Goal: Communication & Community: Answer question/provide support

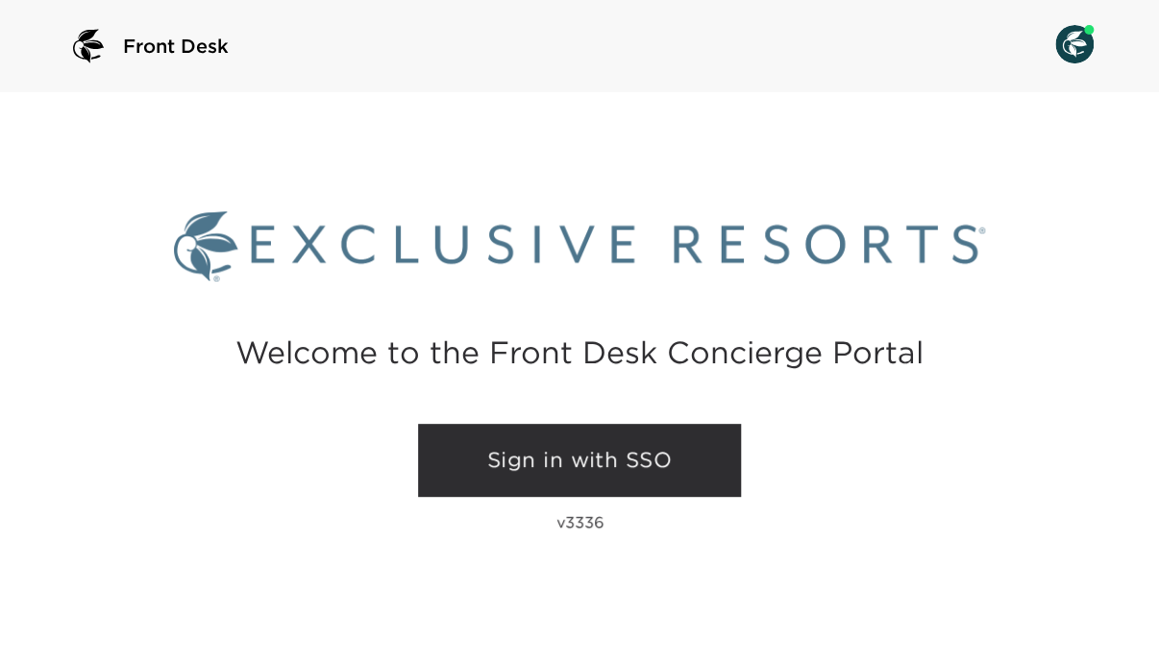
click at [675, 461] on link "Sign in with SSO" at bounding box center [579, 460] width 323 height 73
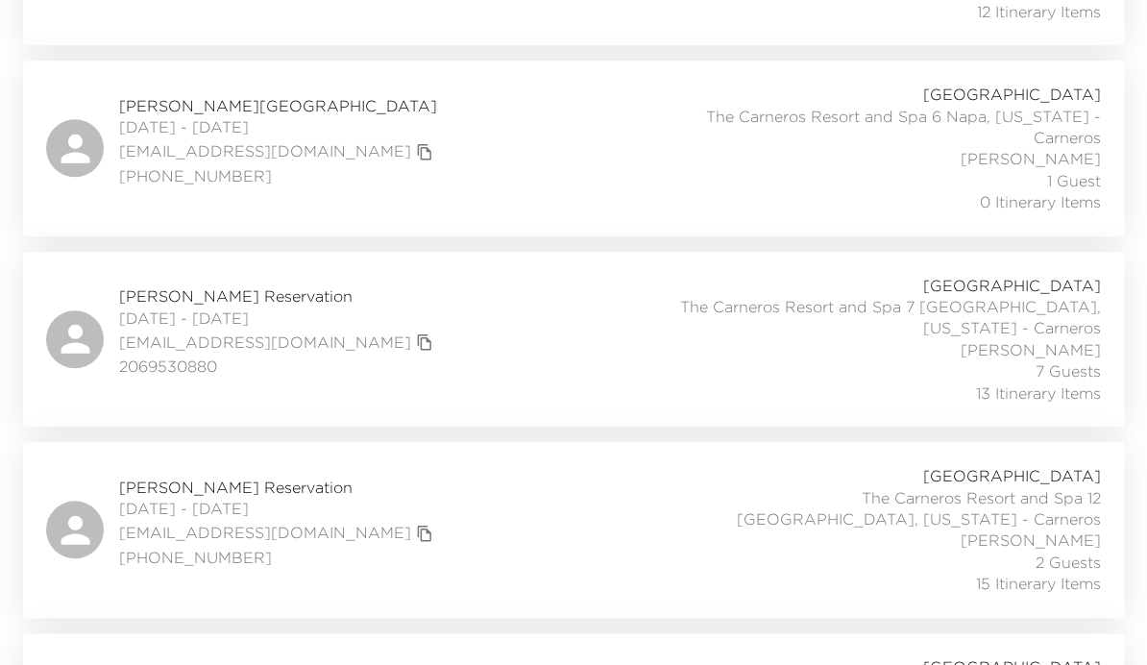
scroll to position [615, 0]
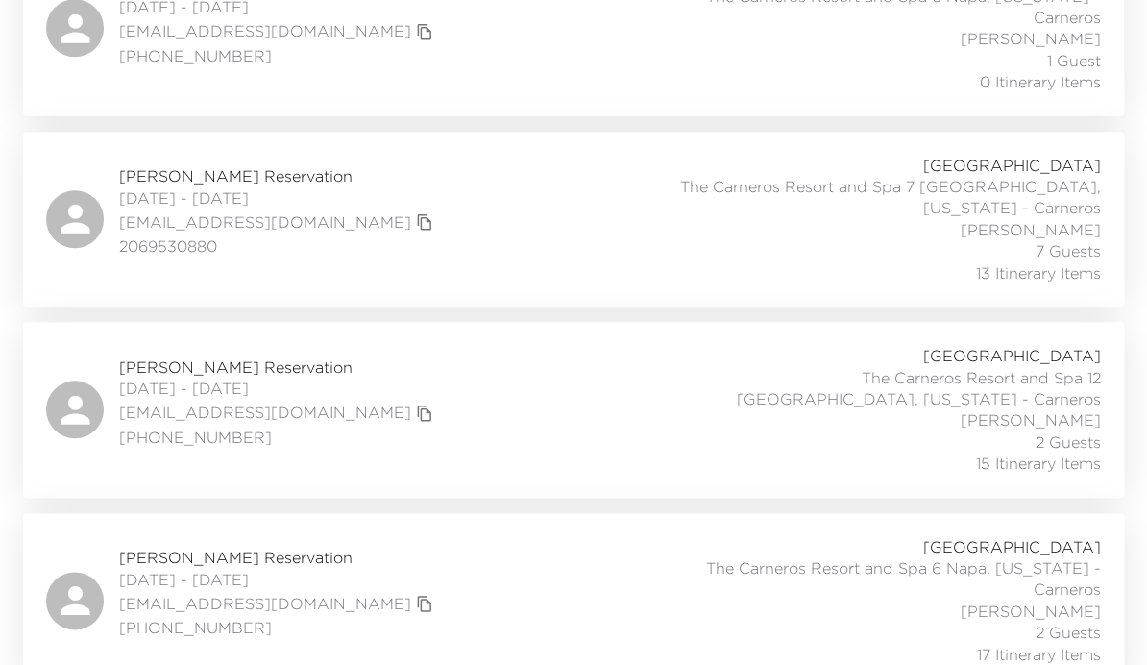
click at [430, 448] on div "Sheri Herbruck Reservation 10/01/2025 - 10/05/2025 herbrucks@att.net (616) 558-…" at bounding box center [573, 409] width 1055 height 129
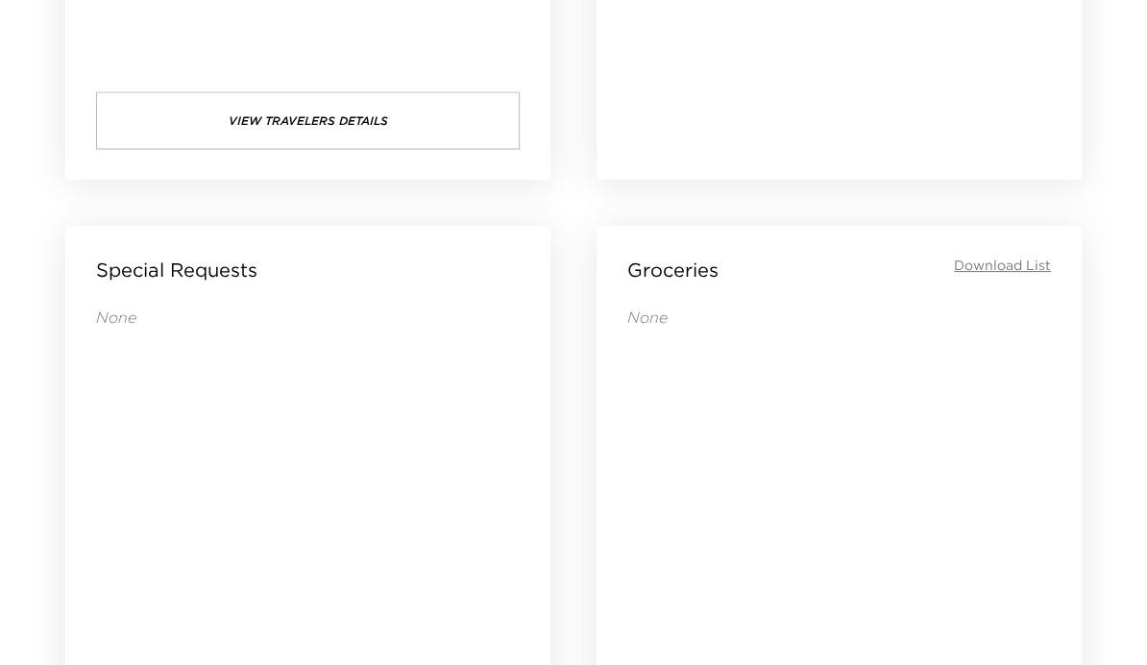
scroll to position [1383, 0]
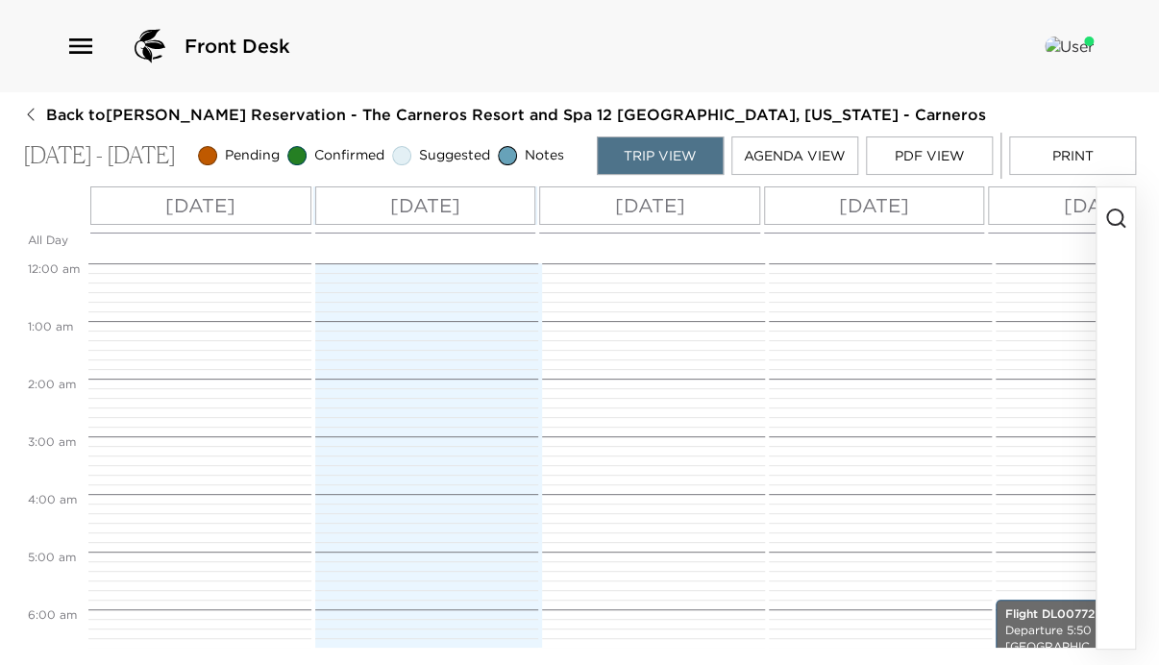
scroll to position [576, 0]
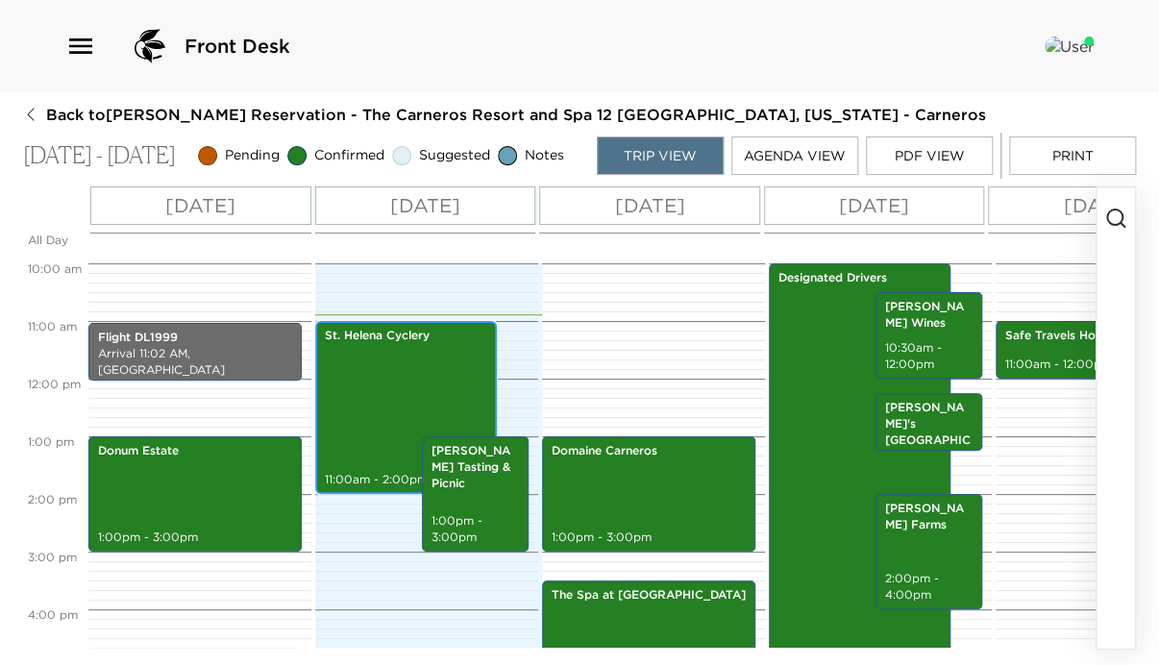
click at [380, 404] on div "St. Helena Cyclery 11:00am - 2:00pm" at bounding box center [406, 407] width 170 height 167
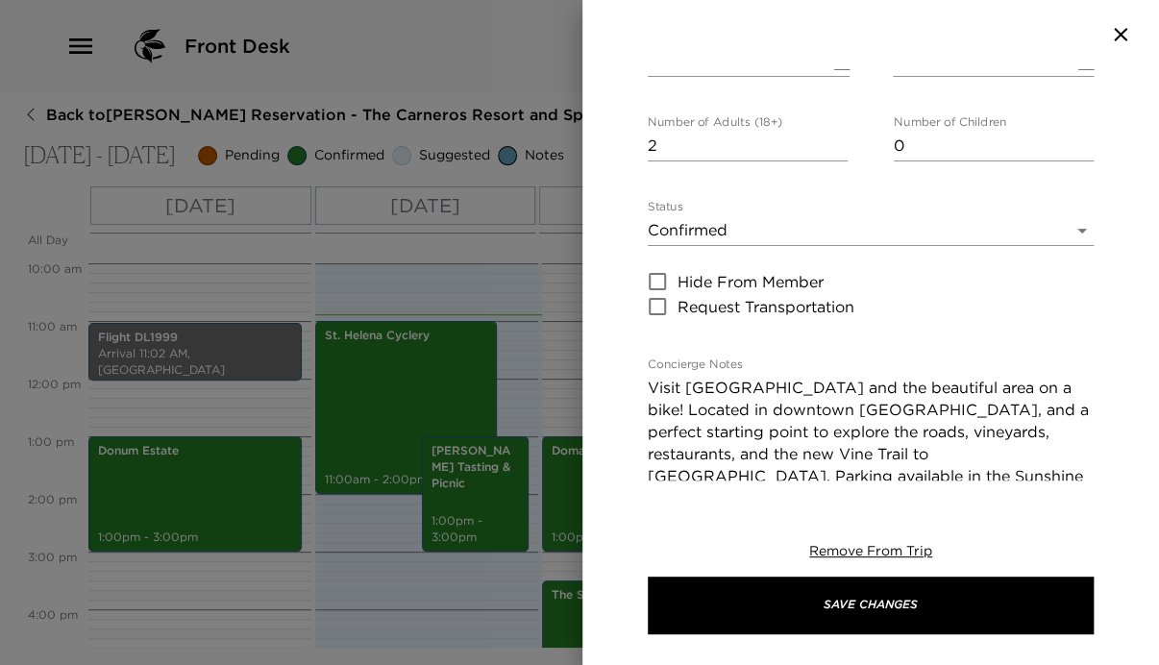
scroll to position [384, 0]
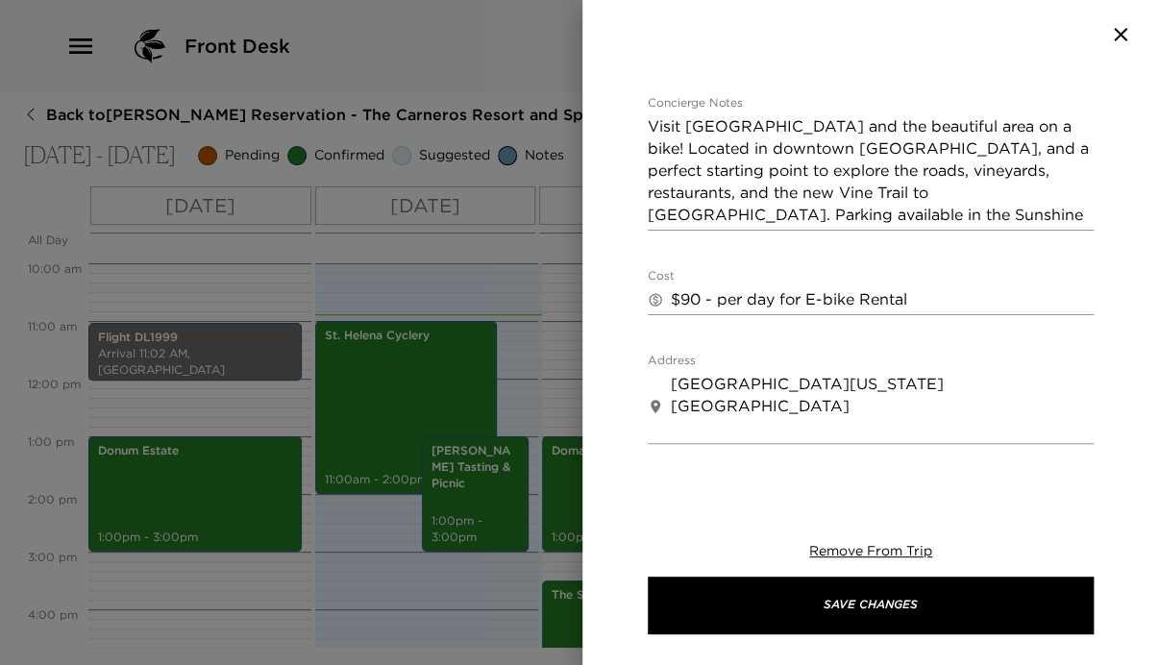
click at [1118, 31] on icon "button" at bounding box center [1120, 34] width 23 height 23
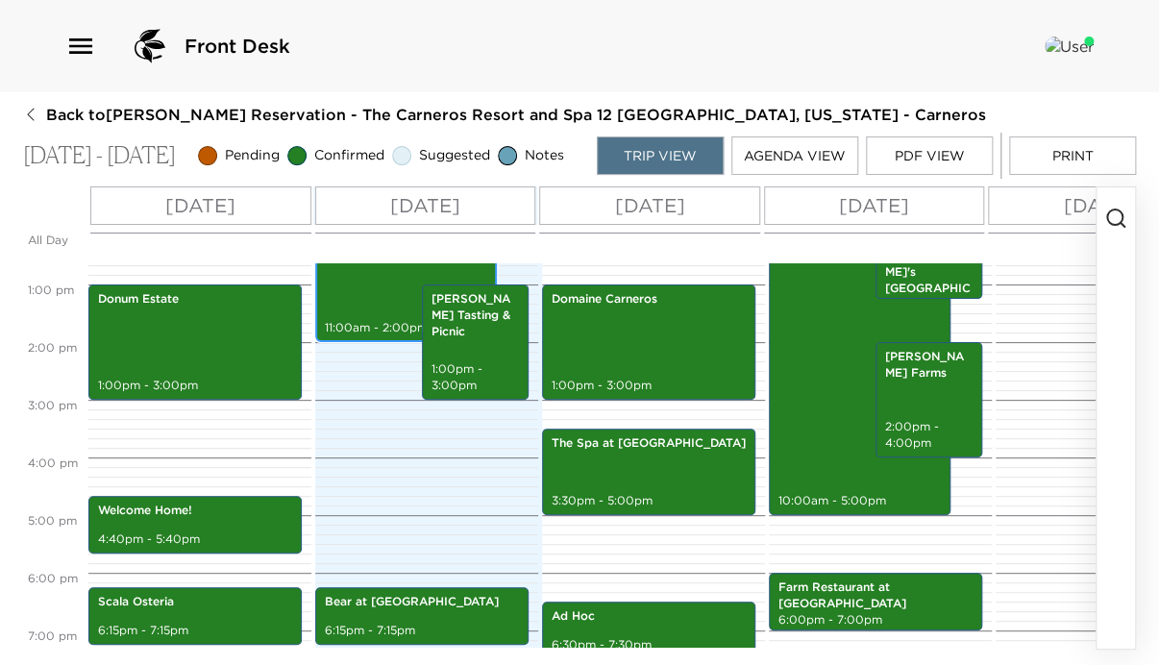
scroll to position [730, 0]
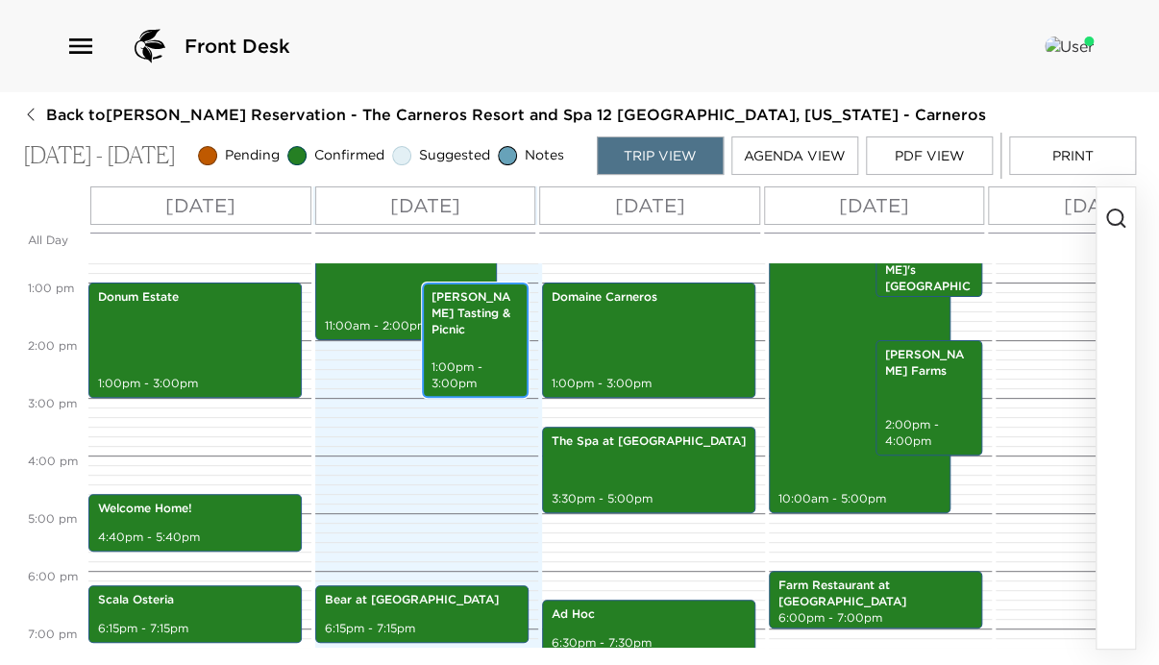
click at [468, 332] on p "Tamber Bey Tasting & Picnic" at bounding box center [474, 313] width 87 height 48
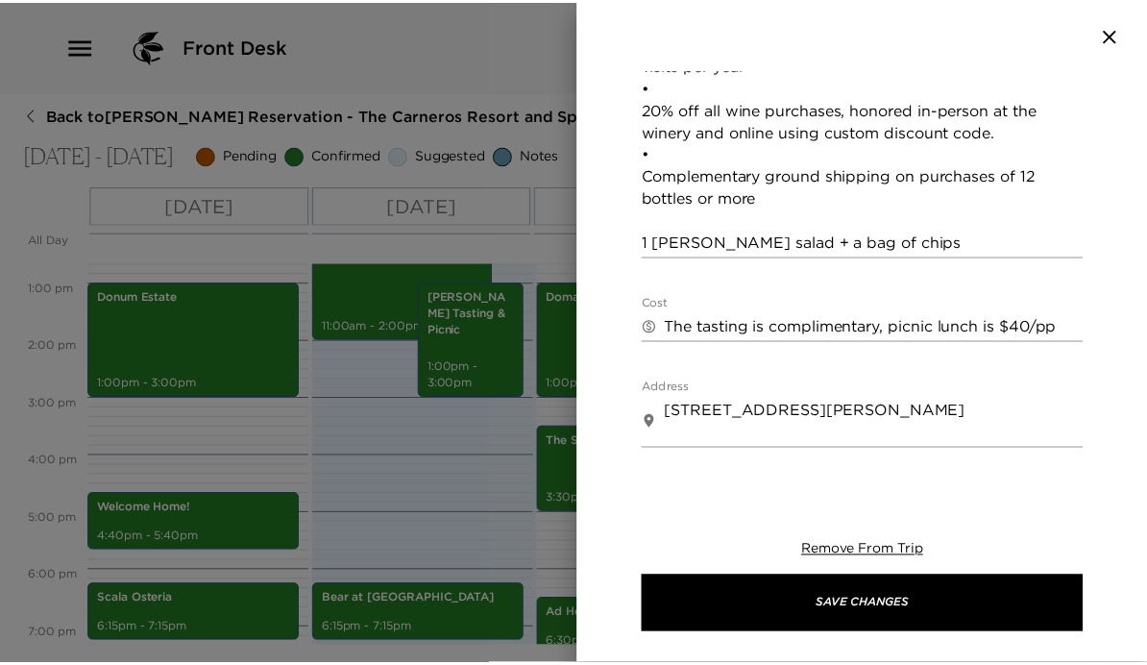
scroll to position [845, 0]
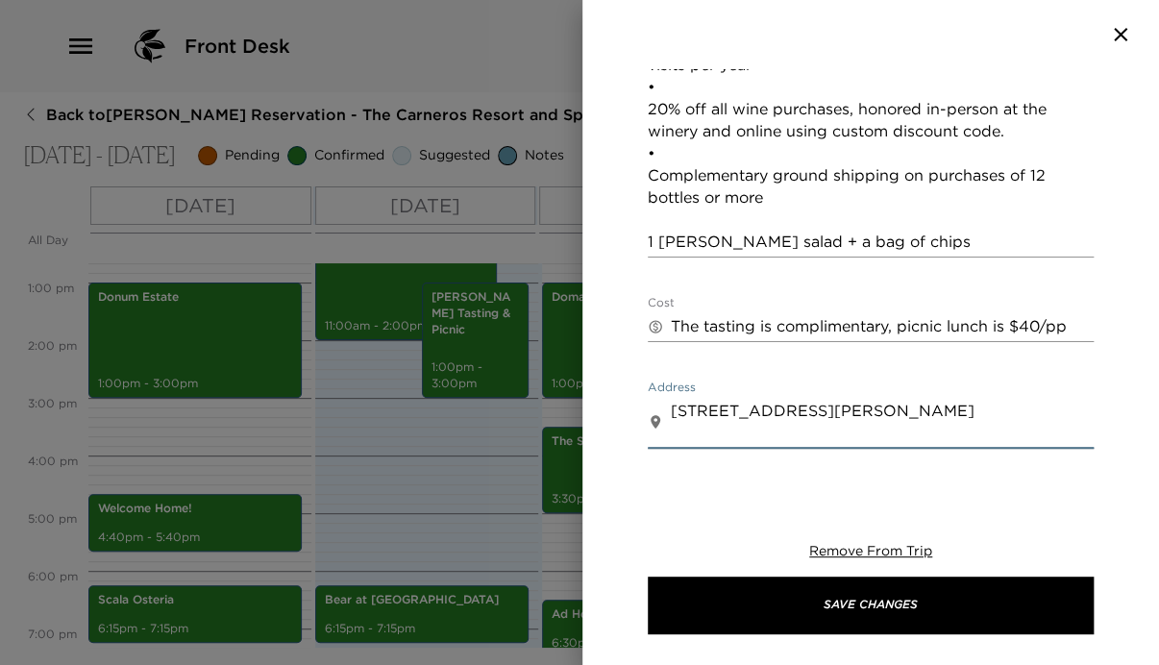
drag, startPoint x: 673, startPoint y: 361, endPoint x: 839, endPoint y: 382, distance: 166.6
click at [839, 400] on textarea "1251 Tubbs Ln Calistoga CA 94515" at bounding box center [882, 422] width 423 height 44
drag, startPoint x: 839, startPoint y: 384, endPoint x: 669, endPoint y: 360, distance: 171.7
click at [669, 396] on div "​ 1251 Tubbs Ln Calistoga CA 94515 x" at bounding box center [871, 422] width 446 height 53
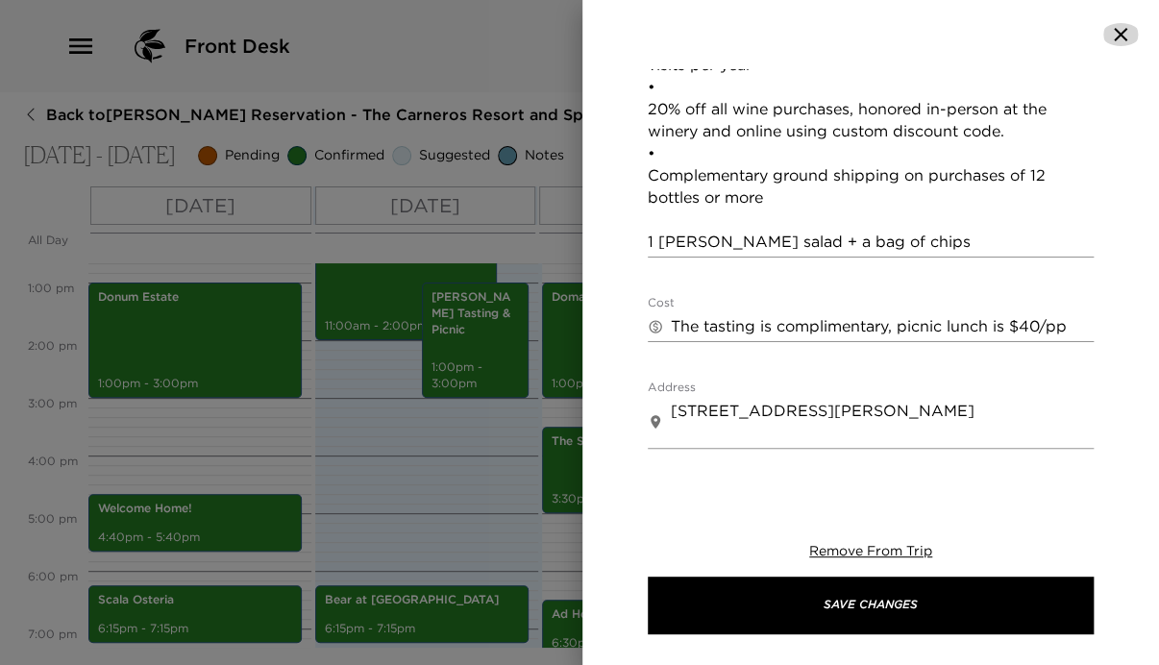
click at [1125, 31] on icon "button" at bounding box center [1120, 34] width 23 height 23
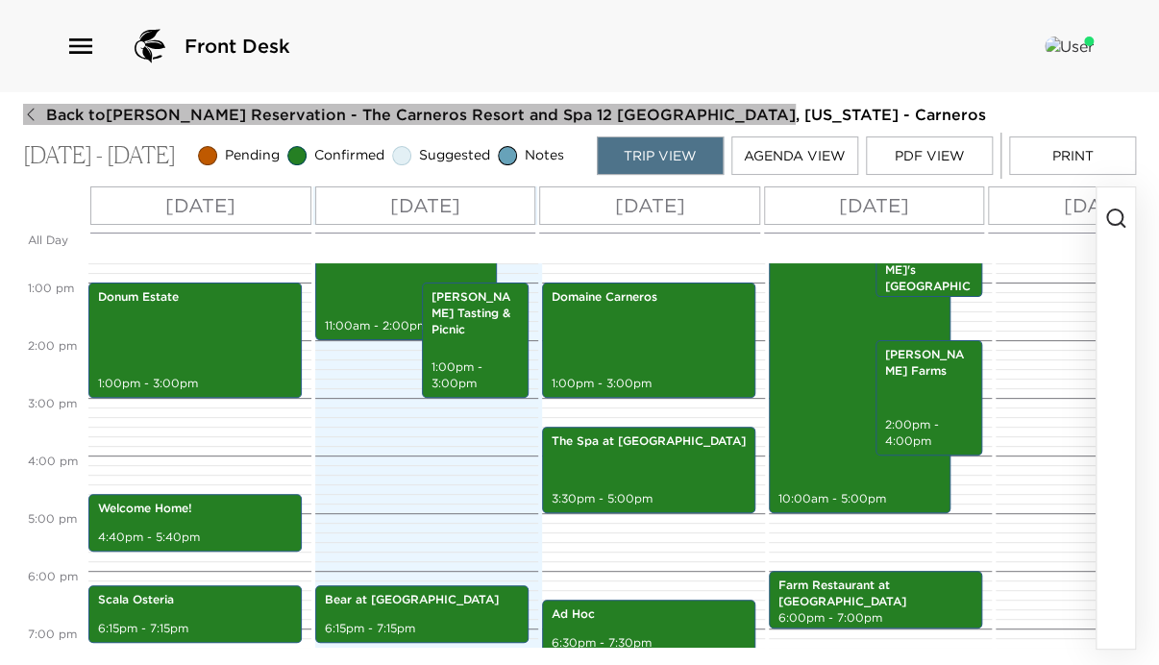
click at [31, 109] on icon "button" at bounding box center [30, 114] width 15 height 15
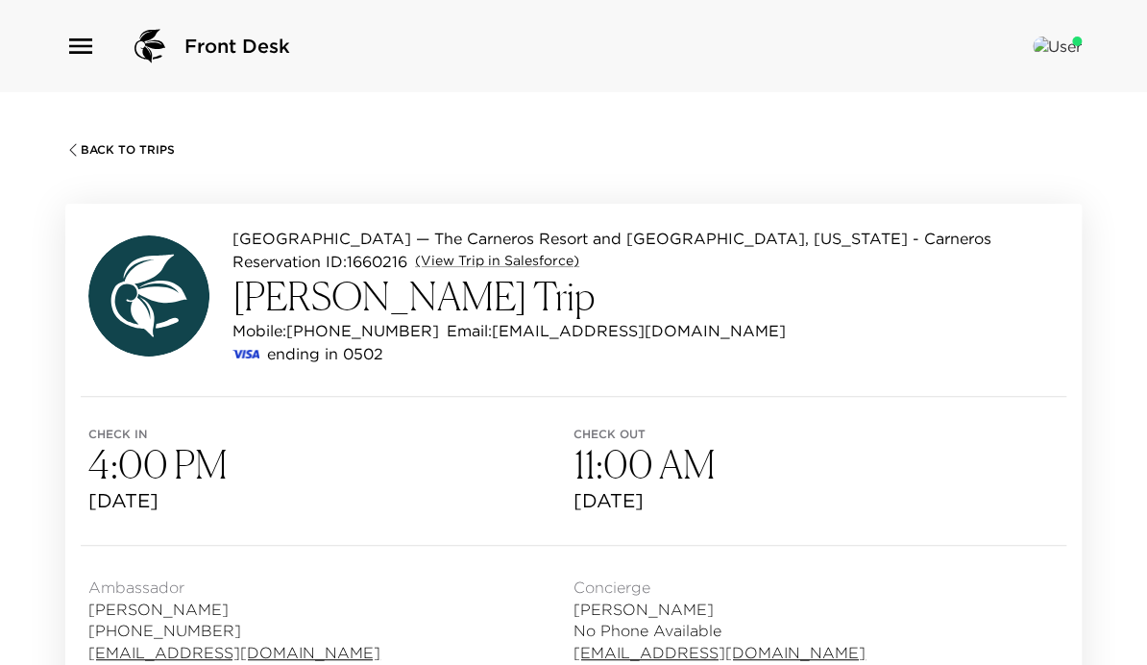
click at [76, 142] on icon "button" at bounding box center [72, 149] width 15 height 15
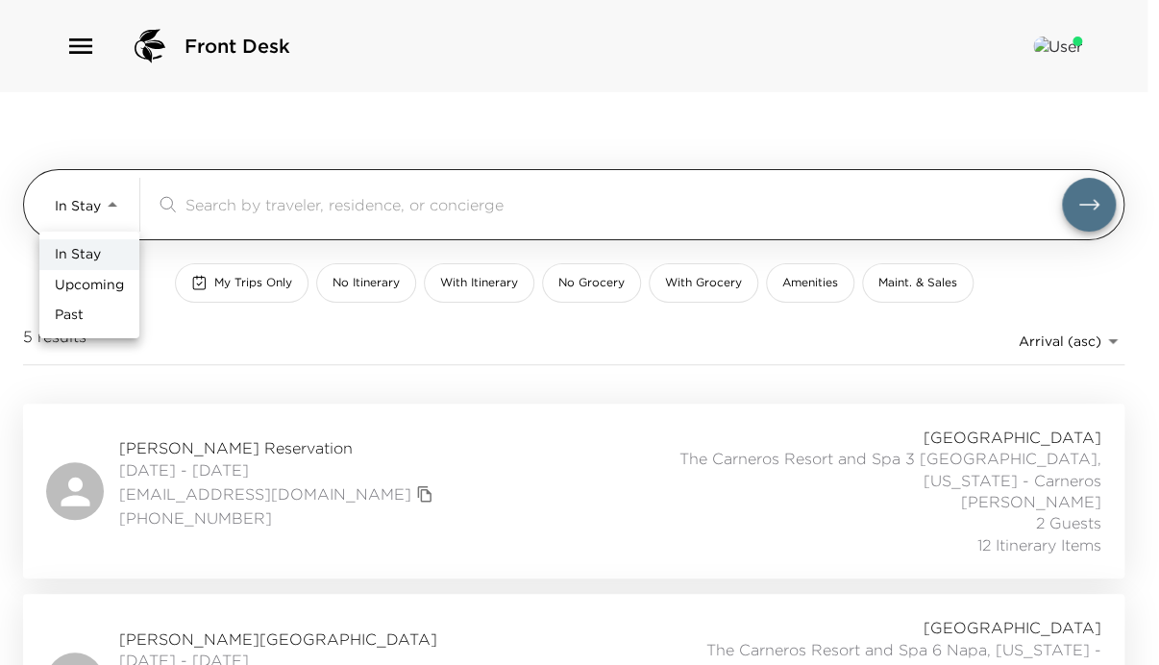
click at [79, 196] on body "Front Desk In Stay In-Stay ​ My Trips Only No Itinerary With Itinerary No Groce…" at bounding box center [579, 332] width 1159 height 665
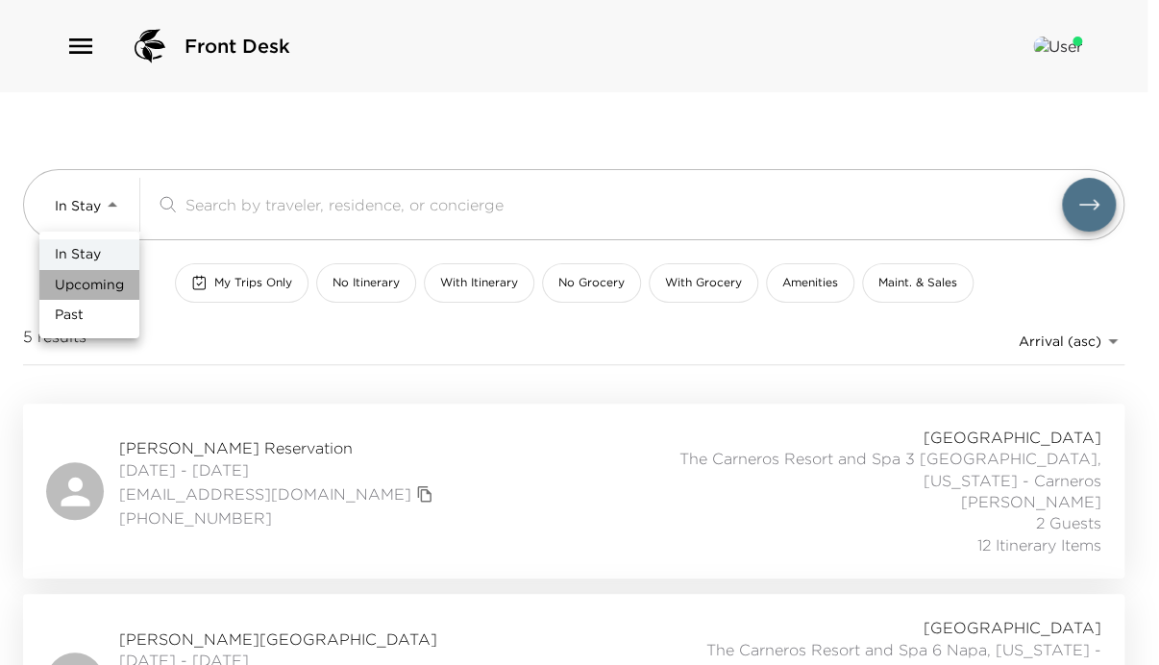
click at [94, 281] on span "Upcoming" at bounding box center [89, 285] width 69 height 19
type input "Upcoming"
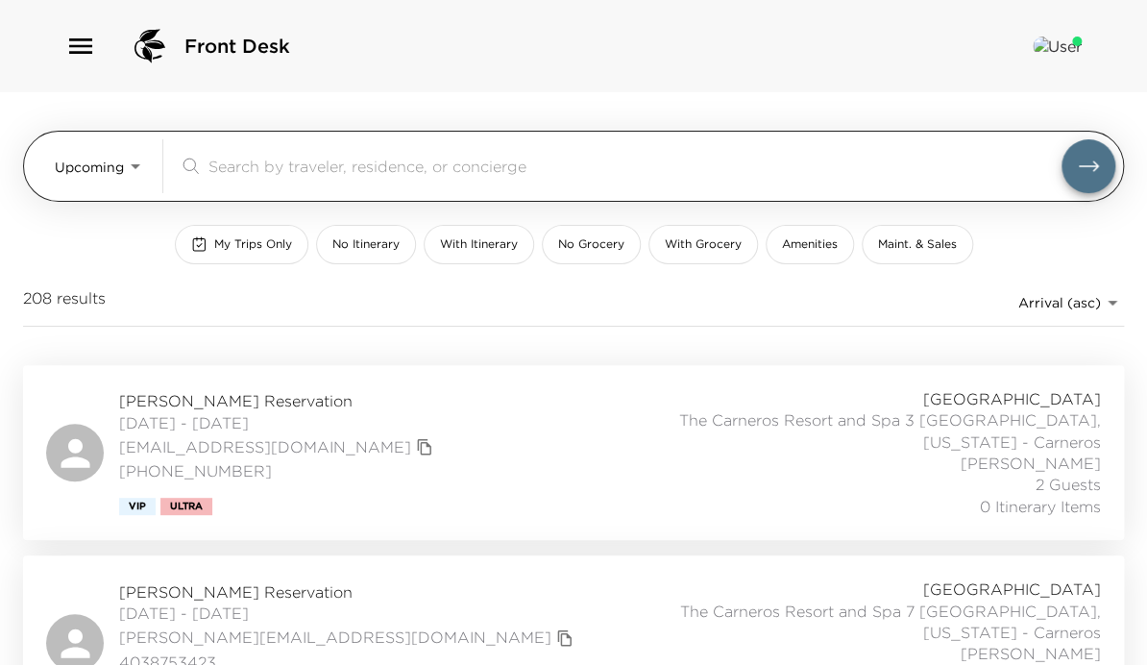
click at [221, 177] on input "search" at bounding box center [634, 166] width 853 height 22
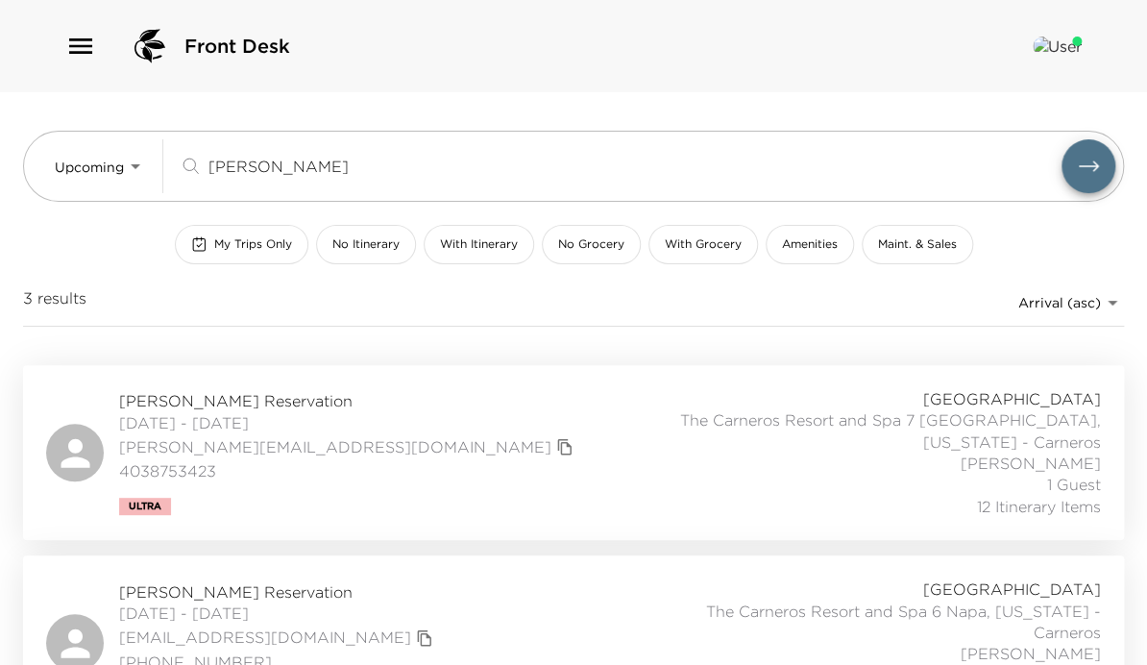
type input "ryan"
click at [540, 442] on div "Ryan O'Connor Reservation 10/05/2025 - 10/08/2025 ryano@westernsecurities.com 4…" at bounding box center [573, 452] width 1055 height 129
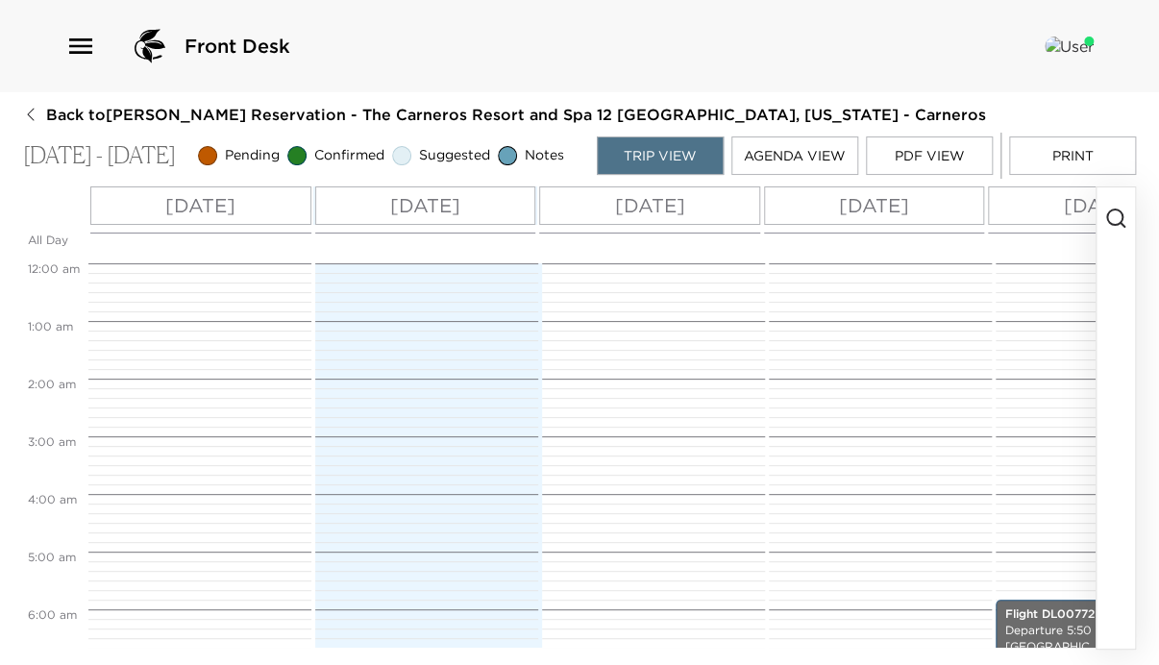
scroll to position [576, 0]
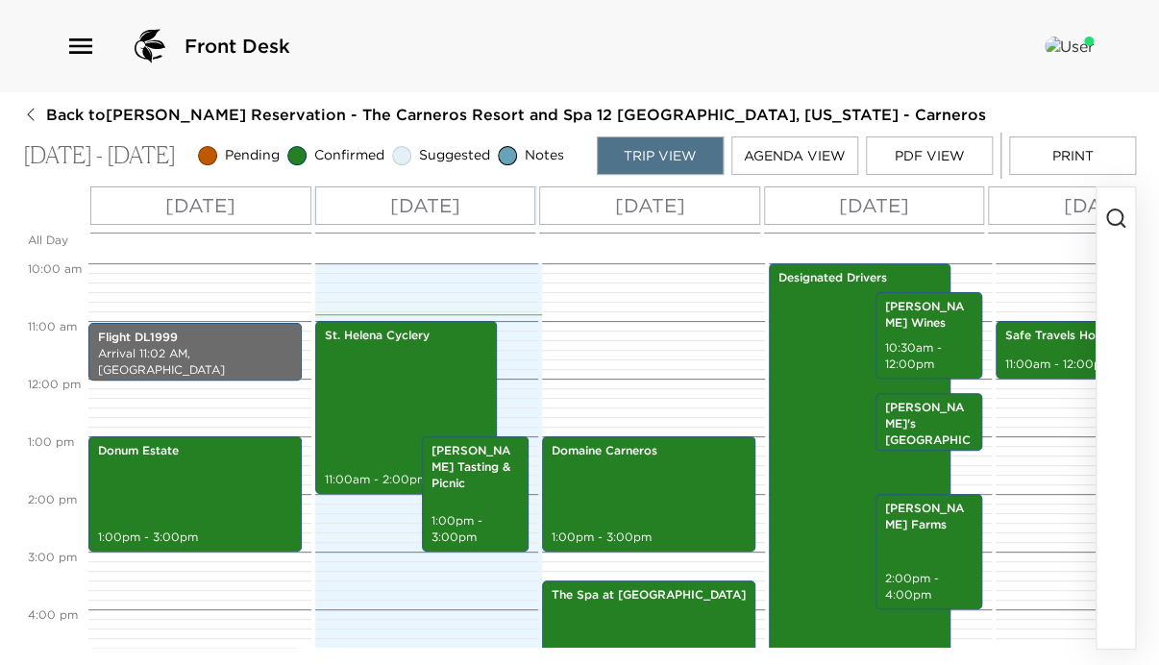
click at [91, 42] on icon "button" at bounding box center [80, 46] width 31 height 31
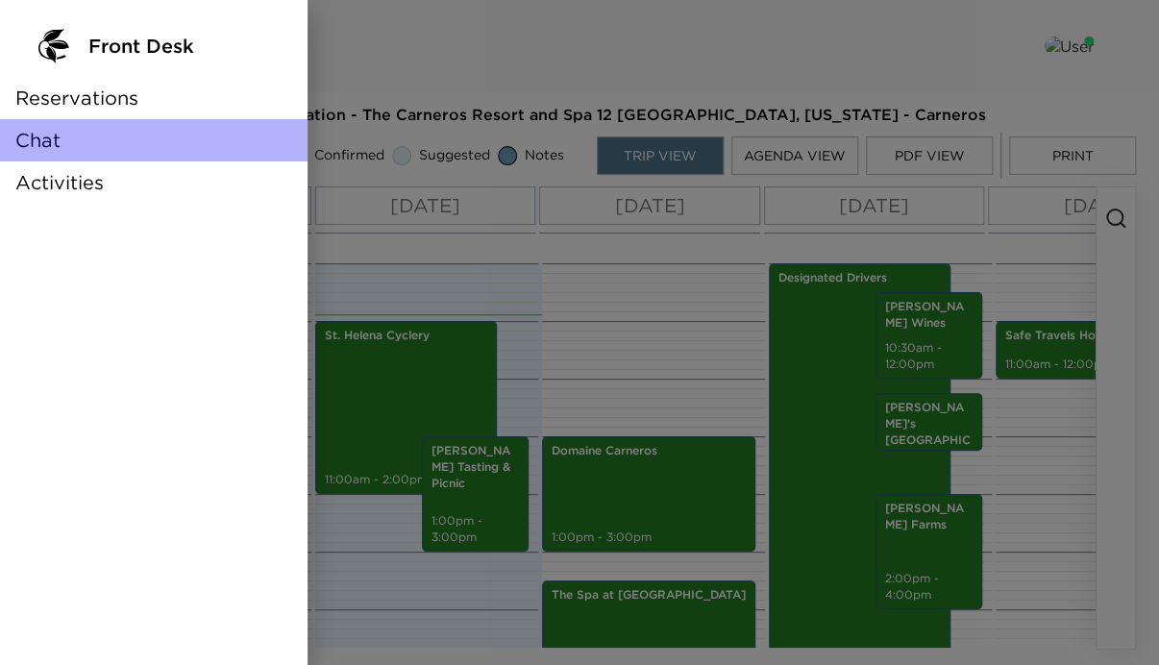
click at [39, 131] on span "Chat" at bounding box center [37, 140] width 45 height 27
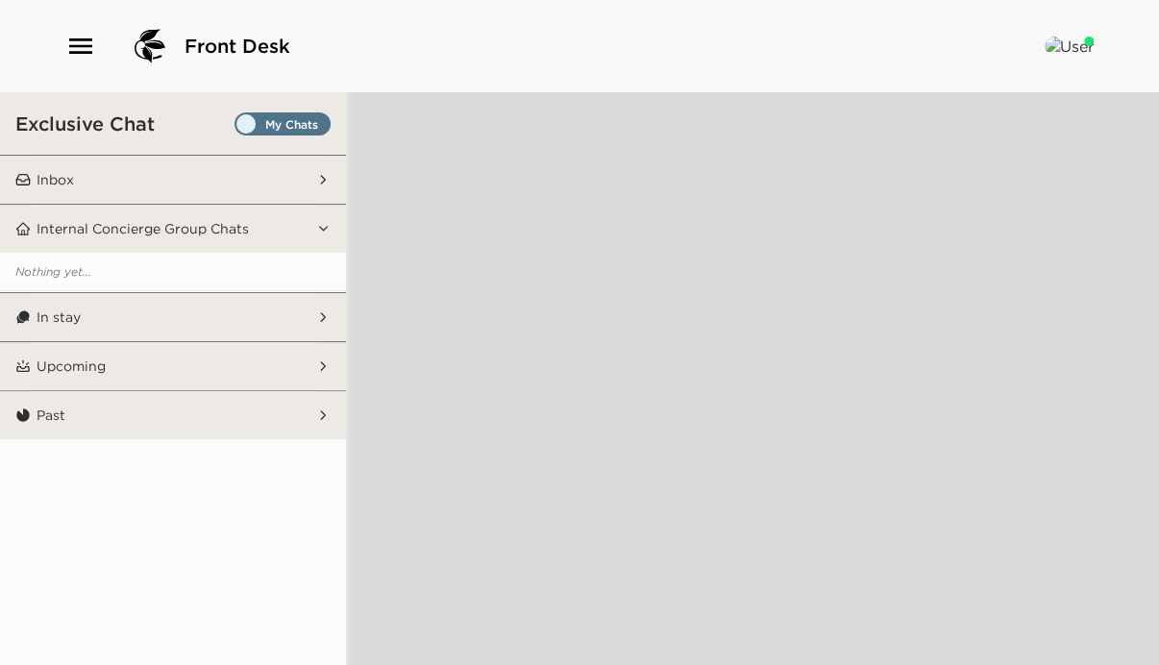
click at [117, 175] on button "Inbox" at bounding box center [173, 180] width 285 height 48
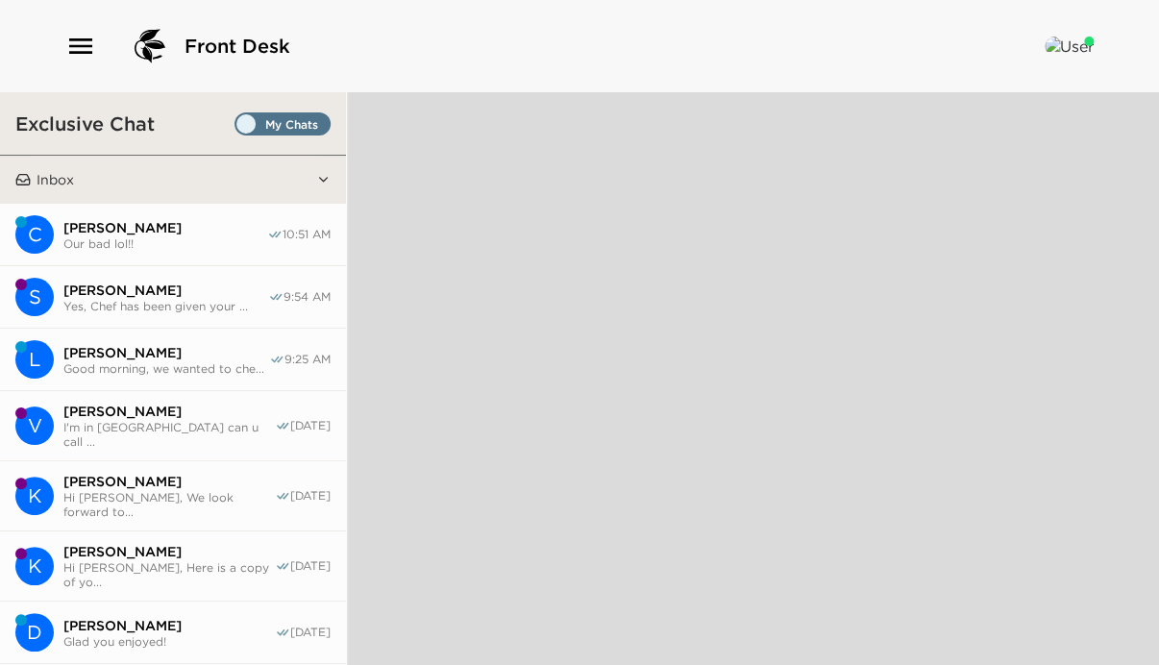
click at [171, 236] on span "Our bad lol!!" at bounding box center [165, 243] width 204 height 14
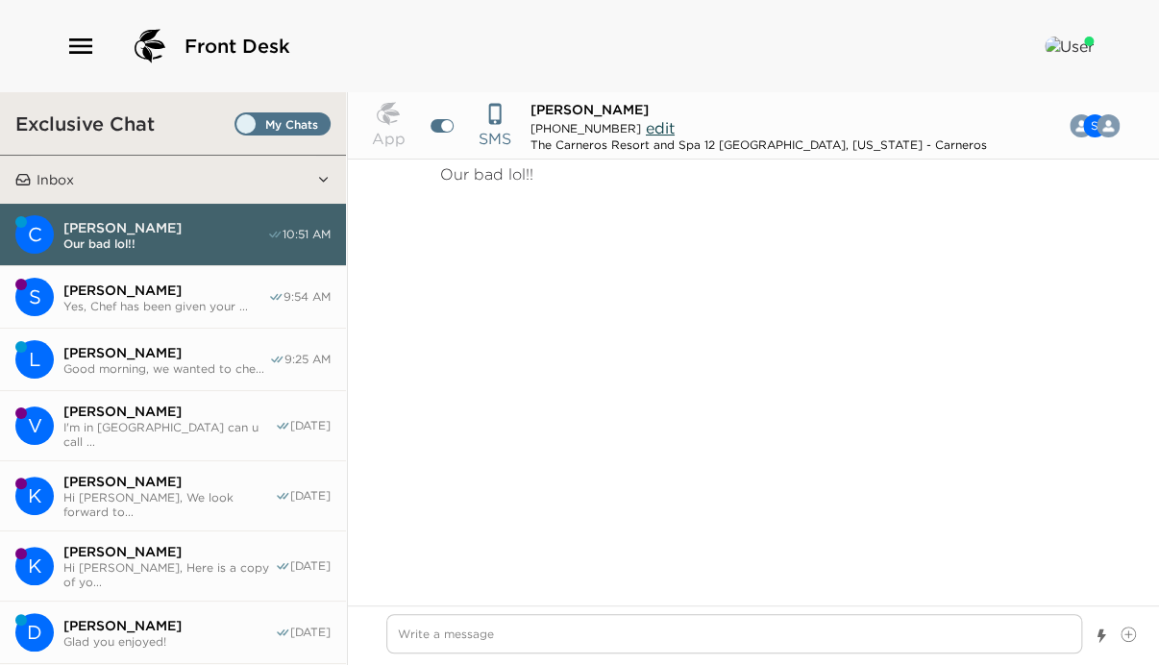
scroll to position [981, 0]
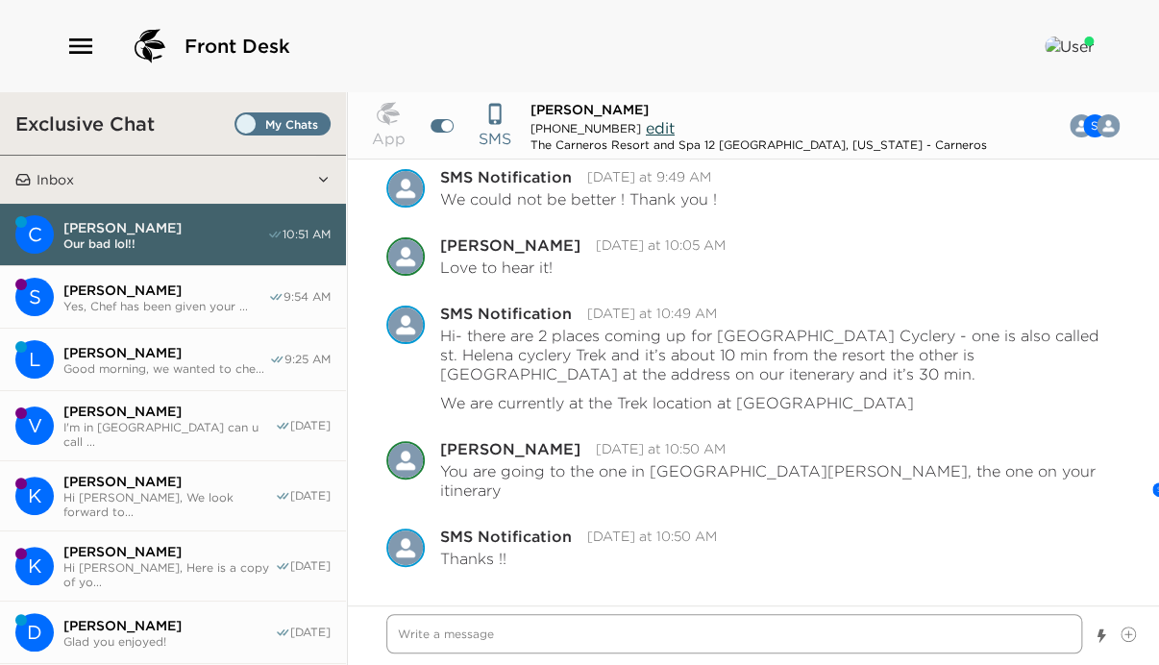
click at [460, 634] on textarea "Write a message" at bounding box center [734, 633] width 696 height 39
type textarea "x"
type textarea "I"
type textarea "x"
type textarea "I'"
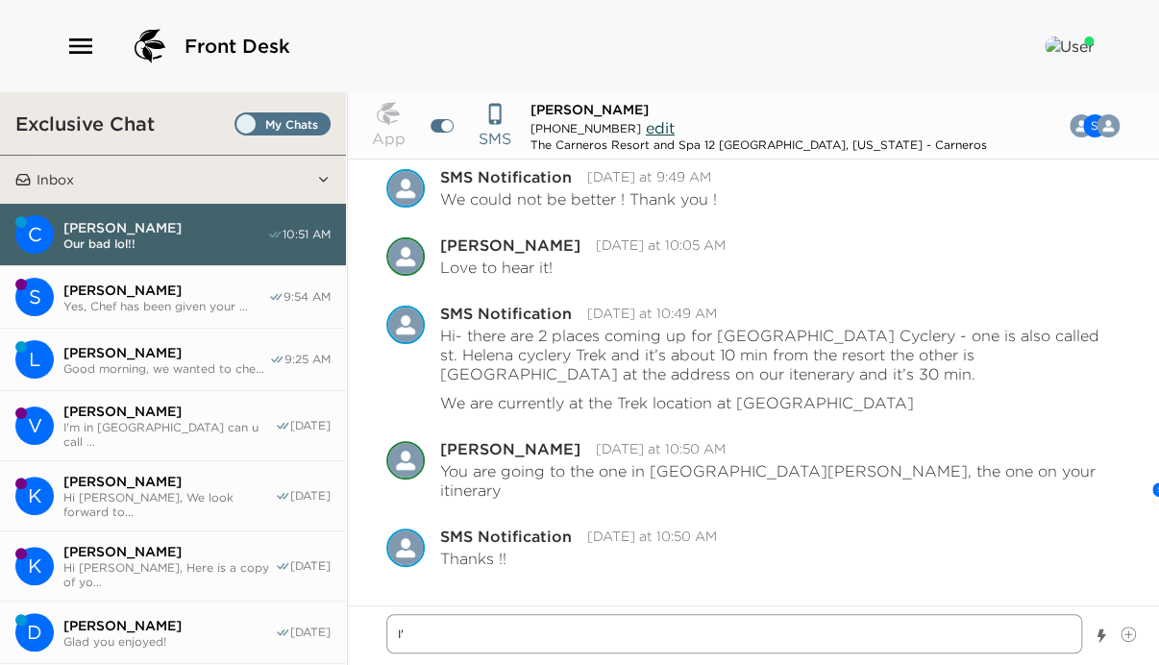
type textarea "x"
type textarea "I'l"
type textarea "x"
type textarea "I'll"
type textarea "x"
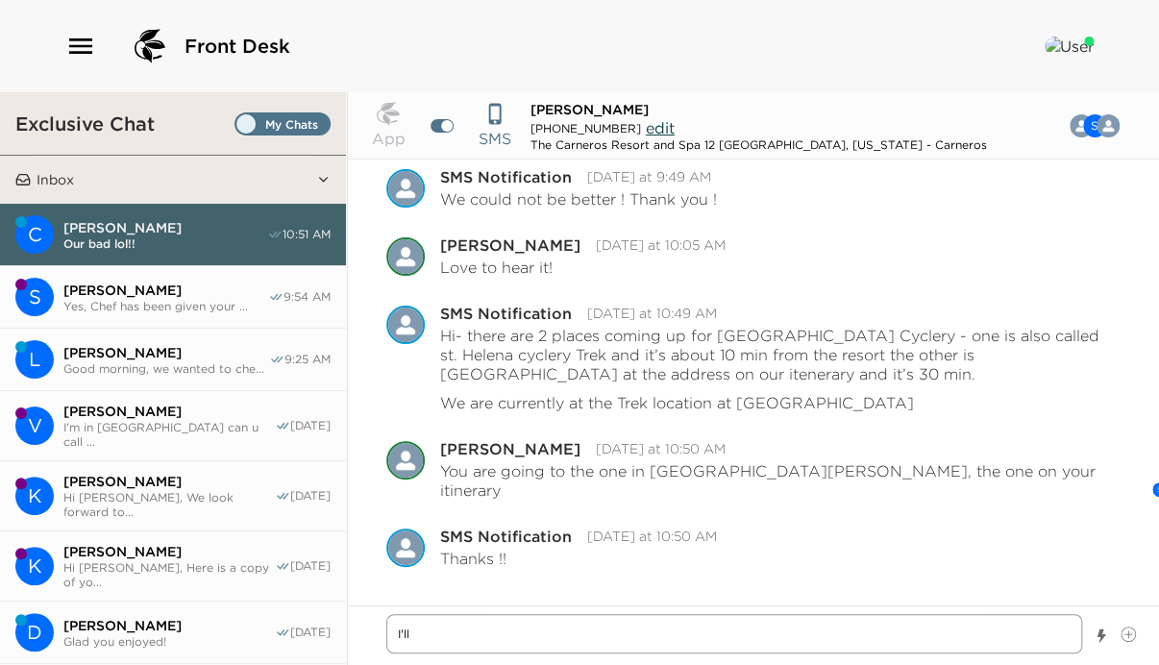
type textarea "I'll"
type textarea "x"
type textarea "I'll l"
type textarea "x"
type textarea "I'll le"
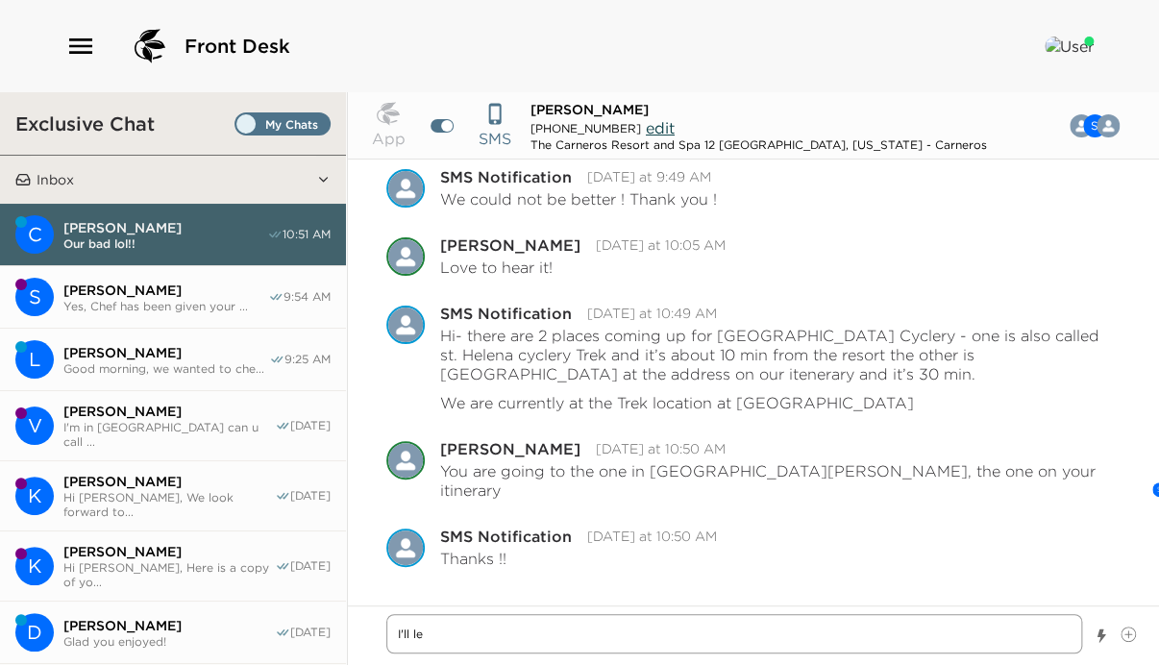
type textarea "x"
type textarea "I'll let"
type textarea "x"
type textarea "I'll let"
type textarea "x"
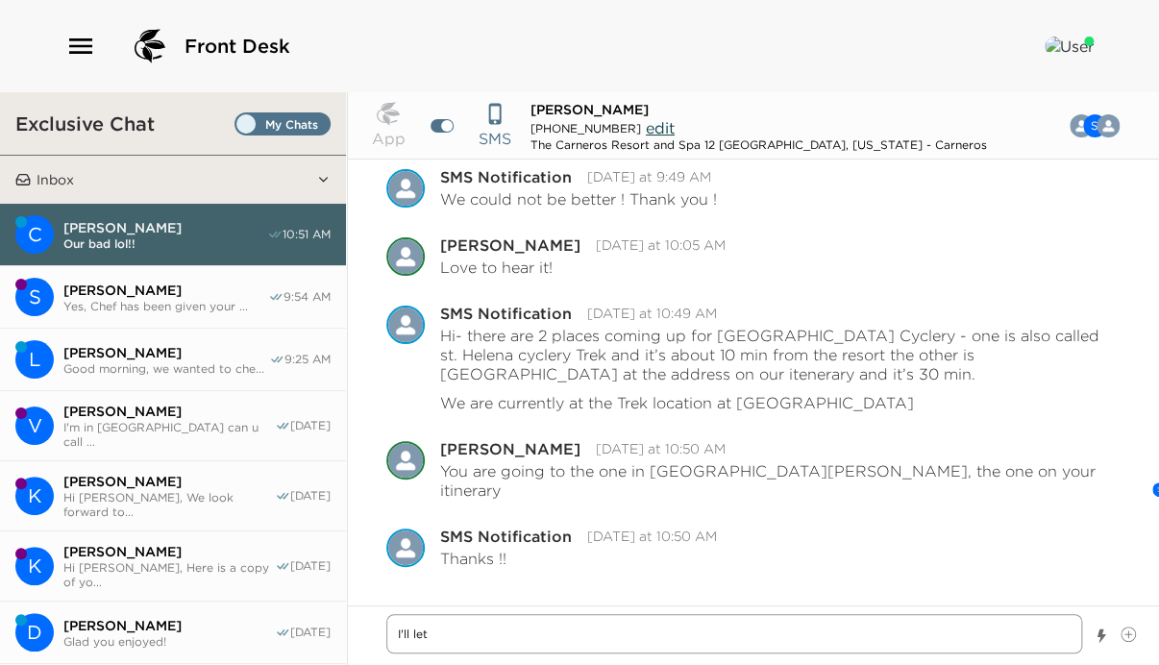
type textarea "I'll let t"
type textarea "x"
type textarea "I'll let th"
type textarea "x"
type textarea "I'll let the"
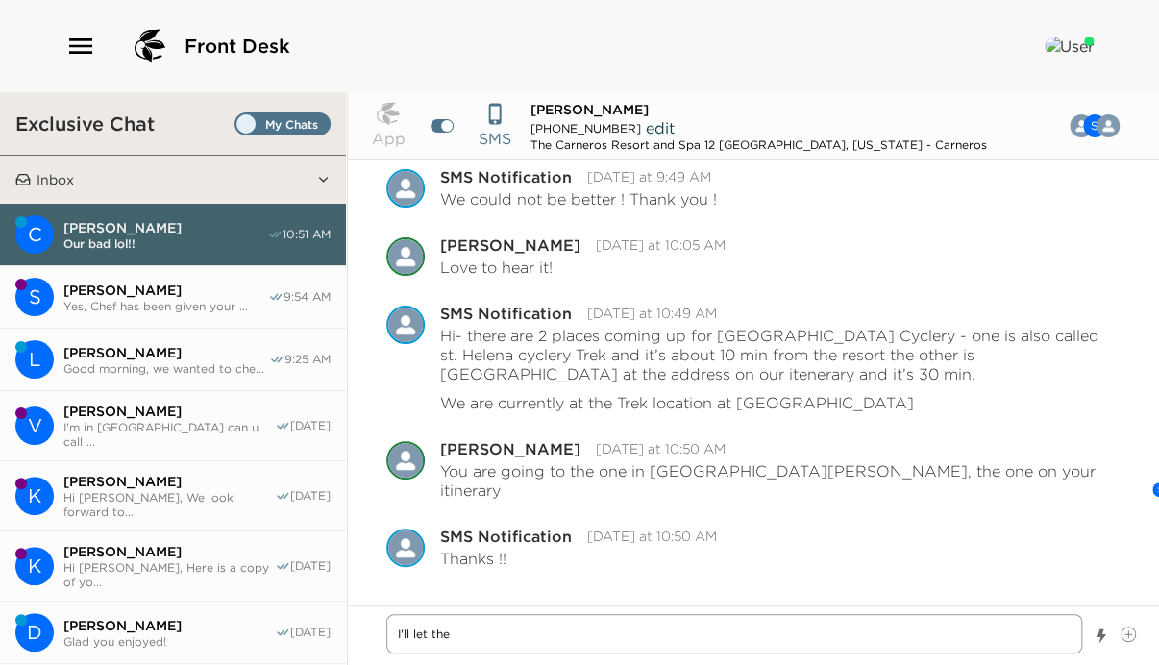
type textarea "x"
type textarea "I'll let them"
type textarea "x"
type textarea "I'll let them"
type textarea "x"
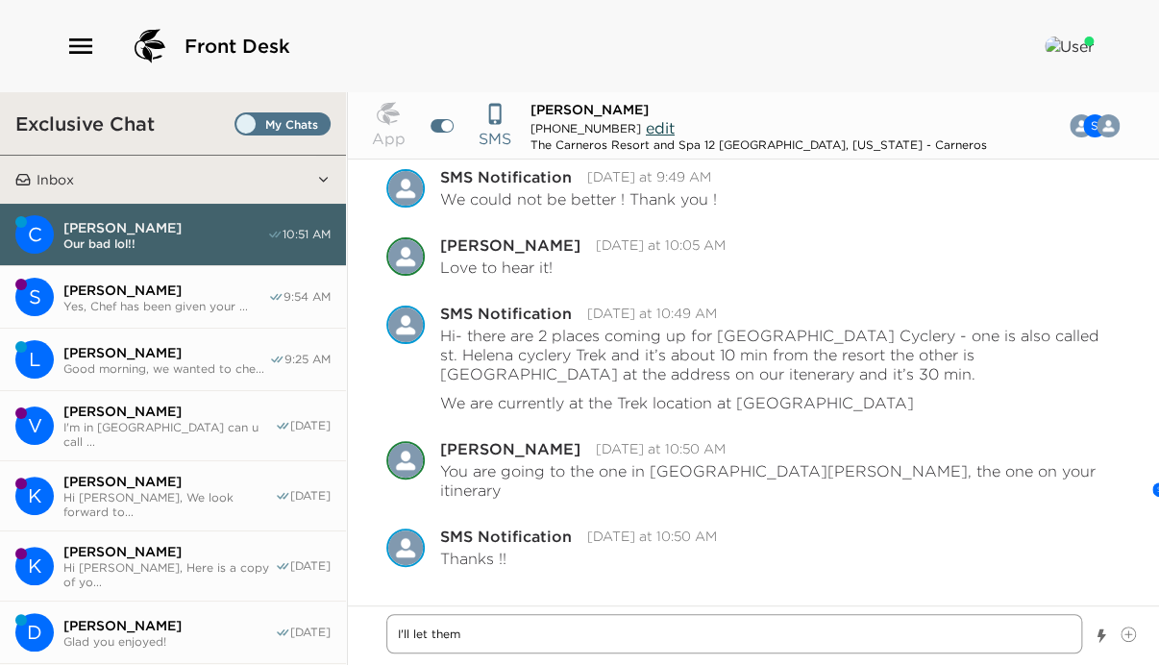
type textarea "I'll let them k"
type textarea "x"
type textarea "I'll let them kn"
type textarea "x"
type textarea "I'll let them kno"
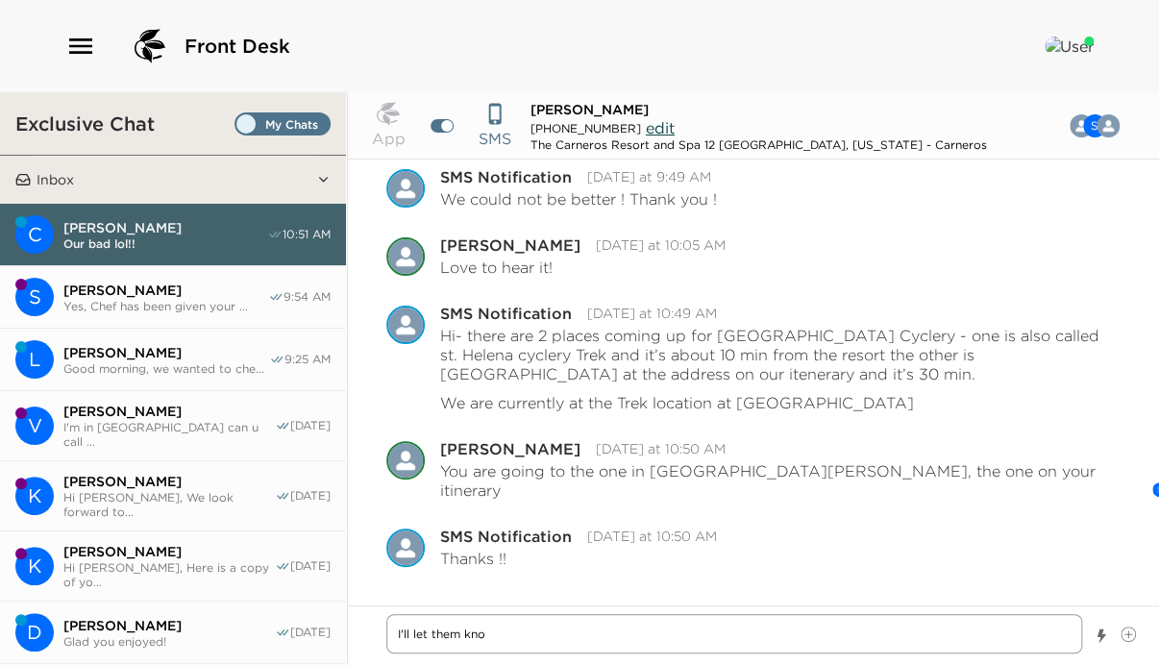
type textarea "x"
type textarea "I'll let them know"
type textarea "x"
type textarea "I'll let them kno"
type textarea "x"
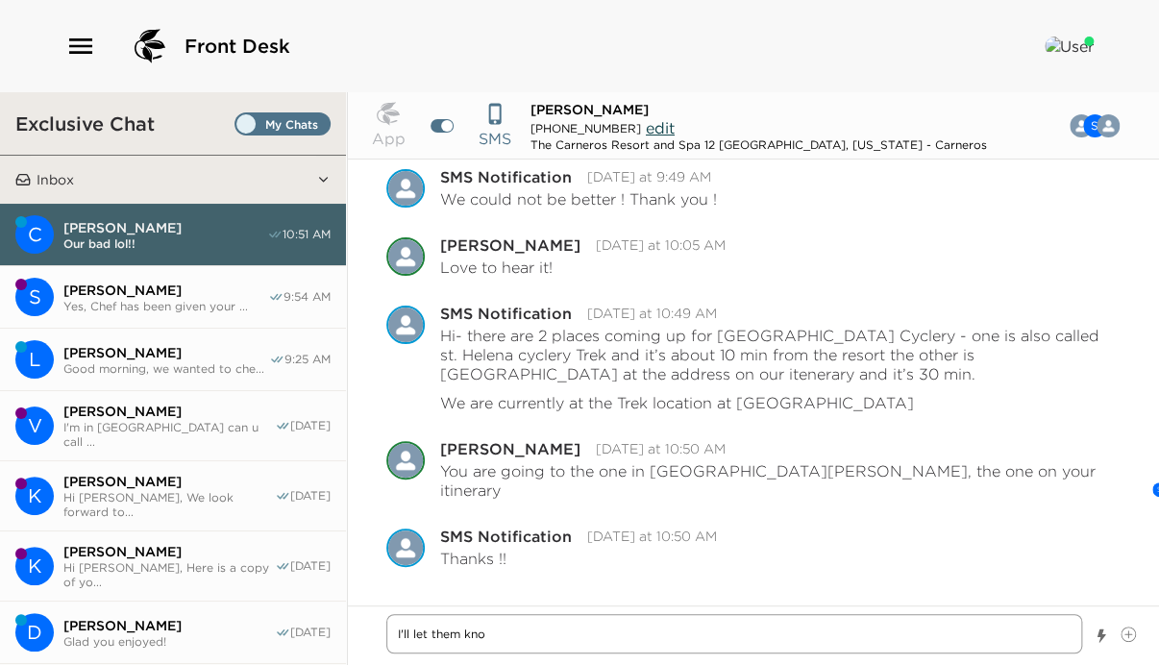
type textarea "I'll let them kn"
type textarea "x"
type textarea "I'll let them k"
type textarea "x"
type textarea "I'll let them"
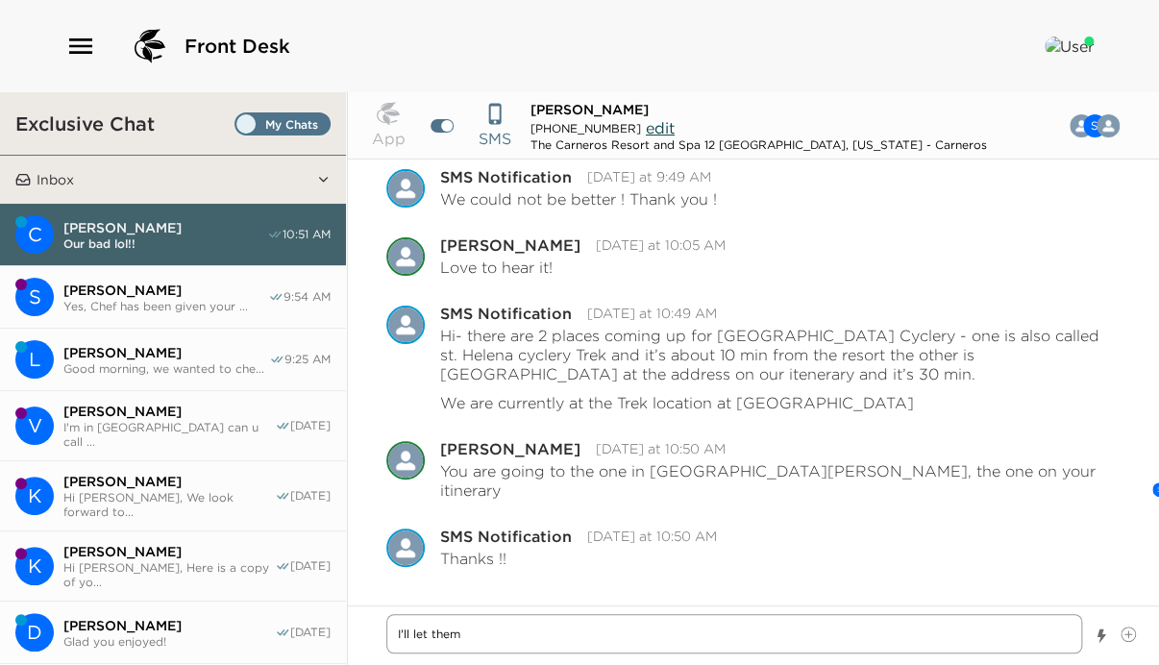
type textarea "x"
type textarea "I'll let them"
type textarea "x"
type textarea "I'll let the"
type textarea "x"
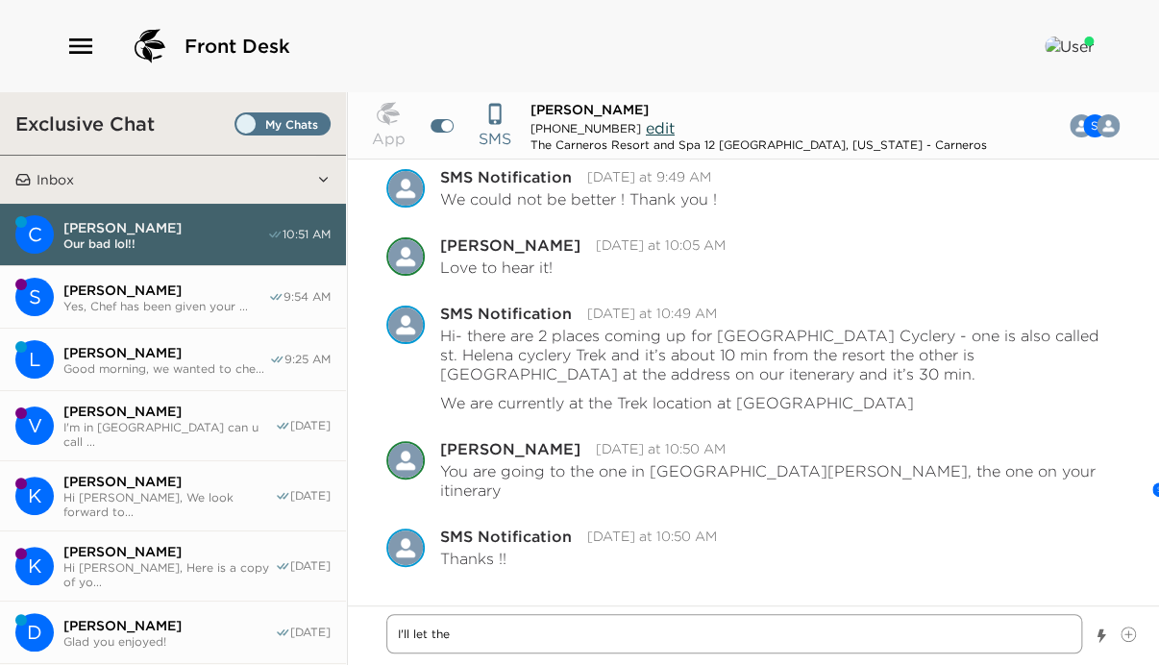
type textarea "I'll let th"
type textarea "x"
type textarea "I'll let t"
type textarea "x"
type textarea "I'll let"
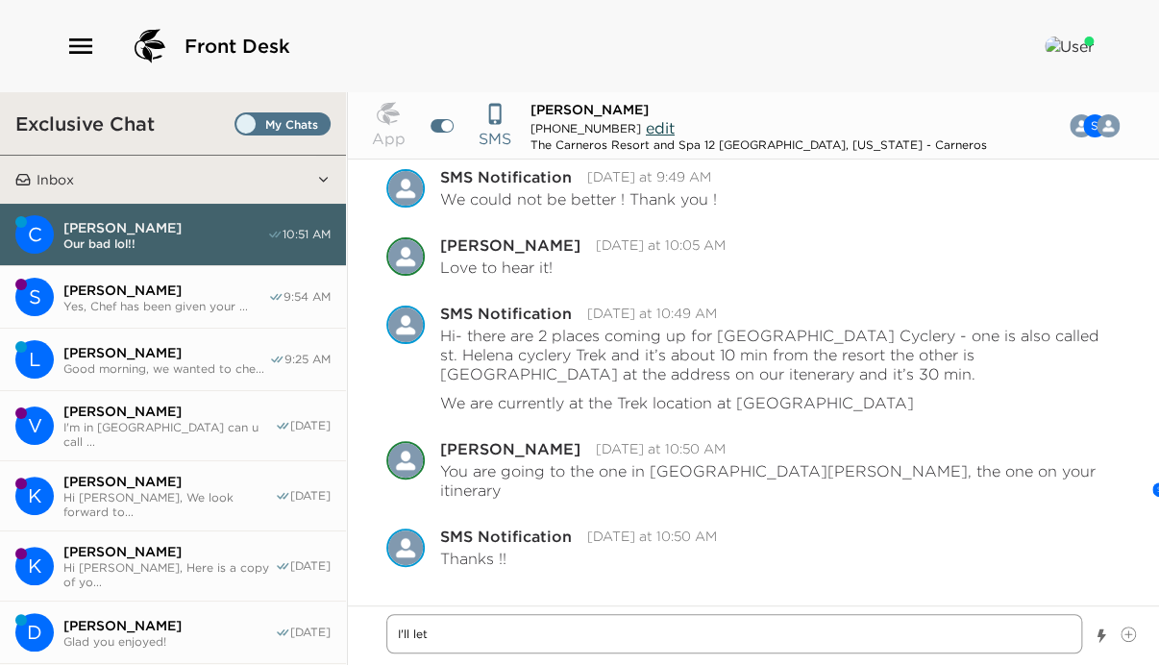
type textarea "x"
type textarea "I'll let"
type textarea "x"
type textarea "I'll let T"
type textarea "x"
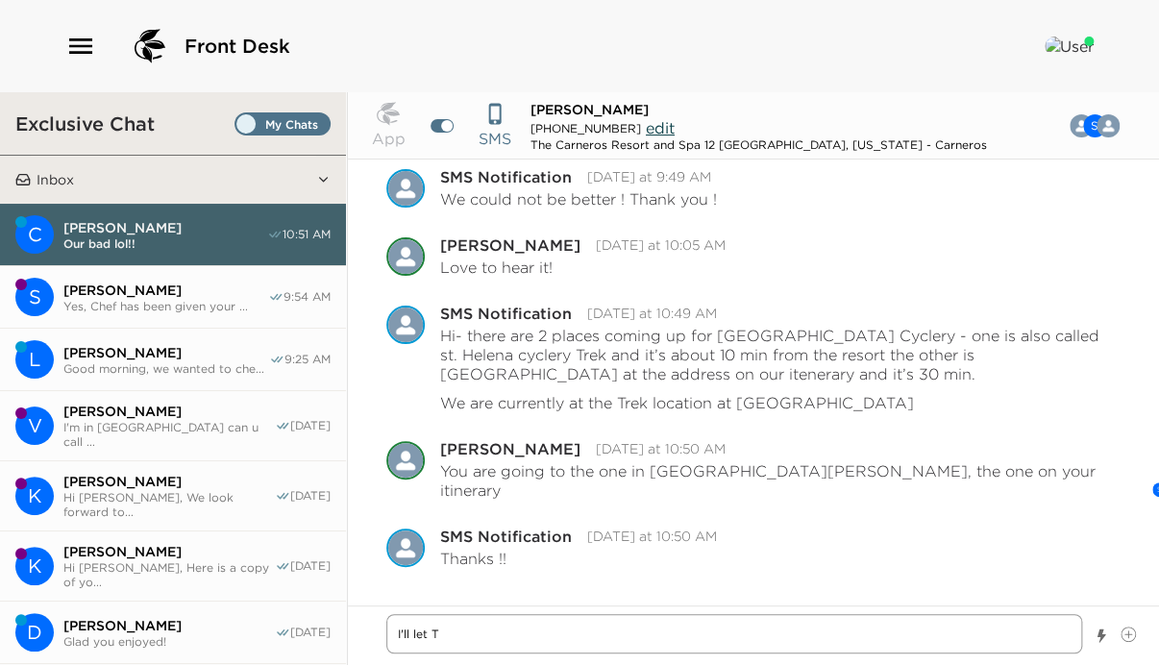
type textarea "I'll let Ta"
type textarea "x"
type textarea "I'll let Tam"
type textarea "x"
type textarea "I'll let Tamb"
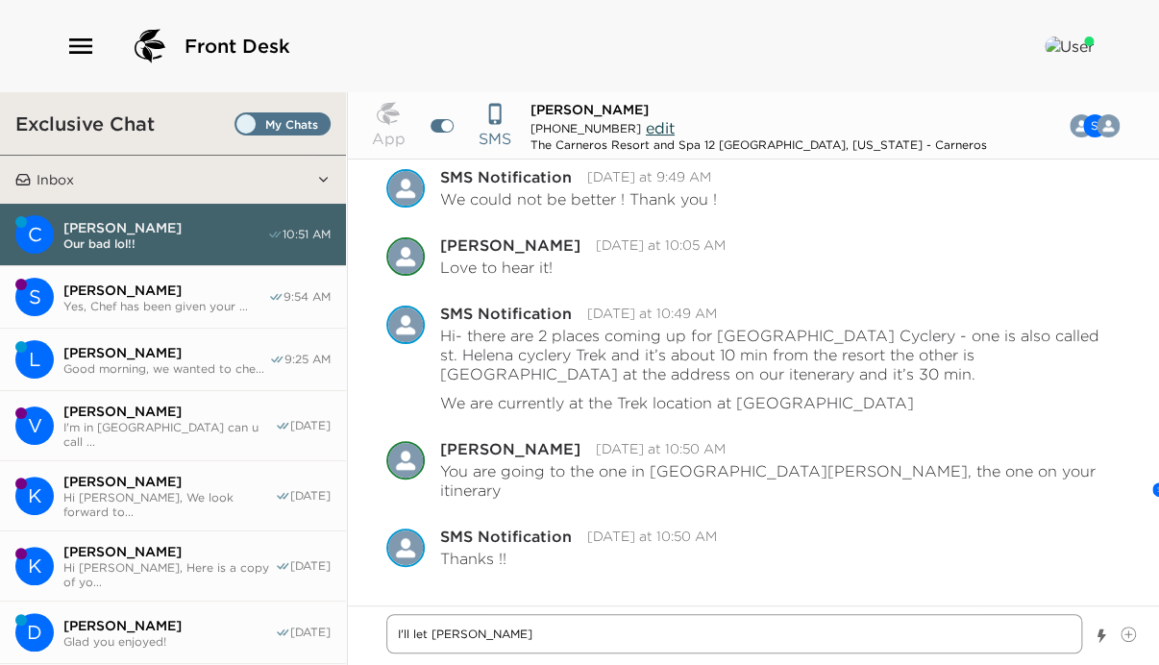
type textarea "x"
type textarea "I'll let Tambe"
type textarea "x"
type textarea "I'll let Tamber"
type textarea "x"
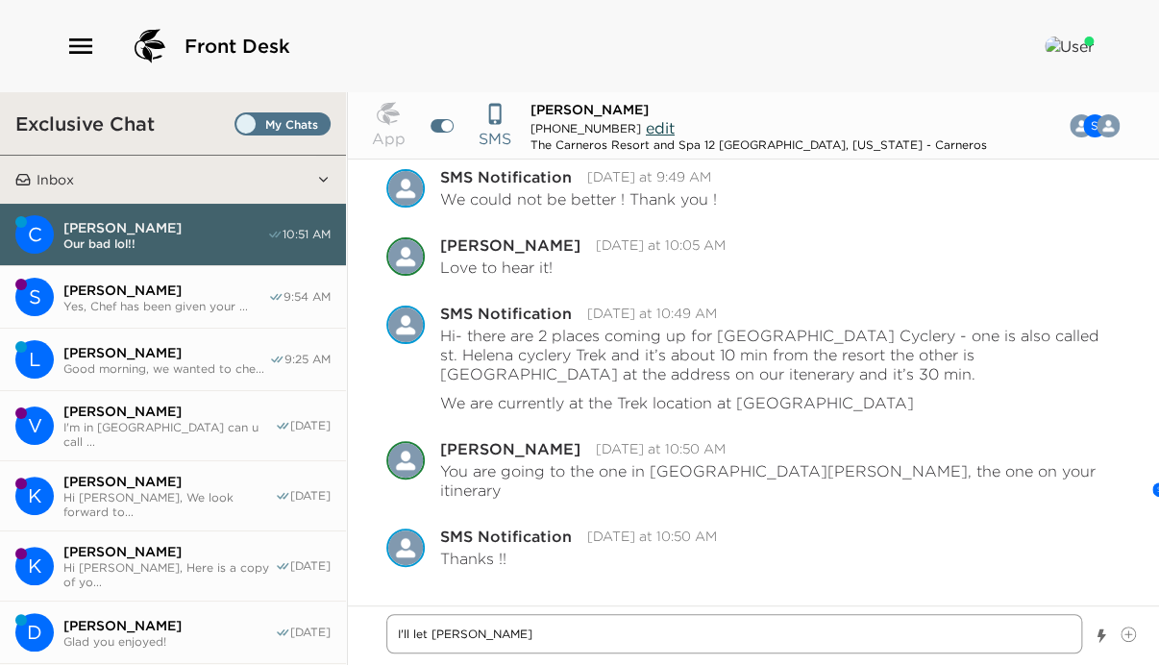
type textarea "I'll let Tamber"
type textarea "x"
type textarea "I'll let Tamber B"
type textarea "x"
type textarea "I'll let Tamber Be"
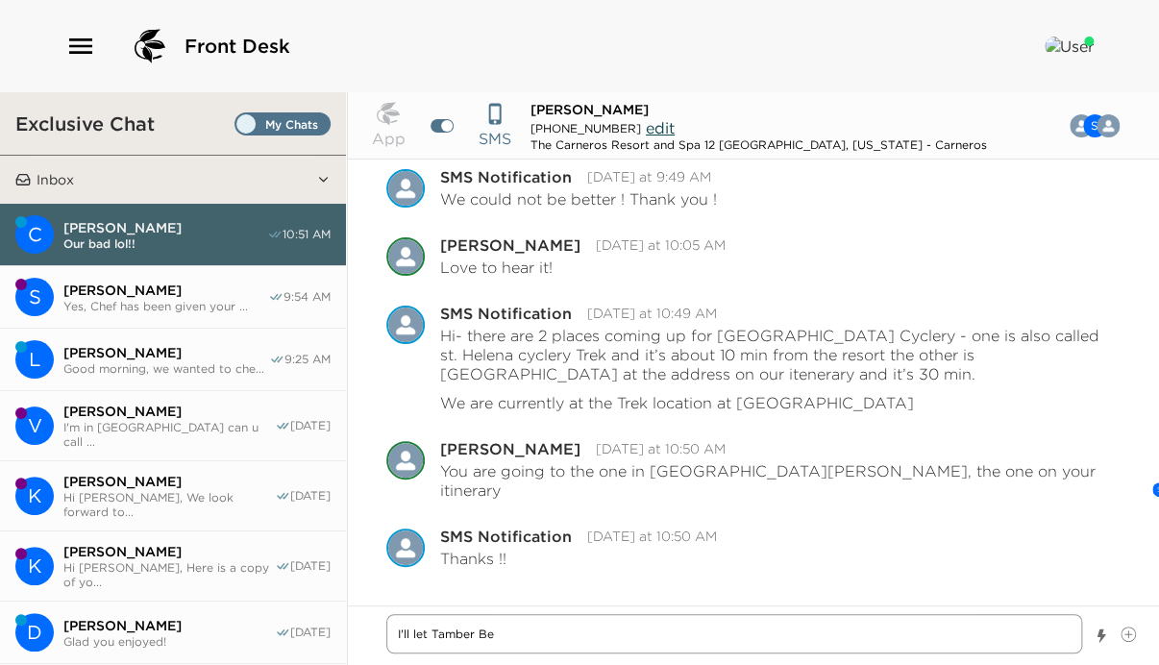
type textarea "x"
type textarea "I'll let Tamber Bey"
type textarea "x"
type textarea "I'll let Tamber Bey"
type textarea "x"
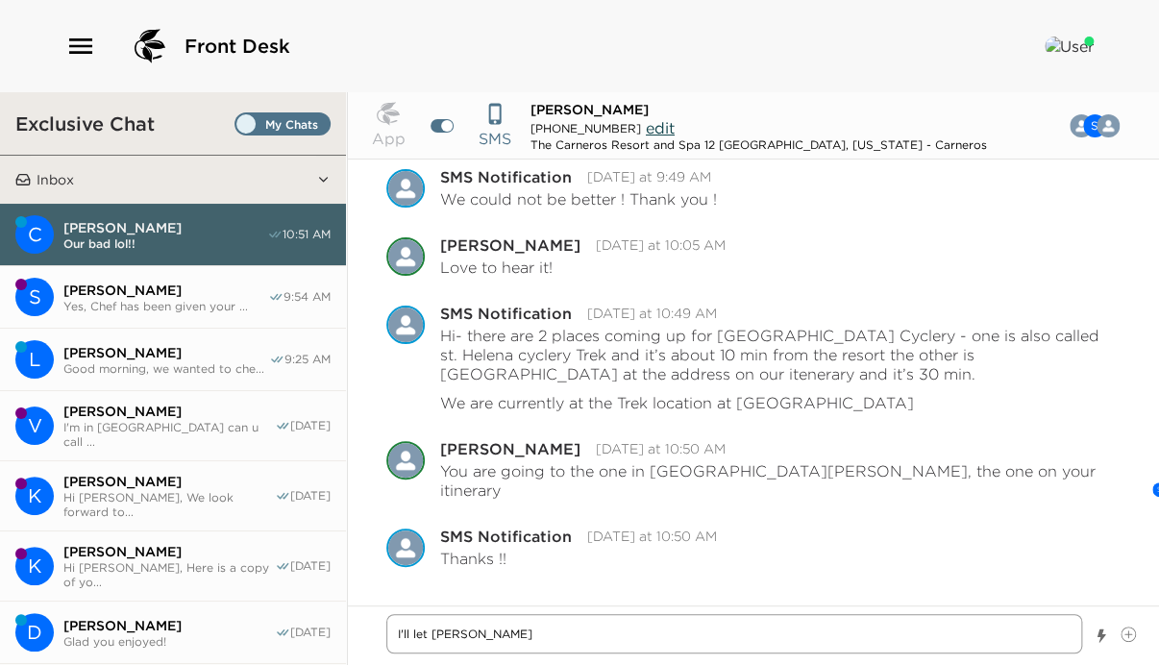
type textarea "I'll let Tamber Bey k"
type textarea "x"
type textarea "I'll let Tamber Bey kn"
type textarea "x"
type textarea "I'll let Tamber Bey kn"
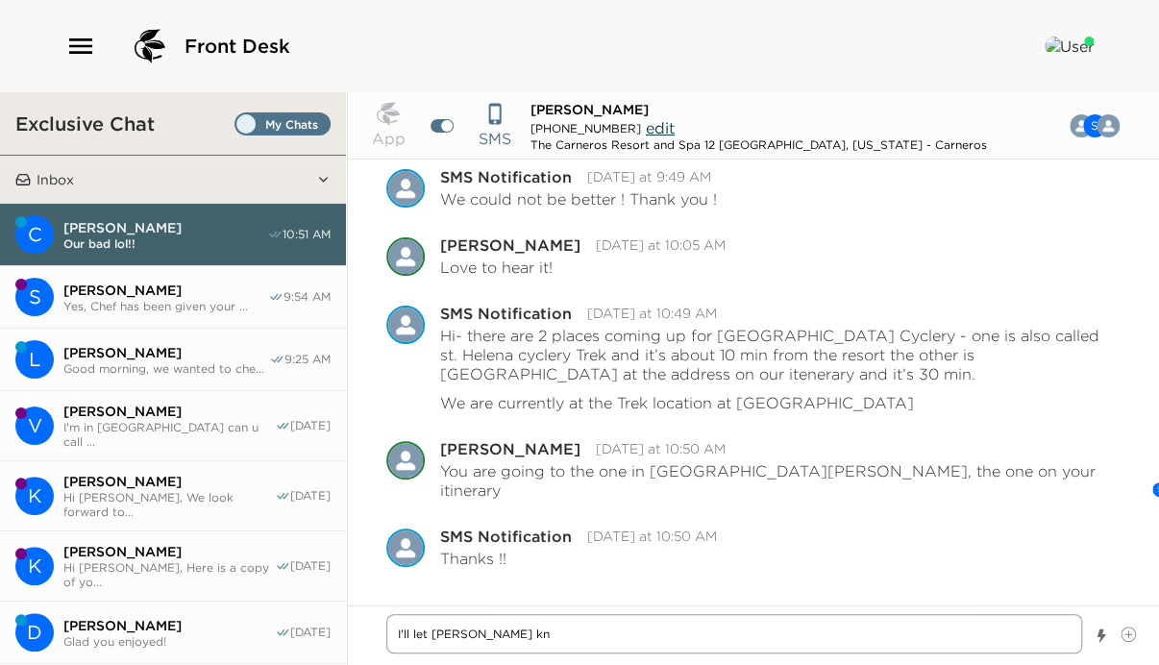
type textarea "x"
type textarea "I'll let Tamber Bey kn o"
type textarea "x"
type textarea "I'll let Tamber Bey kn ow"
type textarea "x"
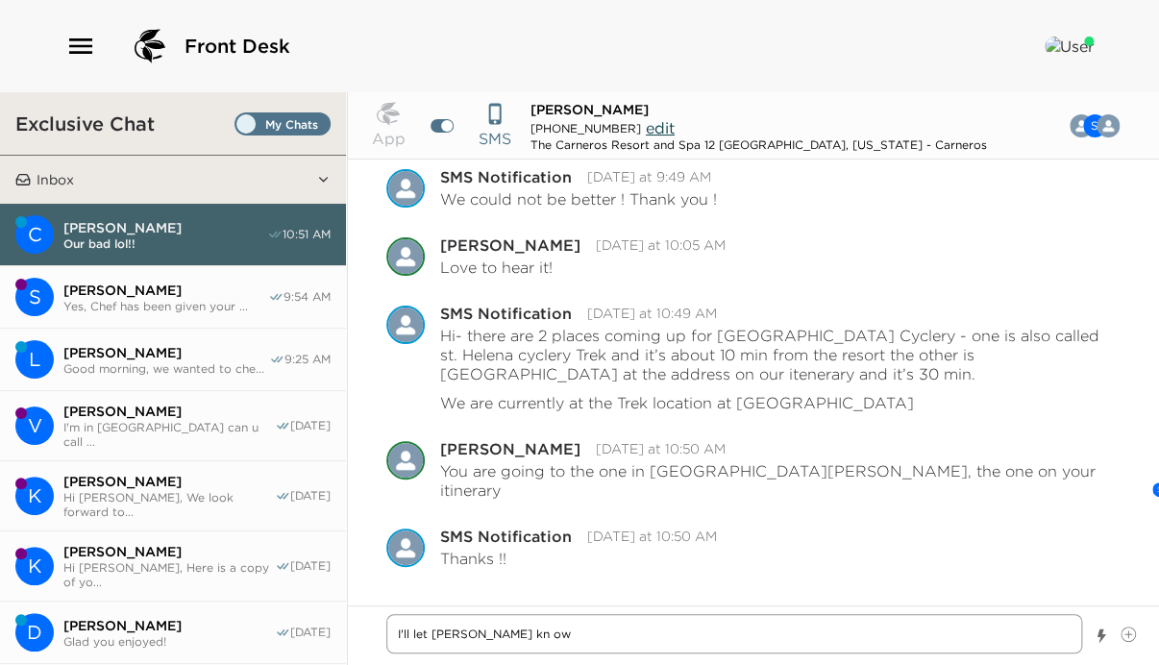
type textarea "I'll let Tamber Bey kn ow"
type textarea "x"
type textarea "I'll let Tamber Bey kn ow y"
type textarea "x"
type textarea "I'll let Tamber Bey kn ow yo"
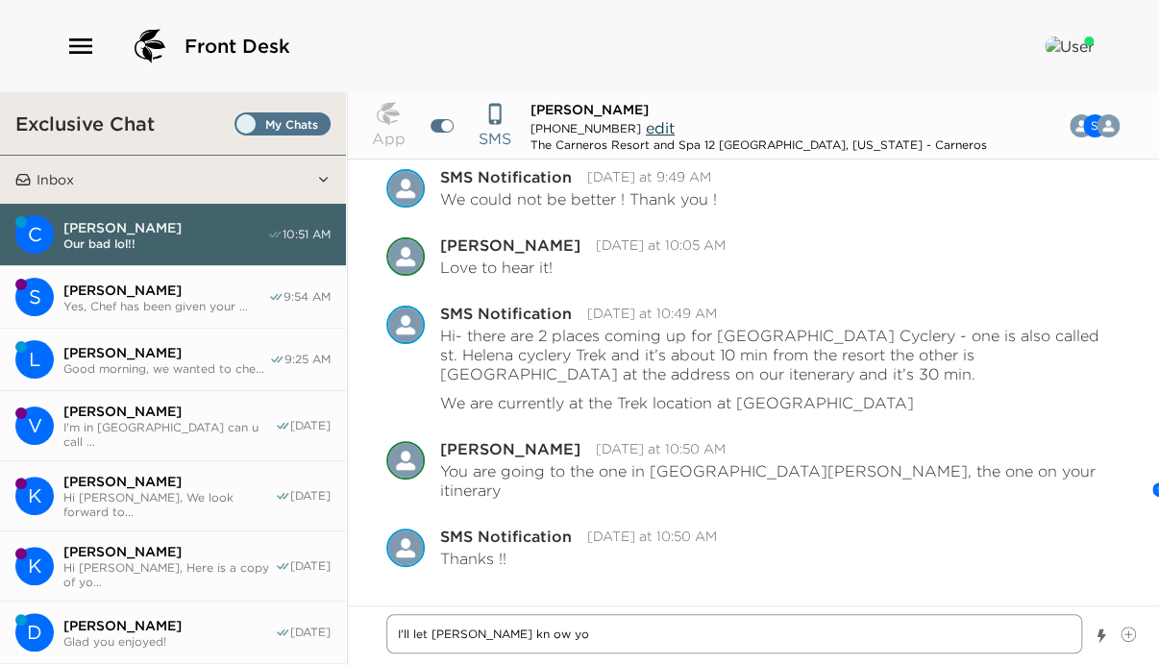
type textarea "x"
type textarea "I'll let Tamber Bey kn ow you"
type textarea "x"
type textarea "I'll let Tamber Bey kn ow you"
type textarea "x"
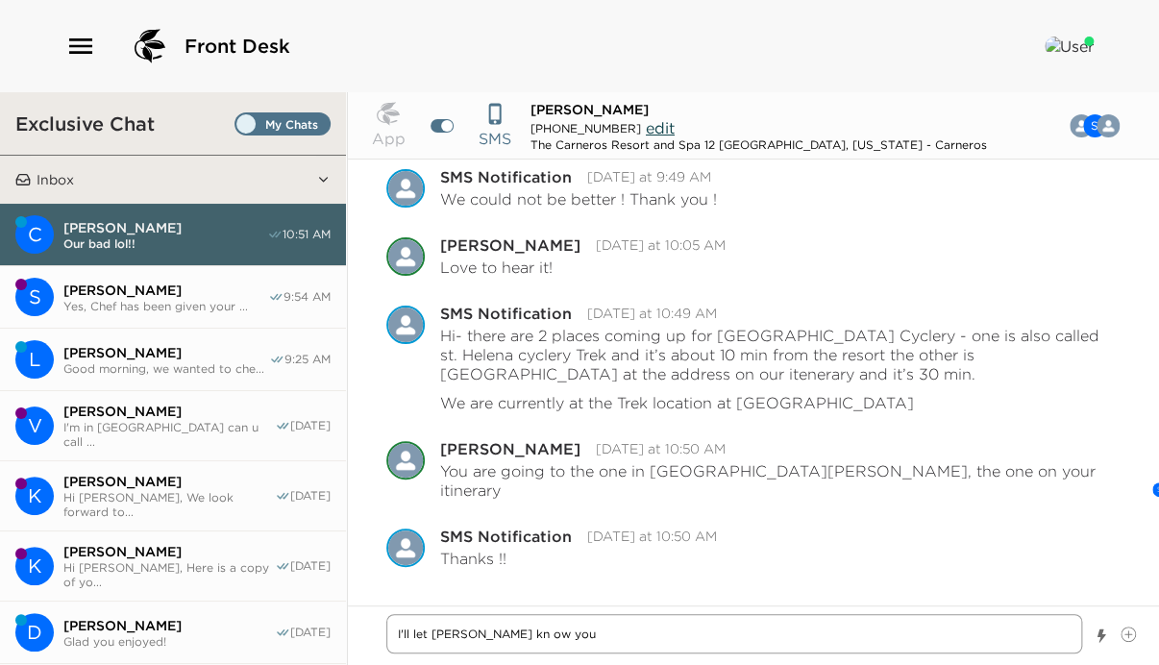
type textarea "I'll let Tamber Bey kn ow you m"
type textarea "x"
type textarea "I'll let Tamber Bey kn ow you"
type textarea "x"
type textarea "I'll let Tamber Bey kn ow you"
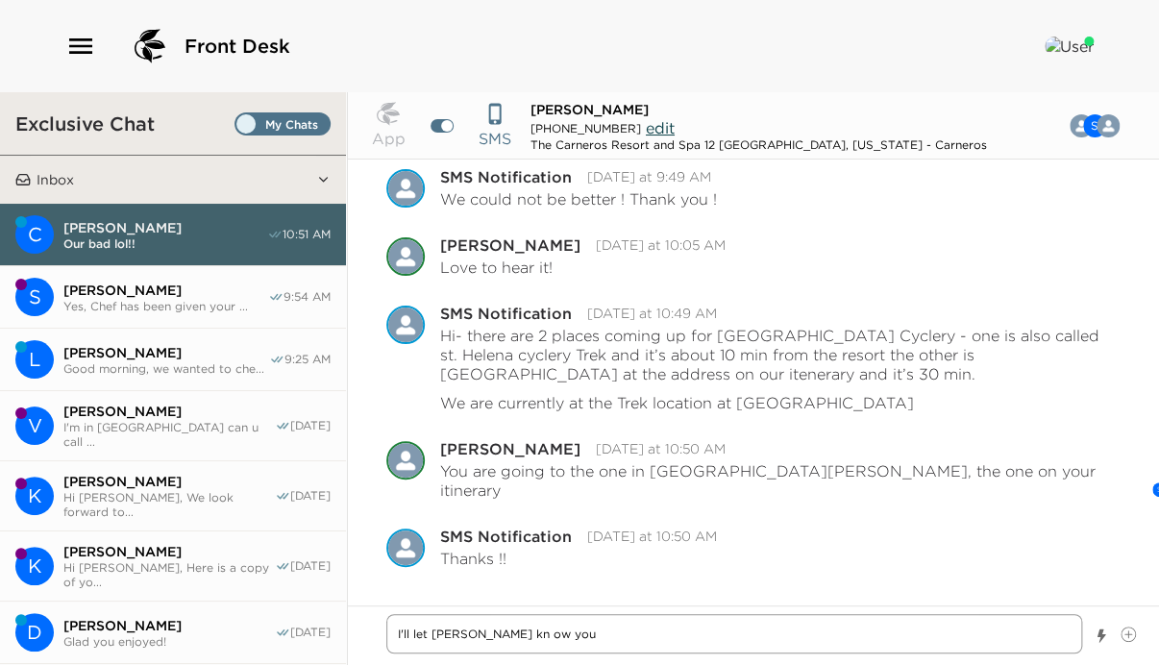
type textarea "x"
type textarea "I'll let Tamber Bey kn ow yo"
type textarea "x"
type textarea "I'll let Tamber Bey kn ow y"
type textarea "x"
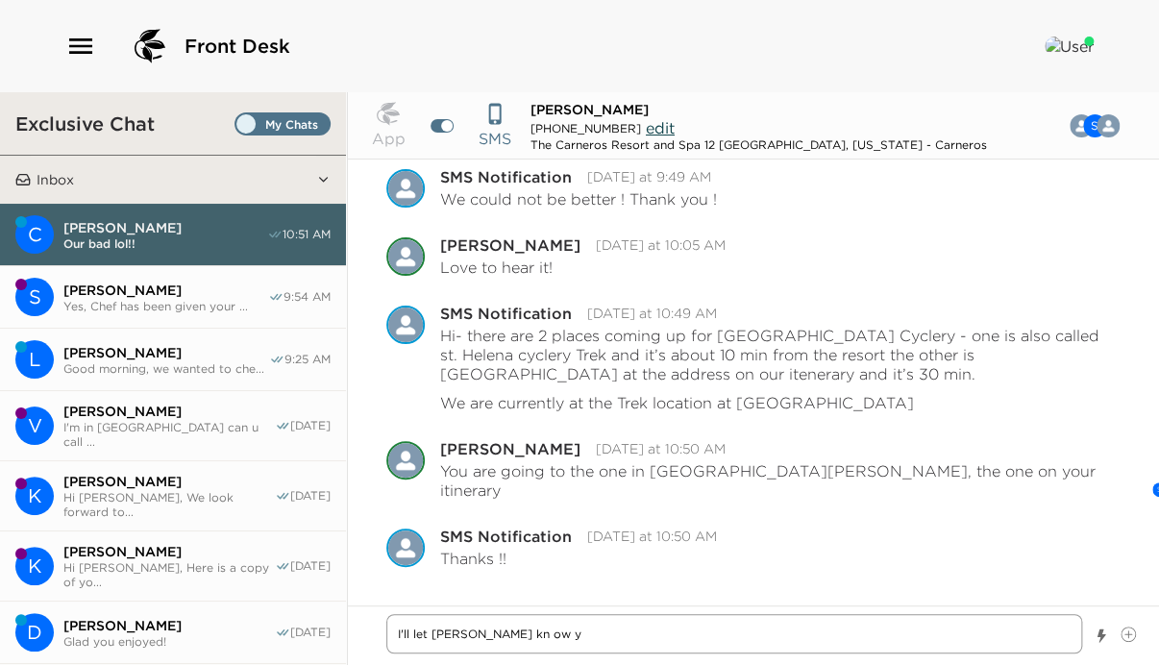
type textarea "I'll let Tamber Bey kn ow"
type textarea "x"
type textarea "I'll let Tamber Bey kn o"
type textarea "x"
type textarea "I'll let Tamber Bey kn"
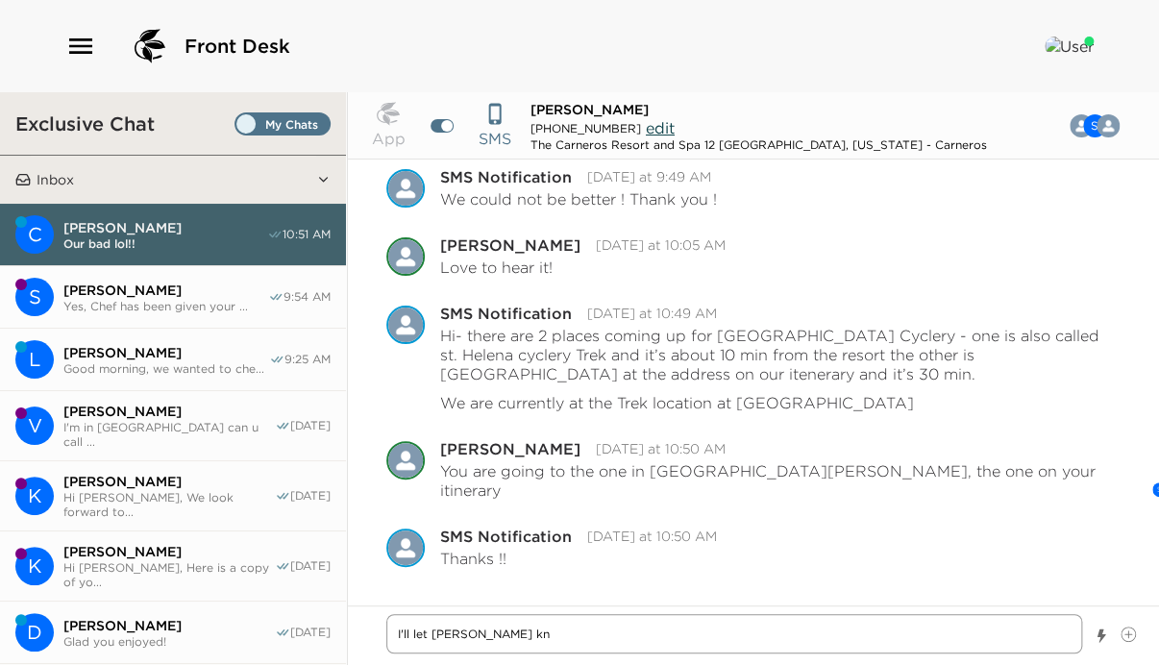
type textarea "x"
type textarea "I'll let Tamber Bey kn"
type textarea "x"
type textarea "I'll let Tamber Bey k"
type textarea "x"
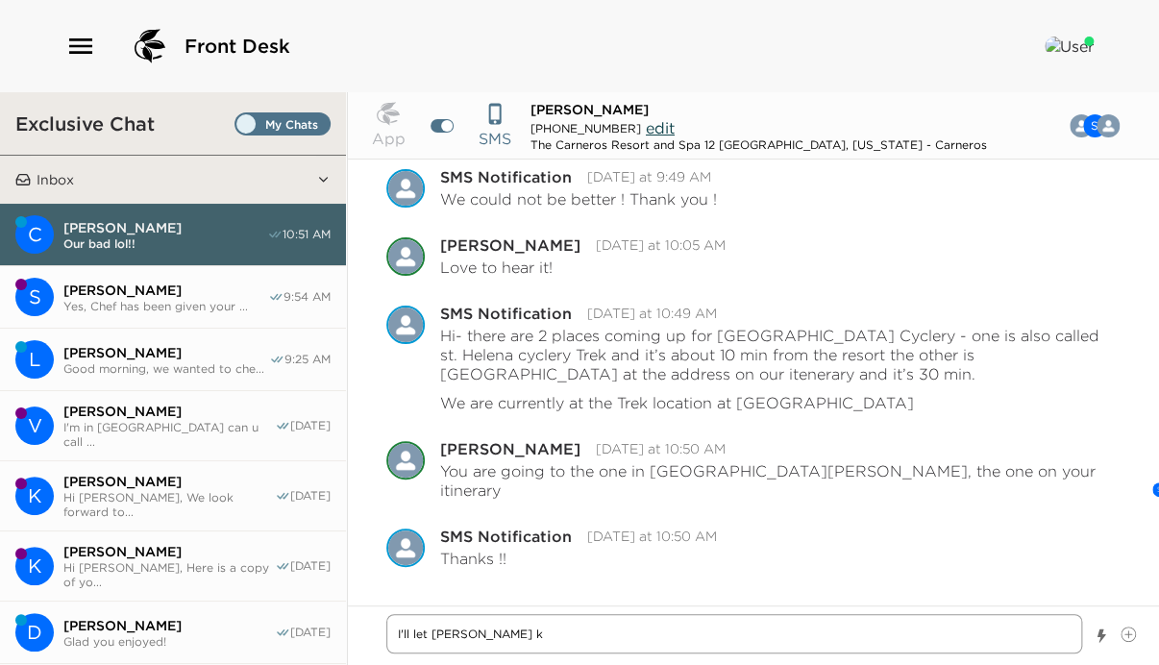
type textarea "I'll let Tamber Bey"
type textarea "x"
type textarea "I'll let Tamber Bey"
type textarea "x"
type textarea "I'll let Tamber Be"
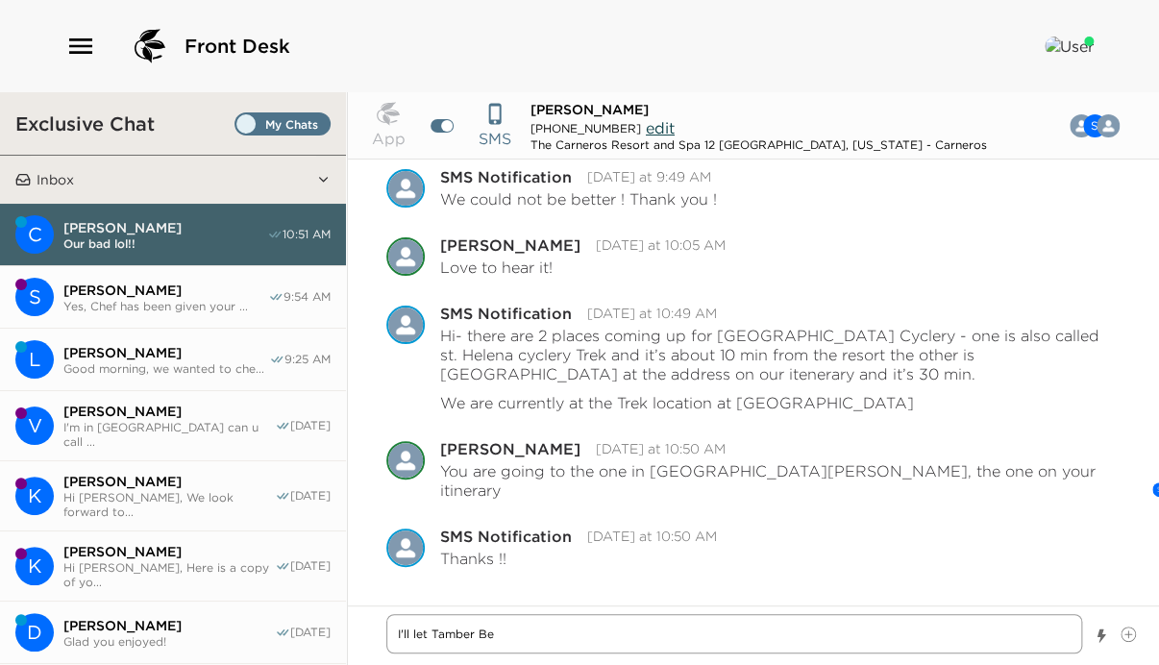
type textarea "x"
type textarea "I'll let Tamber B"
type textarea "x"
type textarea "I'll let Tamber Ba"
type textarea "x"
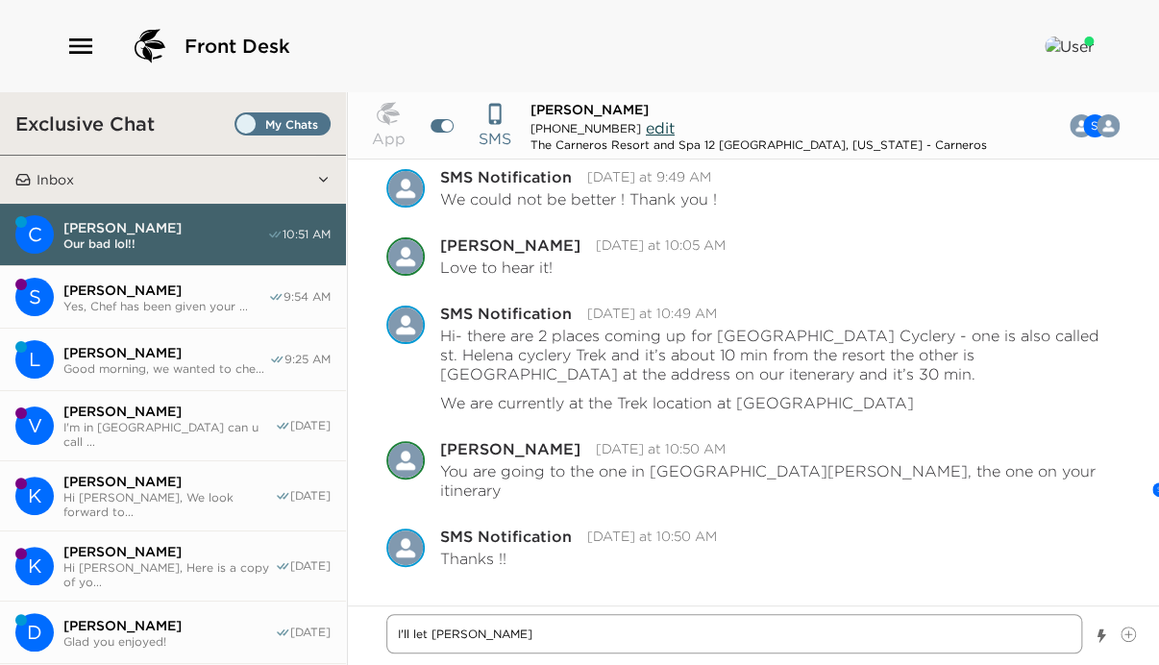
type textarea "I'll let Tamber Bay"
type textarea "x"
type textarea "I'll let Tamber Bay"
type textarea "x"
type textarea "I'll let Tamber Bay k"
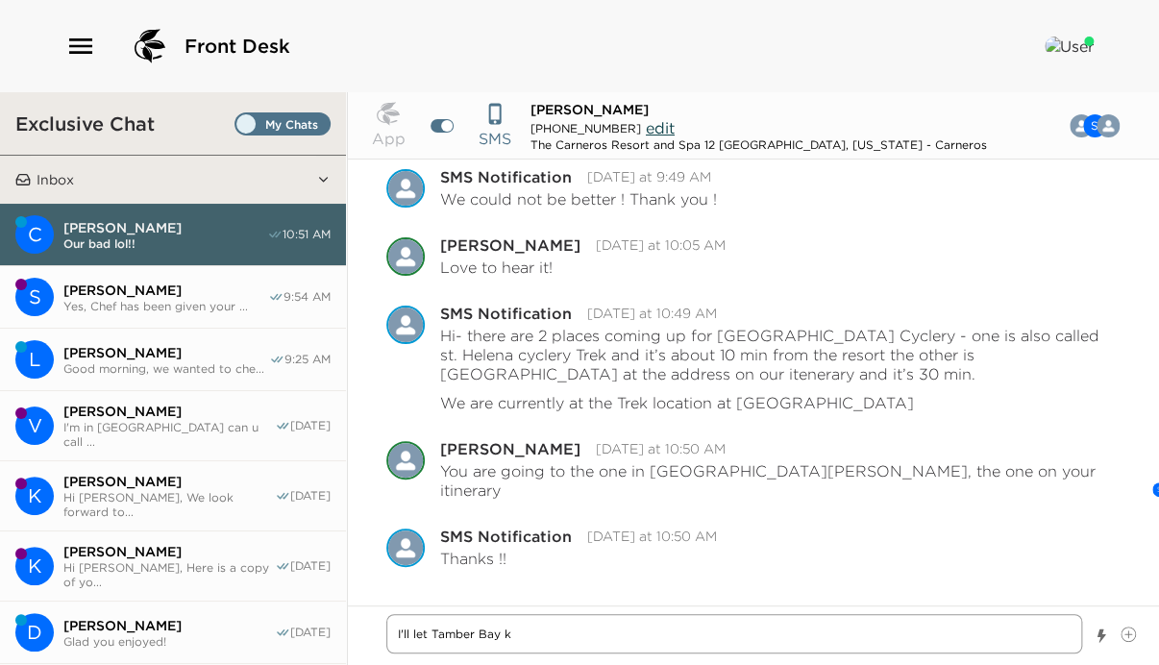
type textarea "x"
type textarea "I'll let Tamber Bay kn"
type textarea "x"
type textarea "I'll let Tamber Bay kno"
type textarea "x"
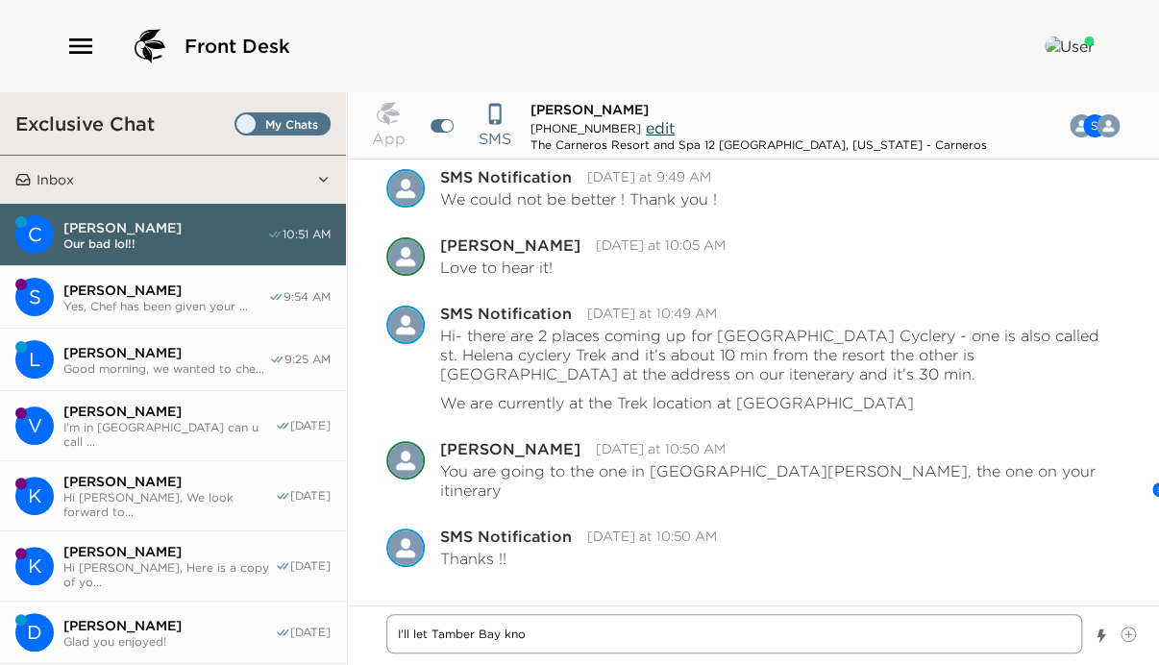
type textarea "I'll let Tamber Bay know"
type textarea "x"
type textarea "I'll let Tamber Bay know"
type textarea "x"
type textarea "I'll let Tamber Bay know y"
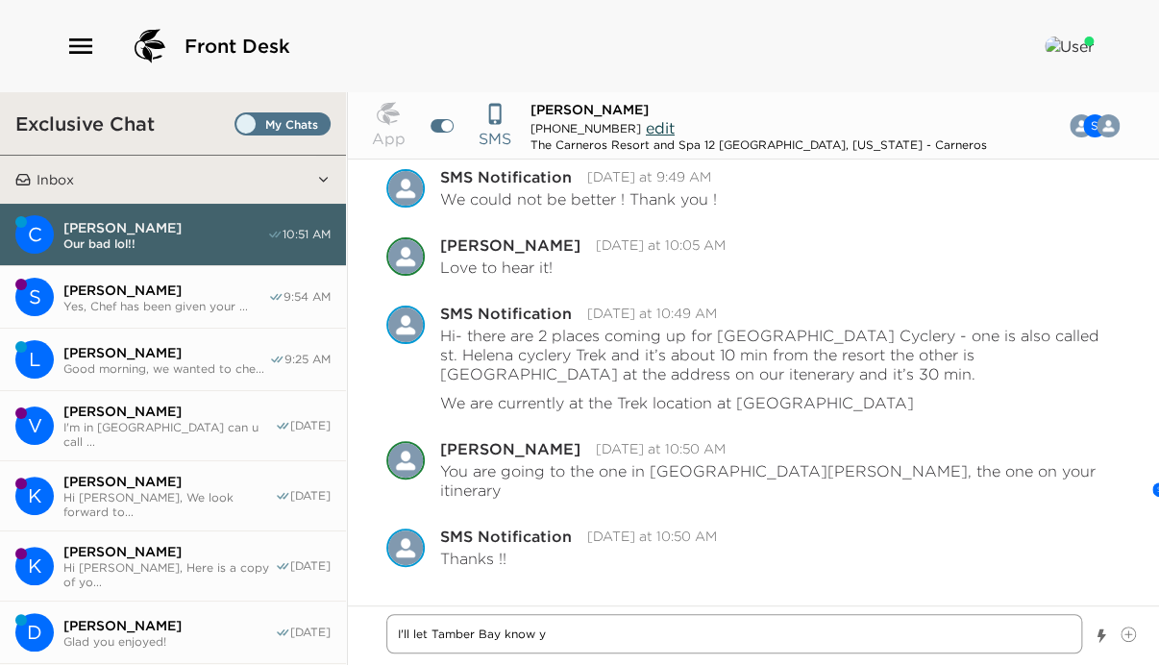
type textarea "x"
type textarea "I'll let Tamber Bay know yo"
type textarea "x"
type textarea "I'll let Tamber Bay know you"
type textarea "x"
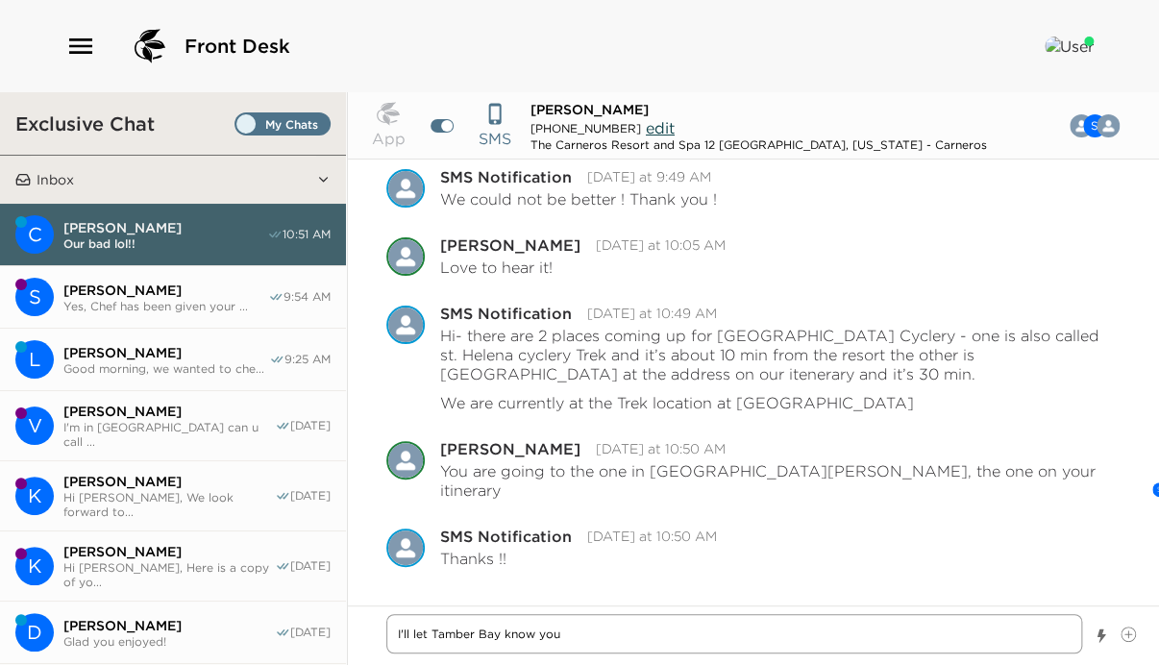
type textarea "I'll let Tamber Bay know you"
type textarea "x"
type textarea "I'll let Tamber Bay know you g"
type textarea "x"
type textarea "I'll let Tamber Bay know you go"
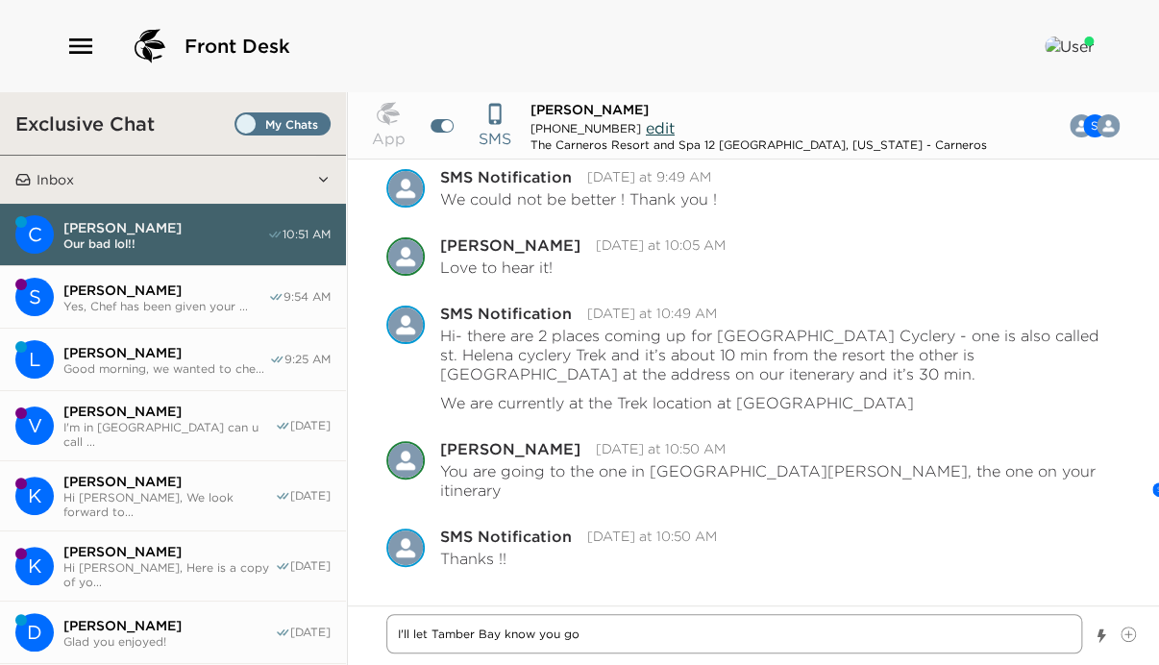
type textarea "x"
type textarea "I'll let Tamber Bay know you got"
type textarea "x"
type textarea "I'll let Tamber Bay know you got"
type textarea "x"
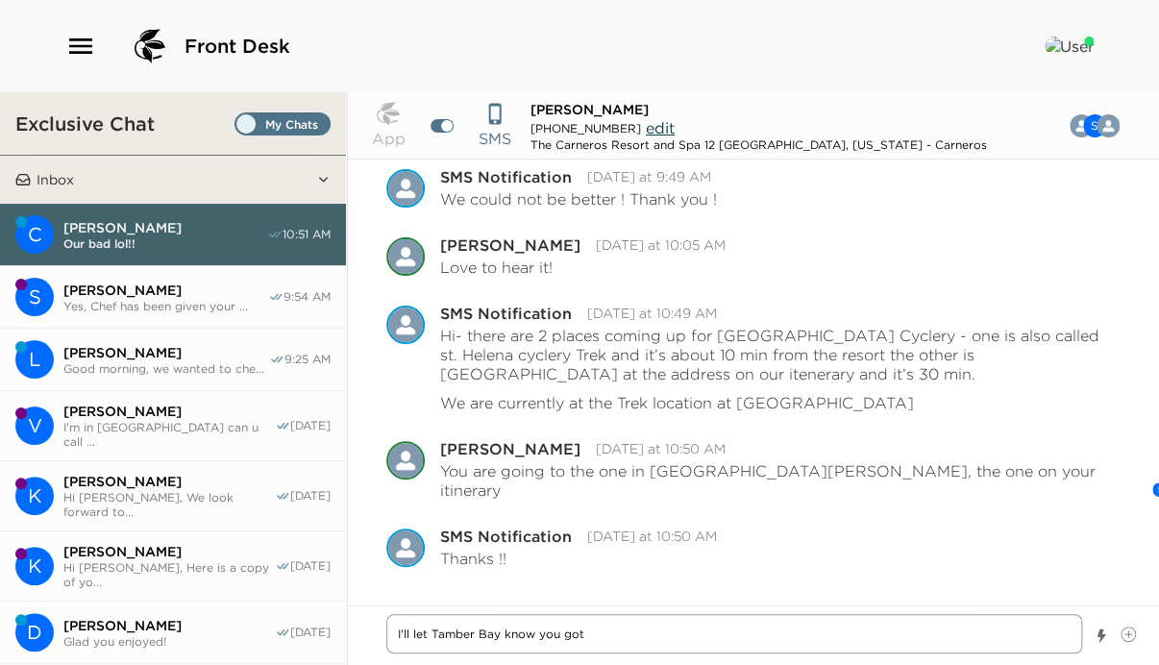
type textarea "I'll let Tamber Bay know you got a"
type textarea "x"
type textarea "I'll let Tamber Bay know you got a"
type textarea "x"
type textarea "I'll let Tamber Bay know you got a l"
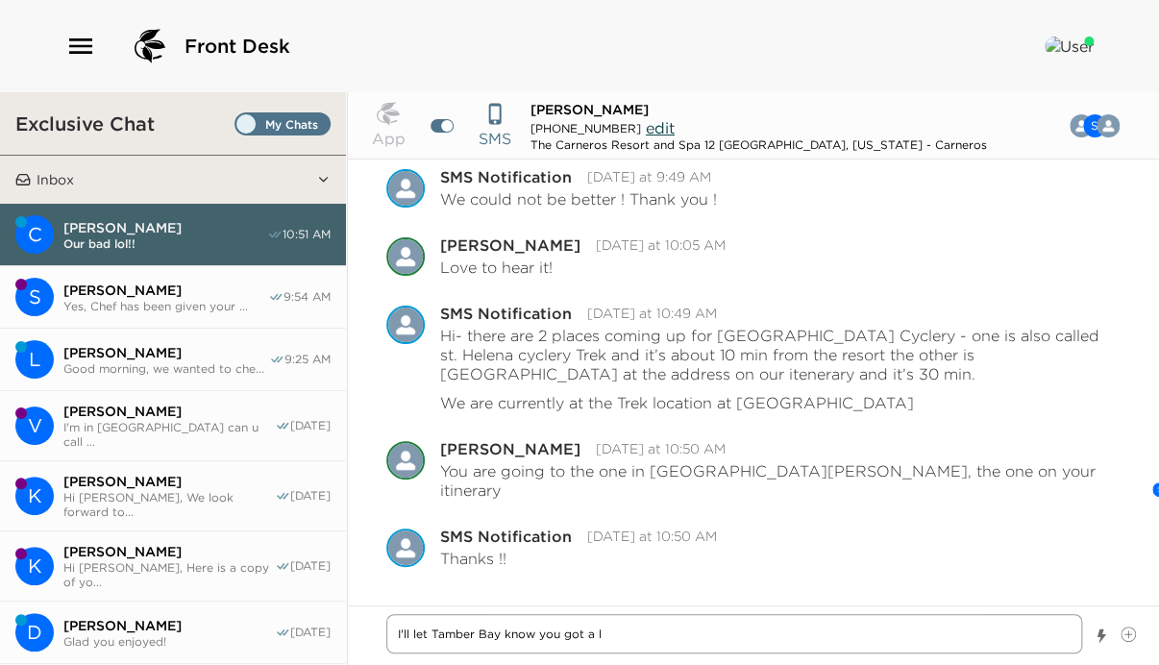
type textarea "x"
type textarea "I'll let Tamber Bay know you got a la"
type textarea "x"
type textarea "I'll let Tamber Bay know you got a lat"
type textarea "x"
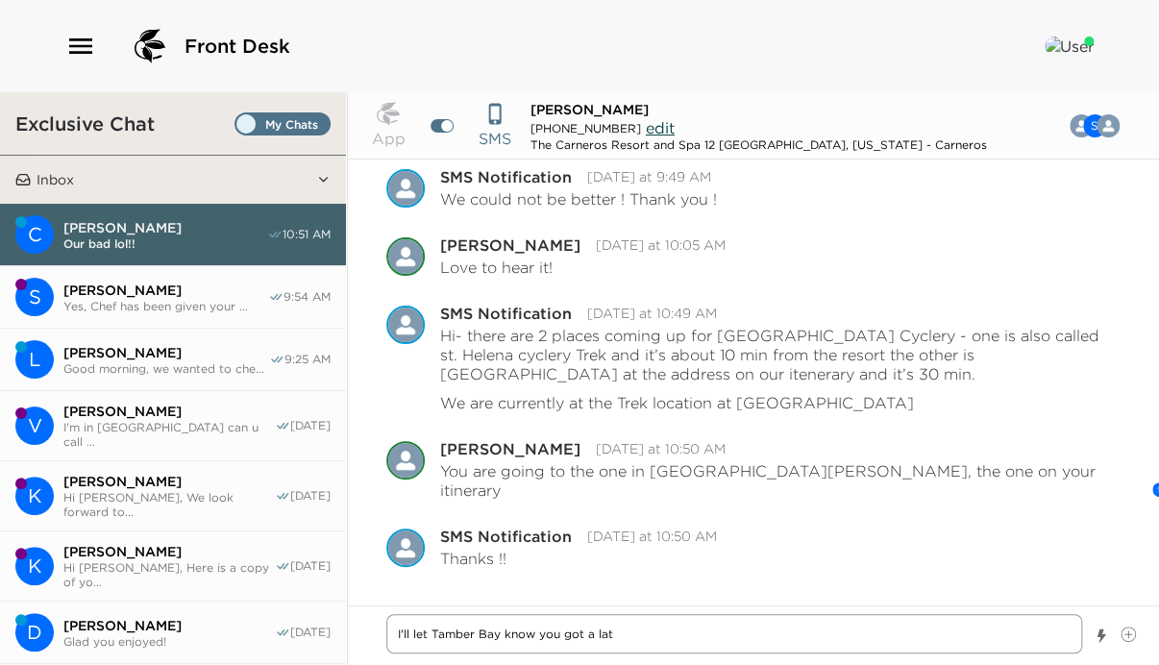
type textarea "I'll let Tamber Bay know you got a late"
type textarea "x"
type textarea "I'll let Tamber Bay know you got a late"
type textarea "x"
type textarea "I'll let Tamber Bay know you got a late s"
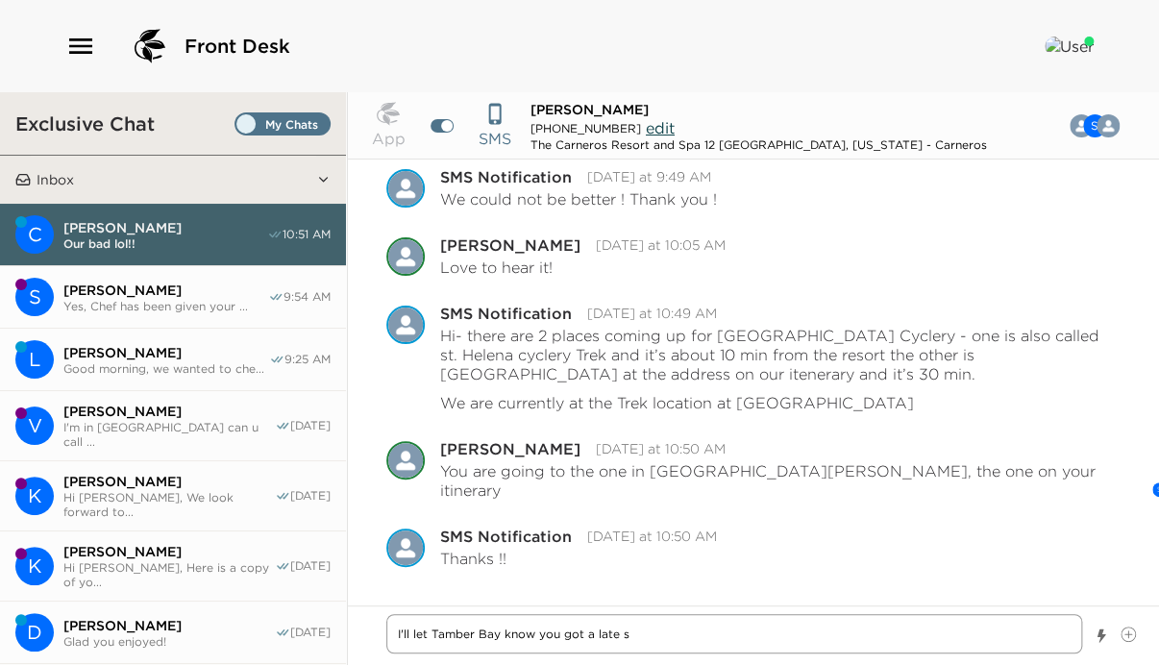
type textarea "x"
type textarea "I'll let Tamber Bay know you got a late st"
type textarea "x"
type textarea "I'll let Tamber Bay know you got a late sta"
type textarea "x"
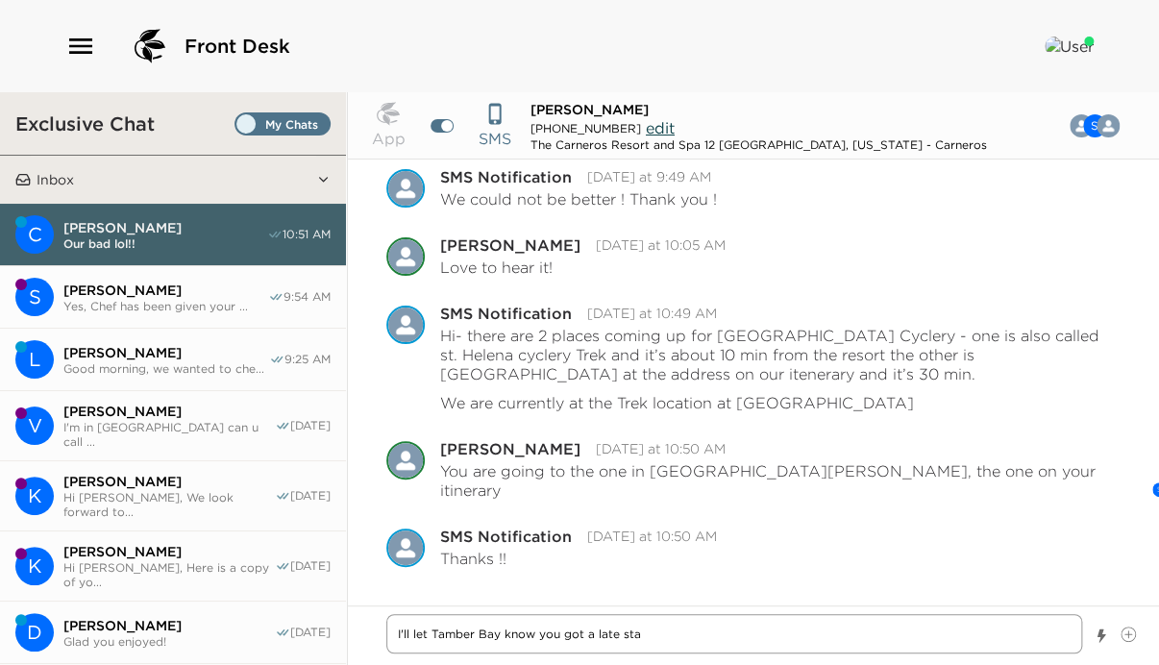
type textarea "I'll let Tamber Bay know you got a late star"
type textarea "x"
type textarea "I'll let Tamber Bay know you got a late start"
type textarea "x"
type textarea "I'll let Tamber Bay know you got a late start,"
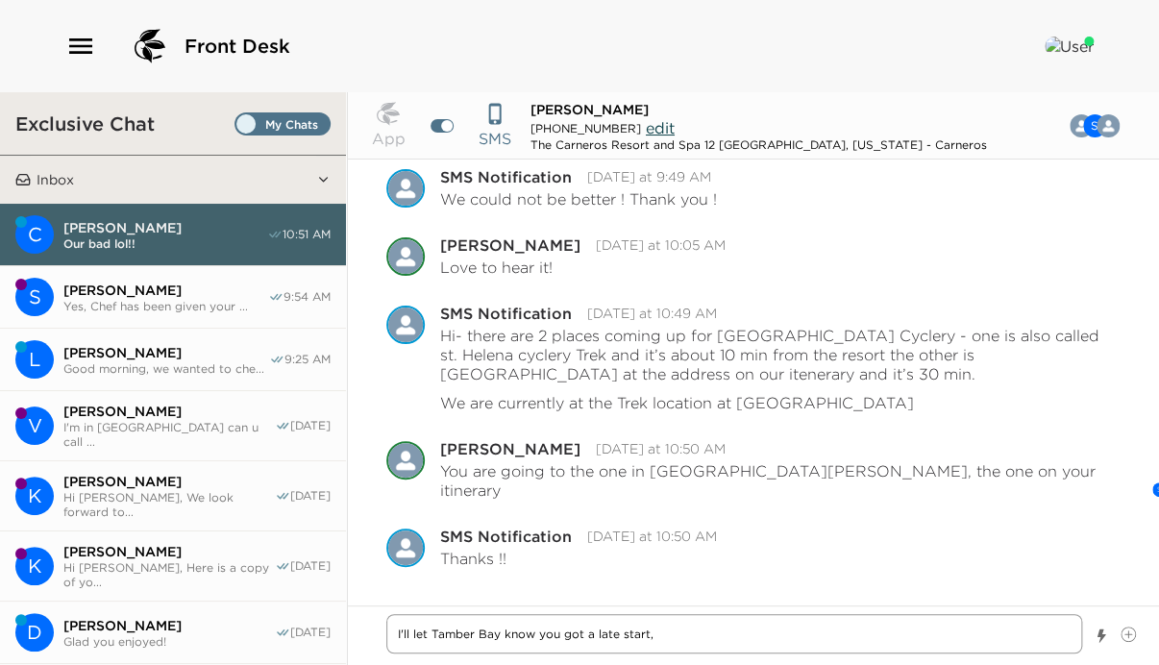
type textarea "x"
type textarea "I'll let Tamber Bay know you got a late start,"
type textarea "x"
type textarea "I'll let Tamber Bay know you got a late start, b"
type textarea "x"
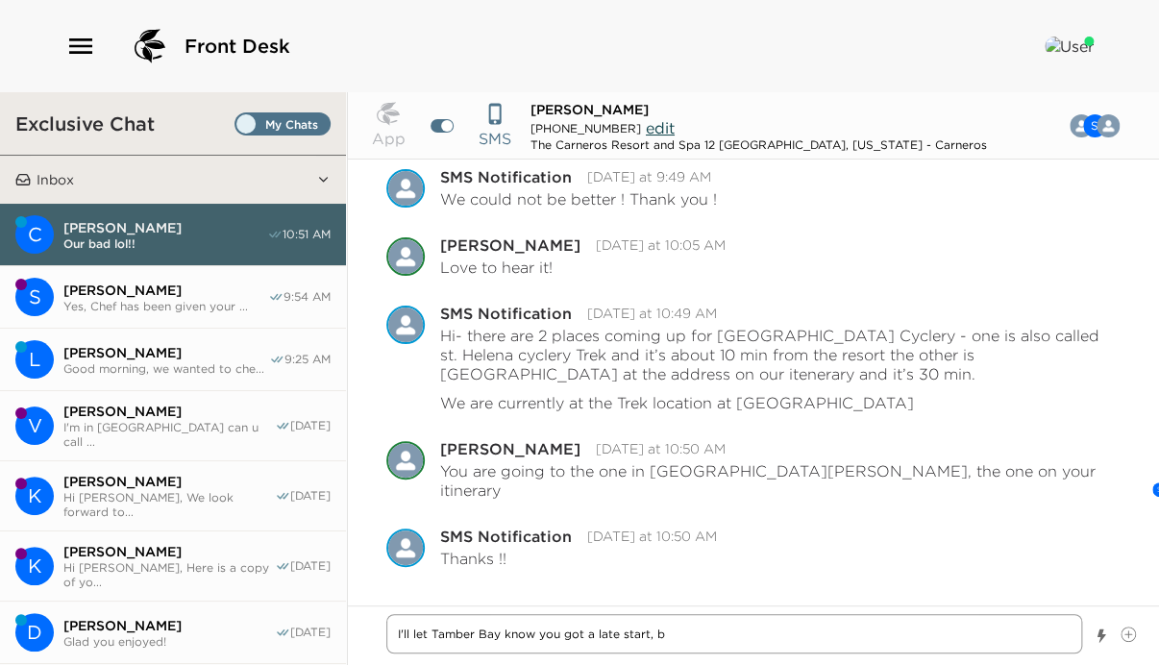
type textarea "I'll let Tamber Bay know you got a late start, bu"
type textarea "x"
type textarea "I'll let Tamber Bay know you got a late start, but"
type textarea "x"
type textarea "I'll let Tamber Bay know you got a late start, but"
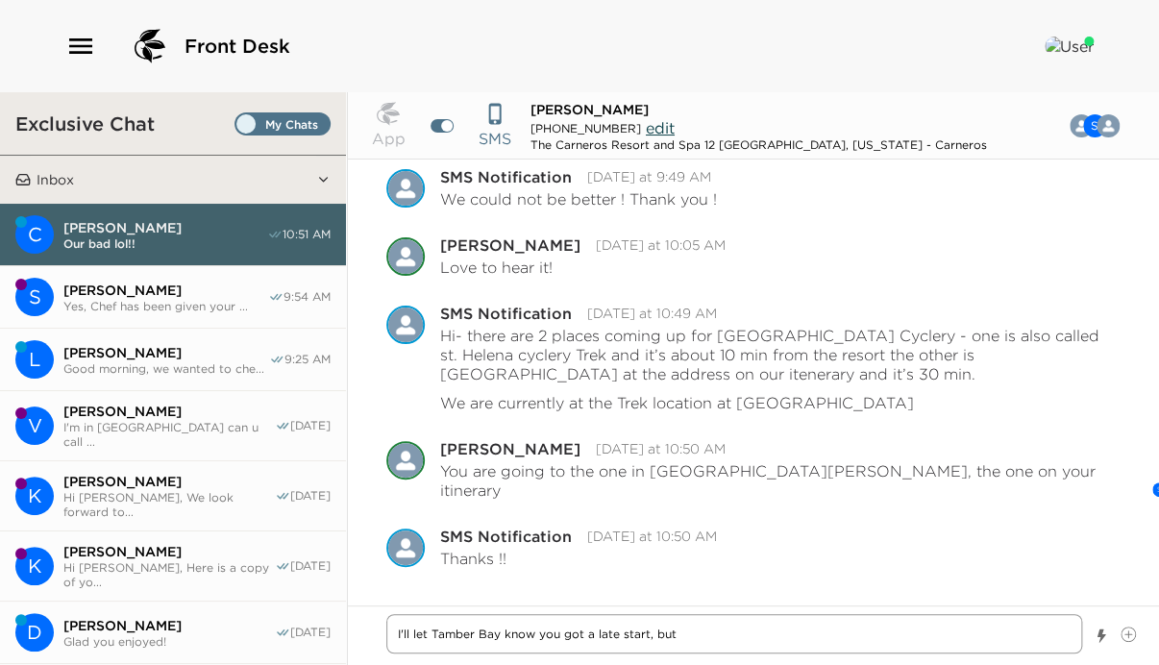
type textarea "x"
type textarea "I'll let Tamber Bay know you got a late start, but y"
type textarea "x"
type textarea "I'll let Tamber Bay know you got a late start, but yo"
type textarea "x"
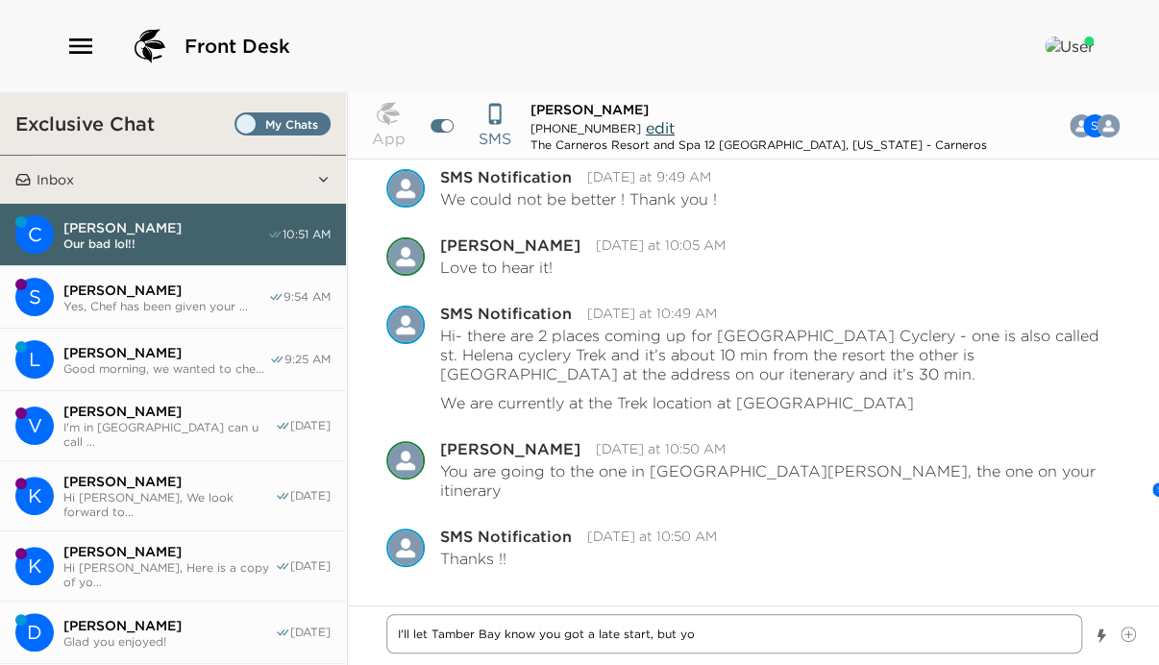
type textarea "I'll let Tamber Bay know you got a late start, but you"
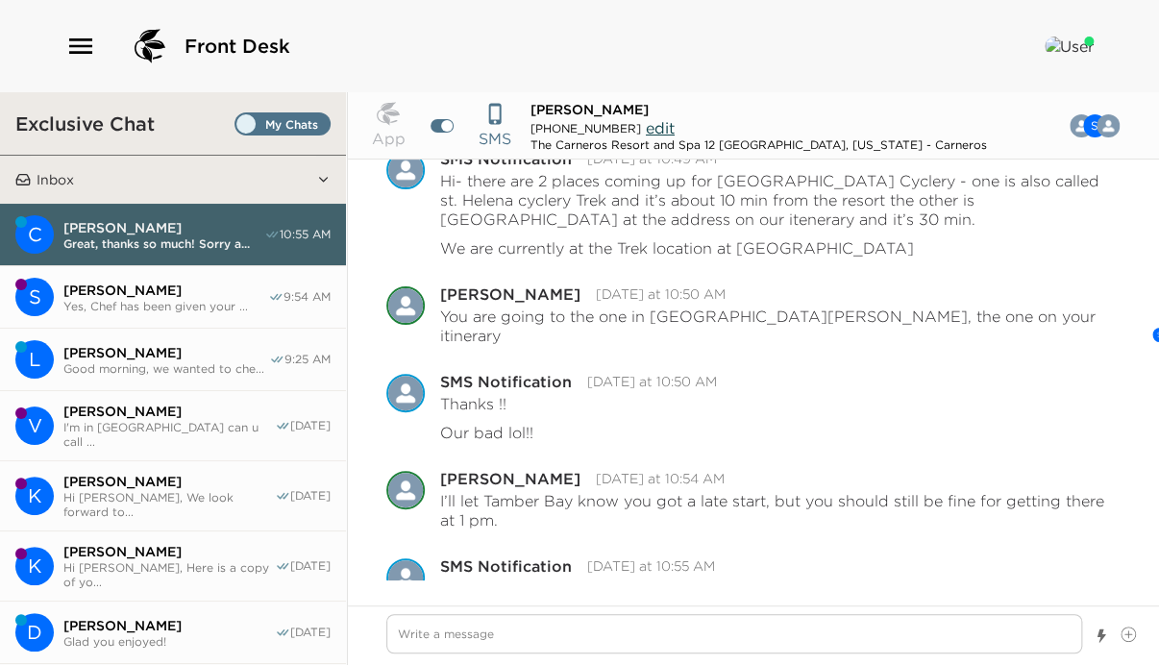
scroll to position [1137, 0]
click at [477, 641] on textarea "Write a message" at bounding box center [734, 633] width 696 height 39
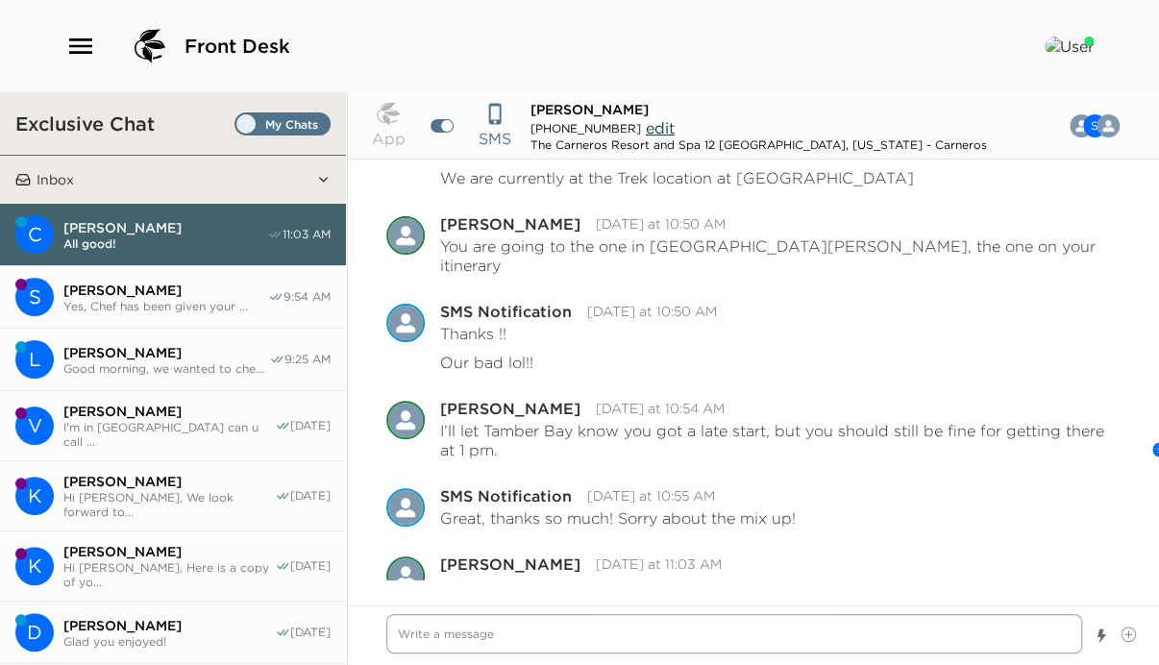
click at [517, 641] on textarea "Write a message" at bounding box center [734, 633] width 696 height 39
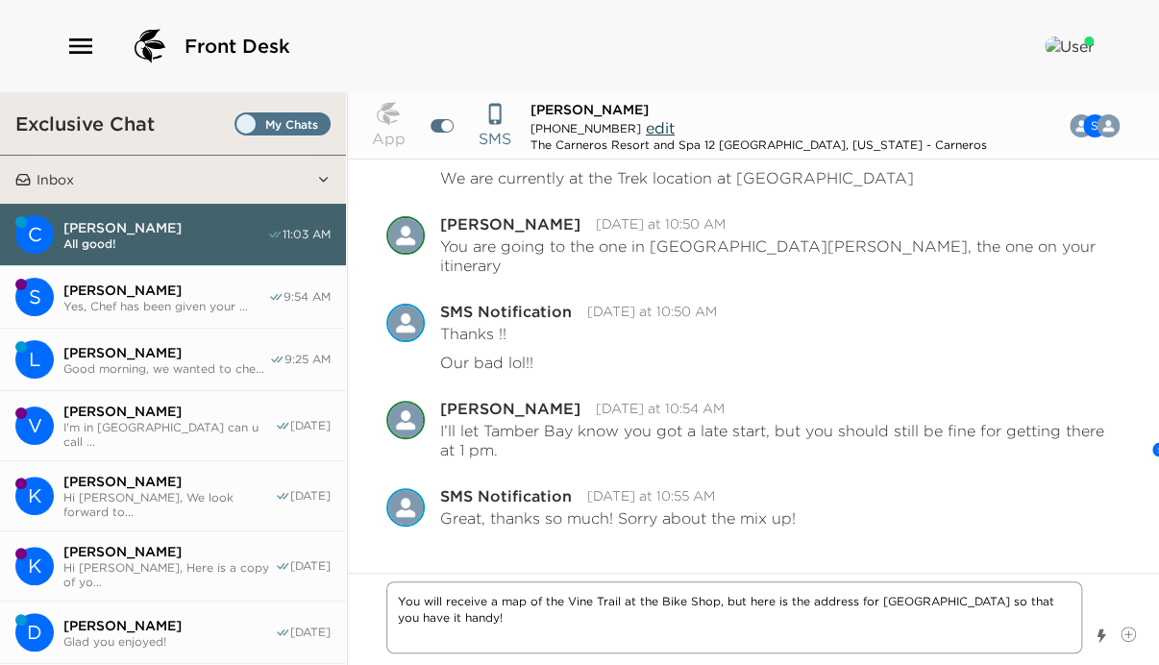
paste textarea "1251 Tubbs Ln Calistoga CA 94515"
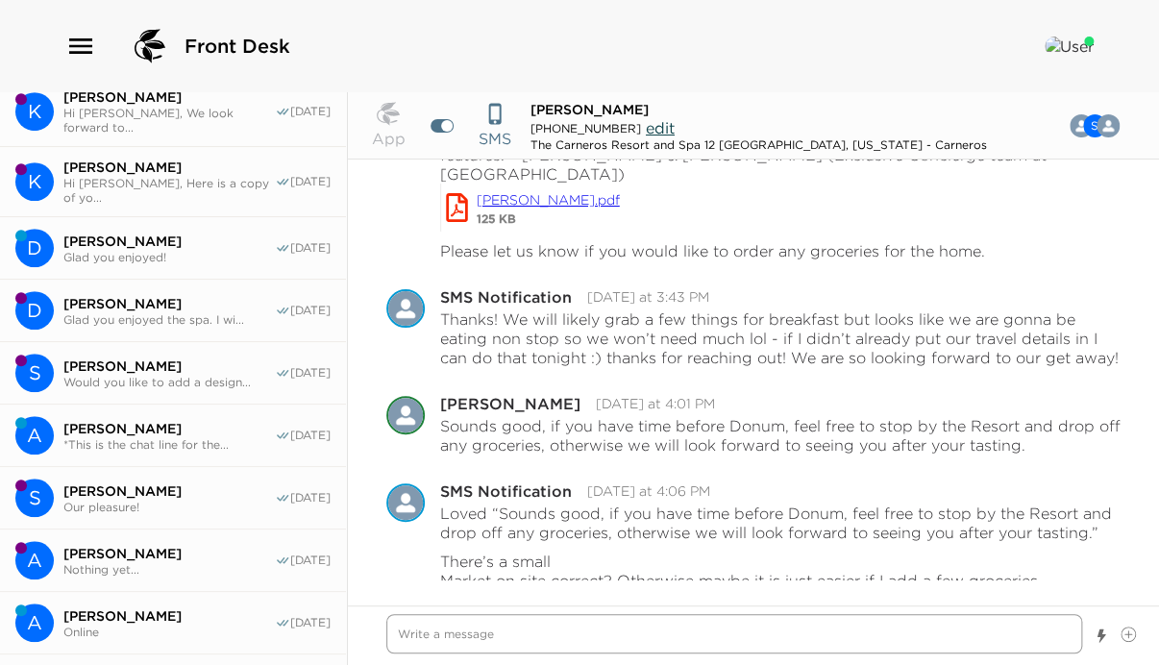
scroll to position [309, 0]
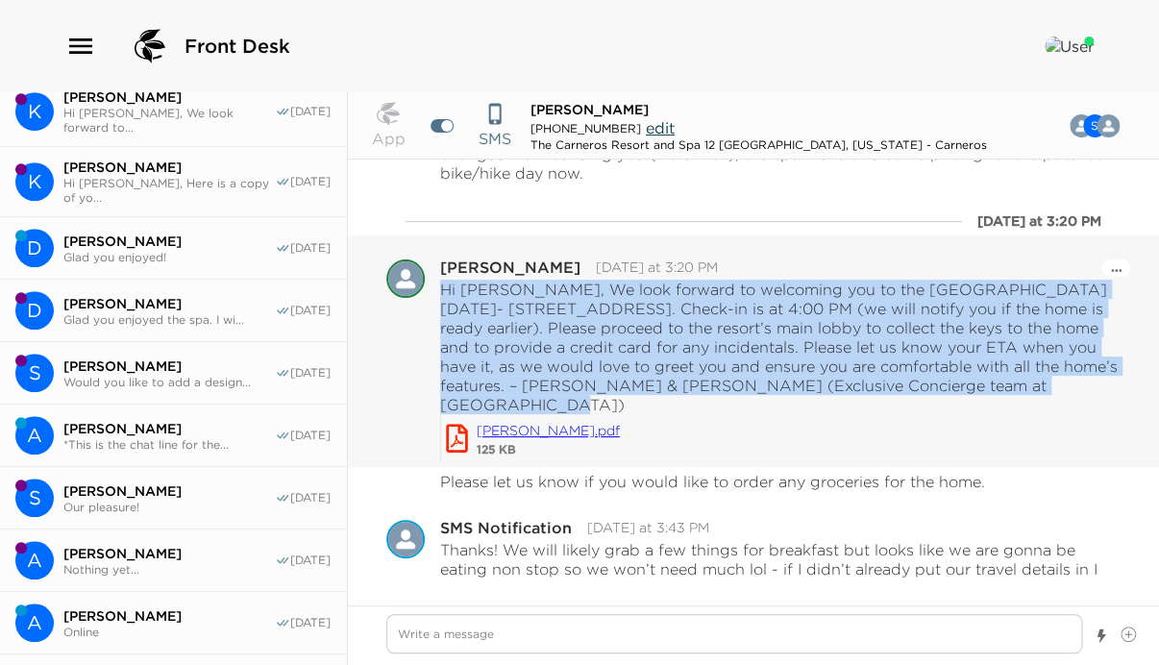
drag, startPoint x: 440, startPoint y: 284, endPoint x: 1105, endPoint y: 384, distance: 672.3
click at [1105, 384] on p "Hi [PERSON_NAME], We look forward to welcoming you to the [GEOGRAPHIC_DATA] [DA…" at bounding box center [780, 347] width 680 height 135
copy p "Hi [PERSON_NAME], We look forward to welcoming you to the [GEOGRAPHIC_DATA] [DA…"
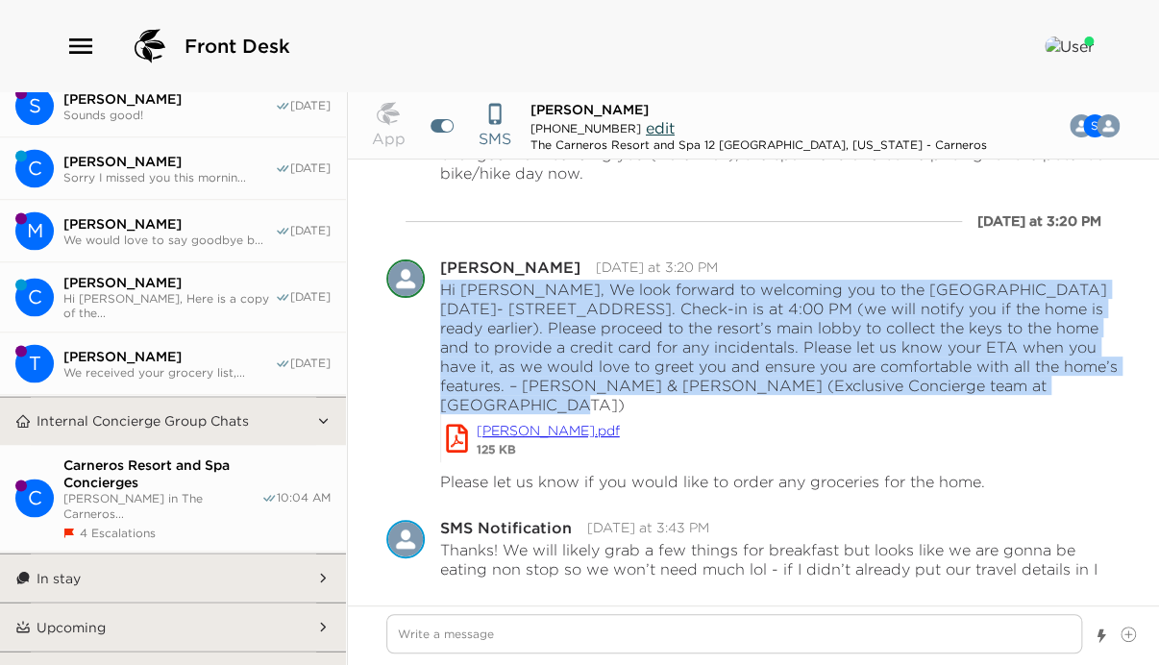
scroll to position [1036, 0]
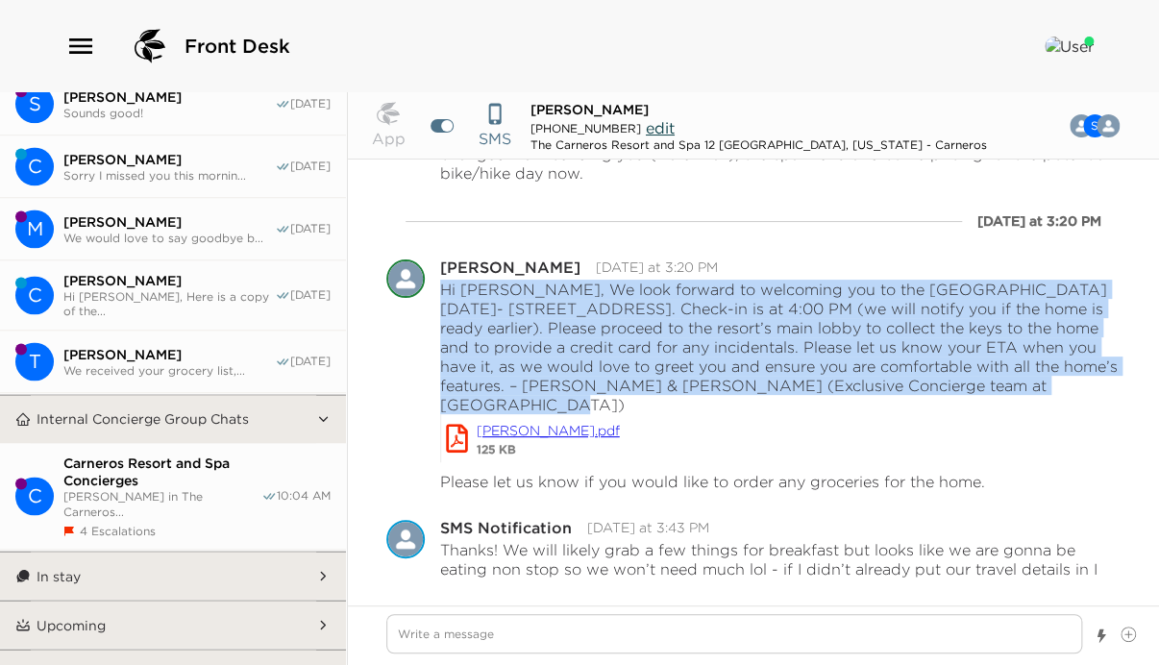
click at [111, 600] on button "Upcoming" at bounding box center [173, 624] width 285 height 48
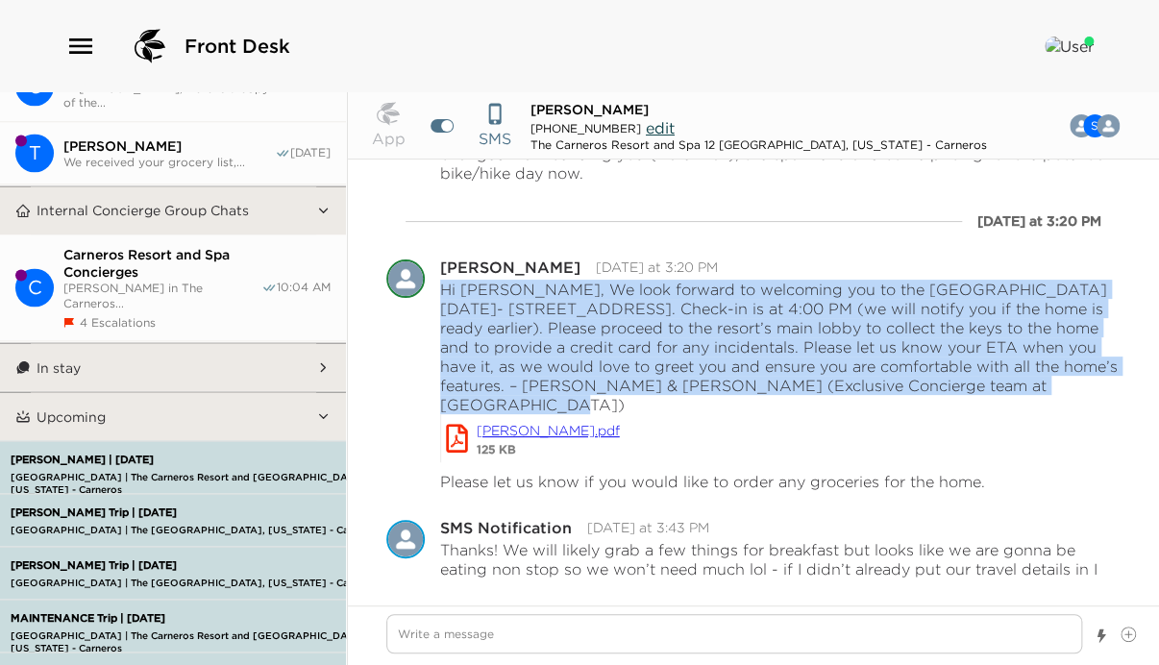
scroll to position [1266, 0]
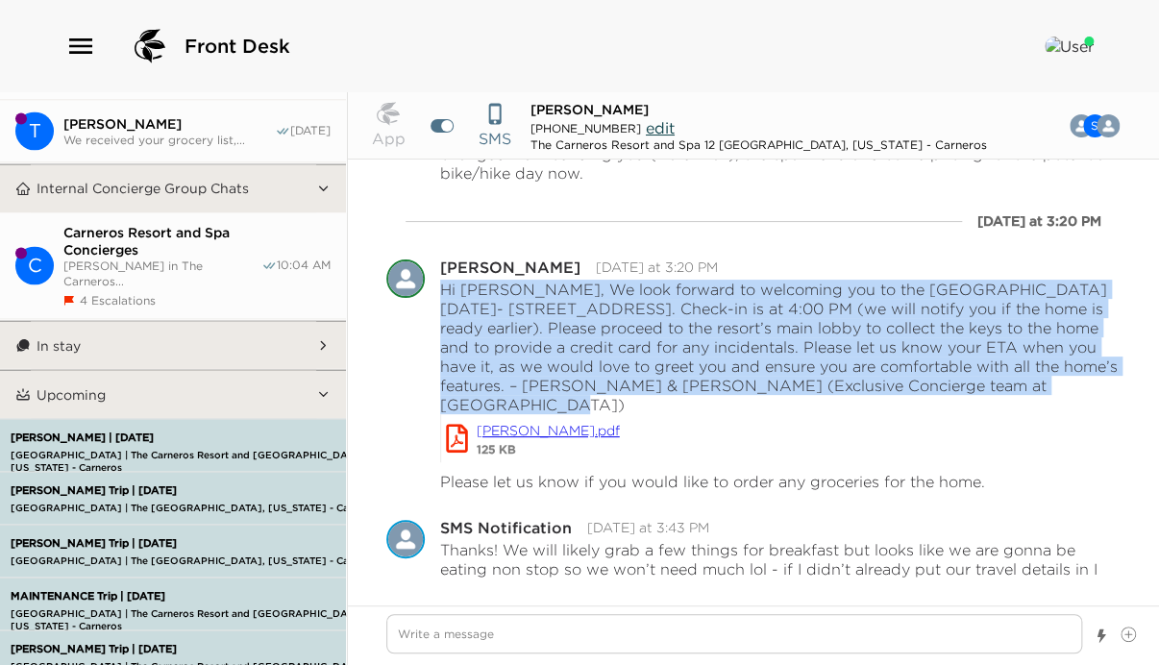
click at [115, 483] on p "O'Connor Trip | 10/05/25" at bounding box center [213, 489] width 415 height 12
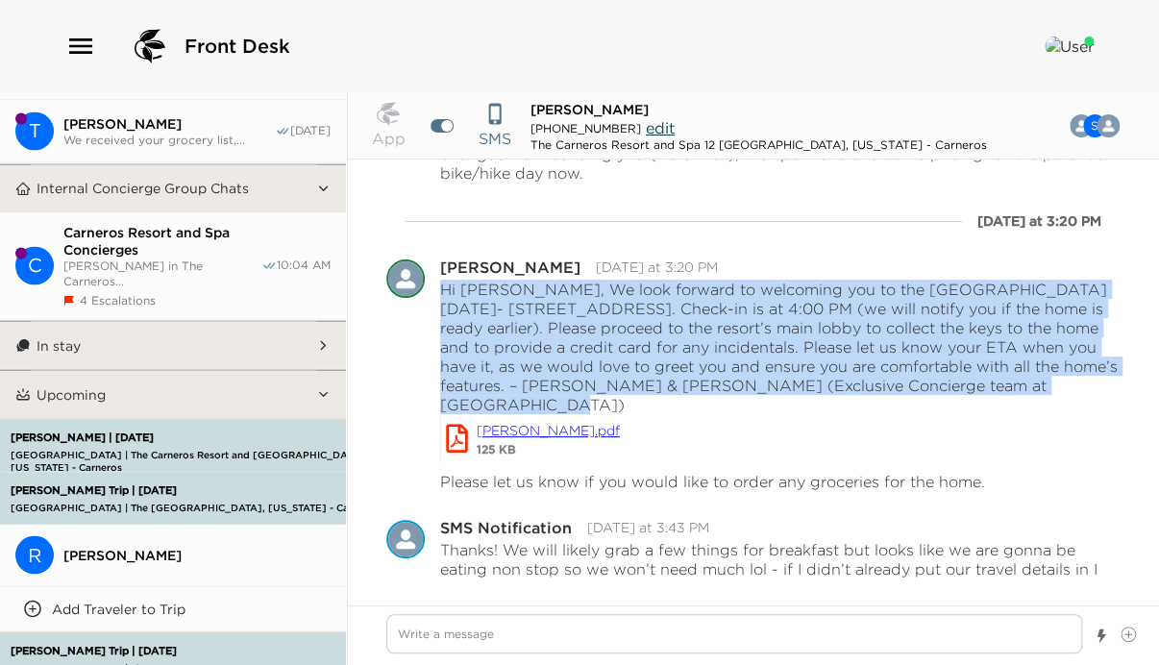
click at [118, 546] on span "Ryan O'Connor" at bounding box center [196, 554] width 267 height 17
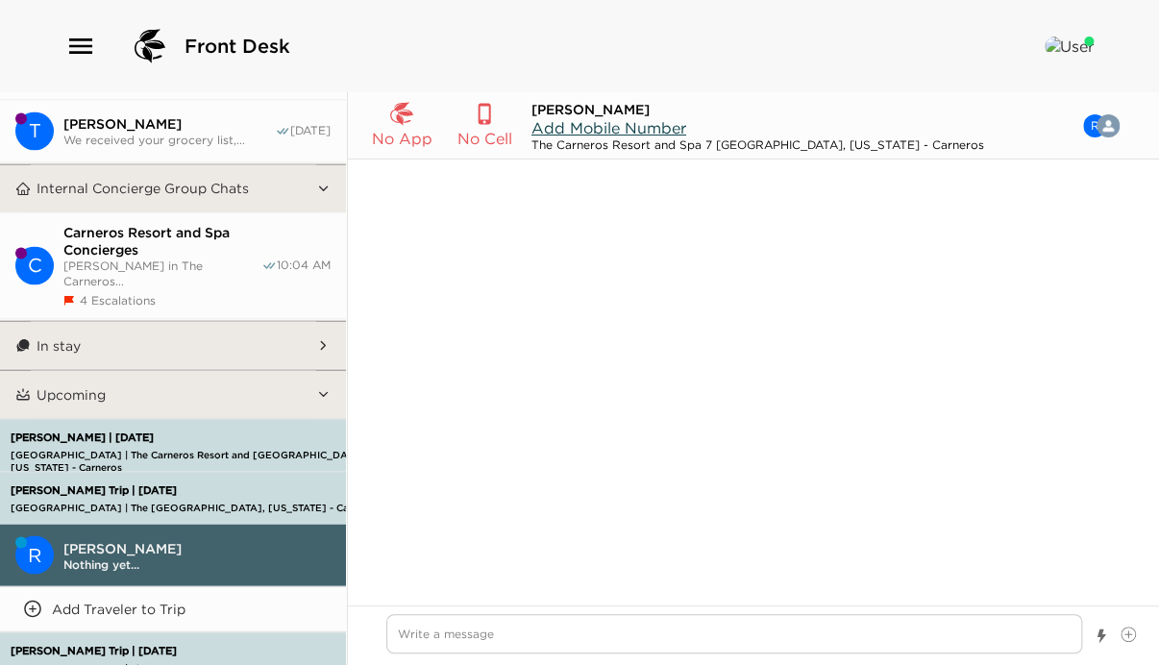
click at [585, 126] on span "Add Mobile Number" at bounding box center [608, 127] width 155 height 19
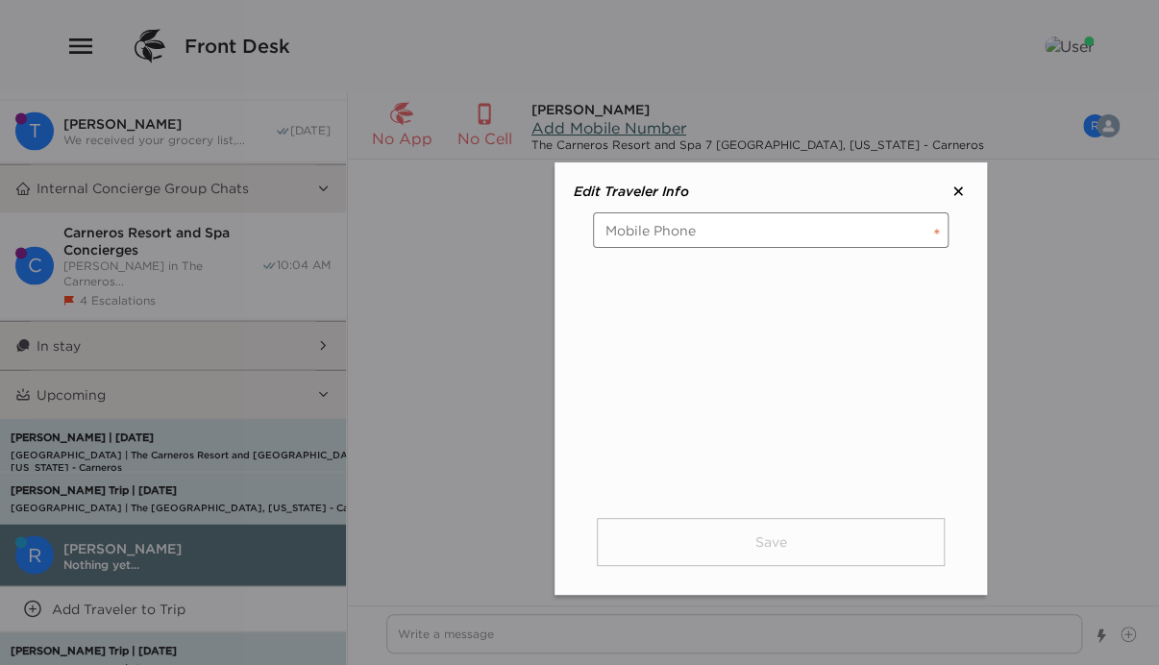
click at [657, 235] on input "tel" at bounding box center [770, 230] width 355 height 36
click at [827, 553] on button "Save" at bounding box center [771, 542] width 348 height 48
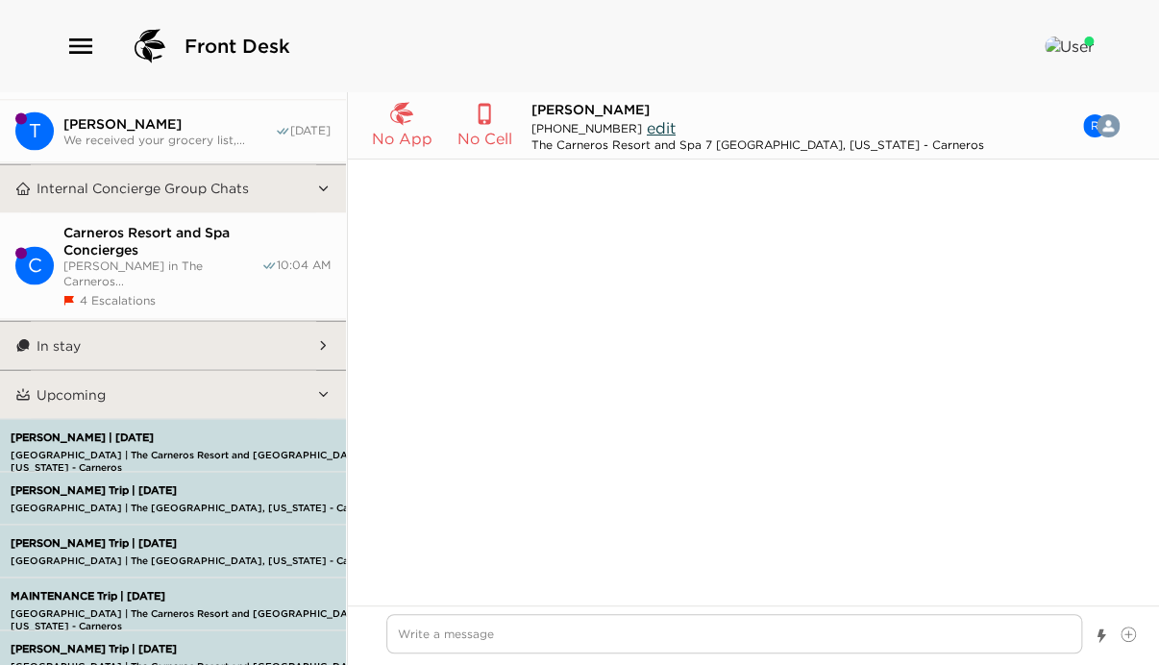
click at [612, 282] on div "No chats here yet…" at bounding box center [753, 369] width 811 height 421
click at [128, 501] on p "Carneros Resort and Spa | The Carneros Resort and Spa 7 Napa, California - Carn…" at bounding box center [213, 507] width 415 height 12
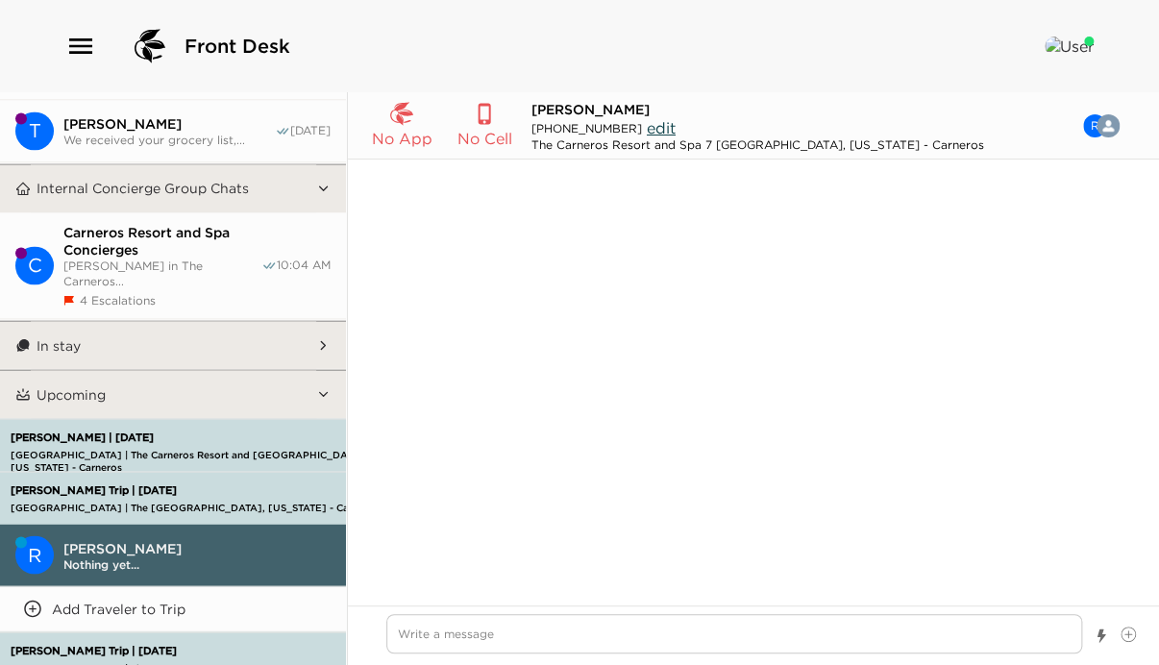
click at [135, 539] on span "Ryan O'Connor" at bounding box center [196, 547] width 267 height 17
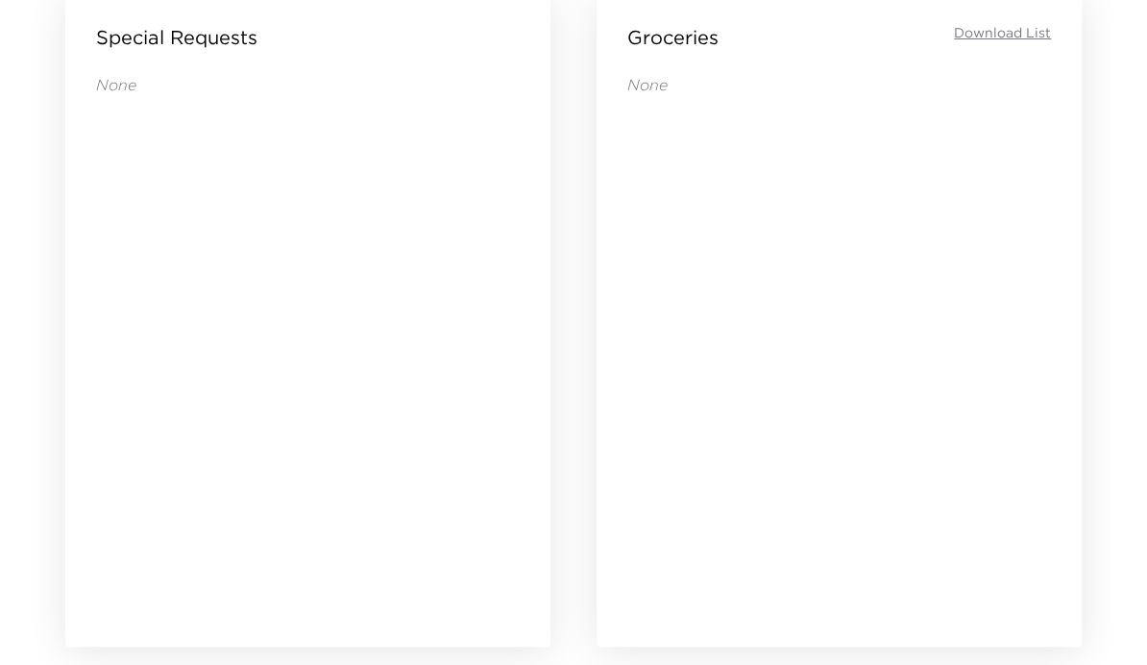
scroll to position [1614, 0]
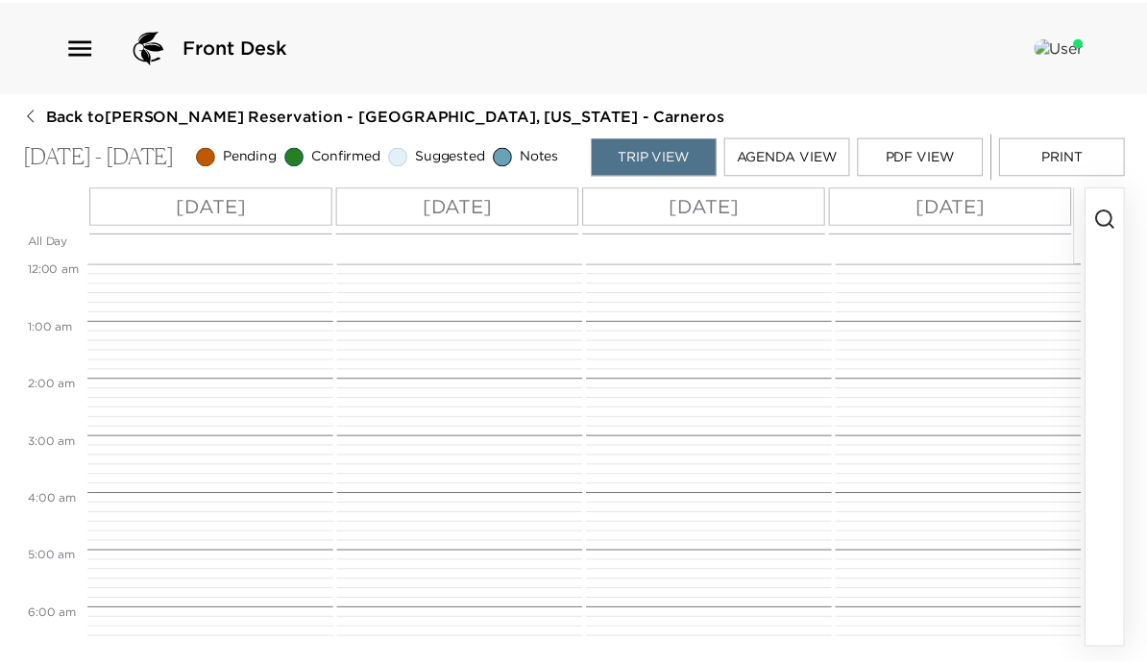
scroll to position [519, 0]
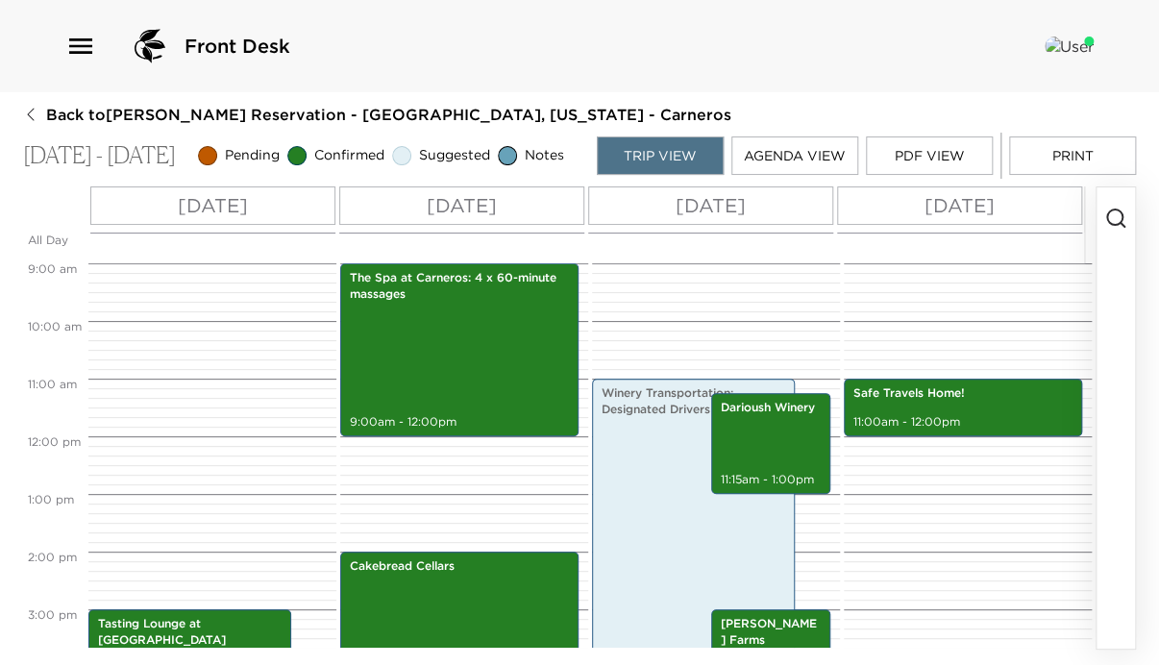
click at [945, 165] on button "PDF View" at bounding box center [929, 155] width 127 height 38
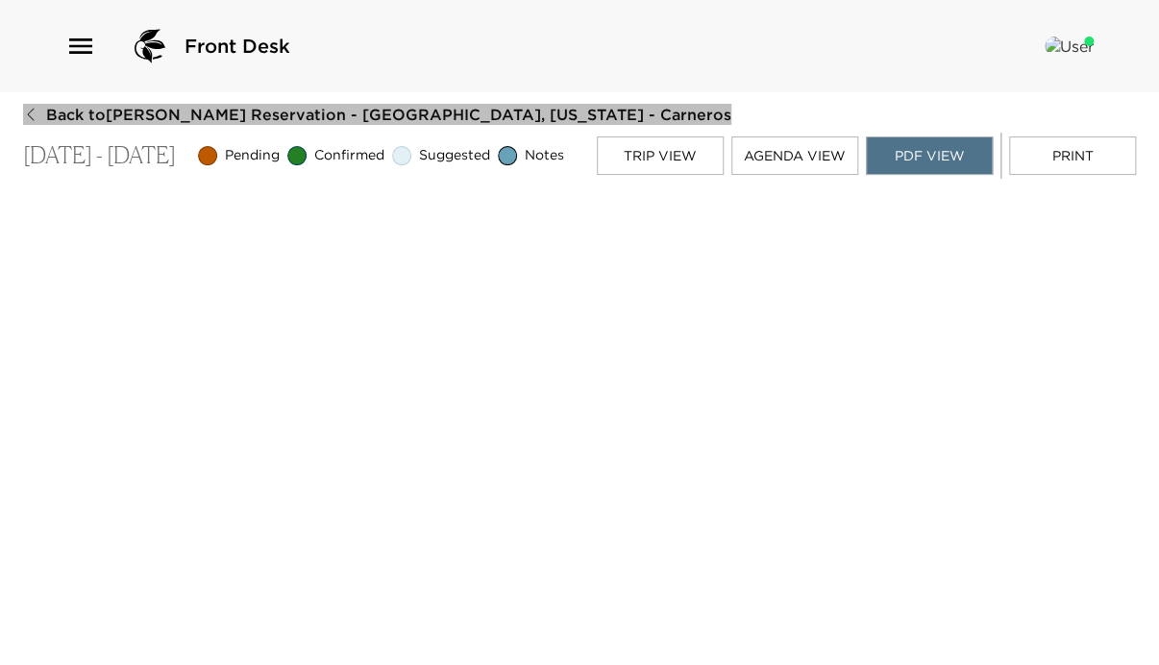
click at [31, 108] on icon "button" at bounding box center [30, 114] width 15 height 15
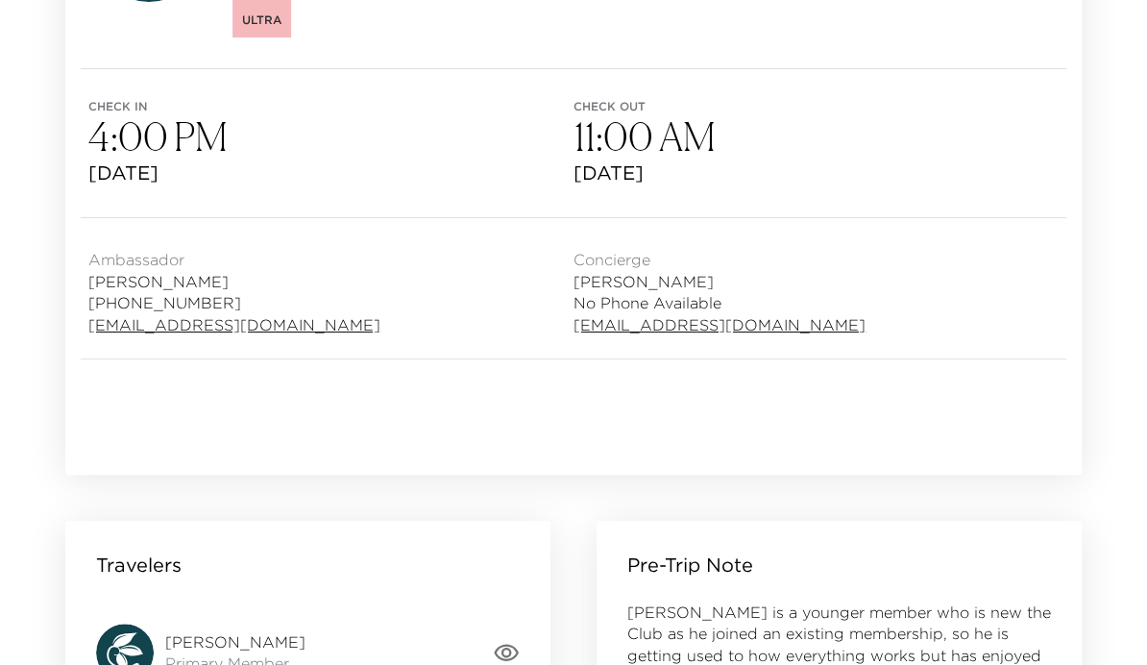
scroll to position [384, 0]
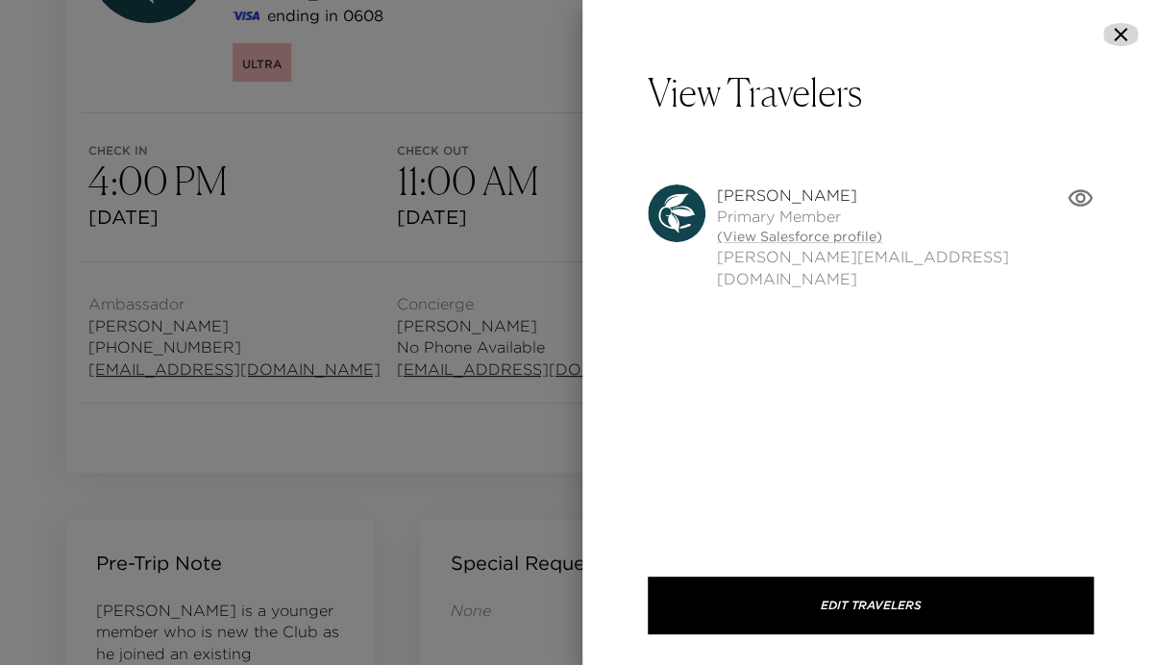
click at [1122, 26] on icon "button" at bounding box center [1120, 34] width 23 height 23
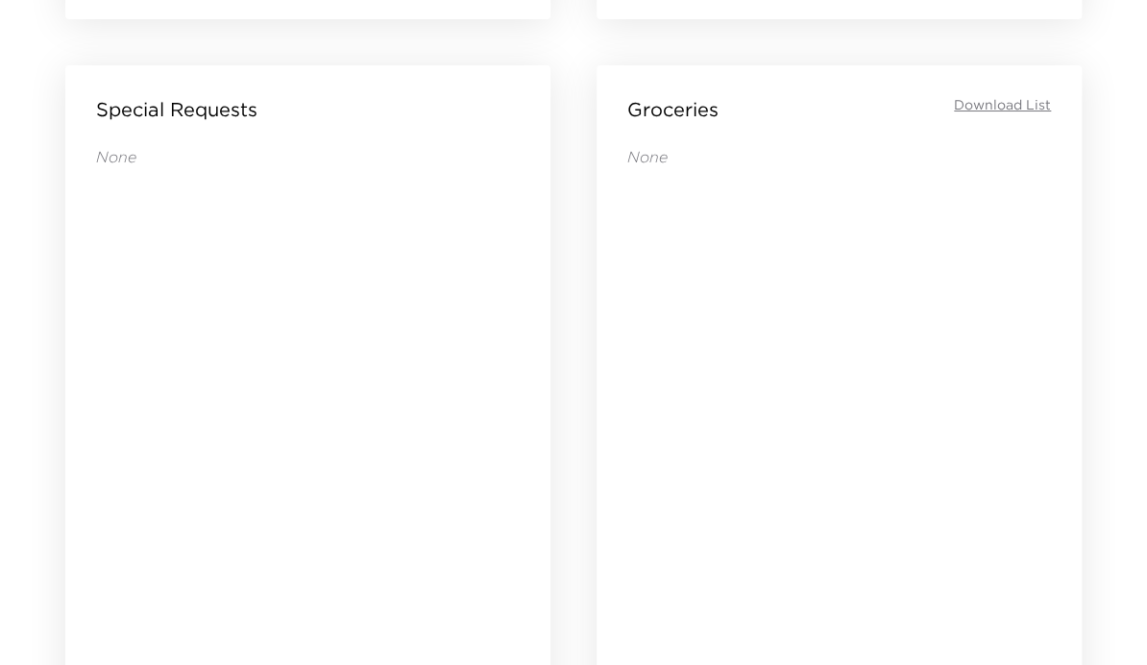
scroll to position [1307, 0]
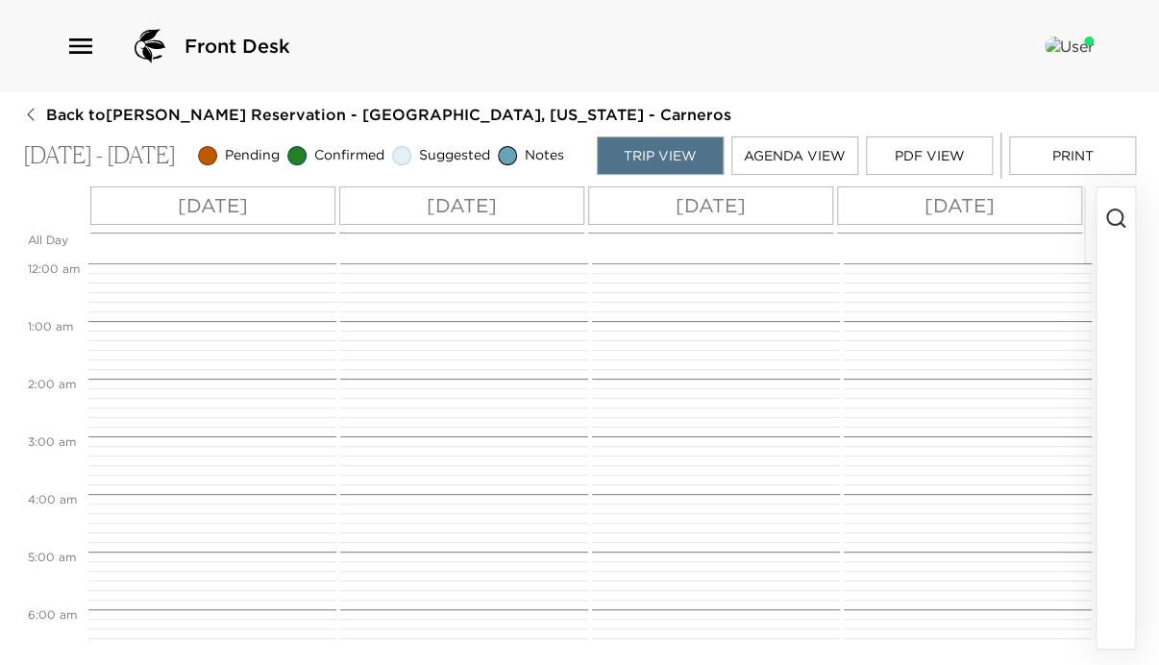
scroll to position [519, 0]
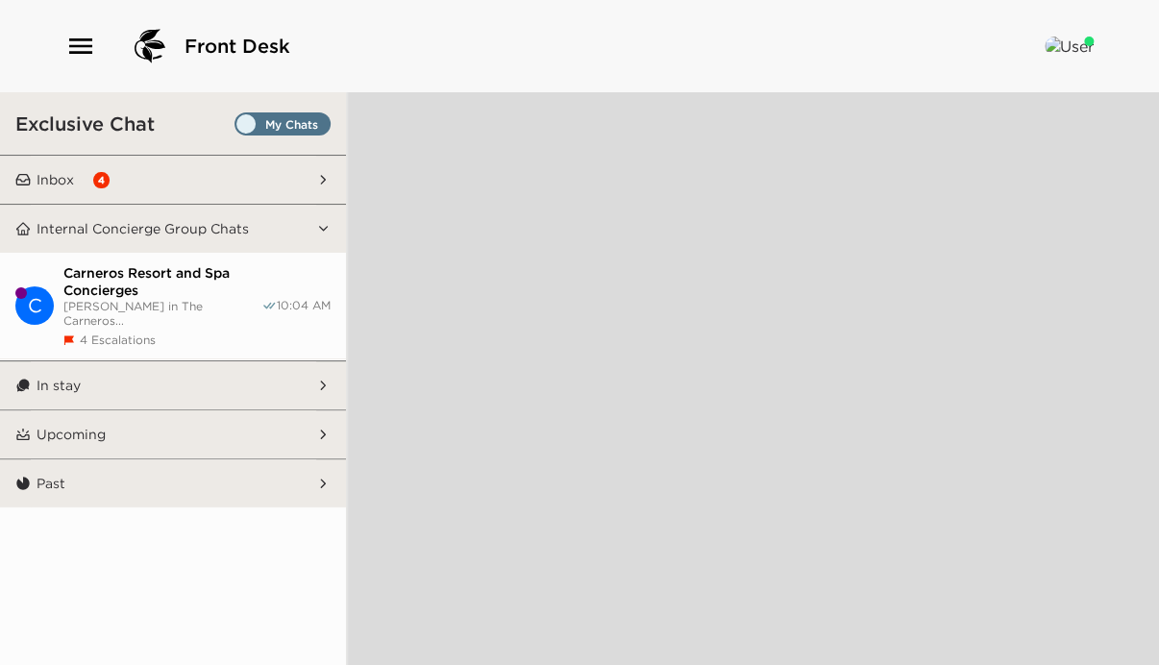
click at [135, 177] on button "Inbox 4" at bounding box center [173, 180] width 285 height 48
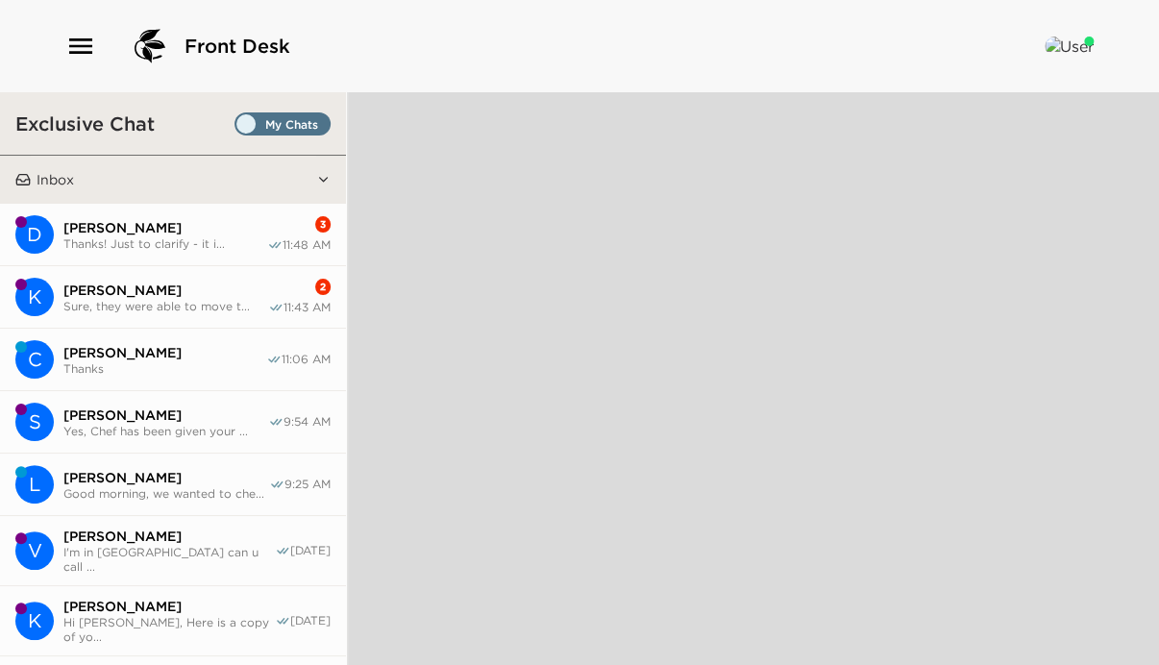
click at [154, 288] on span "[PERSON_NAME]" at bounding box center [165, 289] width 205 height 17
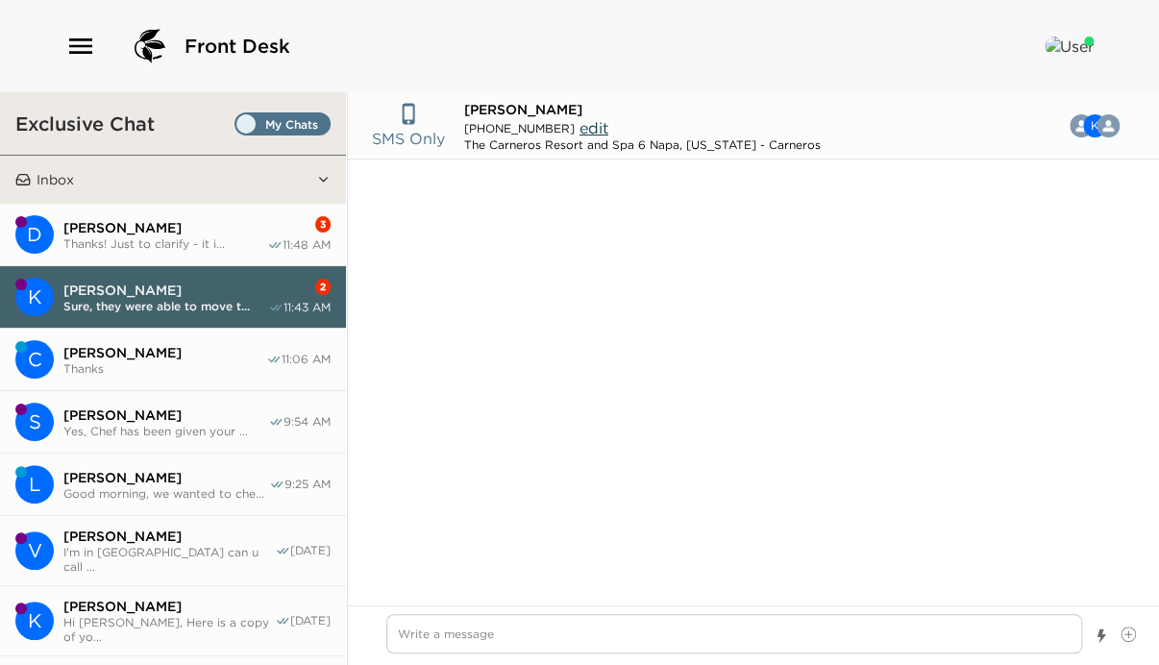
scroll to position [569, 0]
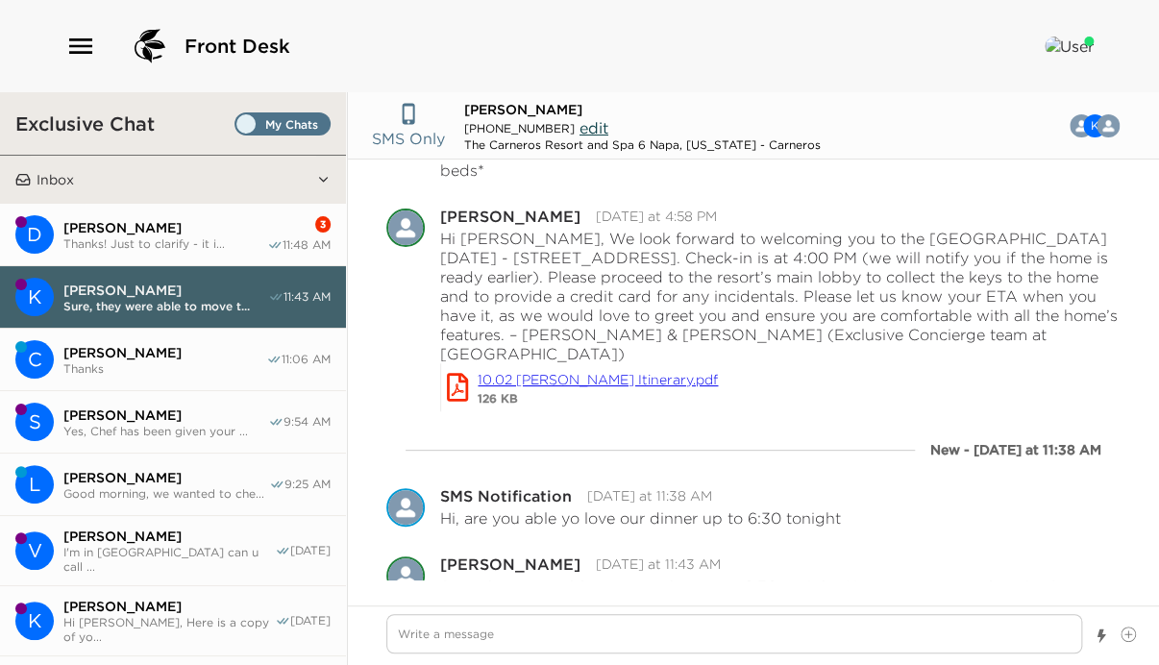
click at [123, 239] on span "Thanks! Just to clarify - it i..." at bounding box center [165, 243] width 204 height 14
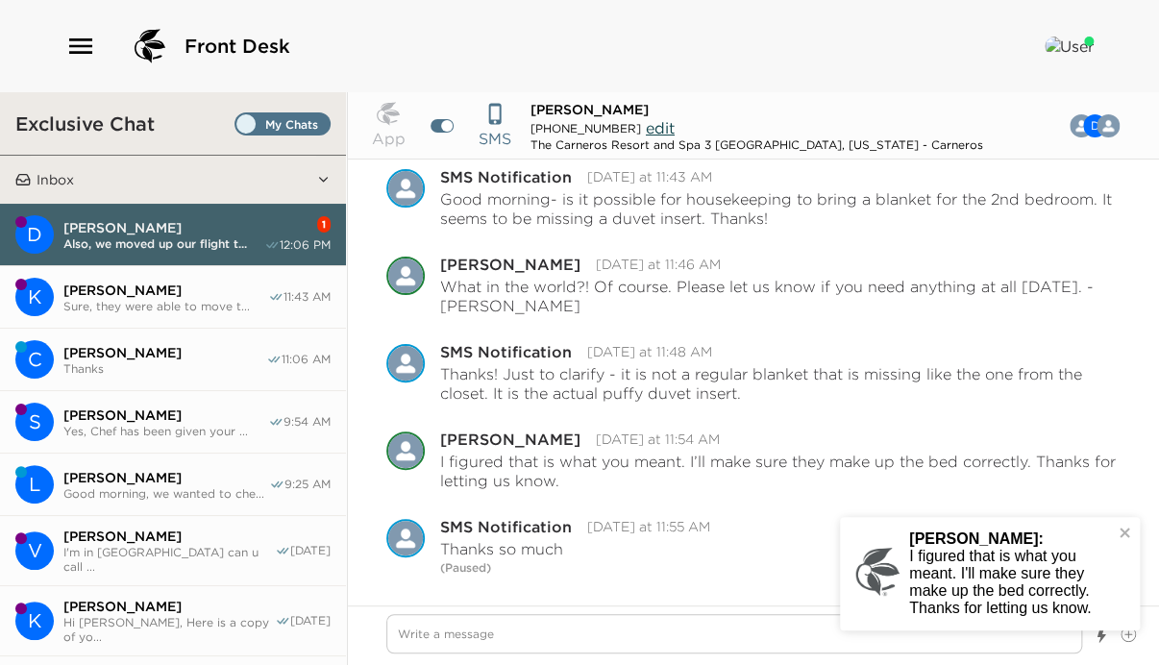
scroll to position [1538, 0]
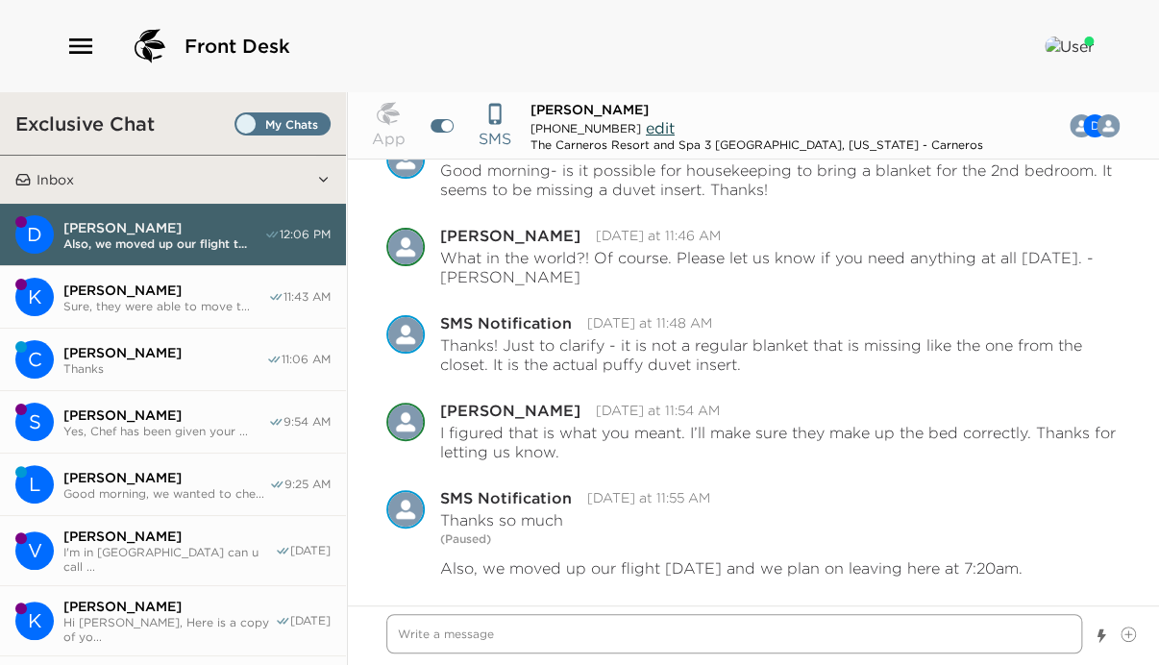
click at [502, 631] on textarea "Write a message" at bounding box center [734, 633] width 696 height 39
click at [400, 633] on textarea "Write a message" at bounding box center [734, 633] width 696 height 39
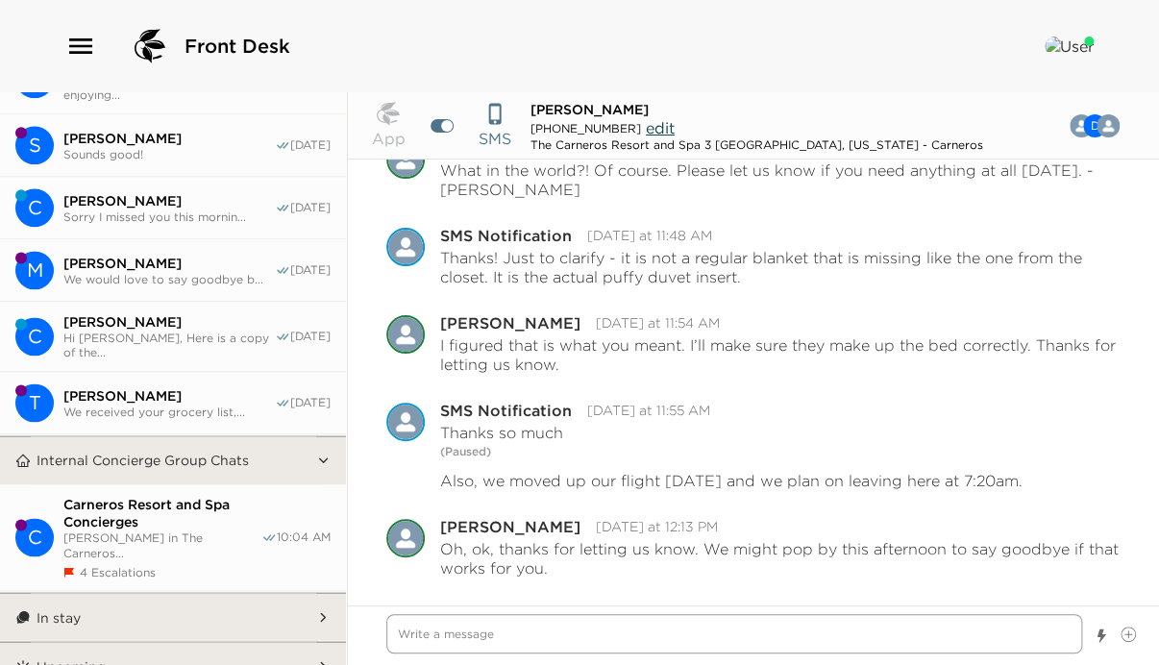
scroll to position [1036, 0]
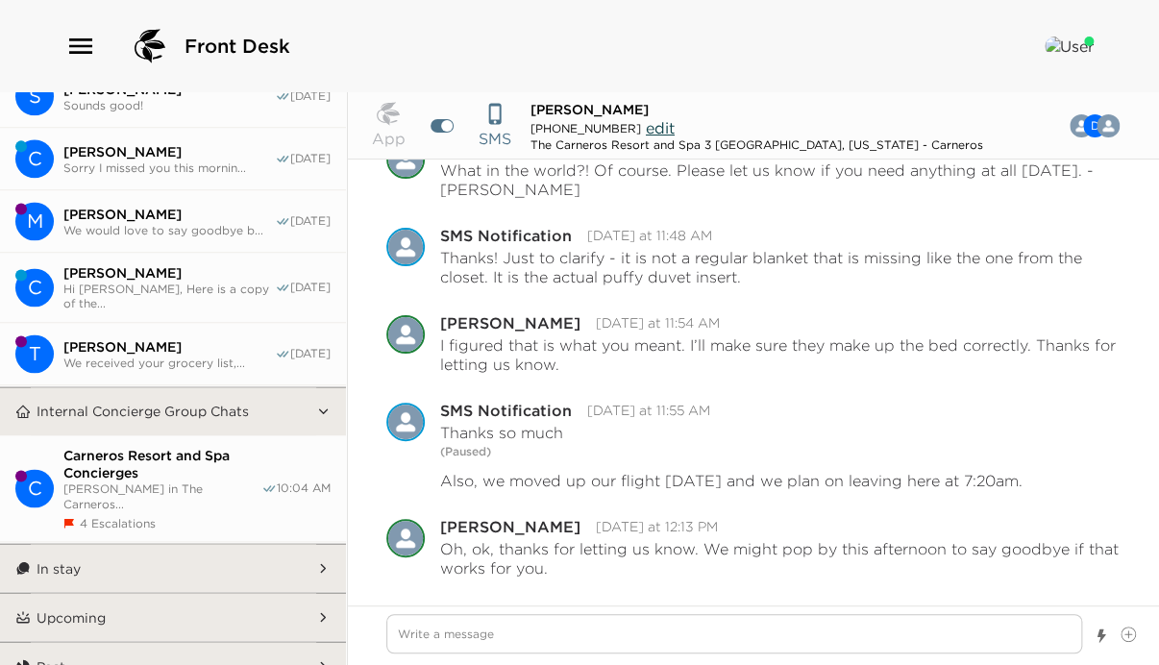
type textarea "x"
click at [158, 598] on button "Upcoming" at bounding box center [173, 617] width 285 height 48
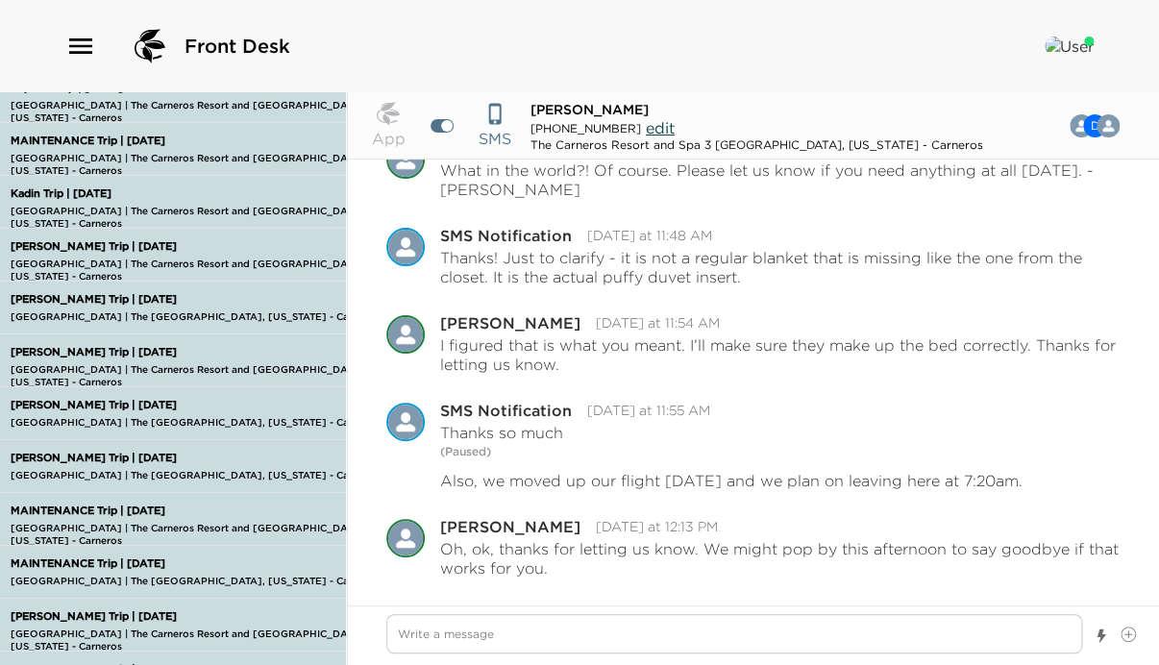
scroll to position [2419, 0]
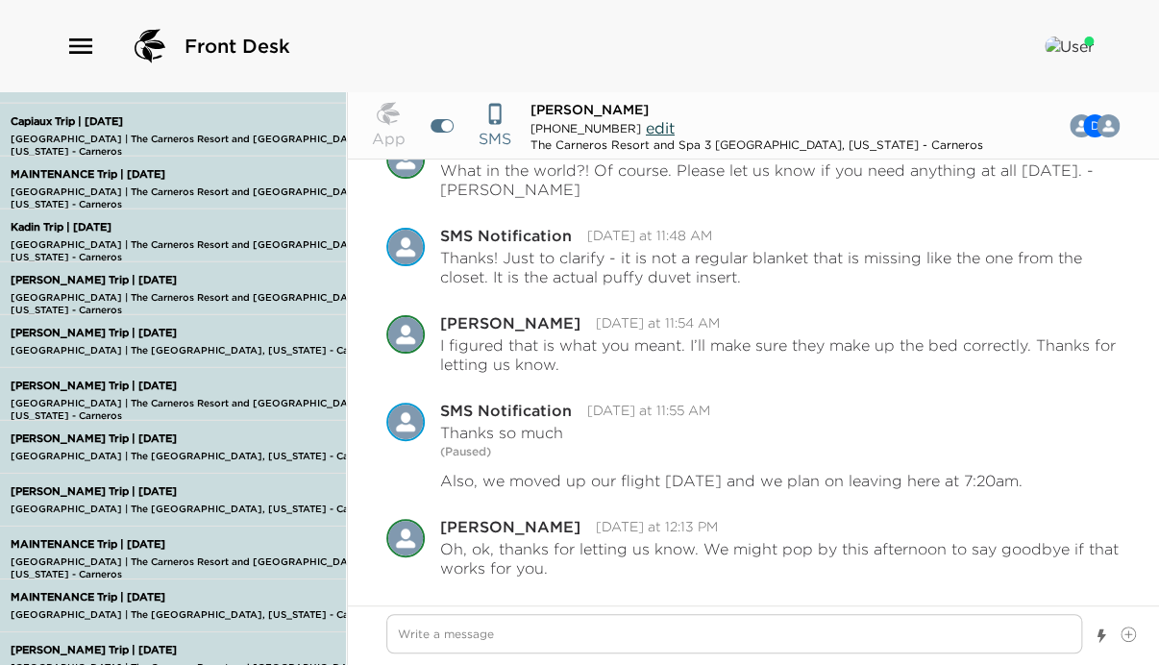
click at [102, 274] on p "[PERSON_NAME] Trip | [DATE]" at bounding box center [213, 280] width 415 height 12
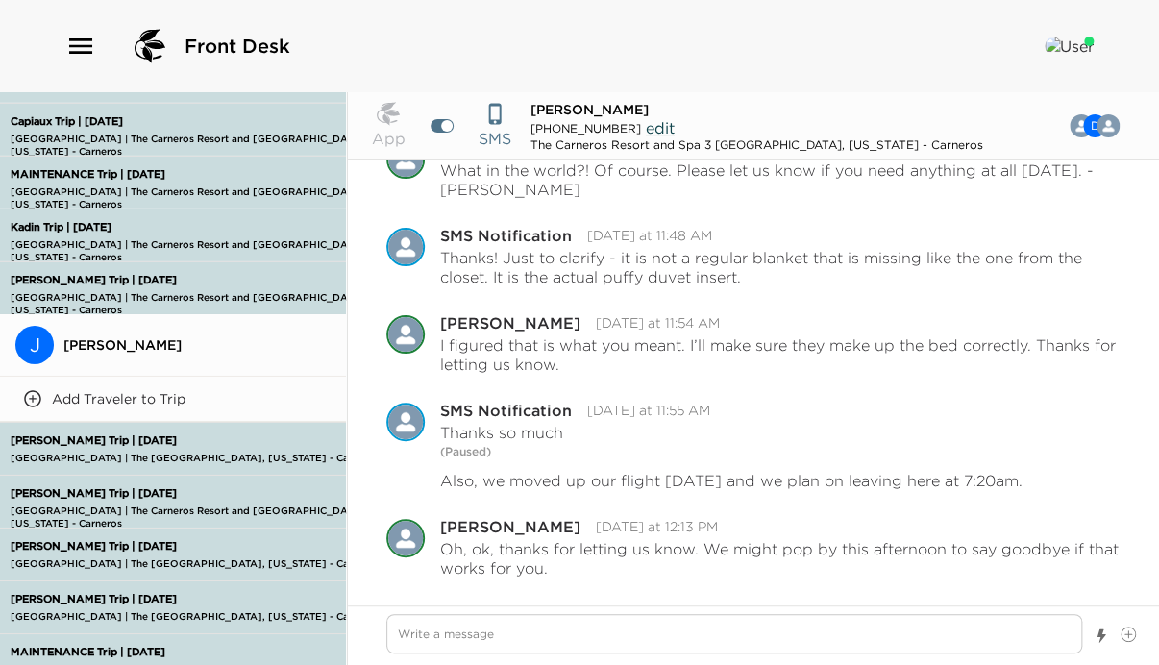
click at [111, 336] on span "[PERSON_NAME]" at bounding box center [196, 344] width 267 height 17
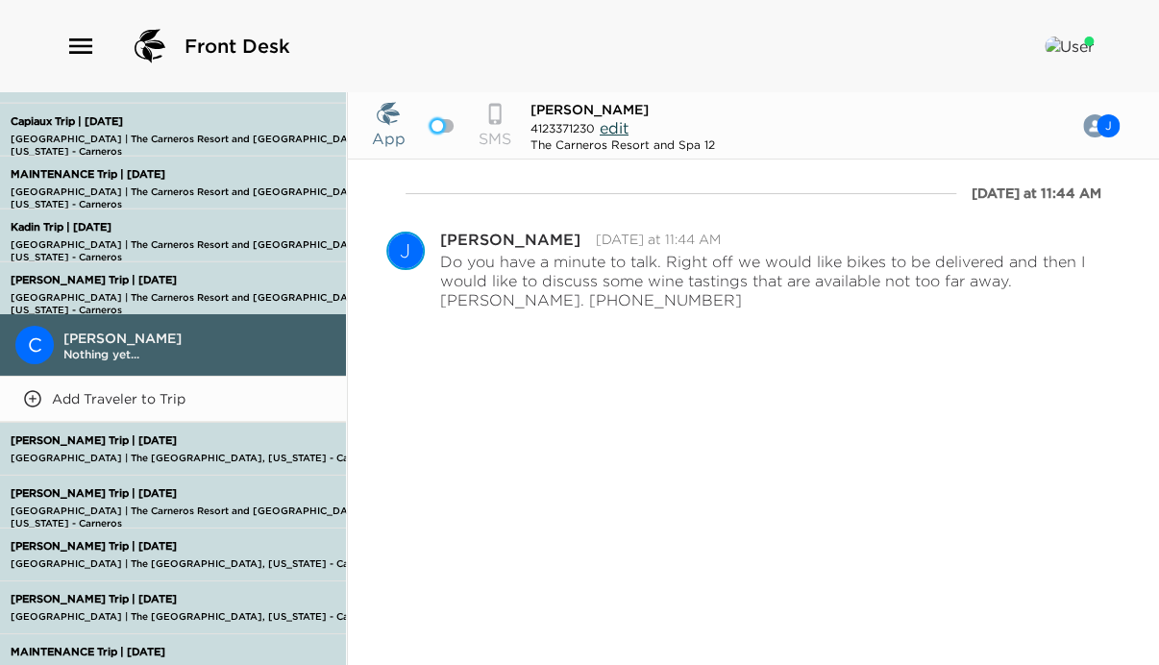
click at [436, 123] on div at bounding box center [437, 126] width 12 height 12
checkbox input "true"
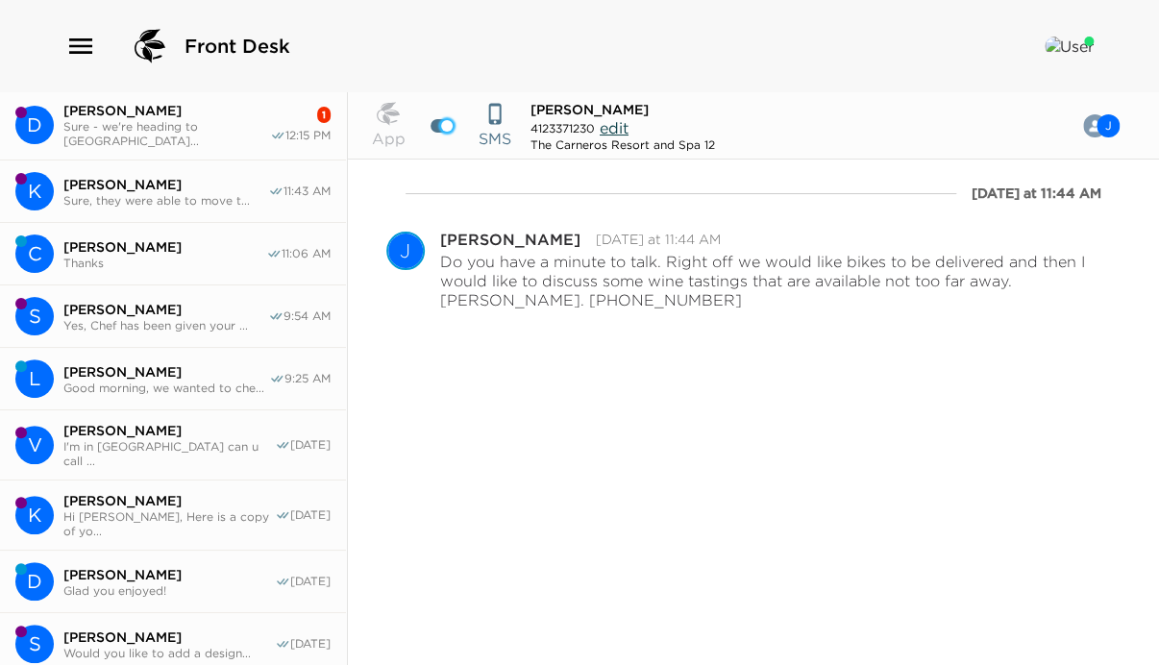
scroll to position [0, 0]
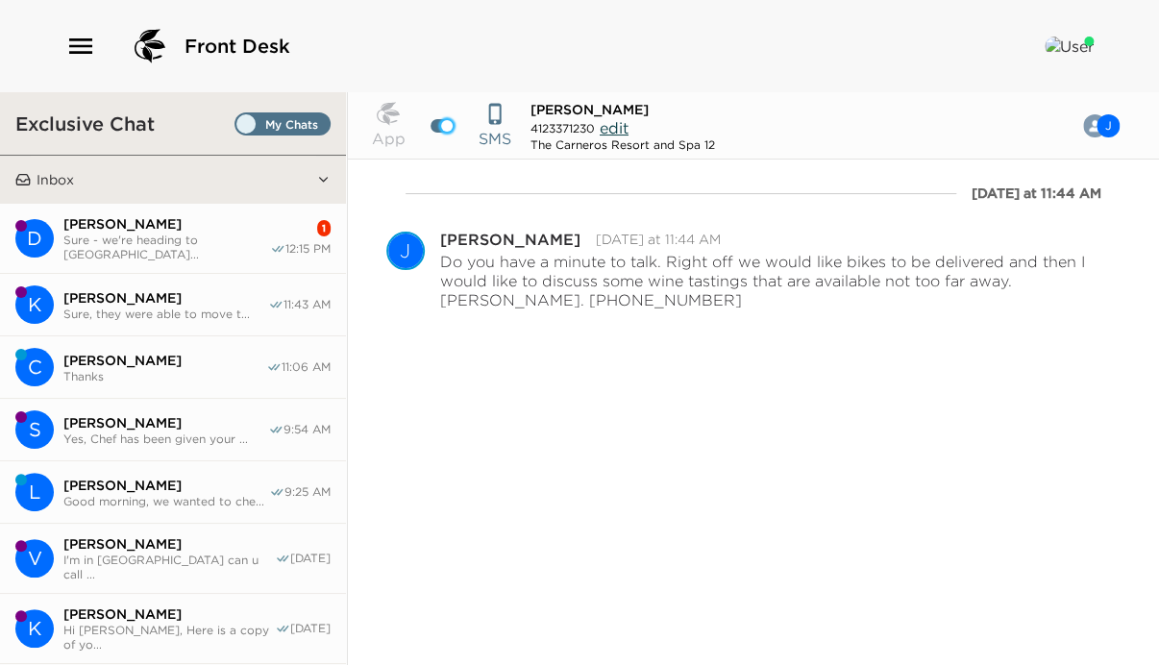
click at [171, 231] on span "[PERSON_NAME]" at bounding box center [166, 223] width 207 height 17
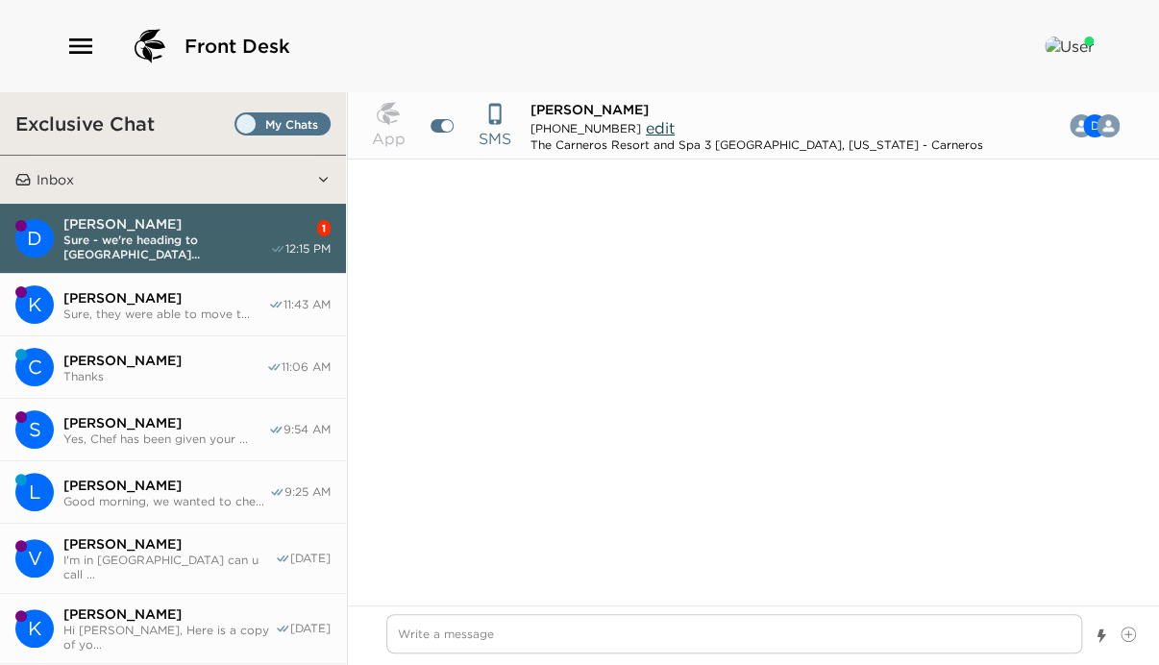
scroll to position [1841, 0]
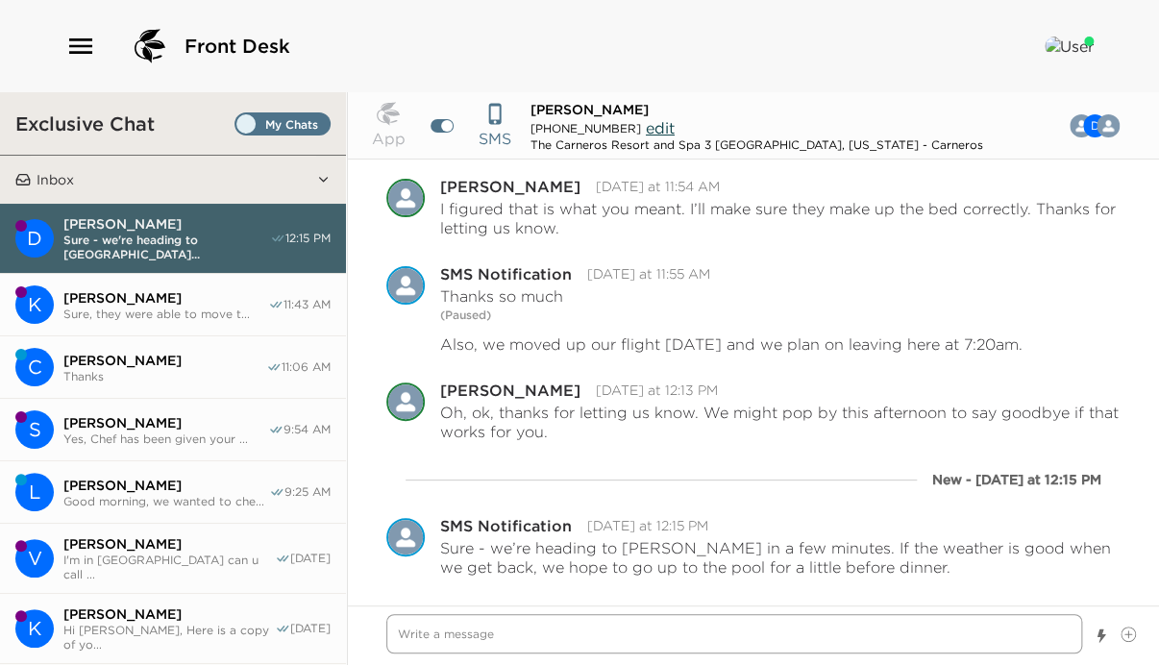
click at [567, 640] on textarea "Write a message" at bounding box center [734, 633] width 696 height 39
type textarea "x"
type textarea "G"
type textarea "x"
type textarea "Gr"
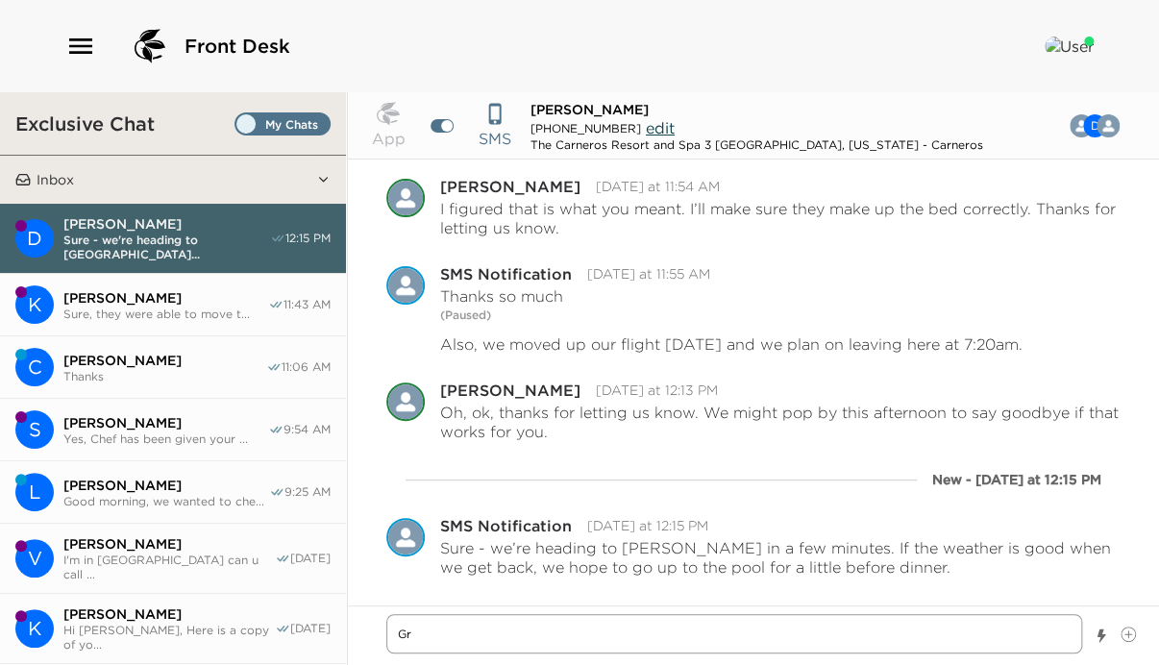
type textarea "x"
type textarea "Gre"
type textarea "x"
type textarea "Grea"
type textarea "x"
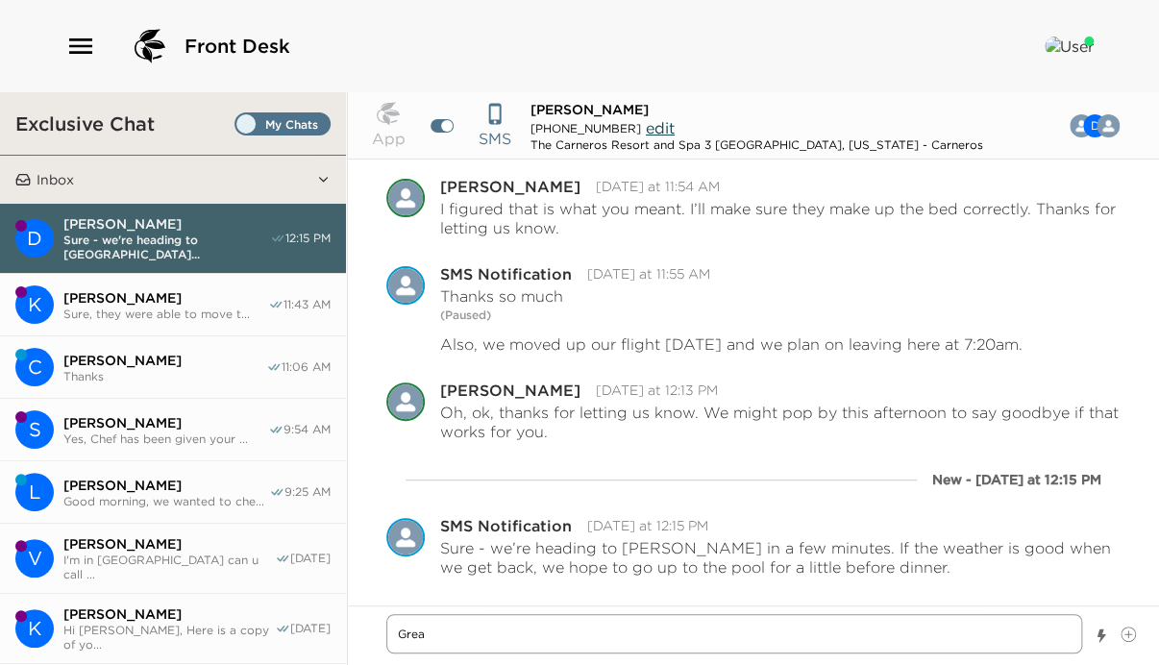
type textarea "Great"
type textarea "x"
type textarea "Great,"
type textarea "x"
type textarea "Great,"
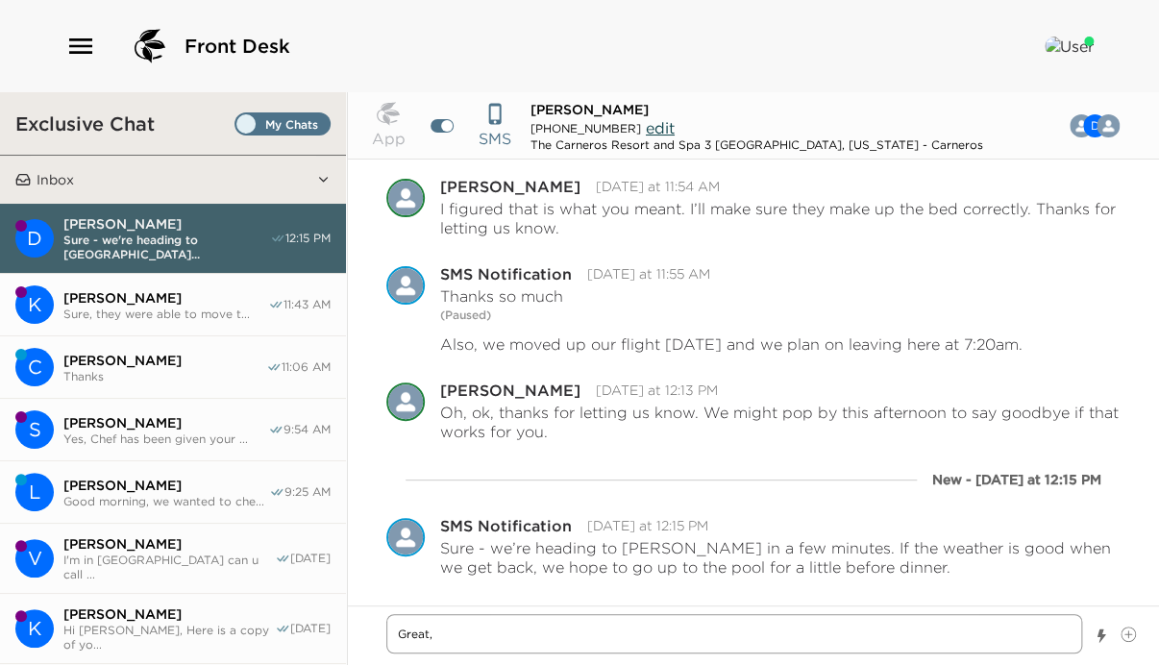
type textarea "x"
type textarea "Great, j"
type textarea "x"
type textarea "Great, ju"
type textarea "x"
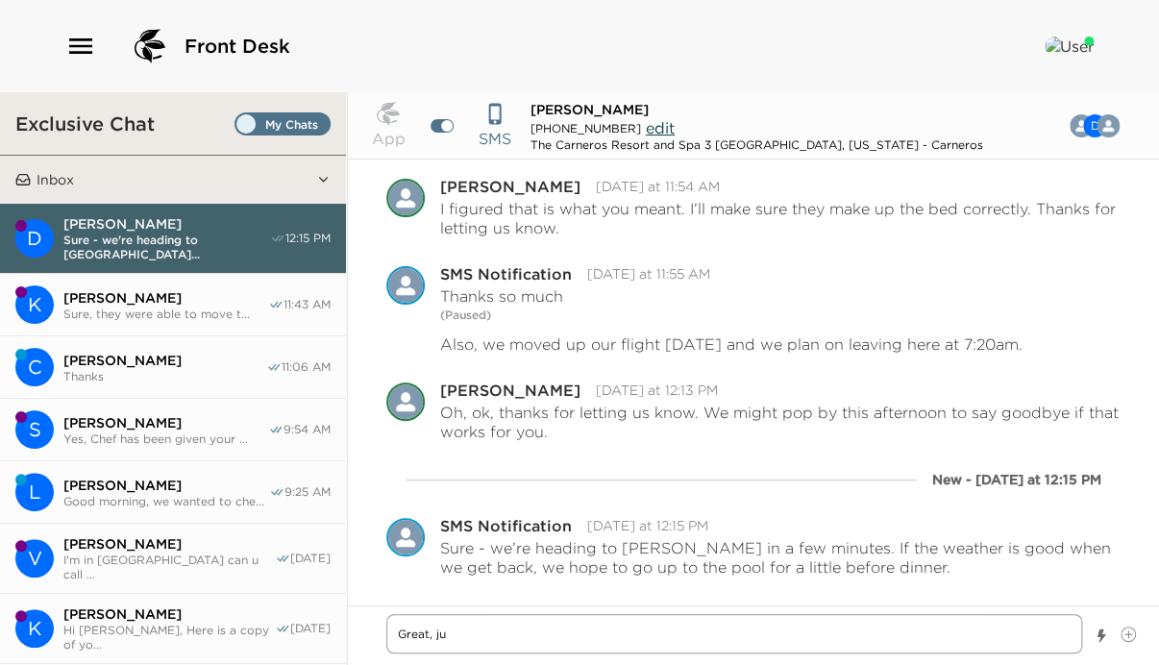
type textarea "Great, jus"
type textarea "x"
type textarea "Great, jus"
type textarea "x"
type textarea "Great, jus l"
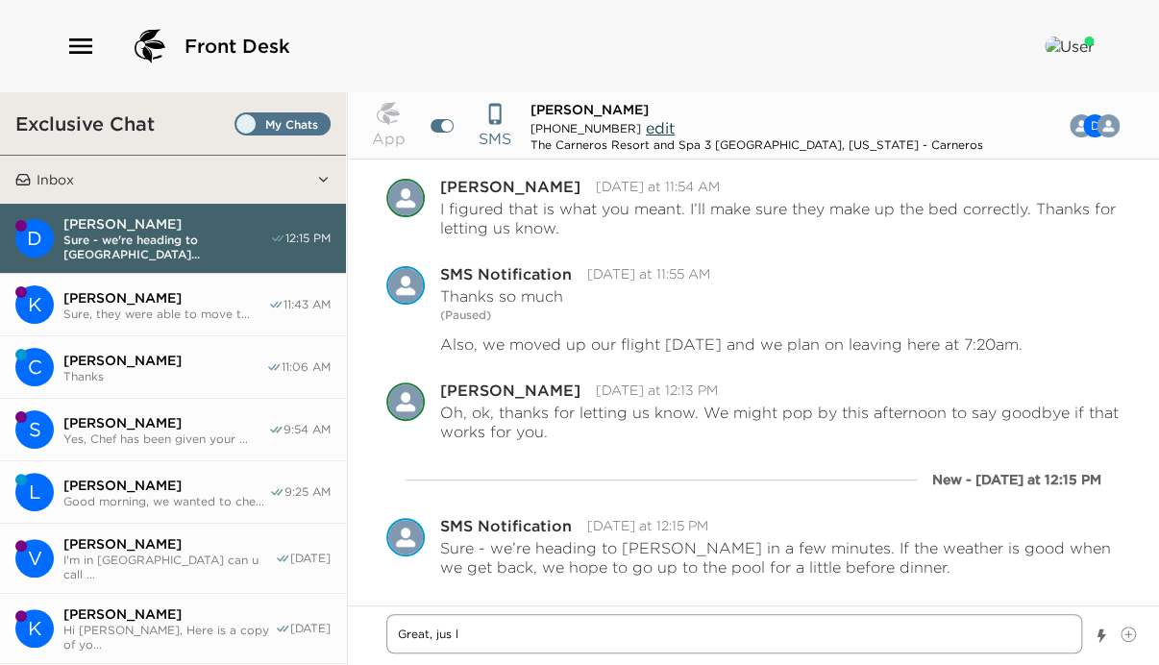
type textarea "x"
type textarea "Great, jus le"
type textarea "x"
type textarea "Great, jus let"
type textarea "x"
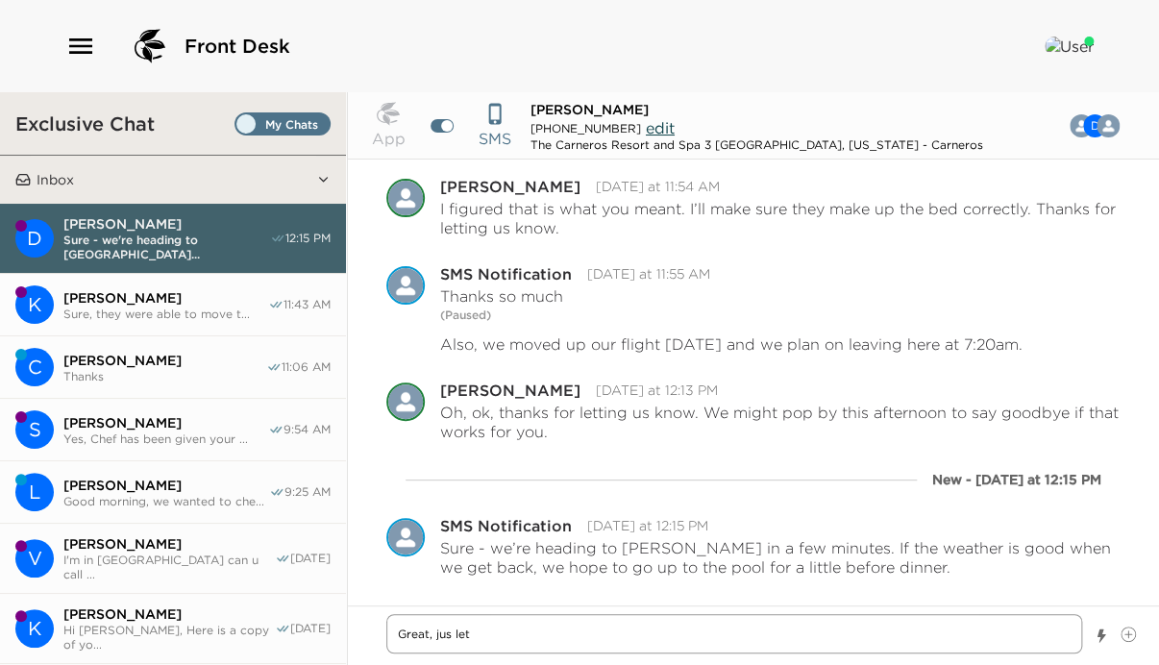
type textarea "Great, jus let"
type textarea "x"
type textarea "Great, jus let"
type textarea "x"
type textarea "Great, jus le"
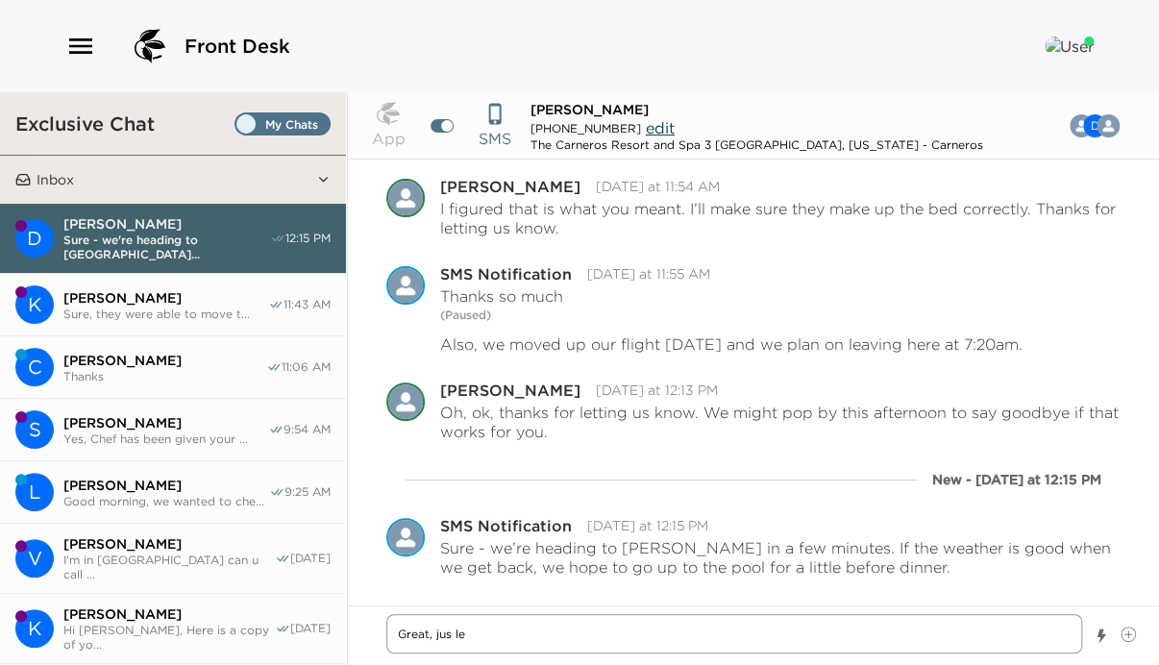
type textarea "x"
type textarea "Great, jus l"
type textarea "x"
type textarea "Great, jus"
type textarea "x"
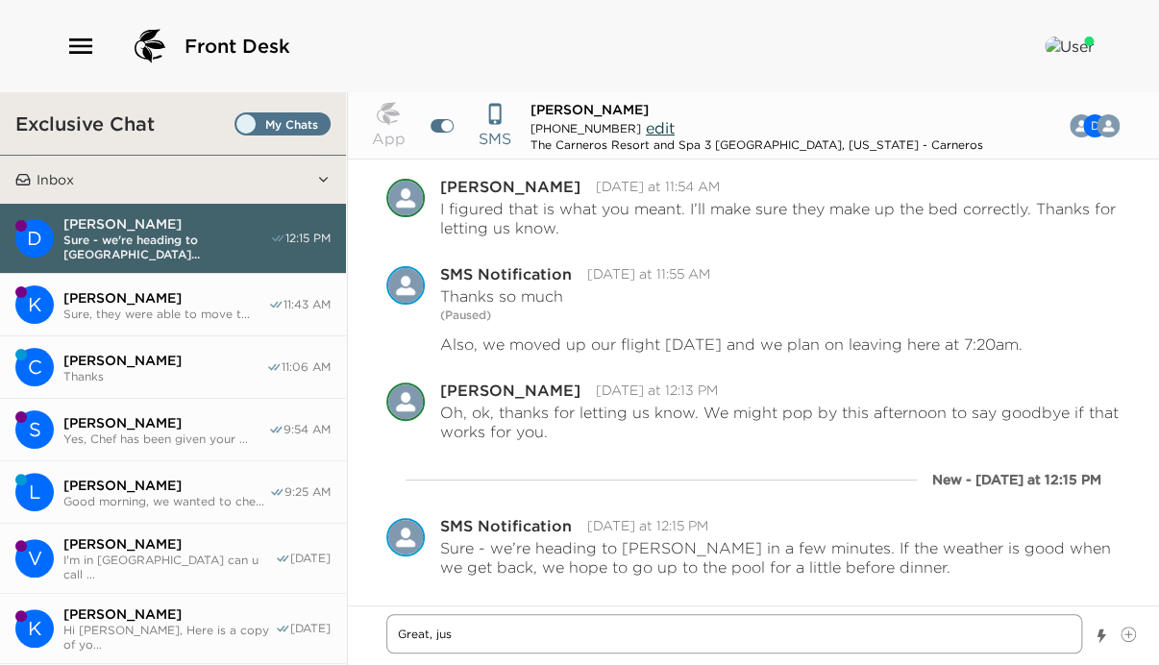
type textarea "Great, jus"
type textarea "x"
type textarea "Great, just"
type textarea "x"
type textarea "Great, just"
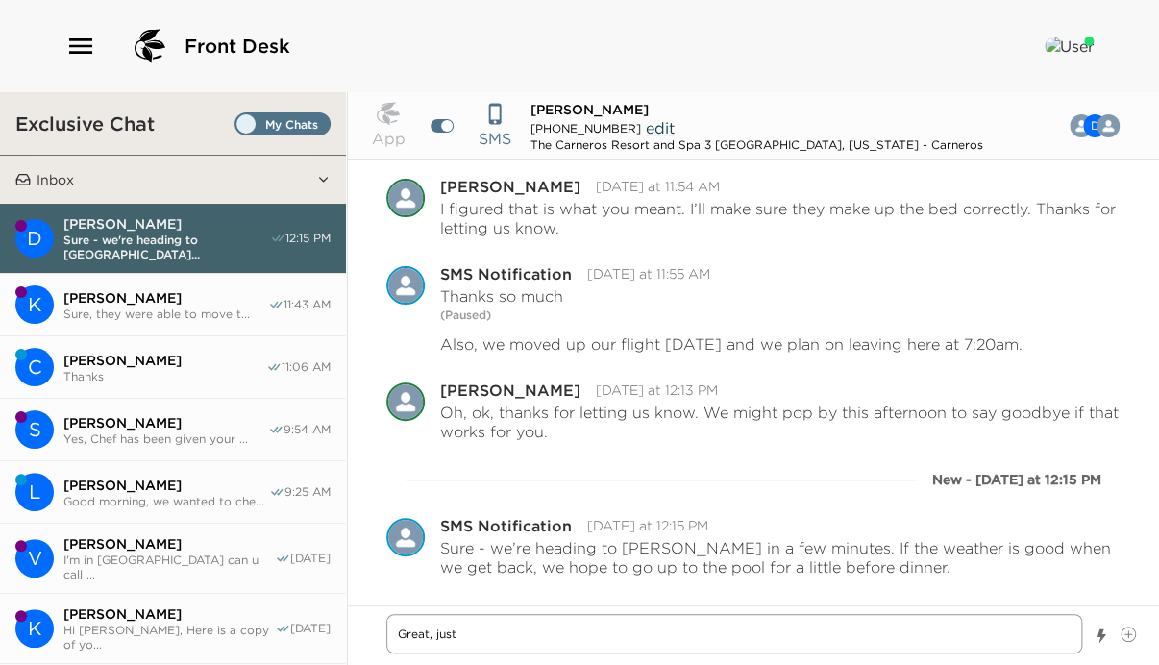
type textarea "x"
type textarea "Great, just l"
type textarea "x"
type textarea "Great, just le"
type textarea "x"
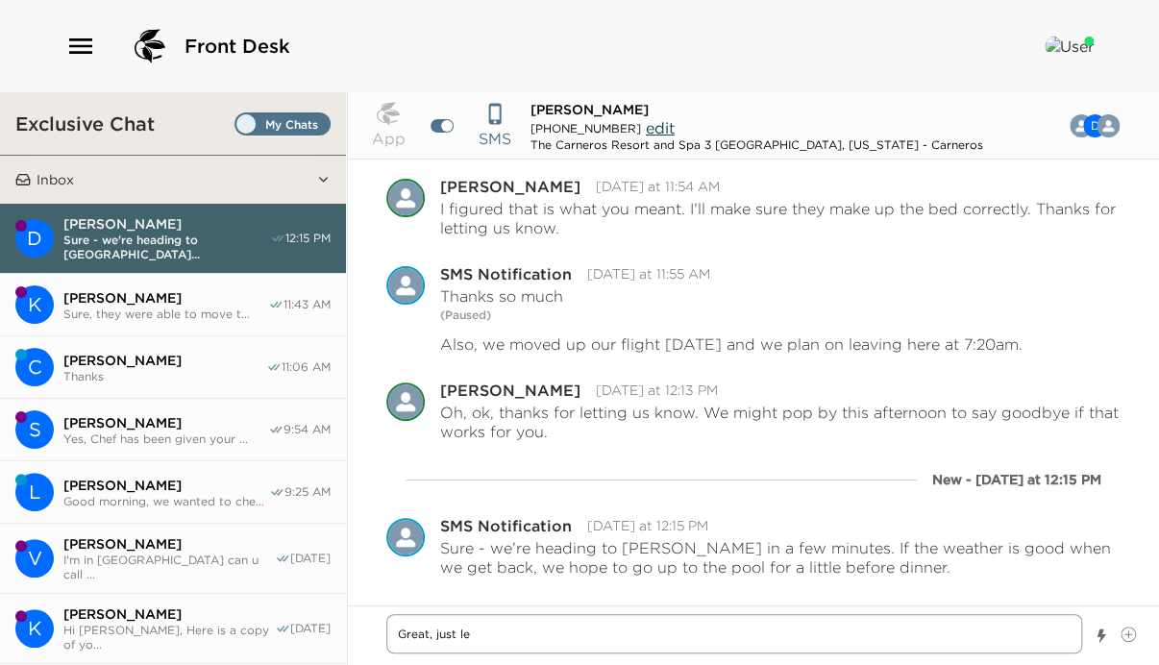
type textarea "Great, just let"
type textarea "x"
type textarea "Great, just let"
type textarea "x"
type textarea "Great, just let u"
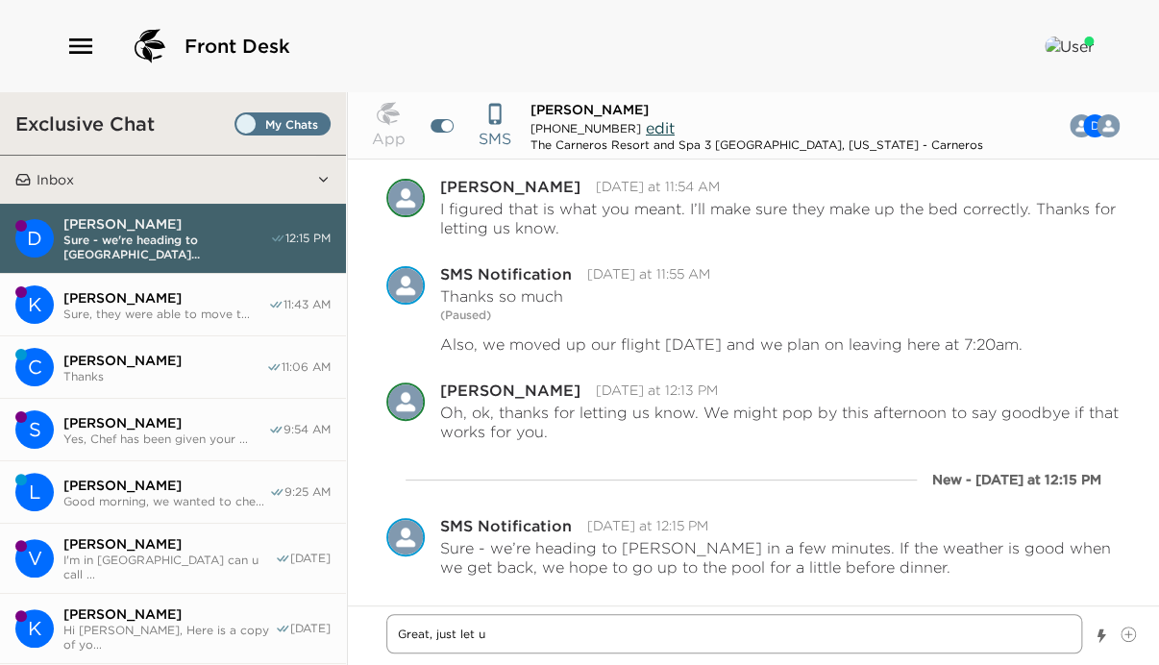
type textarea "x"
type textarea "Great, just let us"
type textarea "x"
type textarea "Great, just let us"
type textarea "x"
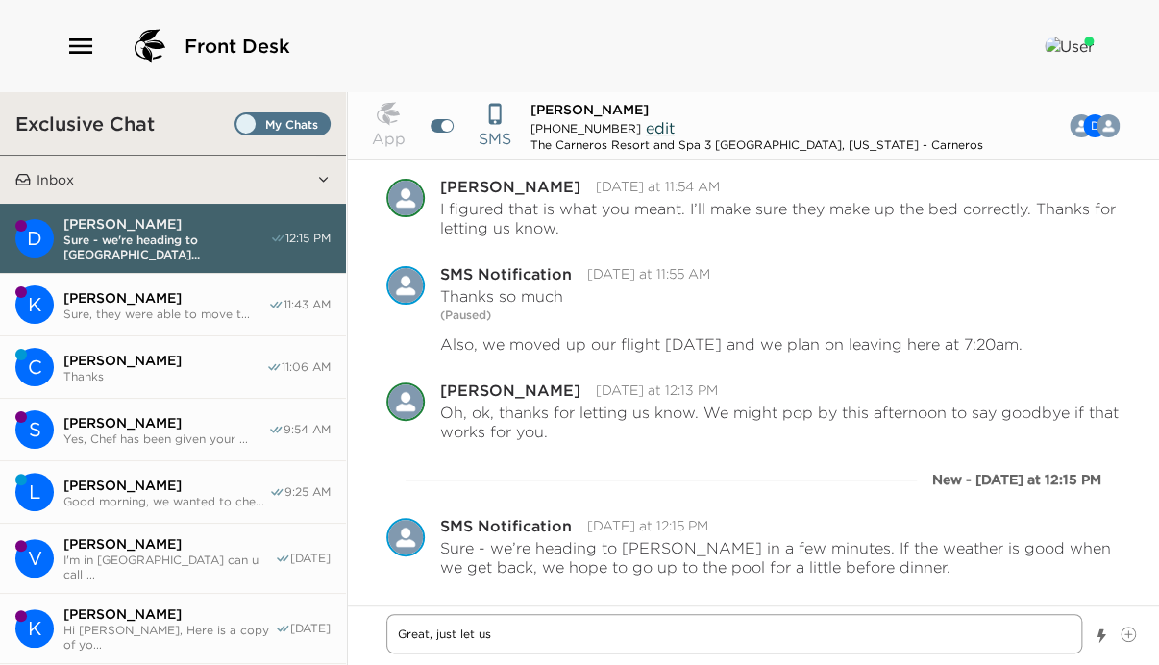
type textarea "Great, just let us k"
type textarea "x"
type textarea "Great, just let us kn"
type textarea "x"
type textarea "Great, just let us kno"
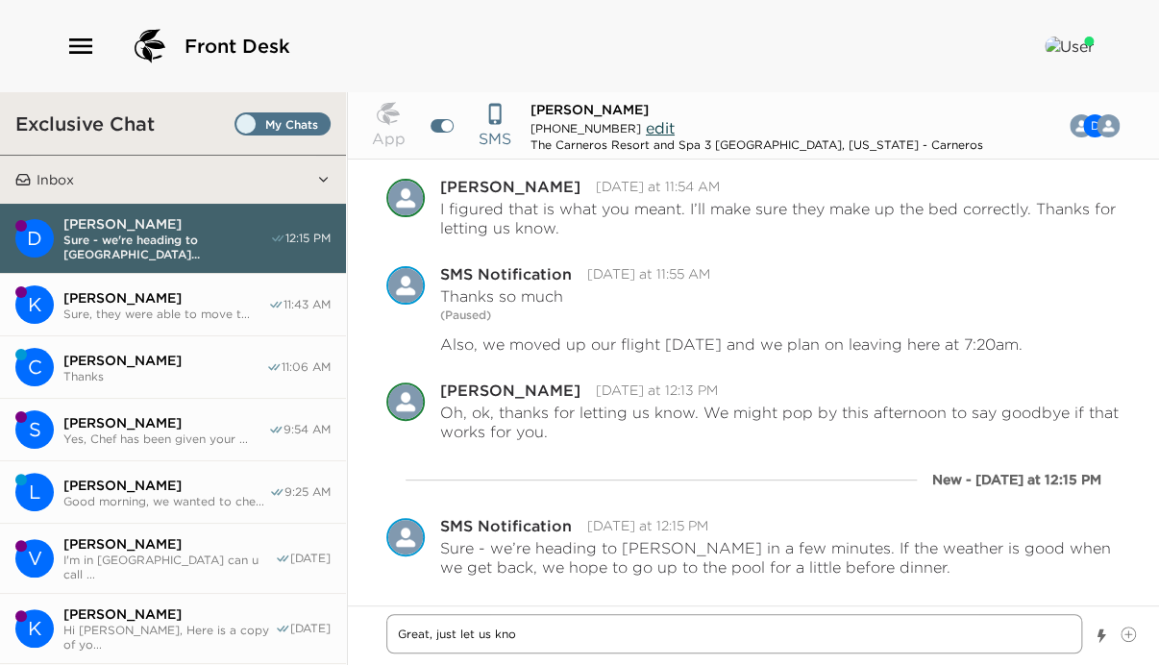
type textarea "x"
type textarea "Great, just let us know"
type textarea "x"
type textarea "Great, just let us know"
type textarea "x"
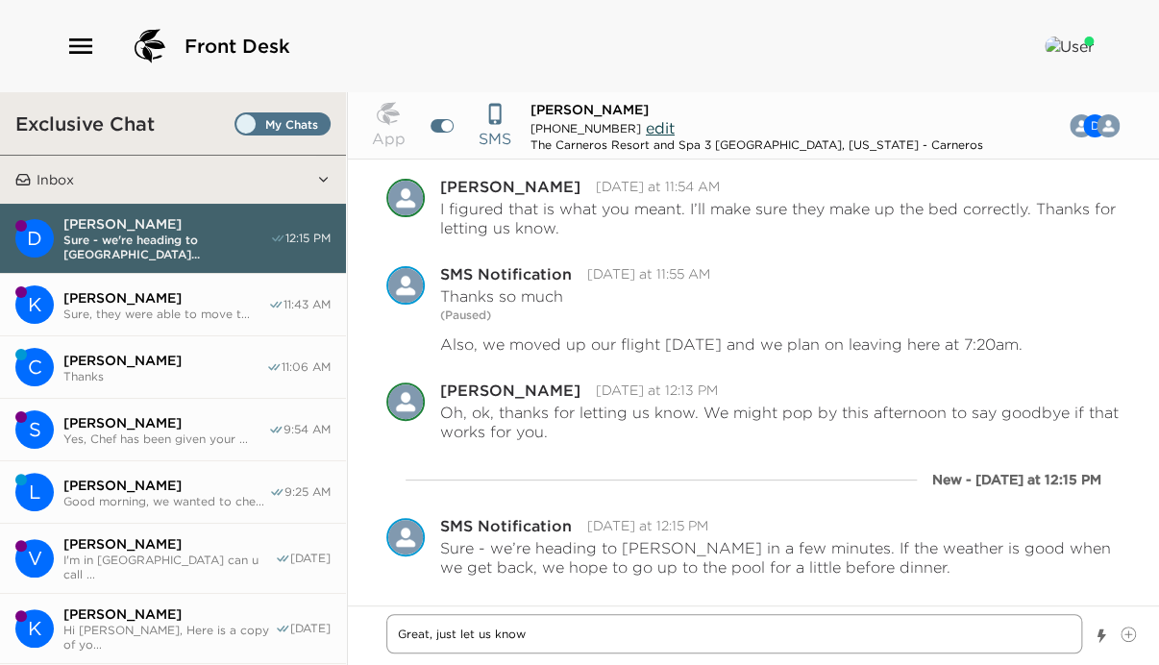
type textarea "Great, just let us know w"
type textarea "x"
type textarea "Great, just let us know wh"
type textarea "x"
type textarea "Great, just let us know whe"
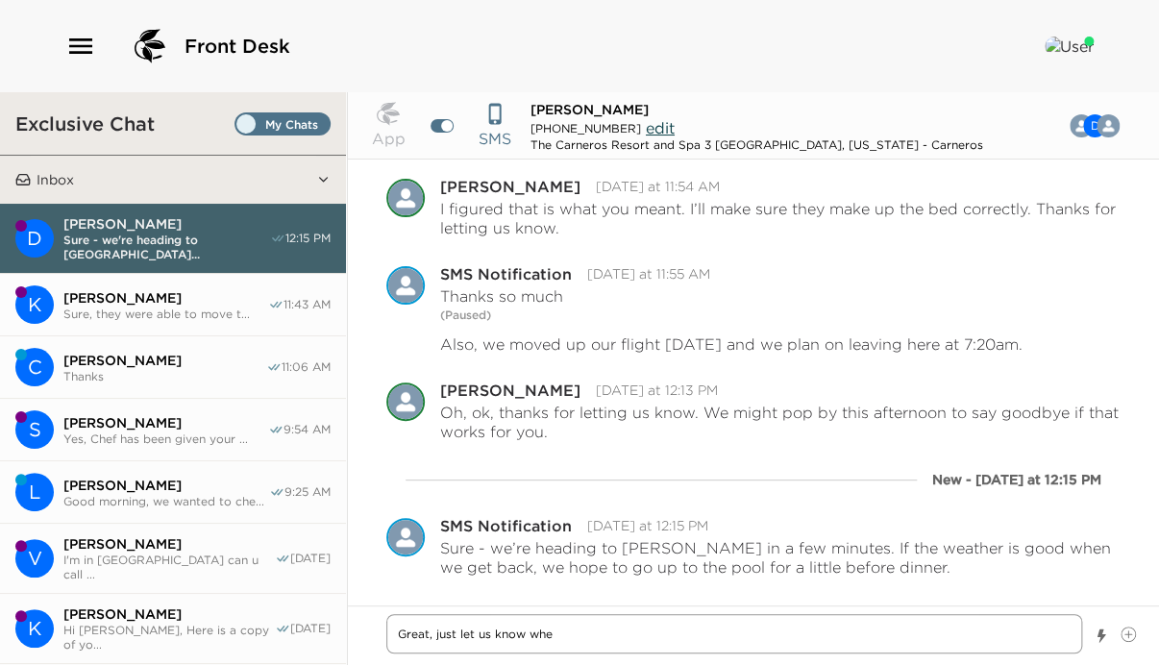
type textarea "x"
type textarea "Great, just let us know when"
type textarea "x"
type textarea "Great, just let us know when"
type textarea "x"
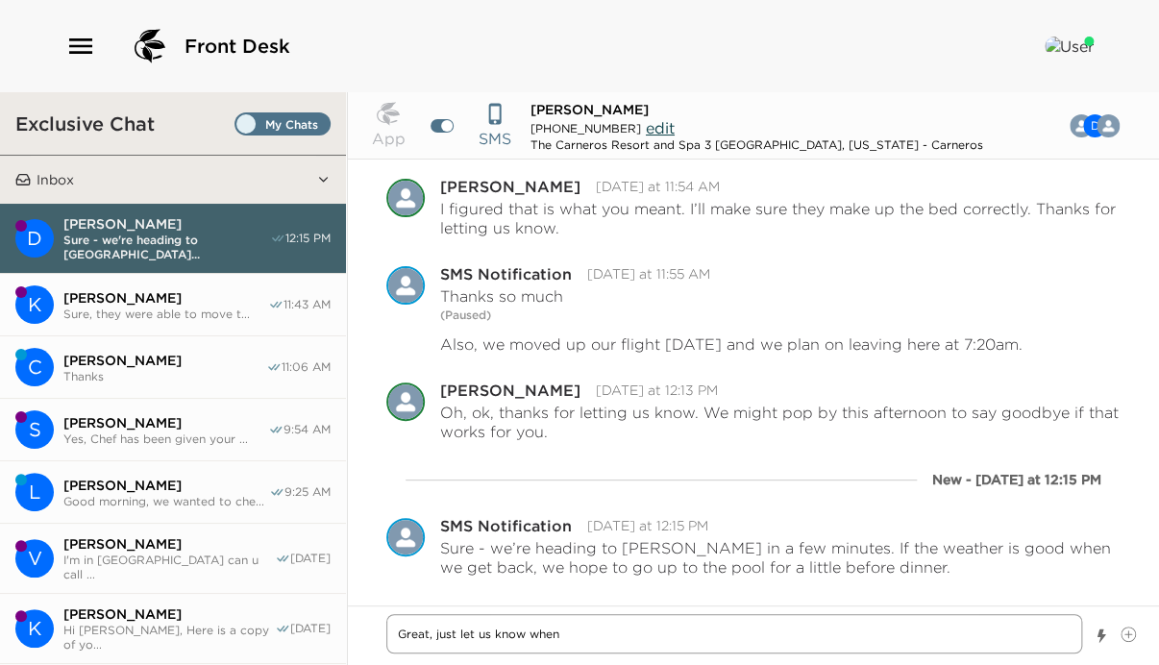
type textarea "Great, just let us know when y"
type textarea "x"
type textarea "Great, just let us know when yo"
type textarea "x"
type textarea "Great, just let us know when you"
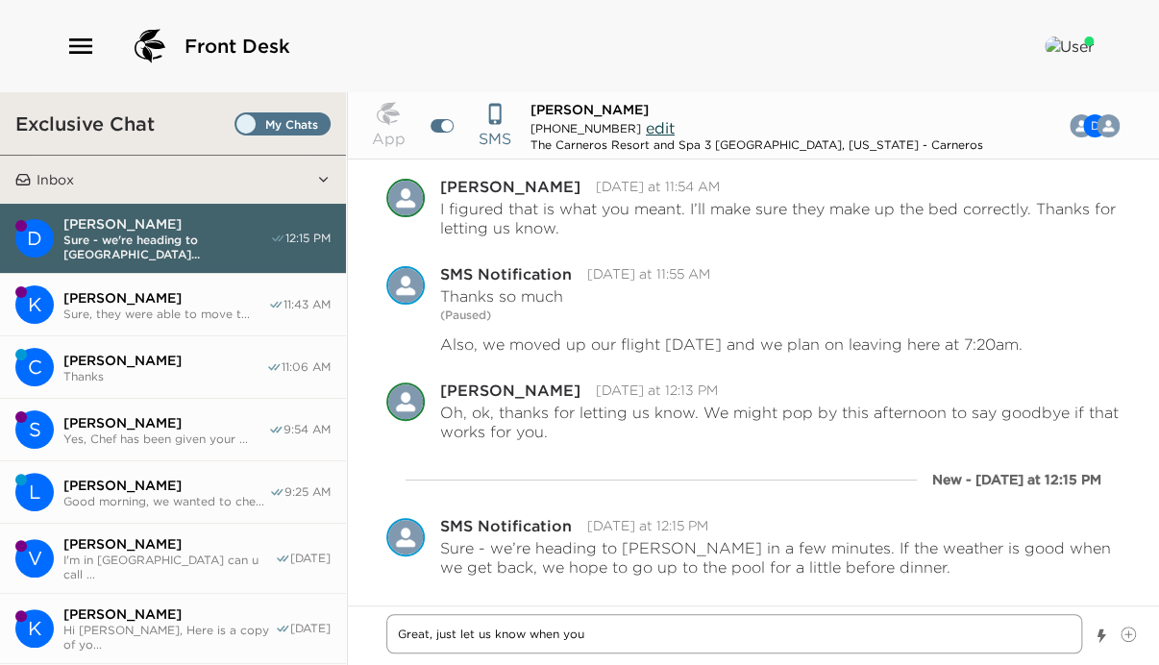
type textarea "x"
type textarea "Great, just let us know when you'"
type textarea "x"
type textarea "Great, just let us know when you'r"
type textarea "x"
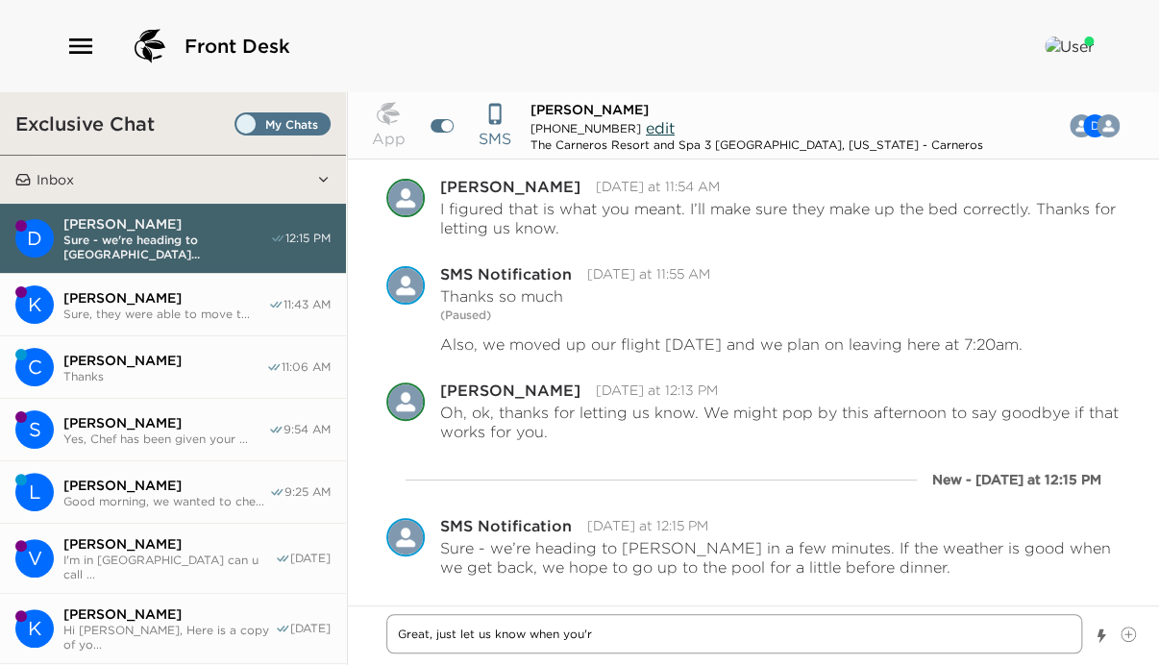
type textarea "Great, just let us know when you're"
type textarea "x"
type textarea "Great, just let us know when you're"
type textarea "x"
type textarea "Great, just let us know when you're b"
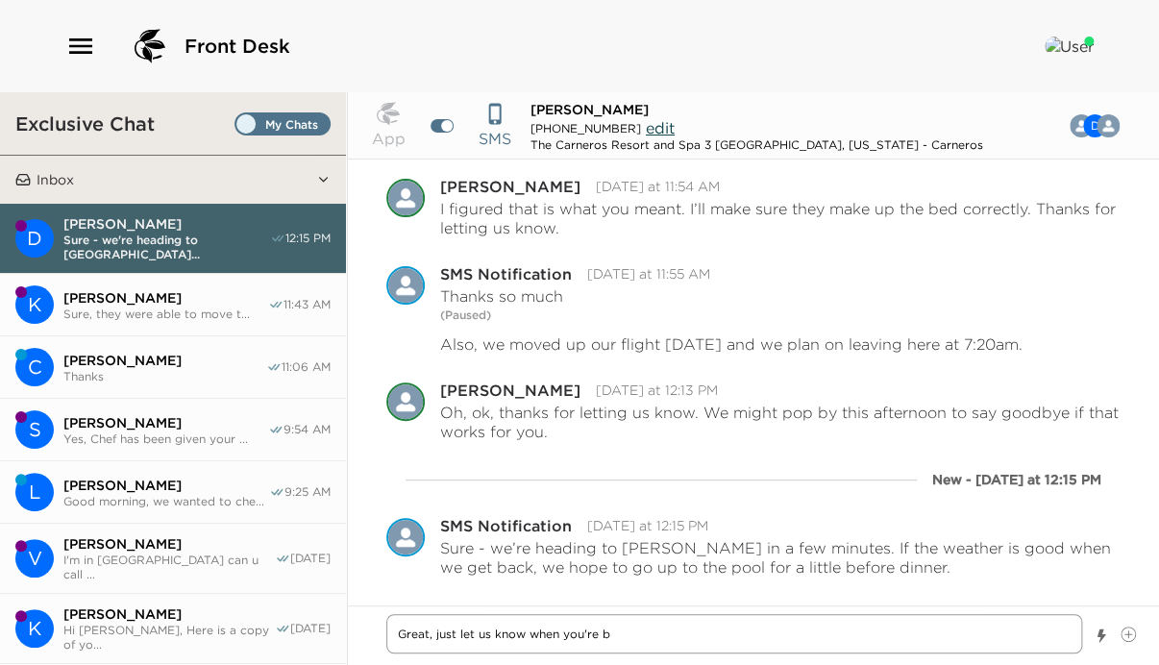
type textarea "x"
type textarea "Great, just let us know when you're ba"
type textarea "x"
type textarea "Great, just let us know when you're bac"
type textarea "x"
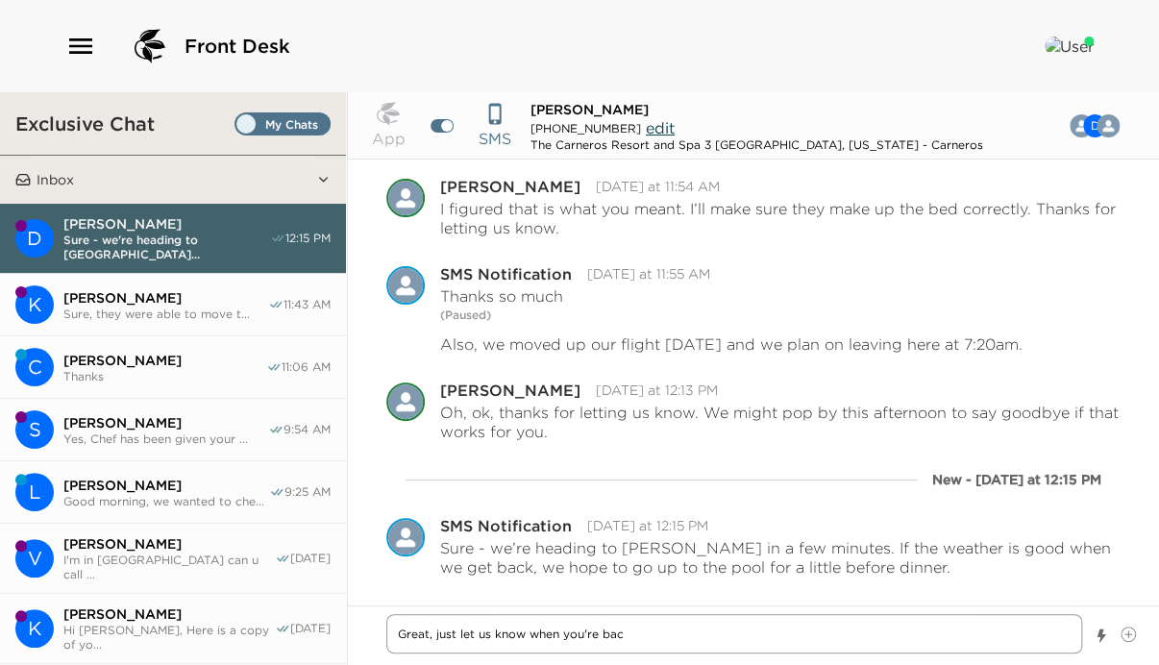
type textarea "Great, just let us know when you're back"
type textarea "x"
type textarea "Great, just let us know when you're back"
type textarea "x"
type textarea "Great, just let us know when you're back f"
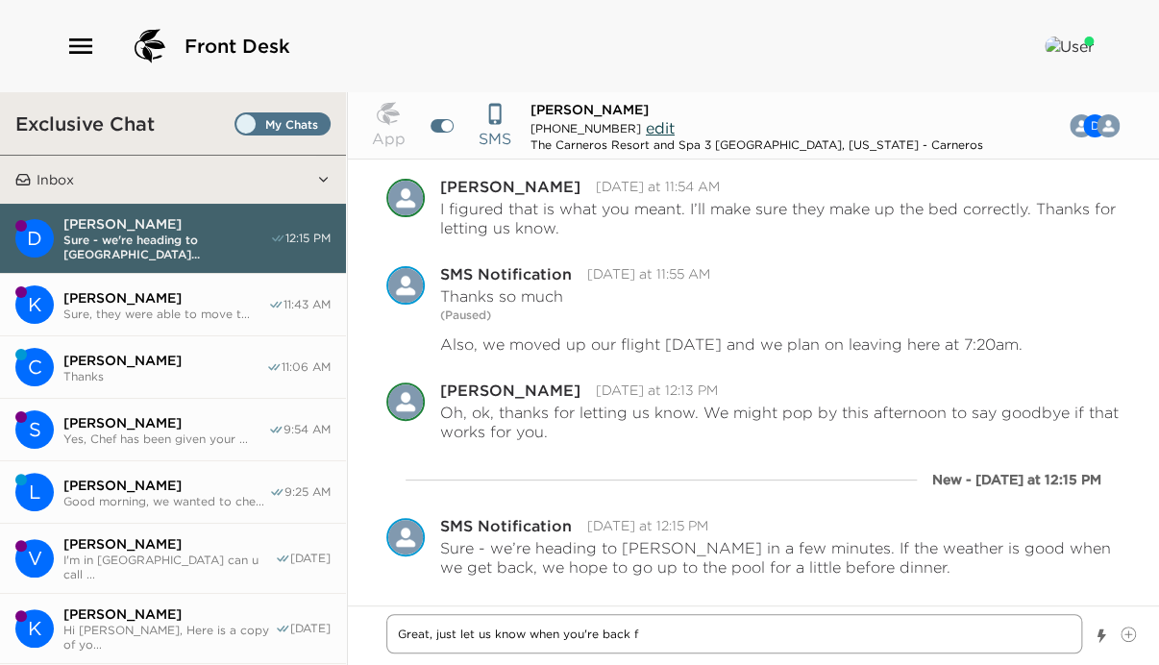
type textarea "x"
type textarea "Great, just let us know when you're back fr"
type textarea "x"
type textarea "Great, just let us know when you're back fro"
type textarea "x"
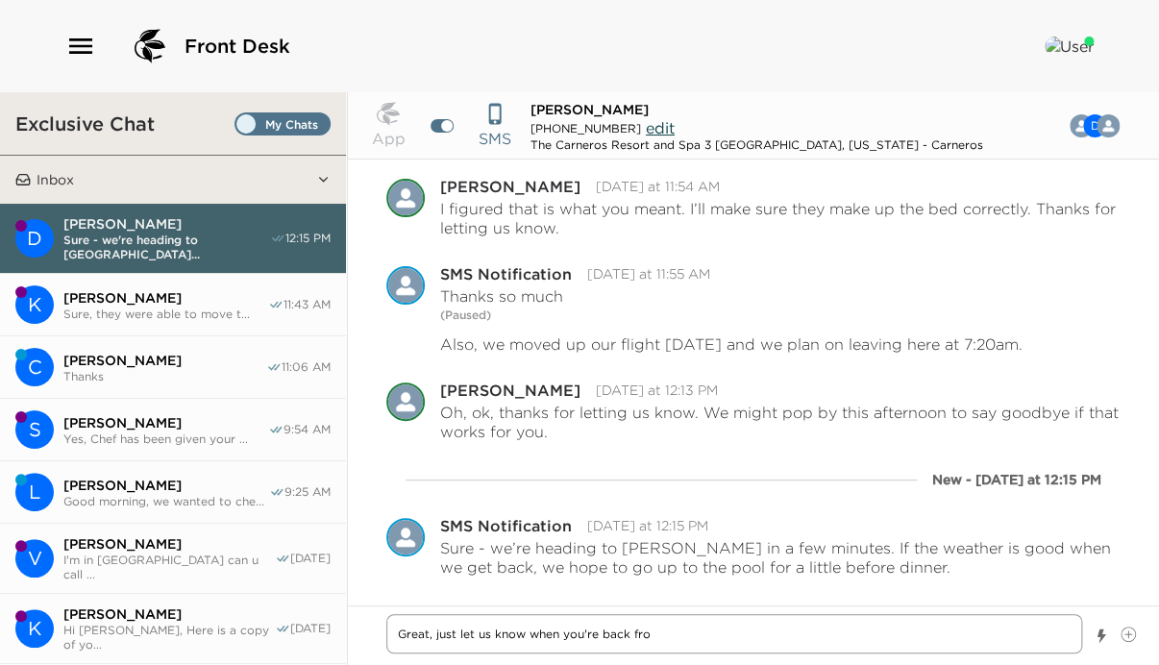
type textarea "Great, just let us know when you're back from"
type textarea "x"
type textarea "Great, just let us know when you're back from"
type textarea "x"
type textarea "Great, just let us know when you're back from D"
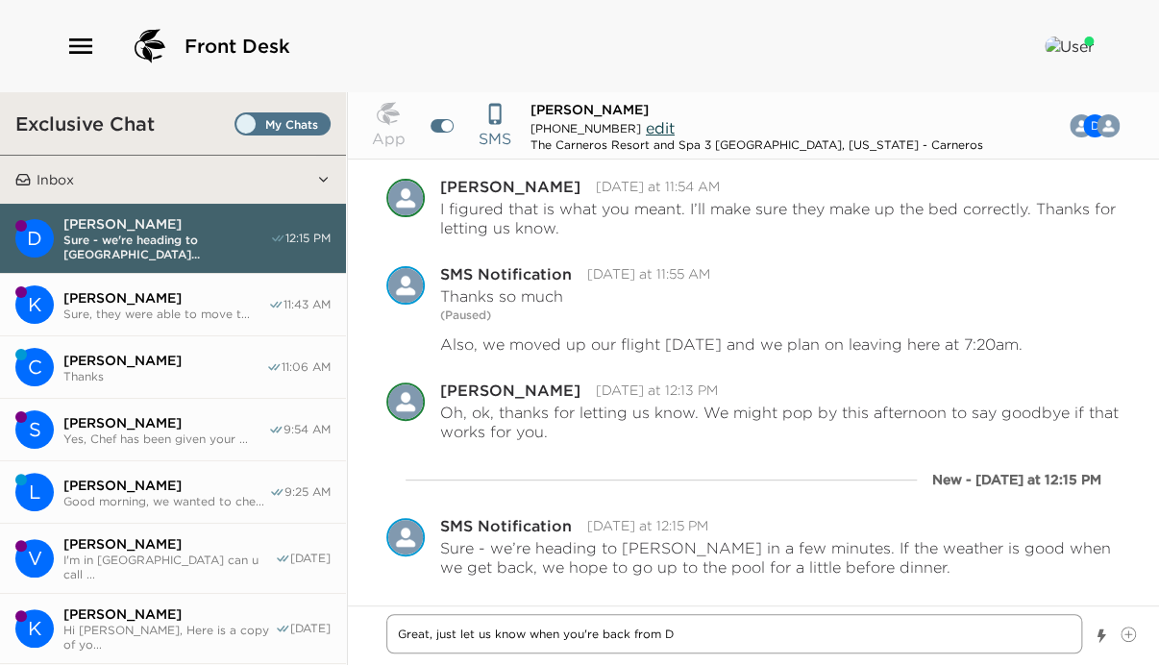
type textarea "x"
type textarea "Great, just let us know when you're back from Da"
type textarea "x"
type textarea "Great, just let us know when you're back from [GEOGRAPHIC_DATA]"
type textarea "x"
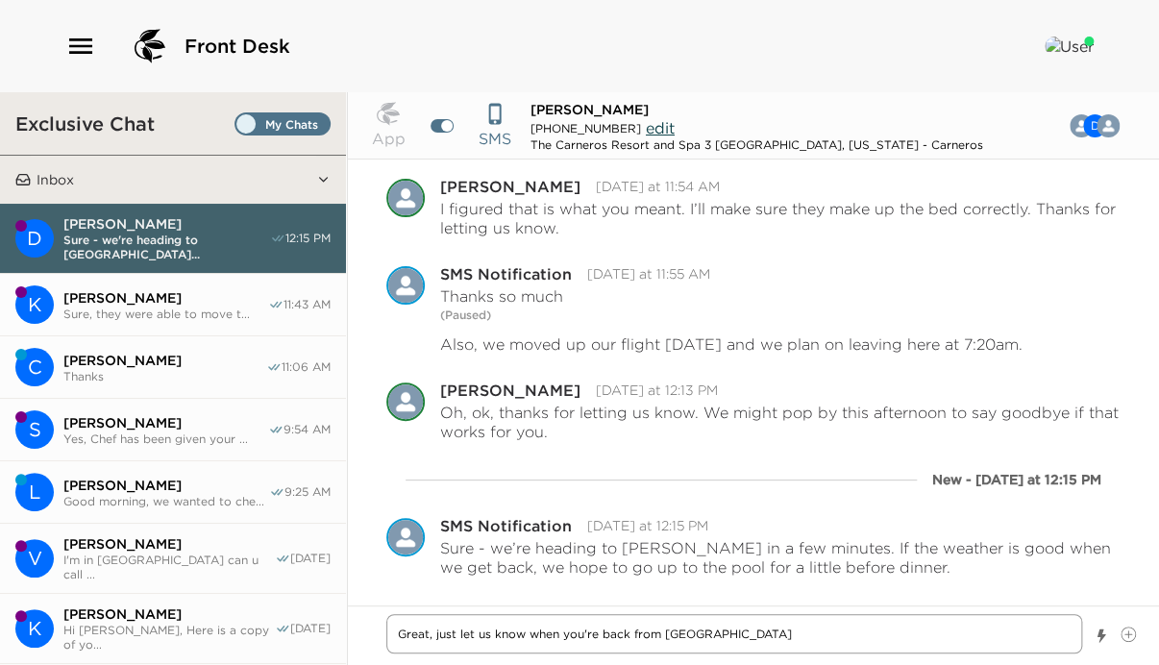
type textarea "Great, just let us know when you're back from [GEOGRAPHIC_DATA]"
type textarea "x"
type textarea "Great, just let us know when you're back from [GEOGRAPHIC_DATA]"
type textarea "x"
type textarea "Great, just let us know when you're back from [PERSON_NAME]"
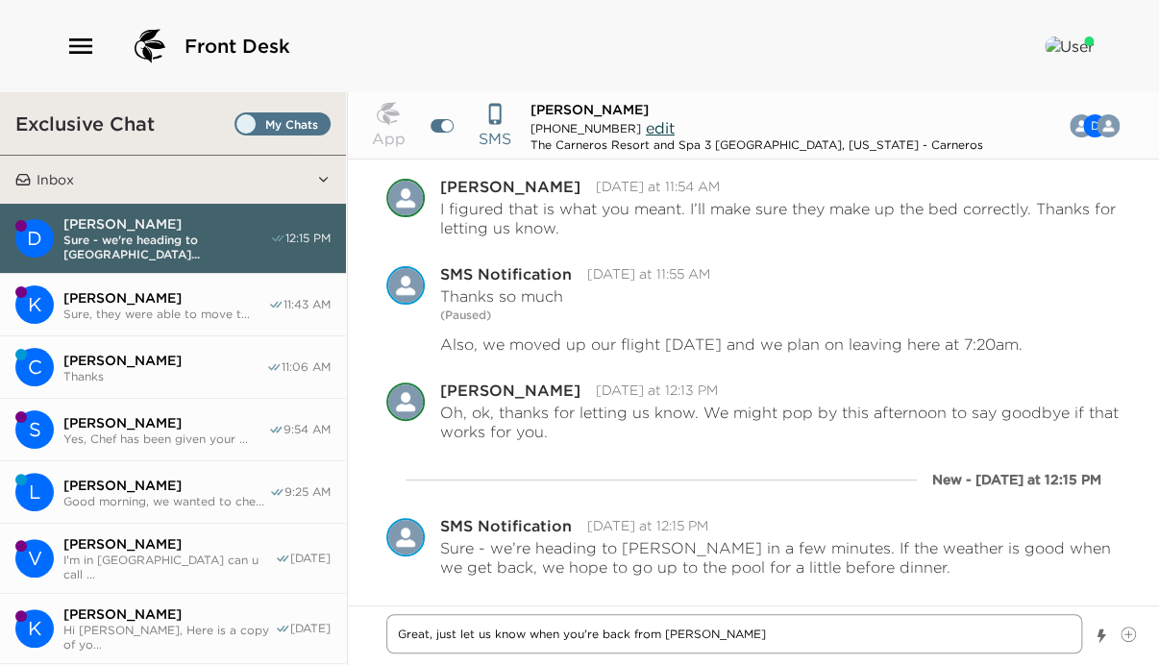
type textarea "x"
type textarea "Great, just let us know when you're back from [GEOGRAPHIC_DATA]"
type textarea "x"
type textarea "Great, just let us know when you're back from [GEOGRAPHIC_DATA]"
type textarea "x"
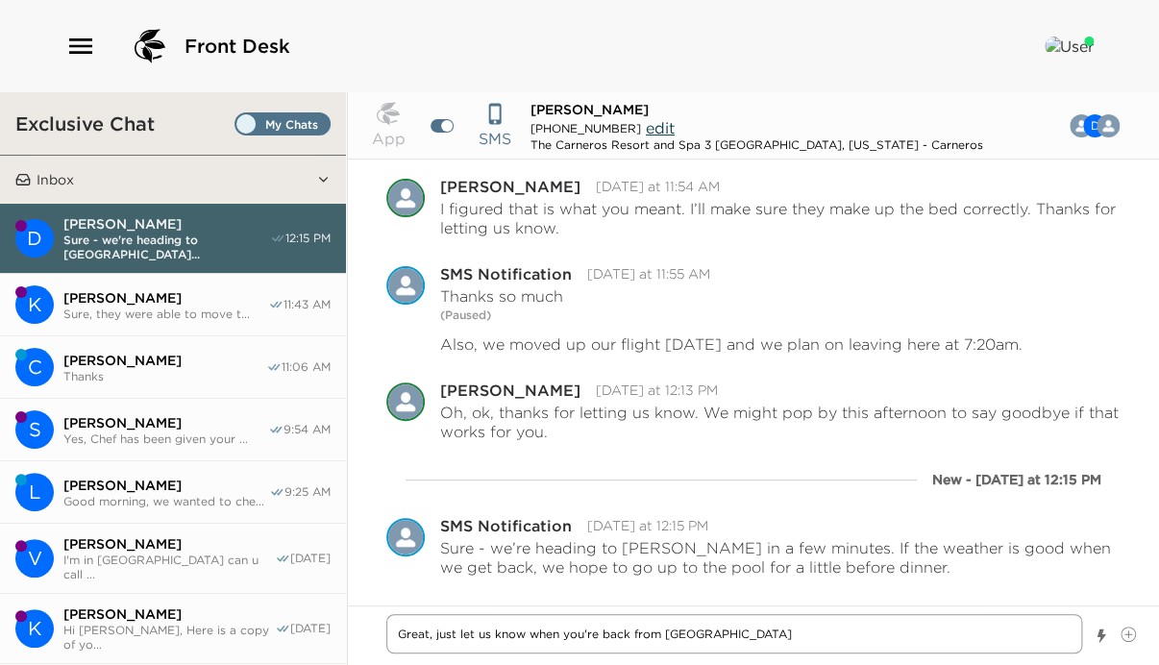
type textarea "Great, just let us know when you're back from [GEOGRAPHIC_DATA]"
type textarea "x"
type textarea "Great, just let us know when you're back from [PERSON_NAME]"
type textarea "x"
type textarea "Great, just let us know when you're back from [PERSON_NAME]"
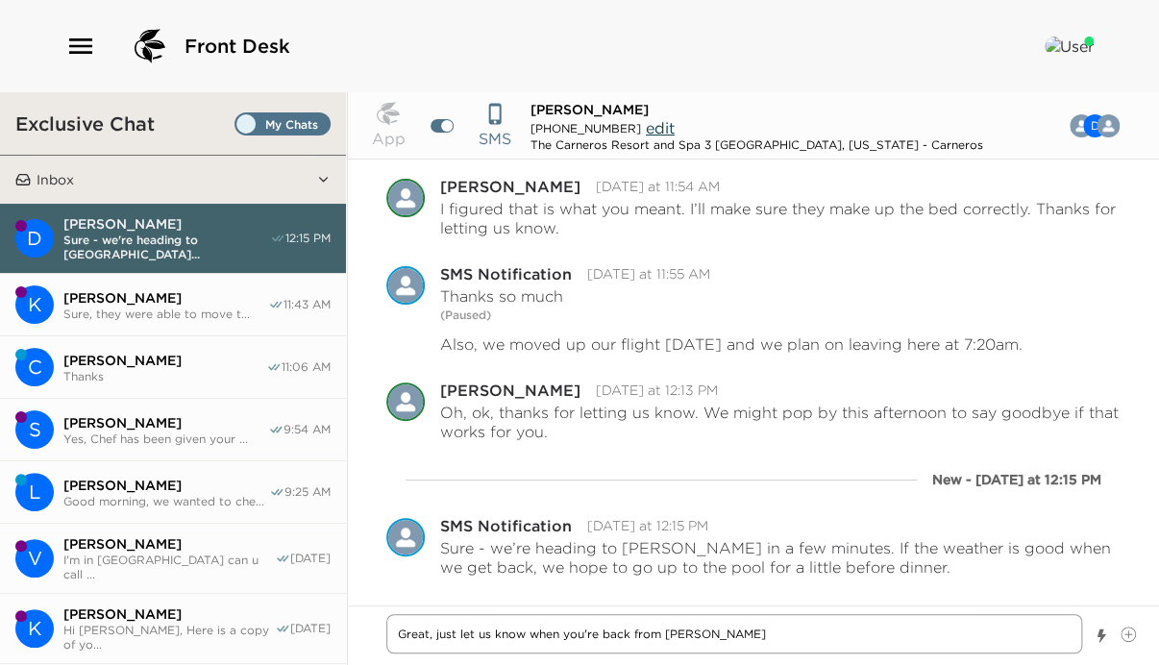
type textarea "x"
type textarea "Great, just let us know when you're back from [GEOGRAPHIC_DATA]"
type textarea "x"
type textarea "Great, just let us know when you're back from [PERSON_NAME]"
type textarea "x"
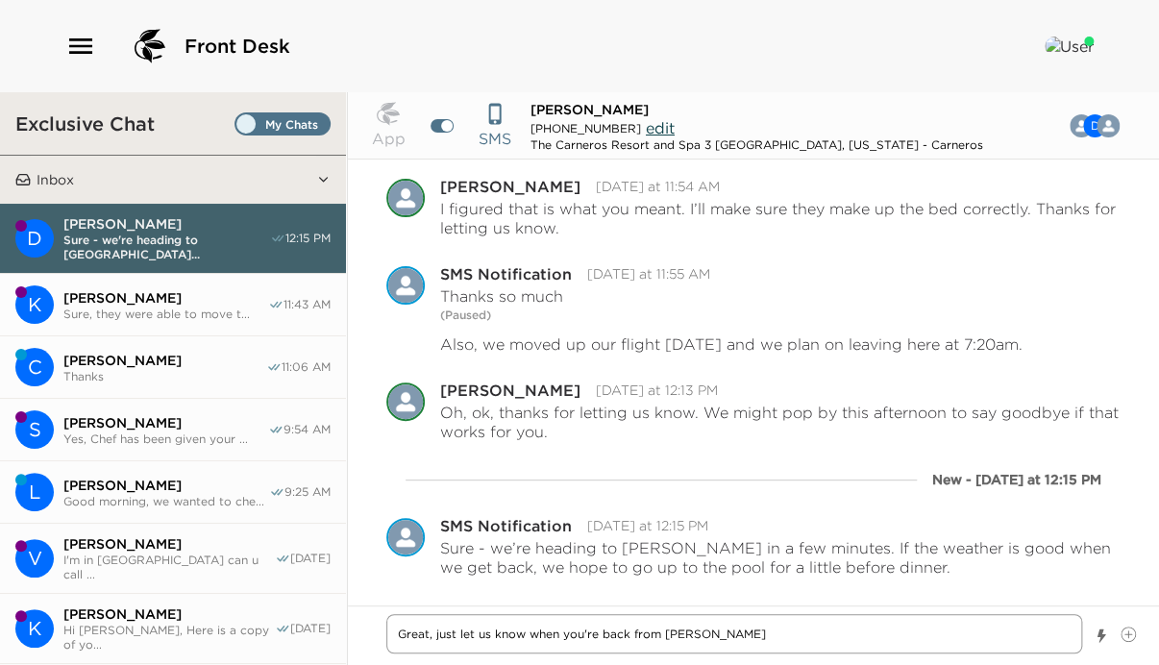
type textarea "Great, just let us know when you're back from Darioush"
type textarea "x"
type textarea "Great, just let us know when you're back from Darioush"
type textarea "x"
type textarea "Great, just let us know when you're back from Darioush a"
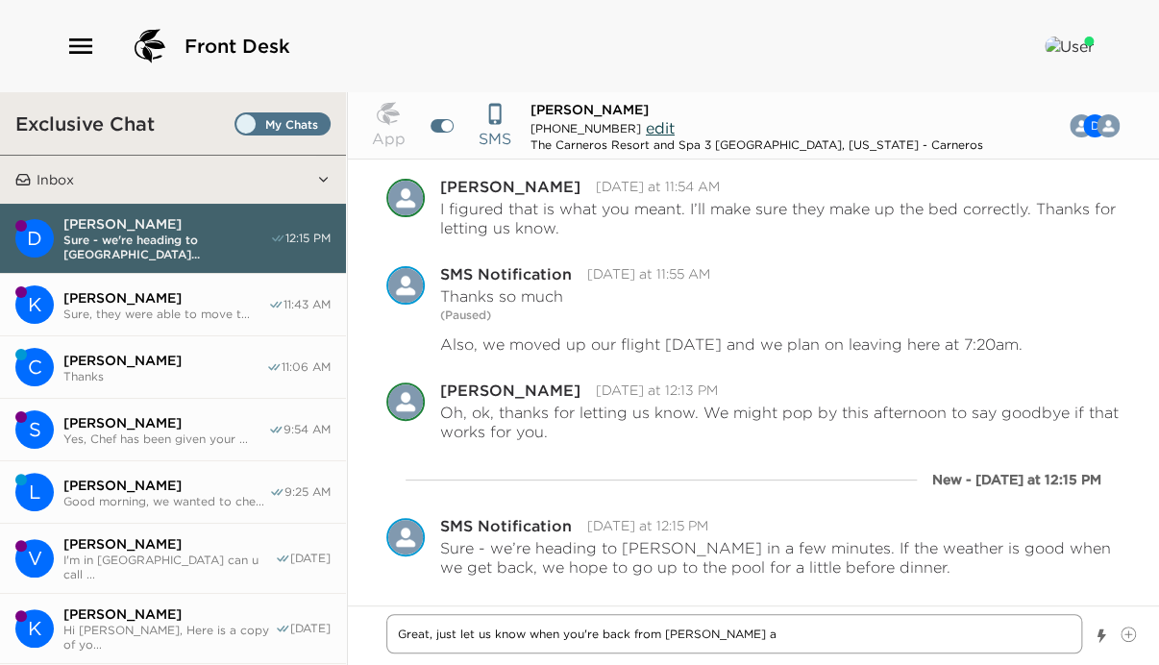
type textarea "x"
type textarea "Great, just let us know when you're back from Darioush an"
type textarea "x"
type textarea "Great, just let us know when you're back from Darioush and"
type textarea "x"
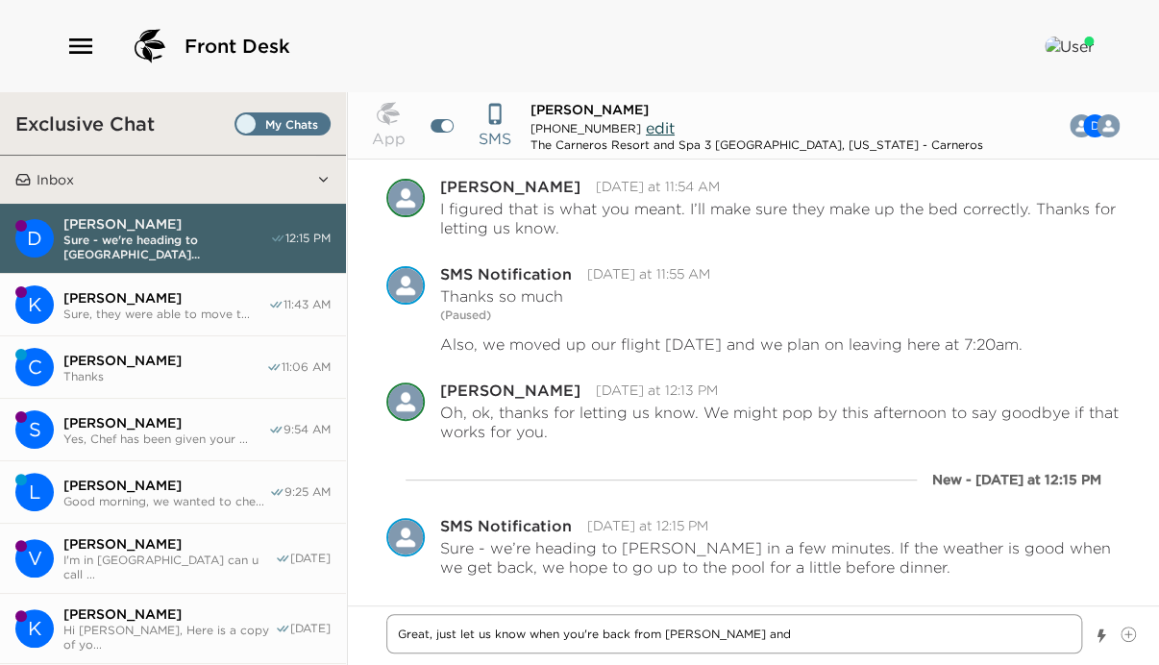
type textarea "Great, just let us know when you're back from Darioush an"
type textarea "x"
type textarea "Great, just let us know when you're back from Darioush a"
type textarea "x"
type textarea "Great, just let us know when you're back from Darioush an"
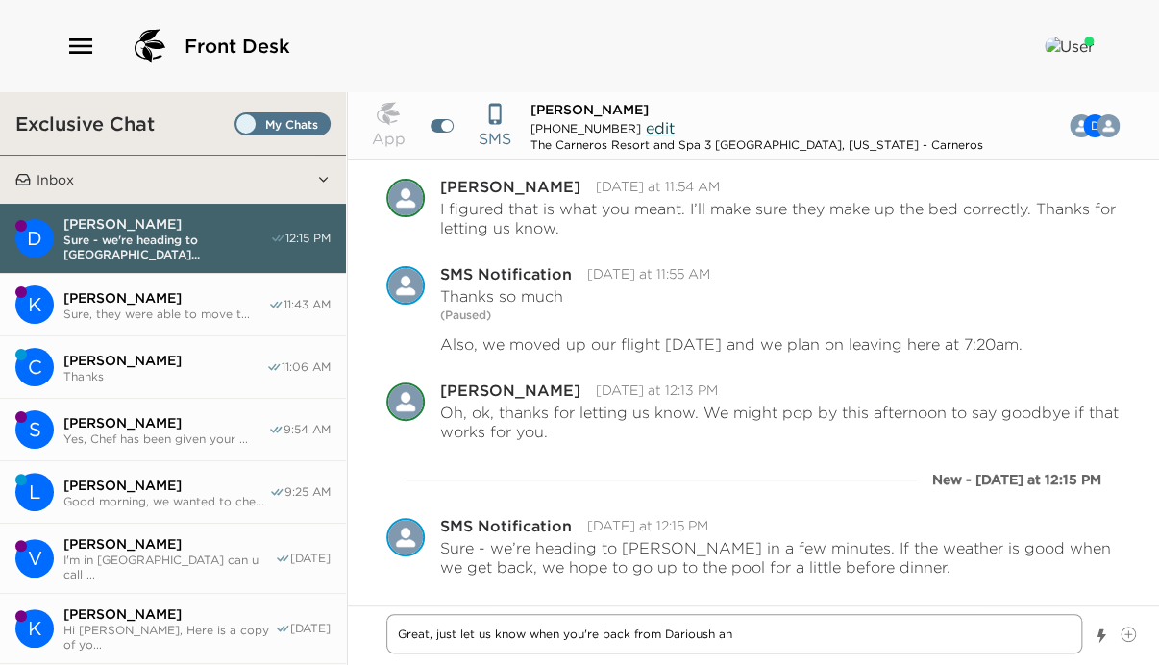
type textarea "x"
type textarea "Great, just let us know when you're back from Darioush and"
type textarea "x"
type textarea "Great, just let us know when you're back from Darioush and"
type textarea "x"
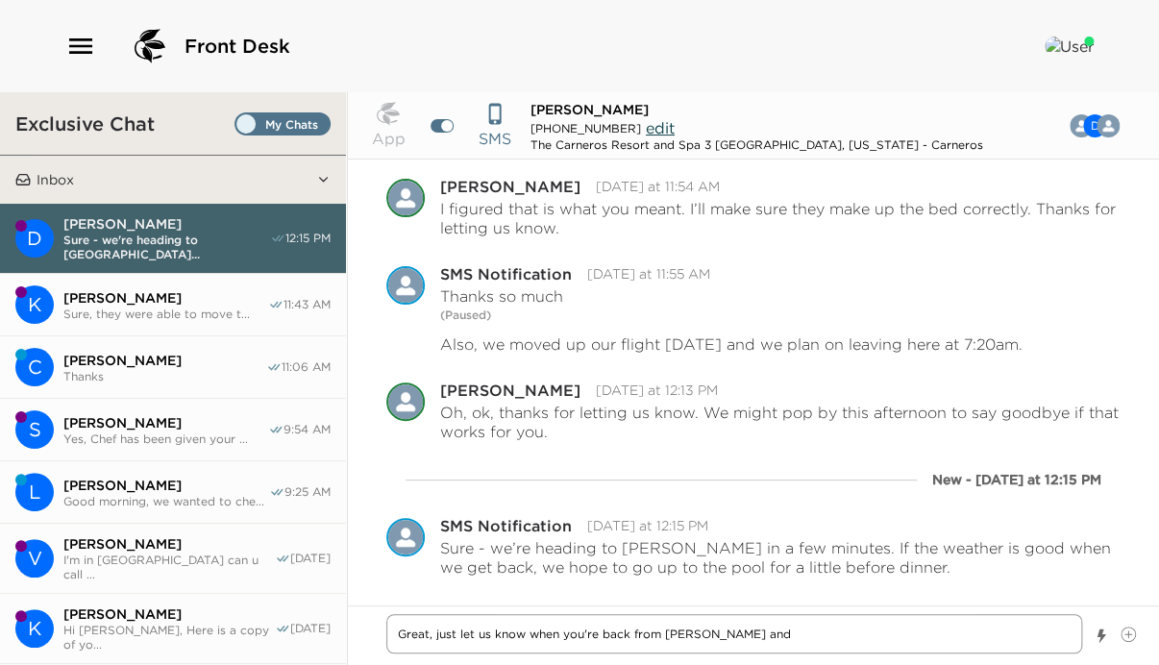
type textarea "Great, just let us know when you're back from Darioush and I"
type textarea "x"
type textarea "Great, just let us know when you're back from Darioush and I'"
type textarea "x"
type textarea "Great, just let us know when you're back from Darioush and I'l"
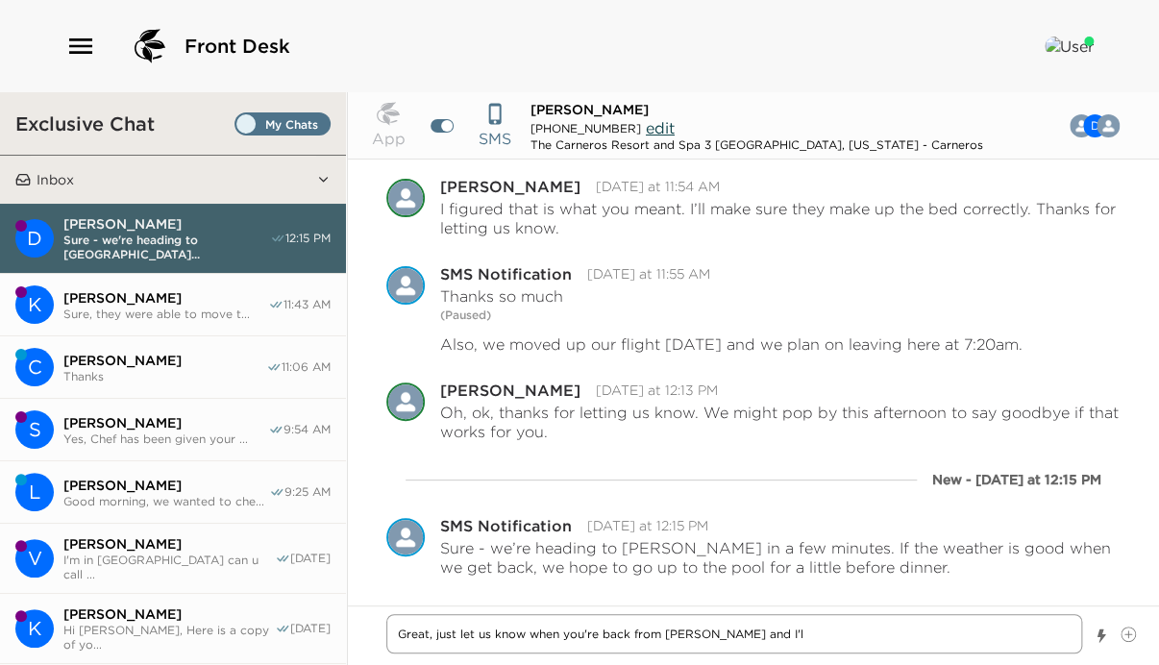
type textarea "x"
type textarea "Great, just let us know when you're back from Darioush and I'll"
type textarea "x"
type textarea "Great, just let us know when you're back from Darioush and I'll"
type textarea "x"
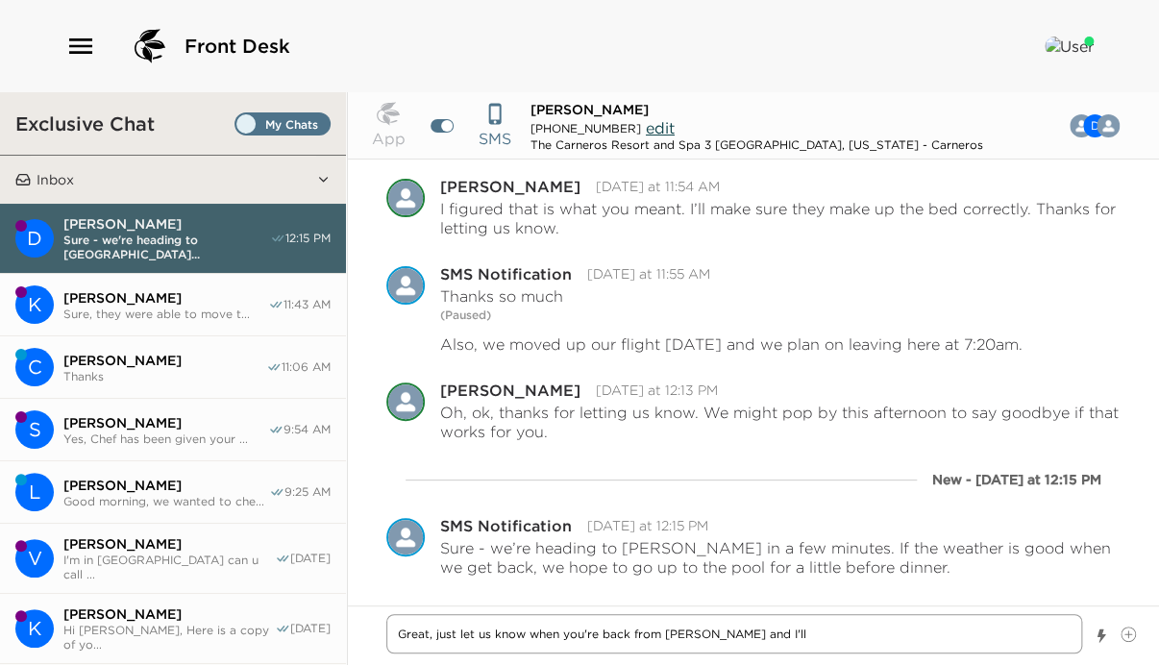
type textarea "Great, just let us know when you're back from Darioush and I'll p"
type textarea "x"
type textarea "Great, just let us know when you're back from Darioush and I'll po"
type textarea "x"
type textarea "Great, just let us know when you're back from Darioush and I'll pop"
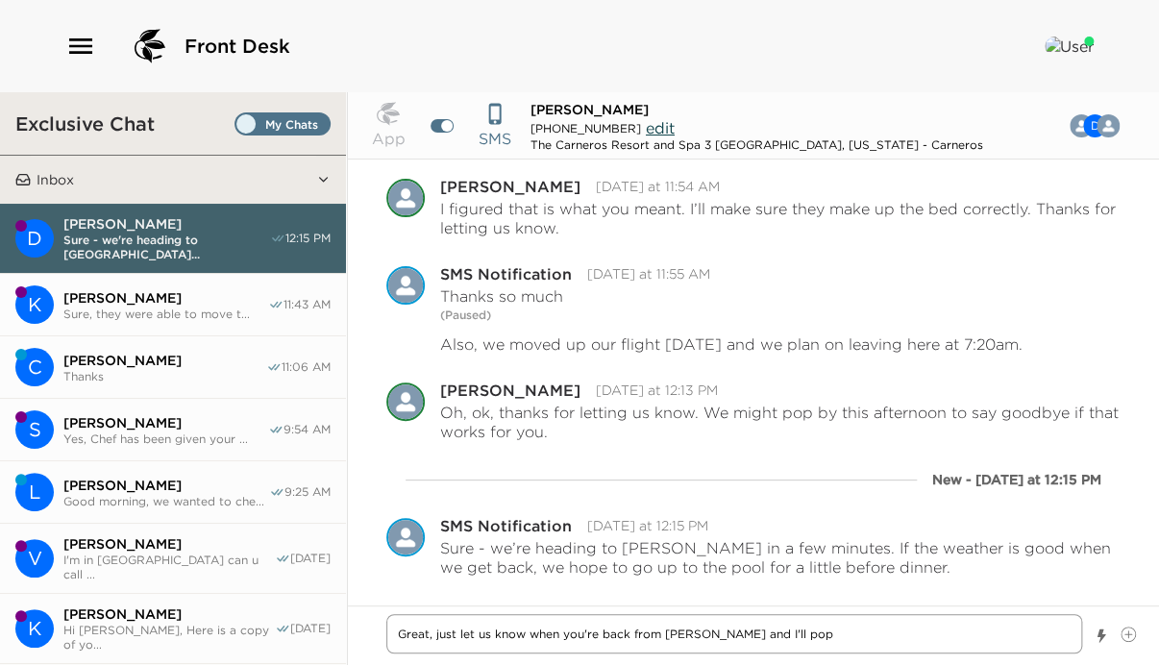
type textarea "x"
type textarea "Great, just let us know when you're back from Darioush and I'll popo"
type textarea "x"
type textarea "Great, just let us know when you're back from Darioush and I'll popo"
type textarea "x"
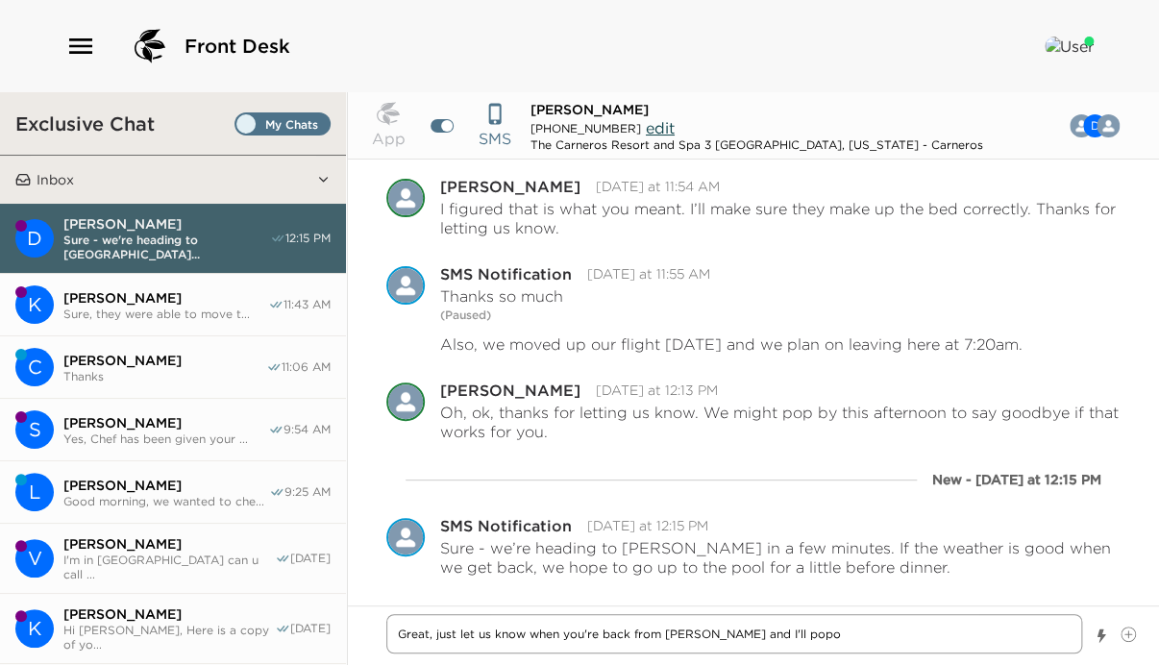
type textarea "Great, just let us know when you're back from Darioush and I'll popo"
type textarea "x"
type textarea "Great, just let us know when you're back from Darioush and I'll pop"
type textarea "x"
type textarea "Great, just let us know when you're back from Darioush and I'll pop"
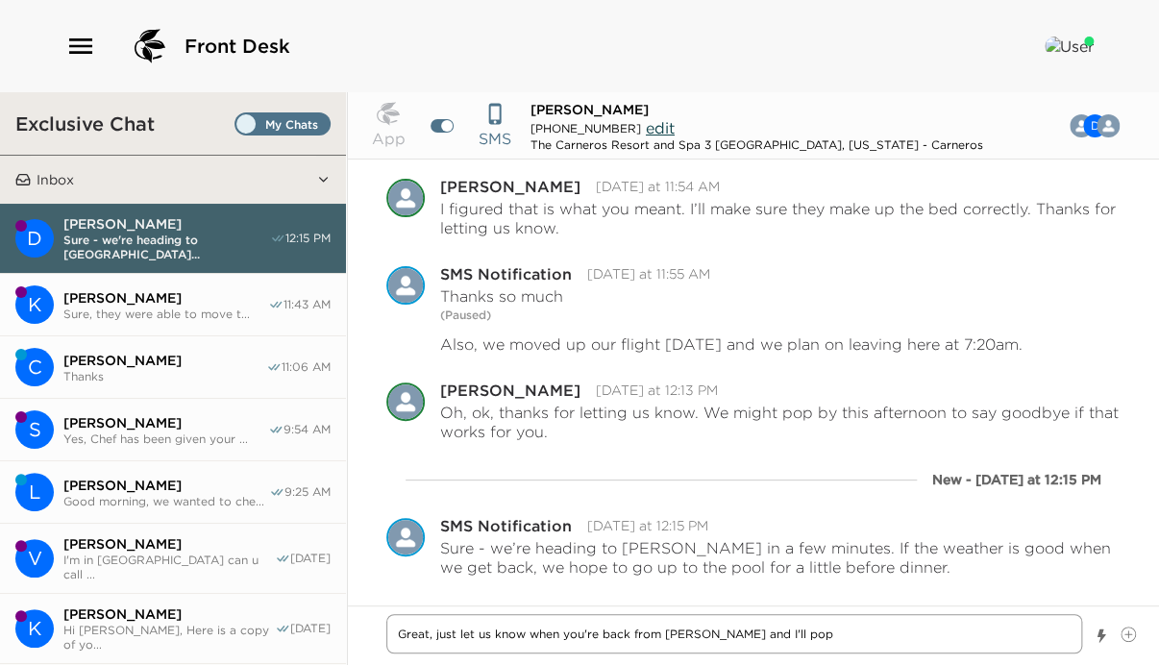
type textarea "x"
type textarea "Great, just let us know when you're back from Darioush and I'll pop o"
type textarea "x"
type textarea "Great, just let us know when you're back from Darioush and I'll pop ov"
type textarea "x"
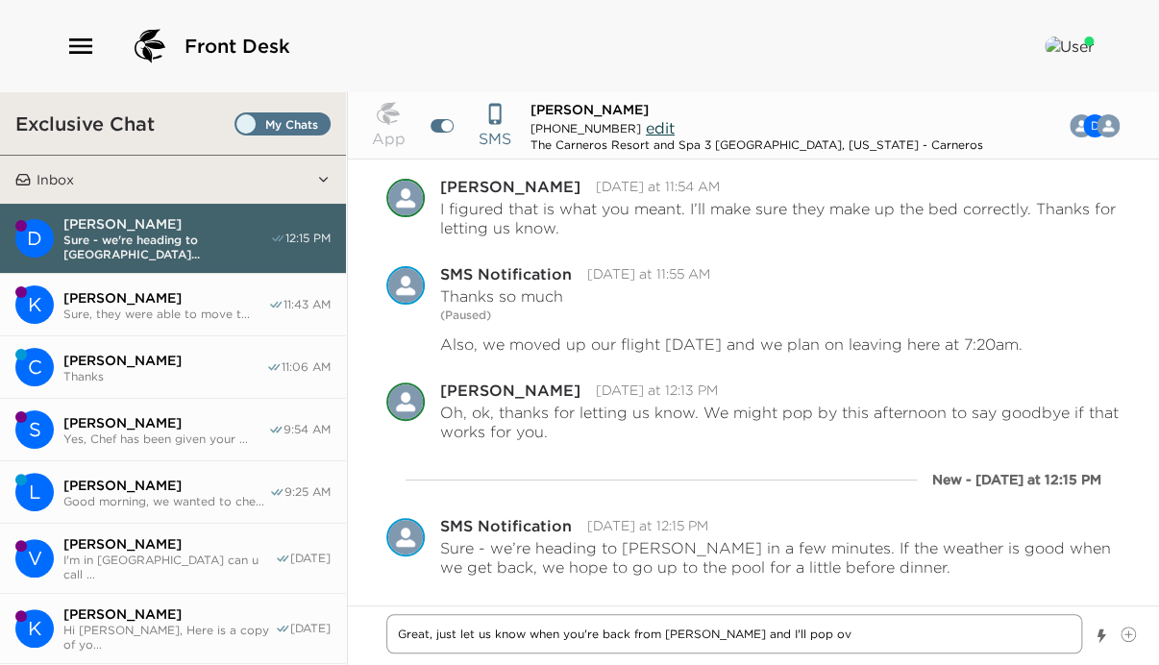
type textarea "Great, just let us know when you're back from Darioush and I'll pop ove"
type textarea "x"
type textarea "Great, just let us know when you're back from Darioush and I'll pop over"
type textarea "x"
type textarea "Great, just let us know when you're back from Darioush and I'll pop over"
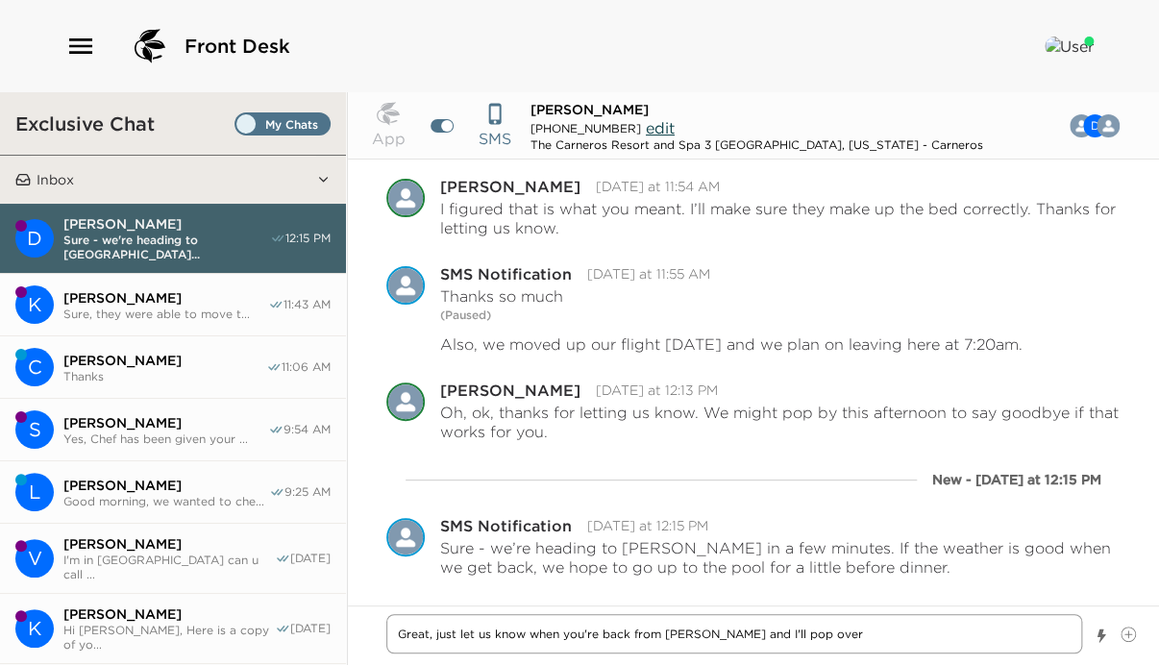
type textarea "x"
type textarea "Great, just let us know when you're back from Darioush and I'll pop over t"
type textarea "x"
type textarea "Great, just let us know when you're back from Darioush and I'll pop over to"
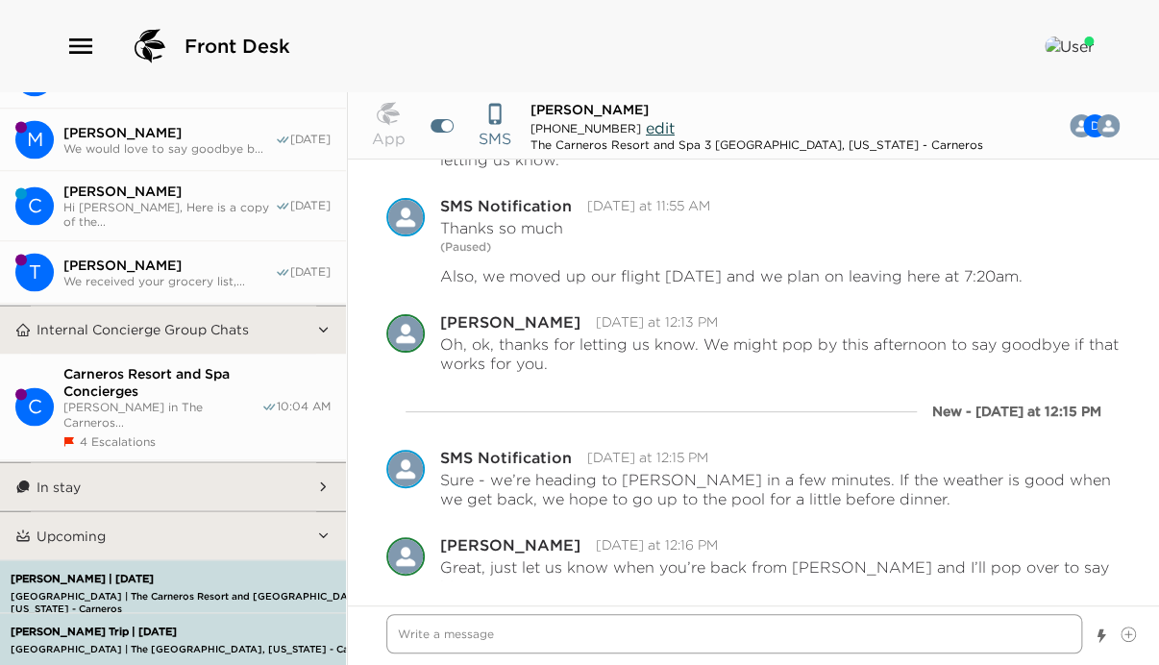
scroll to position [1153, 0]
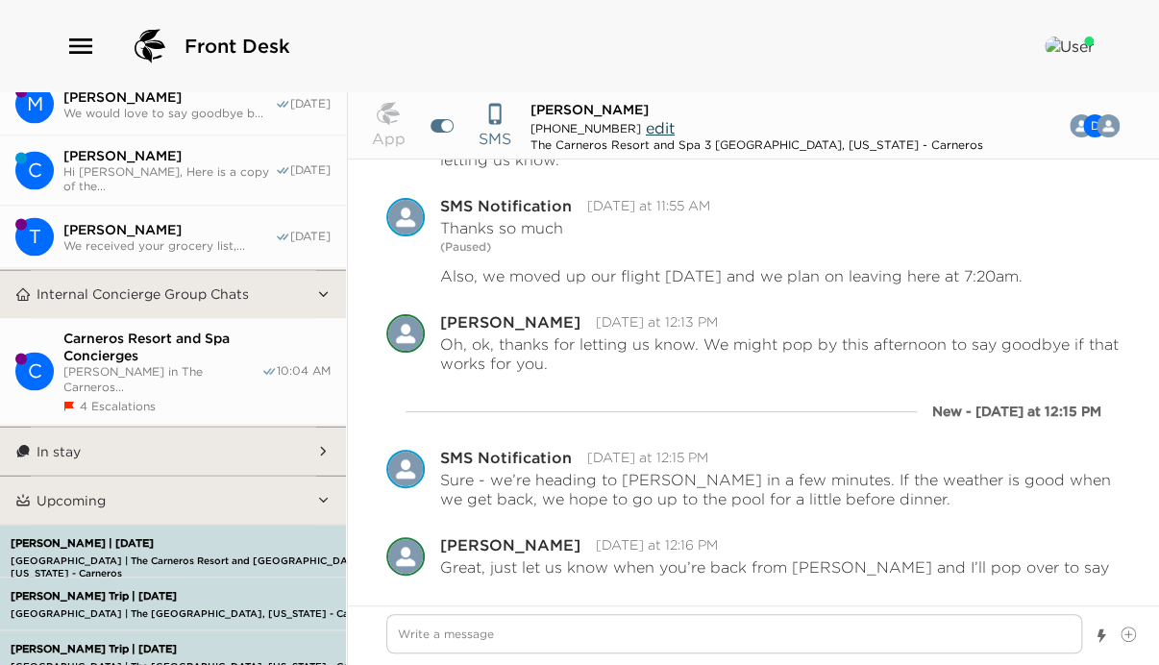
click at [135, 578] on div "O'Connor Trip | 10/05/25 Carneros Resort and Spa | The Carneros Resort and Spa …" at bounding box center [213, 603] width 415 height 50
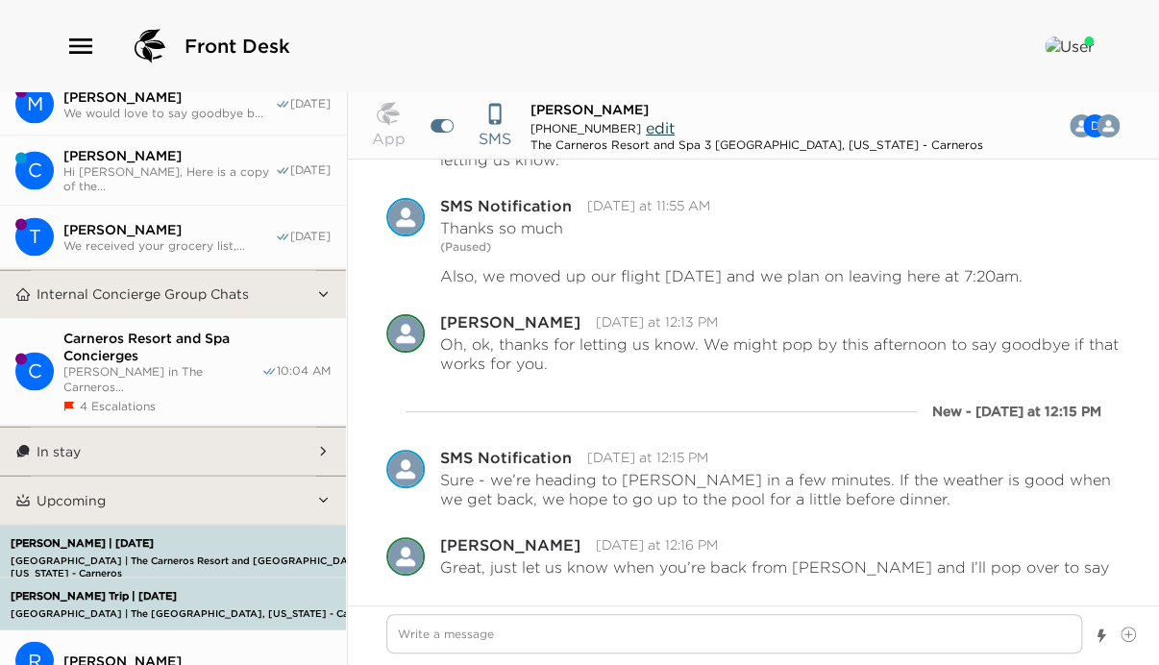
click at [137, 651] on span "[PERSON_NAME]" at bounding box center [196, 659] width 267 height 17
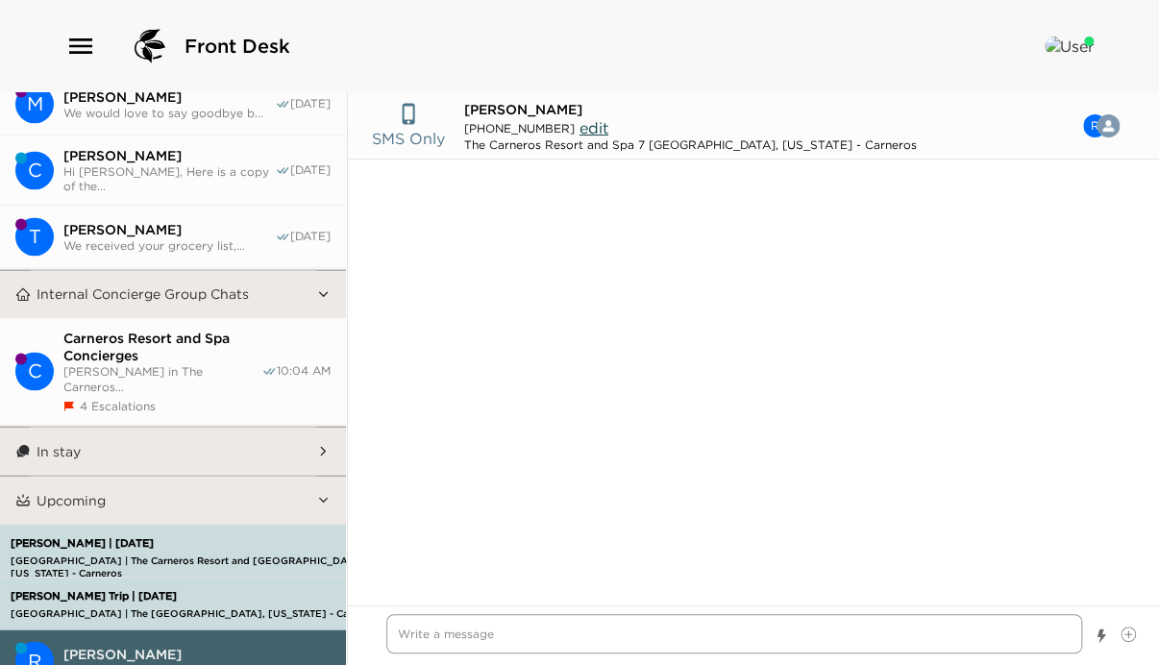
click at [477, 631] on textarea "Write a message" at bounding box center [734, 633] width 696 height 39
paste textarea "Hi Sheri, We look forward to welcoming you to the Carneros Resort on Wednesday-…"
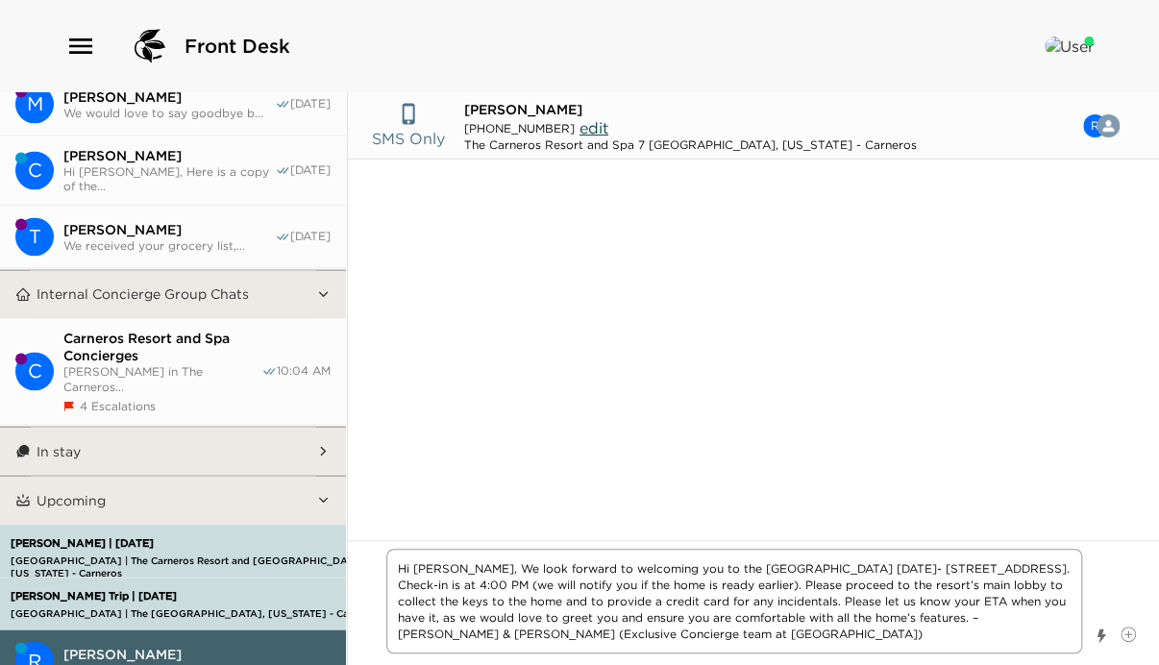
drag, startPoint x: 440, startPoint y: 568, endPoint x: 415, endPoint y: 564, distance: 25.3
click at [415, 564] on textarea "Hi Sheri, We look forward to welcoming you to the Carneros Resort on Wednesday-…" at bounding box center [734, 601] width 696 height 105
drag, startPoint x: 868, startPoint y: 566, endPoint x: 801, endPoint y: 557, distance: 67.8
click at [801, 563] on textarea "Hi Ryan, We look forward to welcoming you to the Carneros Resort on Wednesday- …" at bounding box center [734, 601] width 696 height 105
drag, startPoint x: 835, startPoint y: 600, endPoint x: 961, endPoint y: 623, distance: 127.8
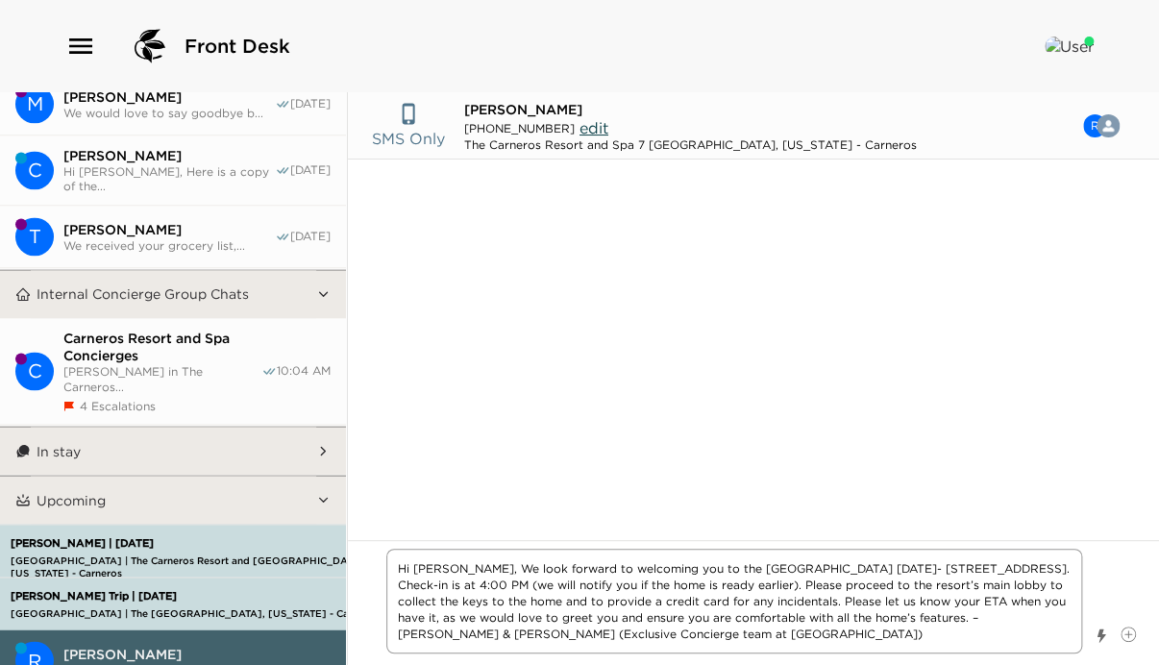
click at [961, 623] on textarea "Hi Ryan, We look forward to welcoming you to the Carneros Resort on Sunday- 404…" at bounding box center [734, 601] width 696 height 105
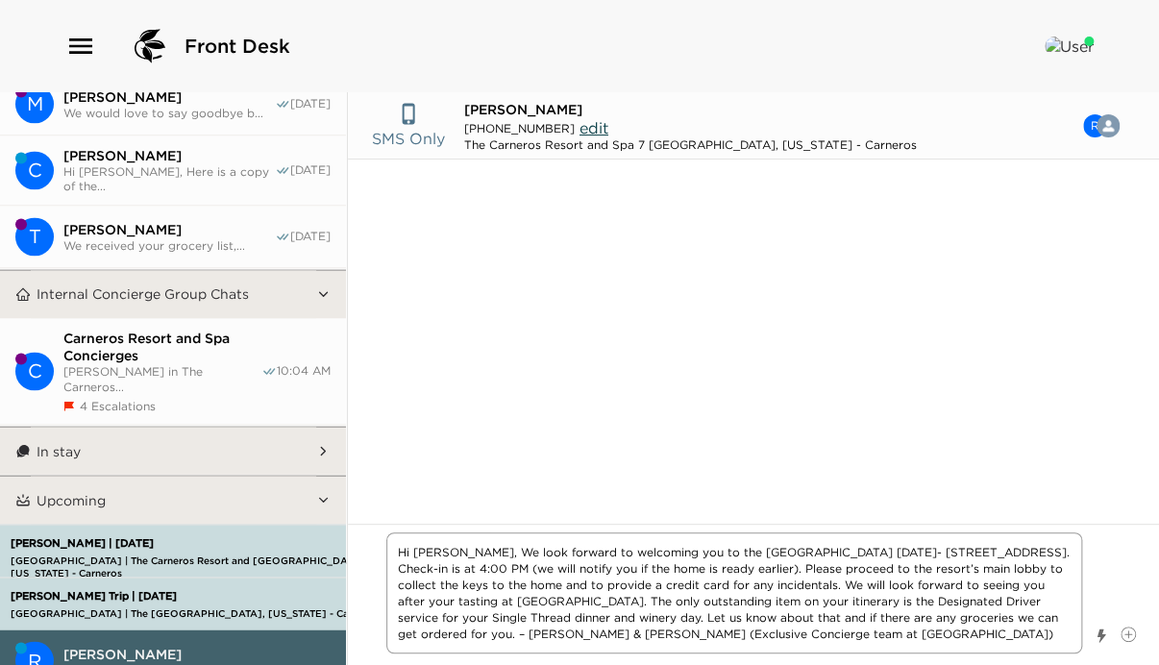
click at [775, 634] on textarea "Hi Ryan, We look forward to welcoming you to the Carneros Resort on Sunday- 404…" at bounding box center [734, 592] width 696 height 121
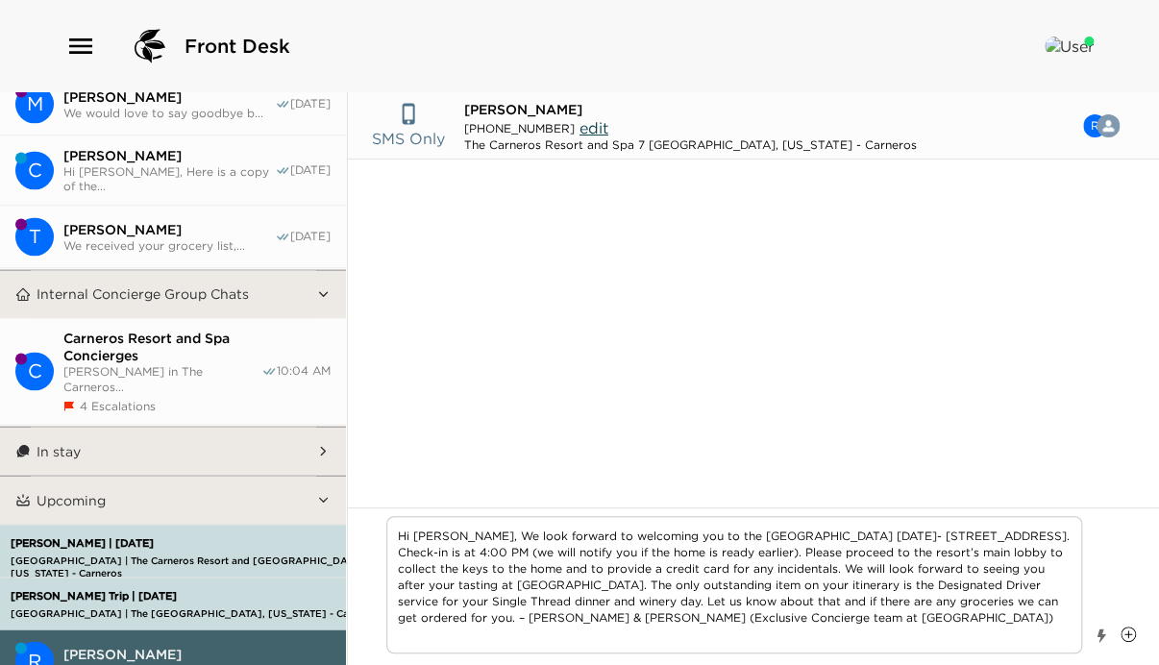
click at [1124, 631] on icon at bounding box center [1127, 633] width 15 height 15
click at [1120, 626] on input "File input" at bounding box center [1120, 626] width 0 height 0
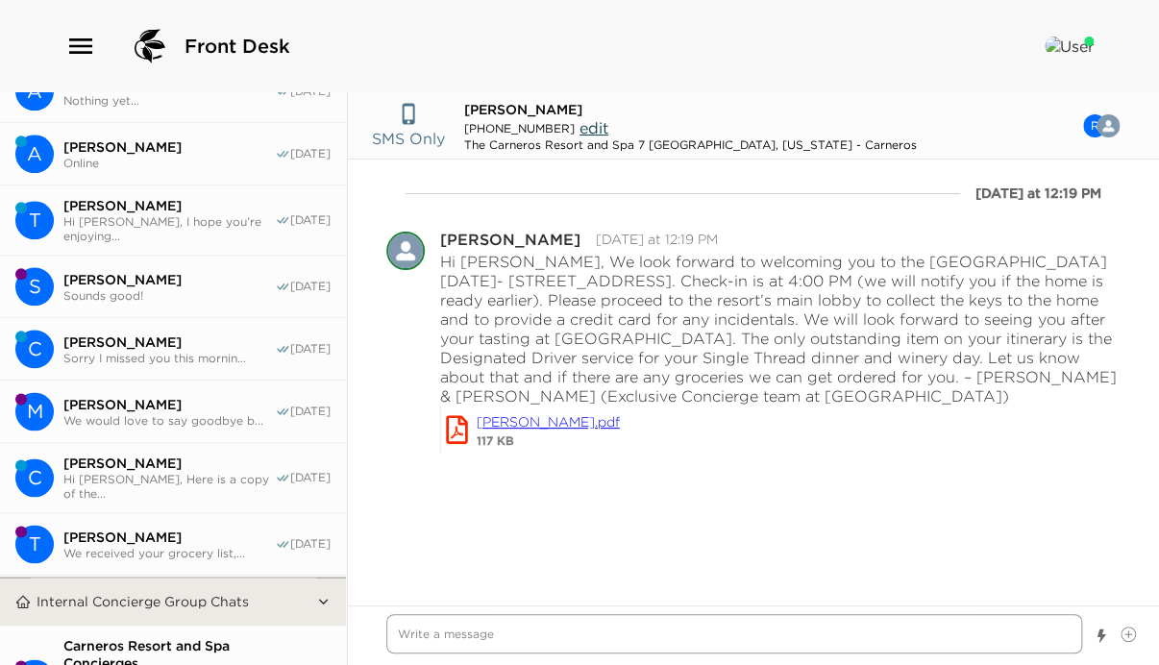
scroll to position [1307, 0]
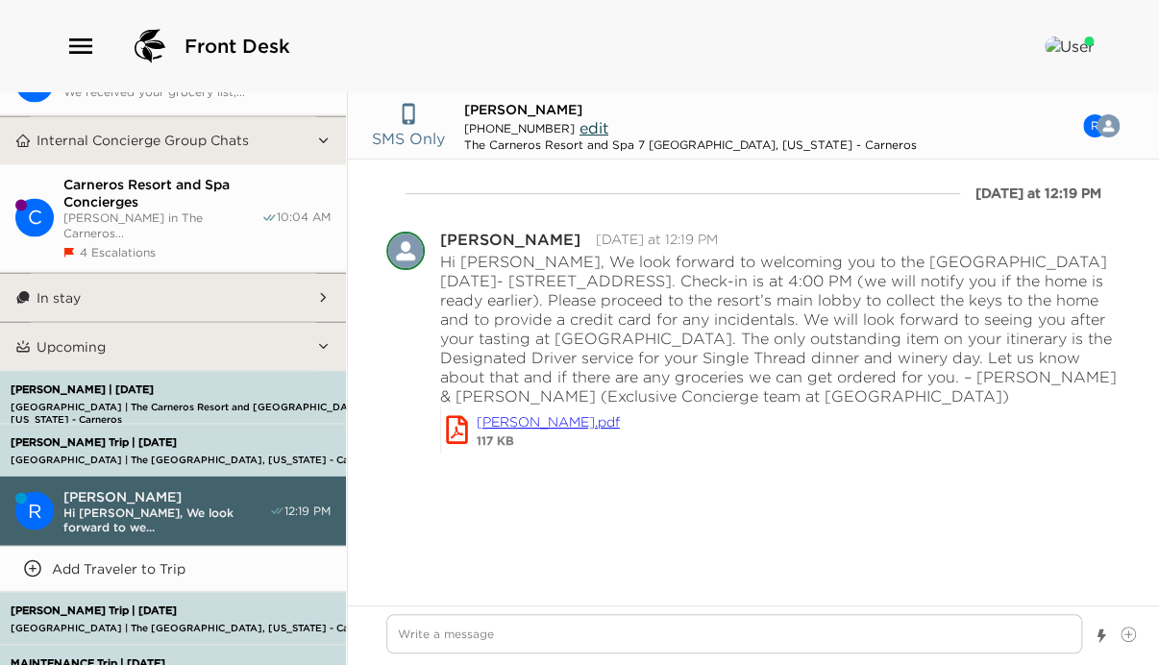
click at [156, 487] on span "Ryan O'Connor" at bounding box center [166, 495] width 206 height 17
click at [1096, 120] on img "button" at bounding box center [1107, 125] width 23 height 23
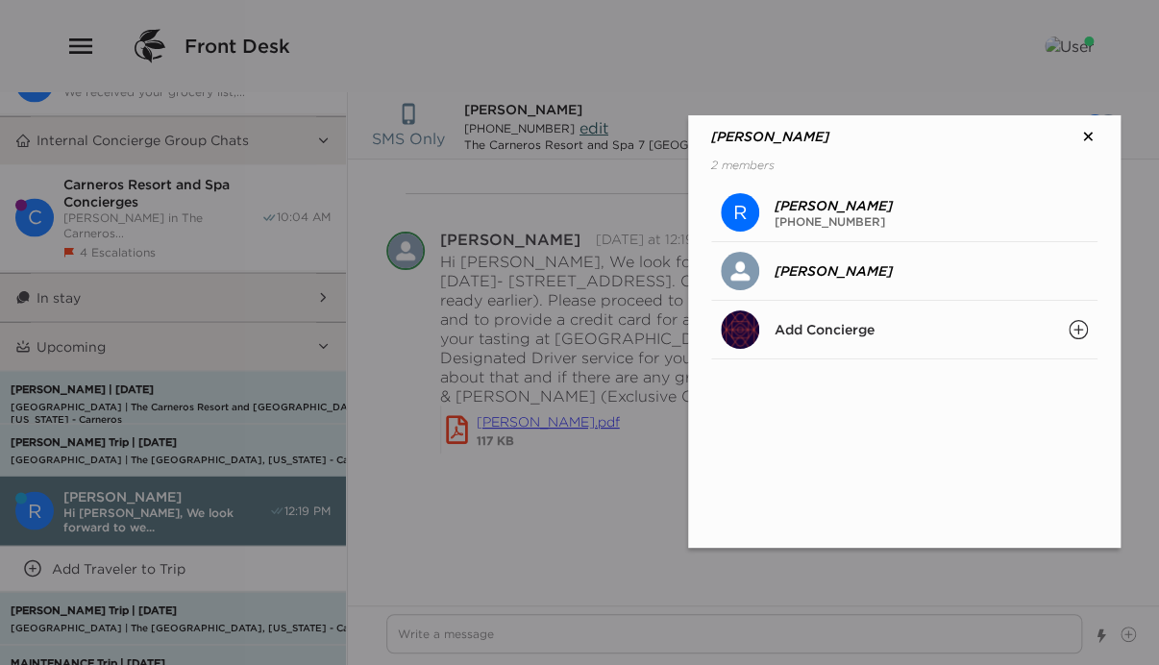
click at [1076, 327] on icon "Search" at bounding box center [1077, 329] width 19 height 19
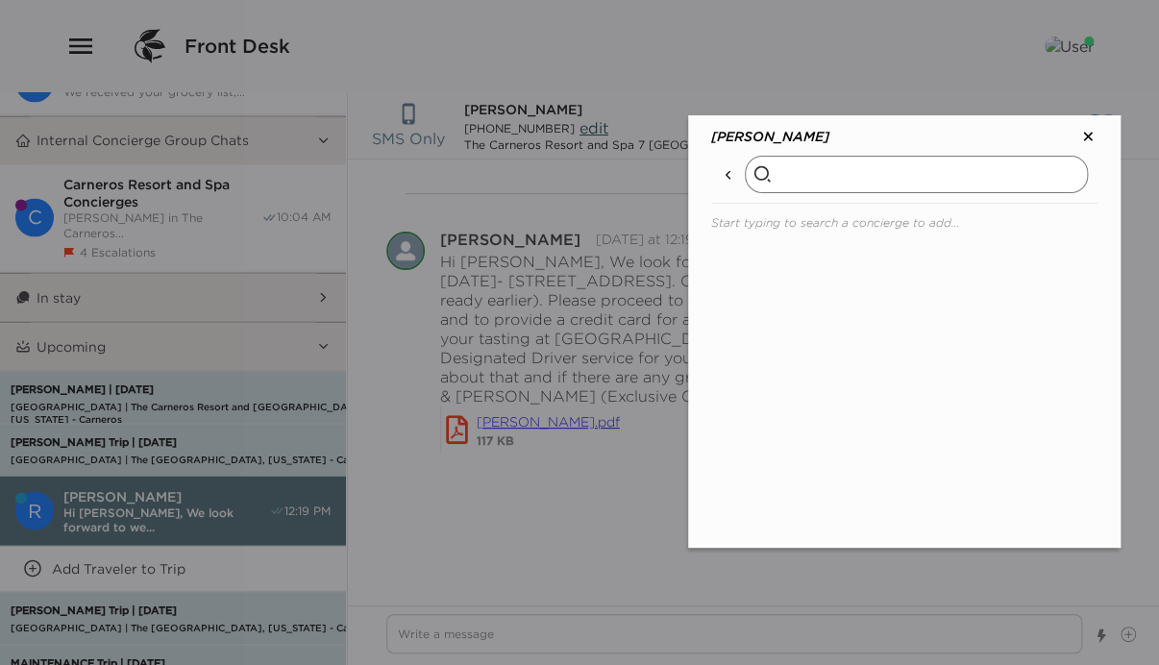
click at [780, 178] on input "text" at bounding box center [916, 174] width 343 height 37
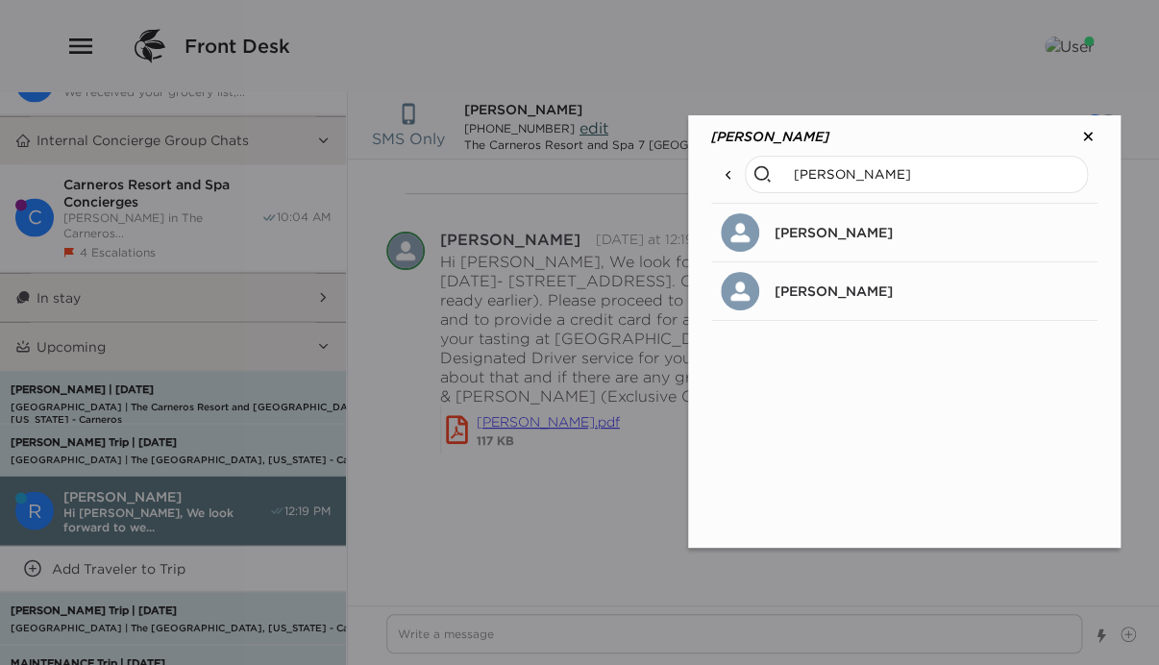
click at [848, 292] on p "Sandra Grignon" at bounding box center [833, 290] width 118 height 17
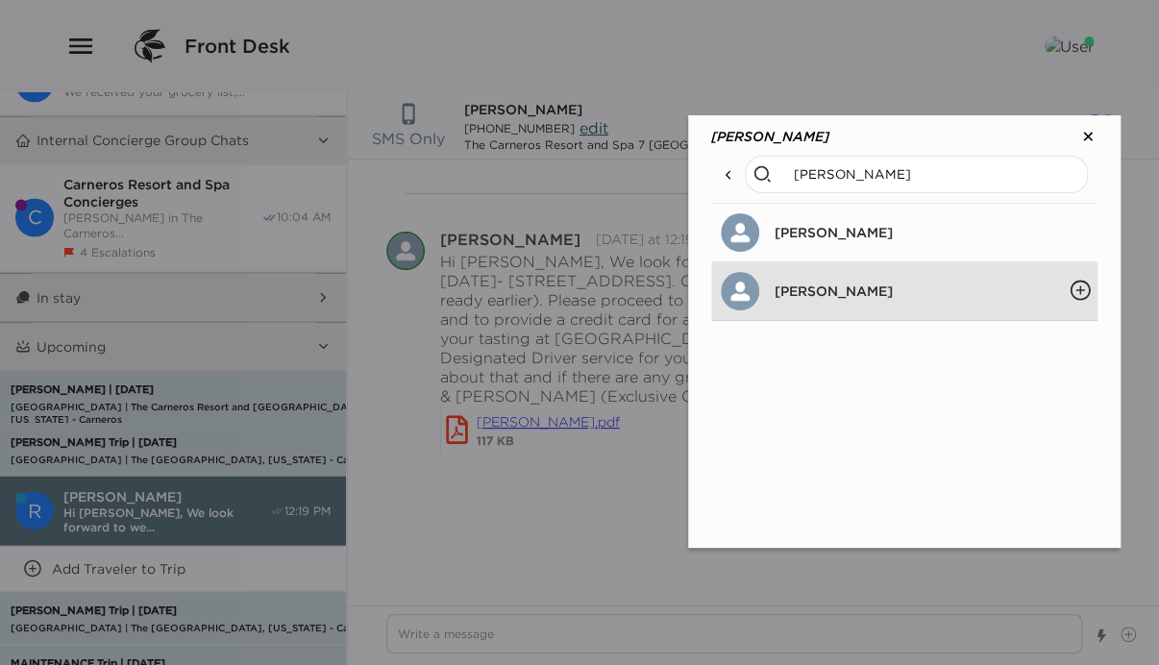
click at [1079, 283] on icon "Add Members" at bounding box center [1079, 290] width 23 height 23
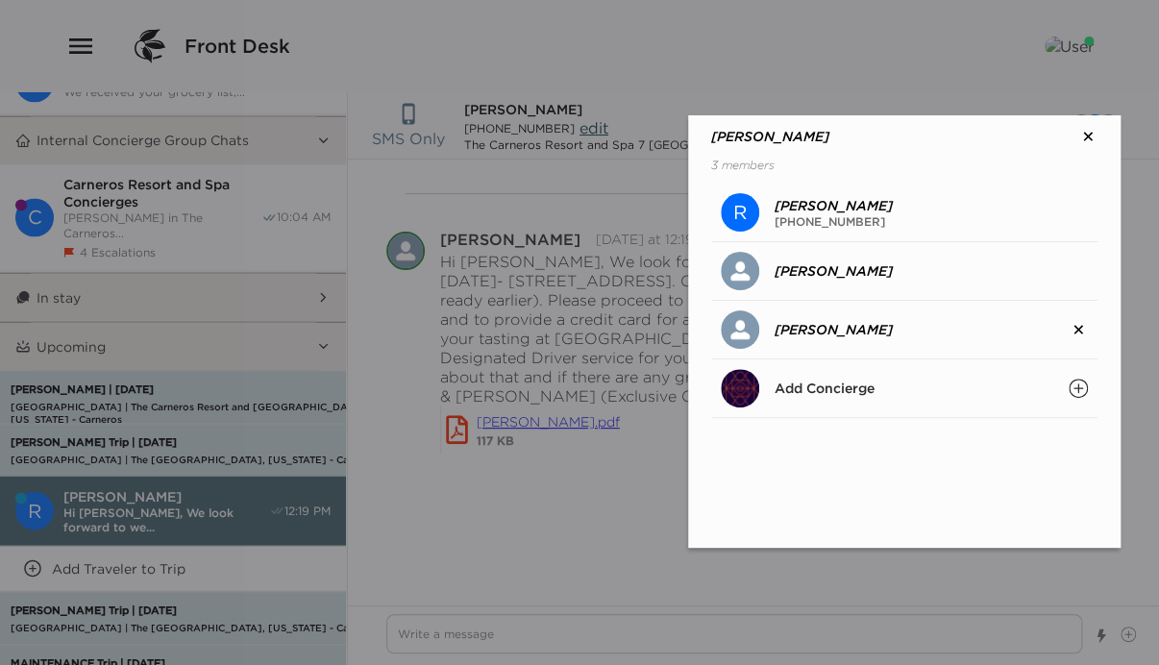
click at [1087, 132] on icon at bounding box center [1087, 136] width 19 height 19
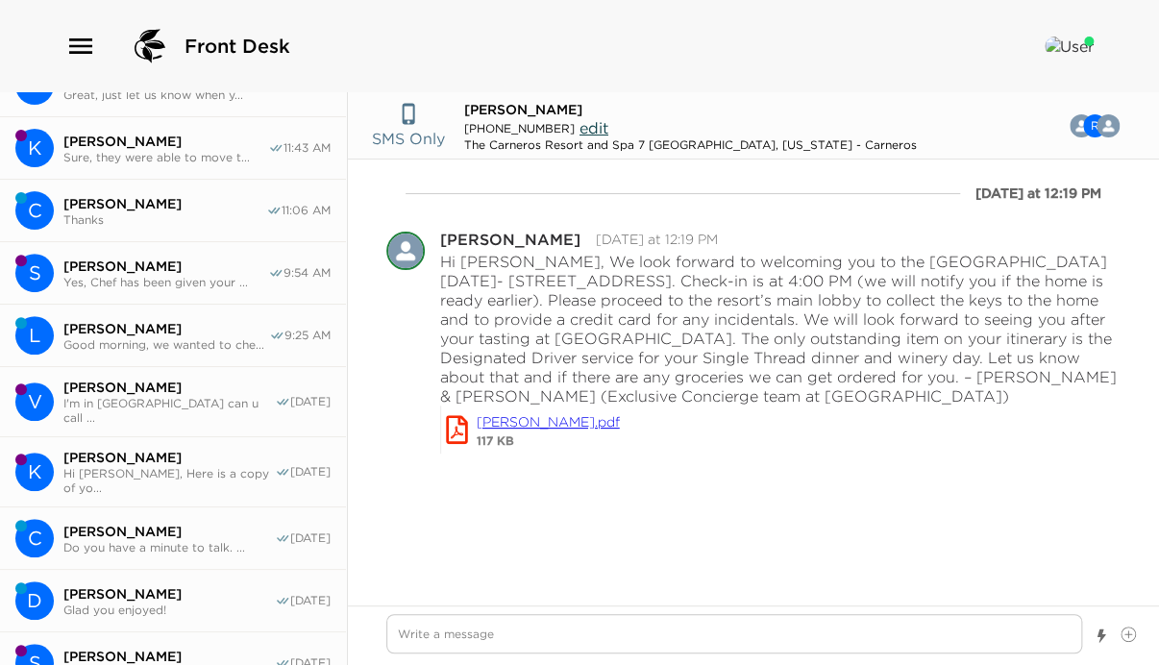
scroll to position [0, 0]
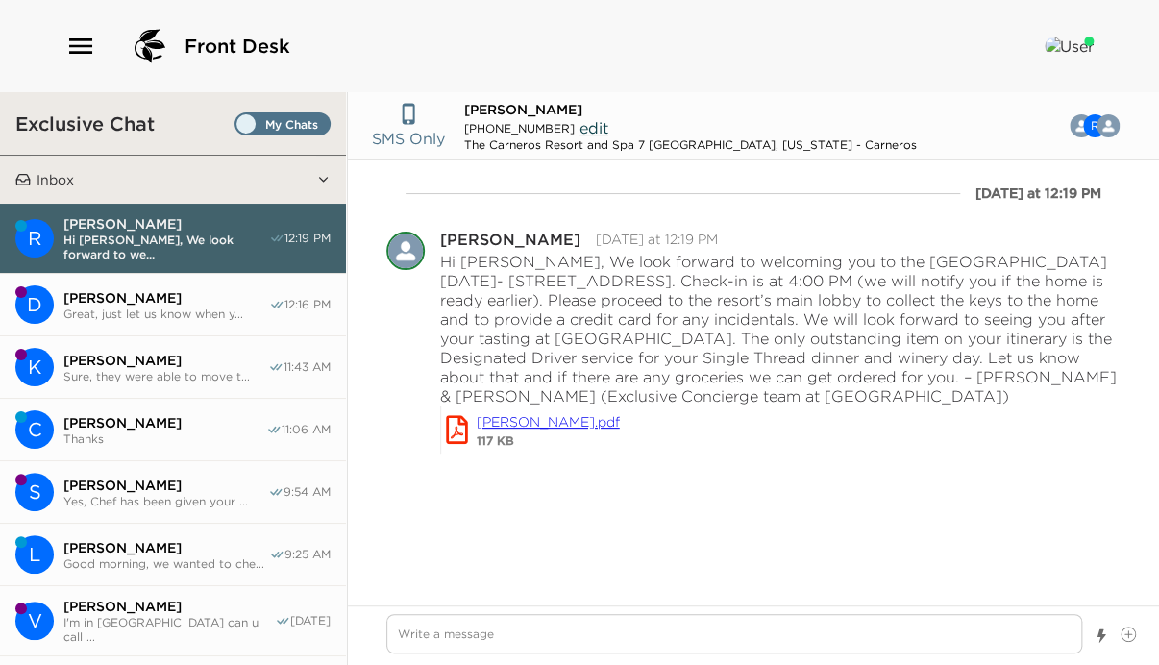
click at [135, 306] on span "Great, just let us know when y..." at bounding box center [166, 313] width 206 height 14
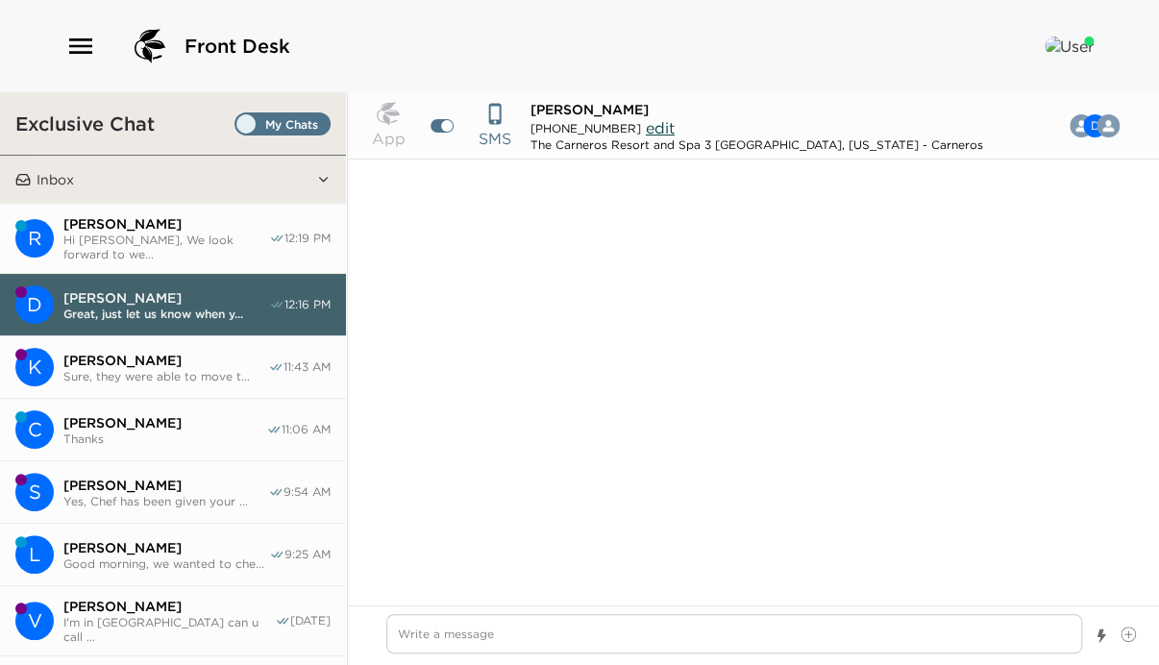
scroll to position [1476, 0]
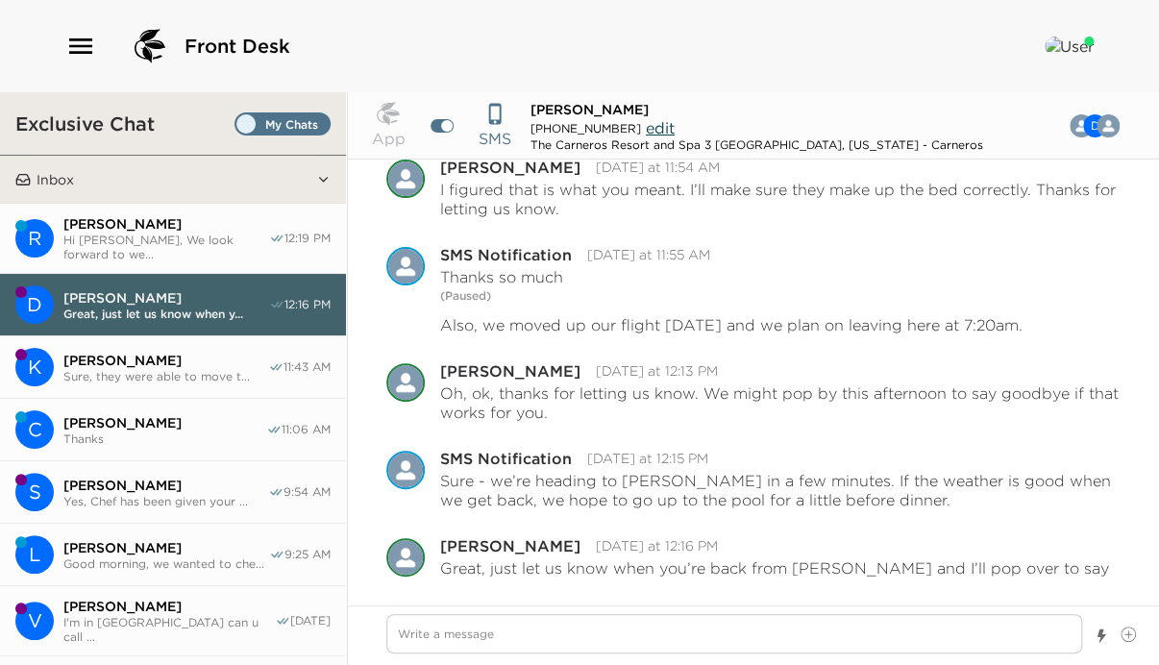
click at [146, 354] on span "Kristin Reilly" at bounding box center [165, 360] width 205 height 17
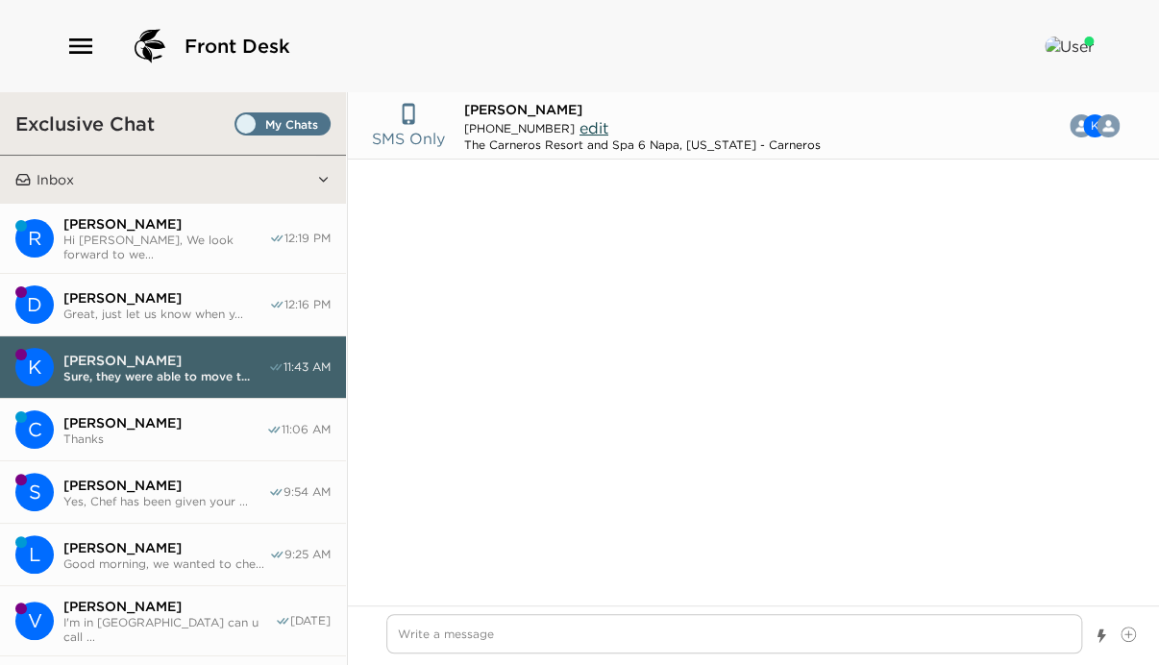
scroll to position [569, 0]
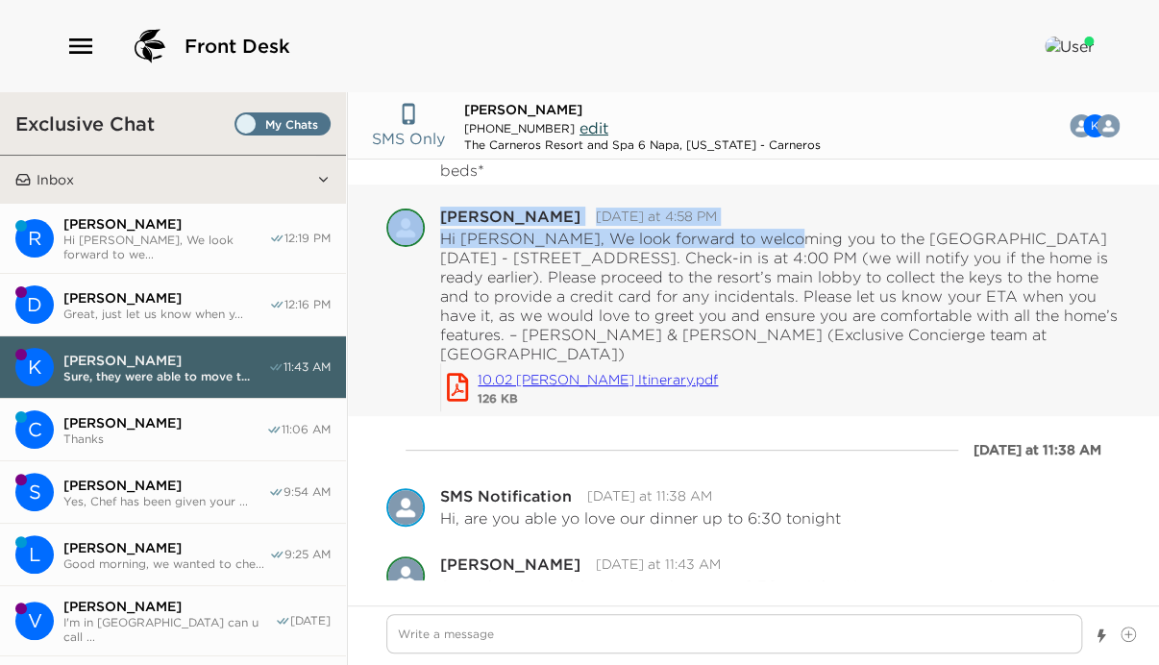
drag, startPoint x: 438, startPoint y: 233, endPoint x: 762, endPoint y: 219, distance: 324.1
click at [762, 219] on div "Sandra Grignon Yesterday at 4:58 PM Hi Kristin, We look forward to welcoming yo…" at bounding box center [753, 309] width 734 height 203
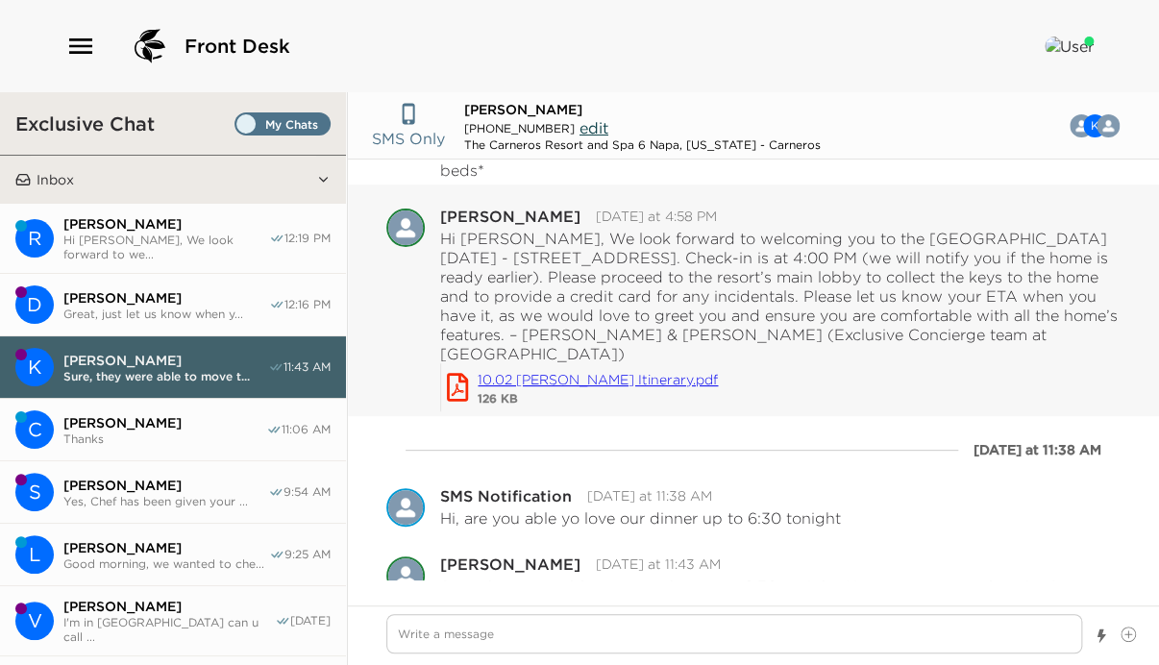
click at [771, 252] on p "Hi Kristin, We look forward to welcoming you to the Carneros Resort tomorrow - …" at bounding box center [780, 296] width 680 height 135
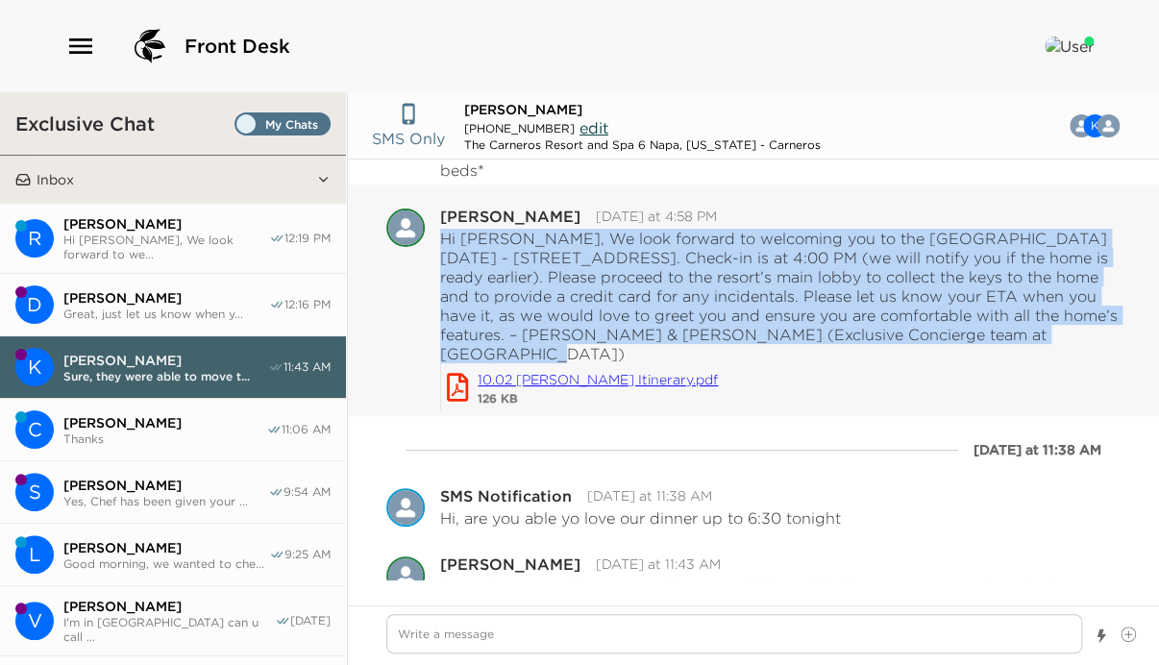
drag, startPoint x: 439, startPoint y: 237, endPoint x: 1073, endPoint y: 330, distance: 640.9
click at [1073, 330] on p "Hi Kristin, We look forward to welcoming you to the Carneros Resort tomorrow - …" at bounding box center [780, 296] width 680 height 135
copy p "Hi Kristin, We look forward to welcoming you to the Carneros Resort tomorrow - …"
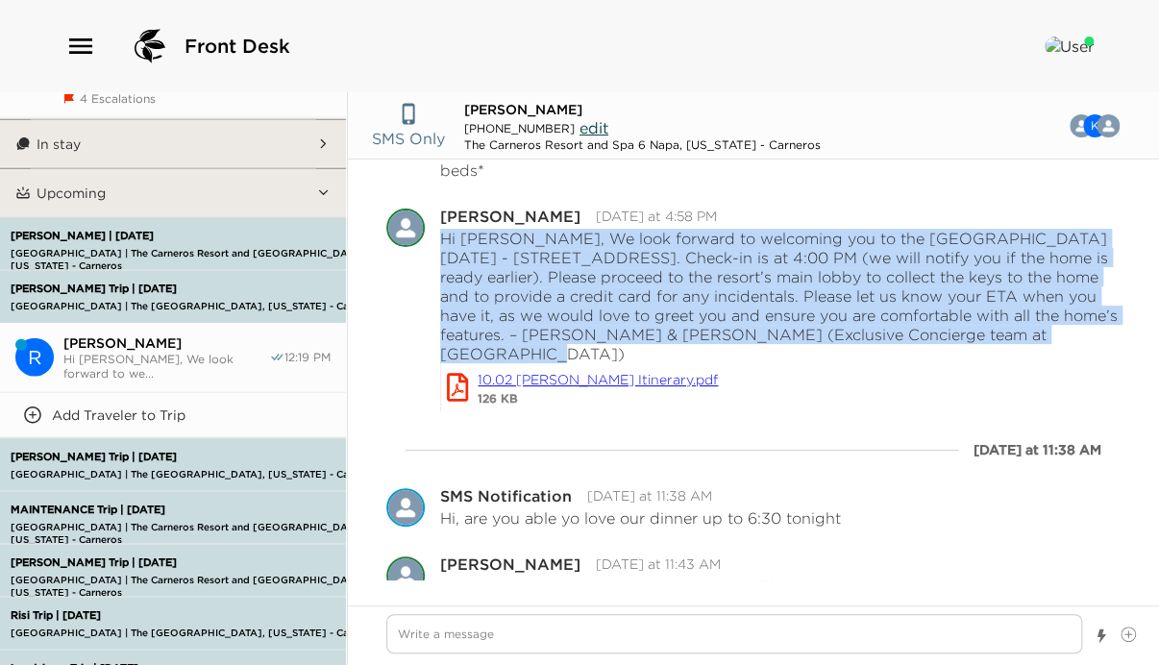
scroll to position [1614, 0]
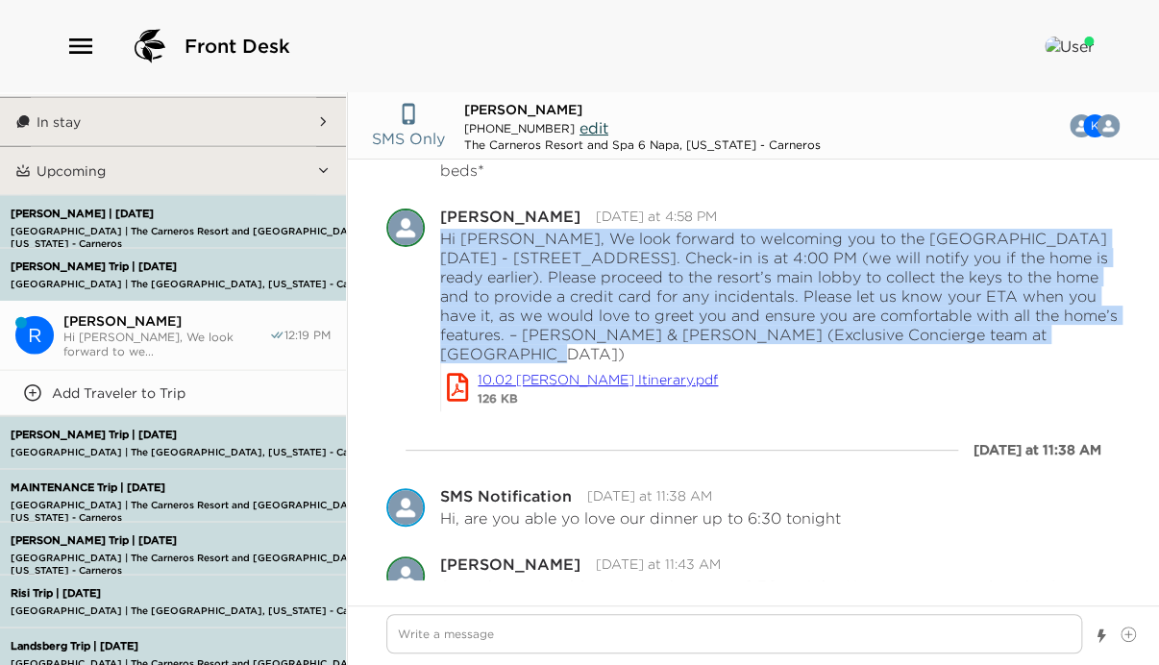
click at [107, 208] on p "Stuart Trip | 10/05/25" at bounding box center [213, 214] width 415 height 12
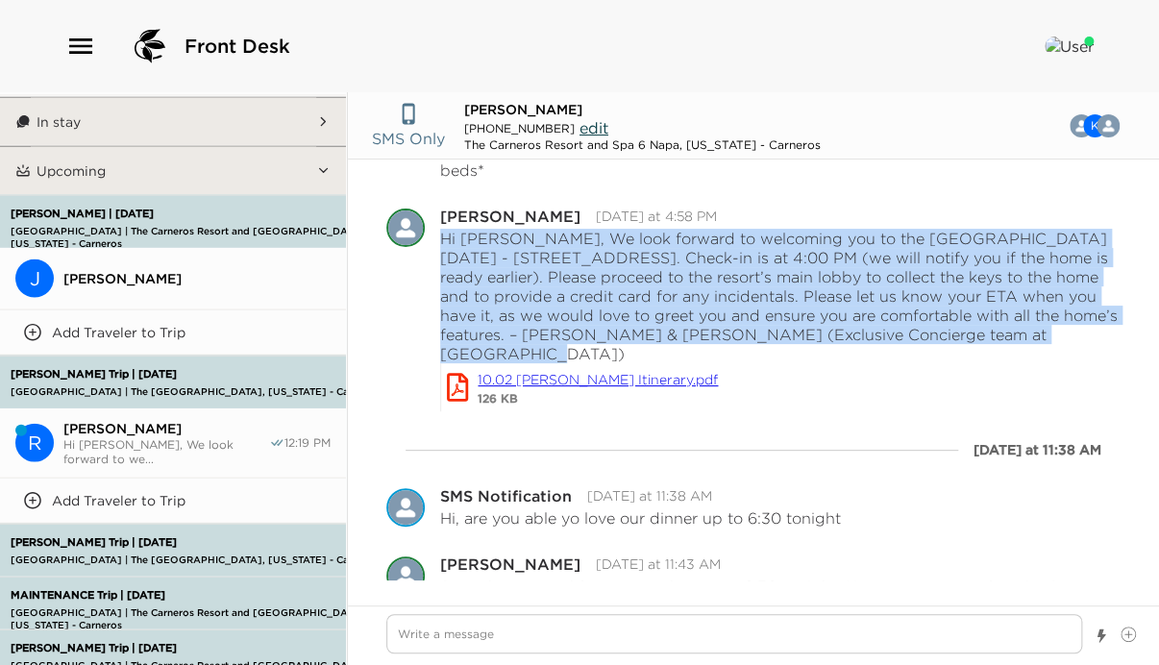
click at [130, 270] on span "[PERSON_NAME]" at bounding box center [196, 278] width 267 height 17
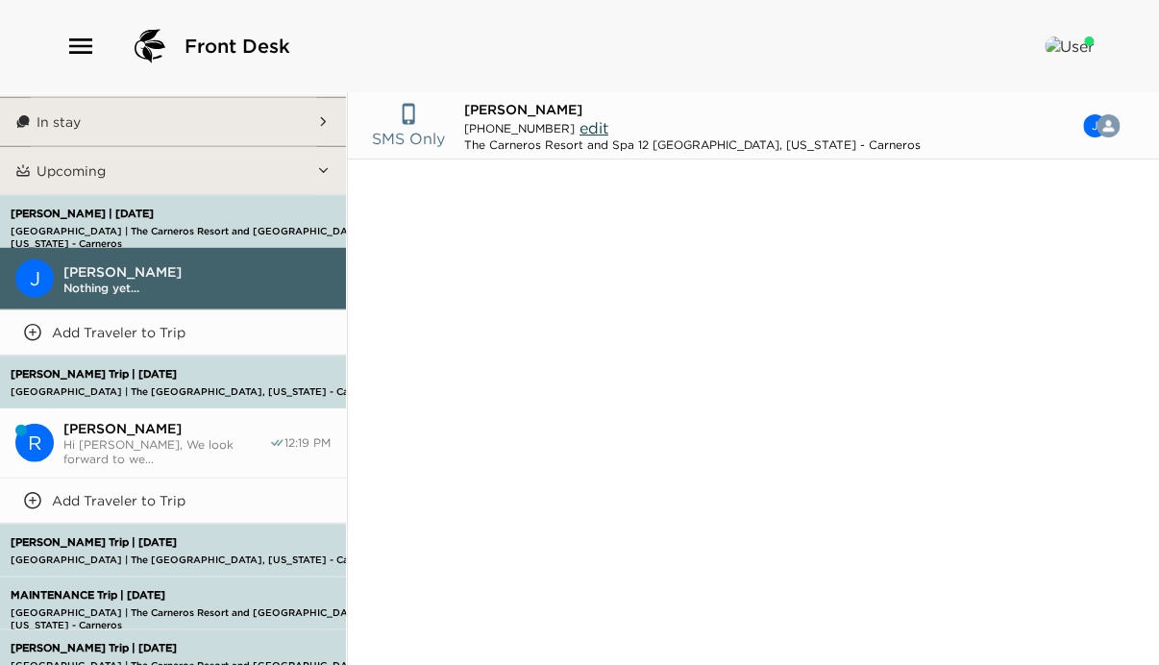
click at [560, 649] on div "SMS Only James Stuart (858) 774-2750 edit The Carneros Resort and Spa 12 Napa, …" at bounding box center [753, 378] width 811 height 573
click at [453, 631] on textarea "Write a message" at bounding box center [734, 633] width 696 height 39
paste textarea "Hi Kristin, We look forward to welcoming you to the Carneros Resort tomorrow - …"
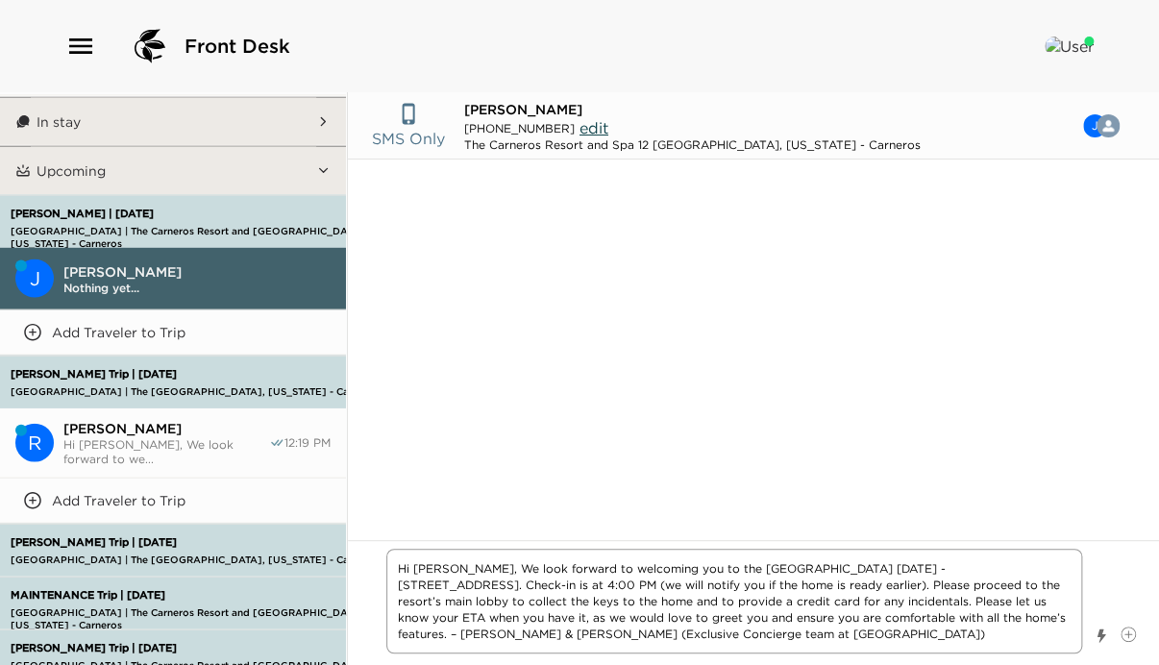
drag, startPoint x: 446, startPoint y: 568, endPoint x: 415, endPoint y: 566, distance: 30.8
click at [415, 566] on textarea "Hi Kristin, We look forward to welcoming you to the Carneros Resort tomorrow - …" at bounding box center [734, 601] width 696 height 105
click at [903, 554] on textarea "Hi Jim, We look forward to welcoming you to the Carneros Resort tomorrow - 4048…" at bounding box center [734, 601] width 696 height 105
drag, startPoint x: 833, startPoint y: 567, endPoint x: 771, endPoint y: 566, distance: 62.5
click at [771, 566] on textarea "Hi Jim, We look forward to welcoming you to the Carneros Resort tomorrow - 4048…" at bounding box center [734, 601] width 696 height 105
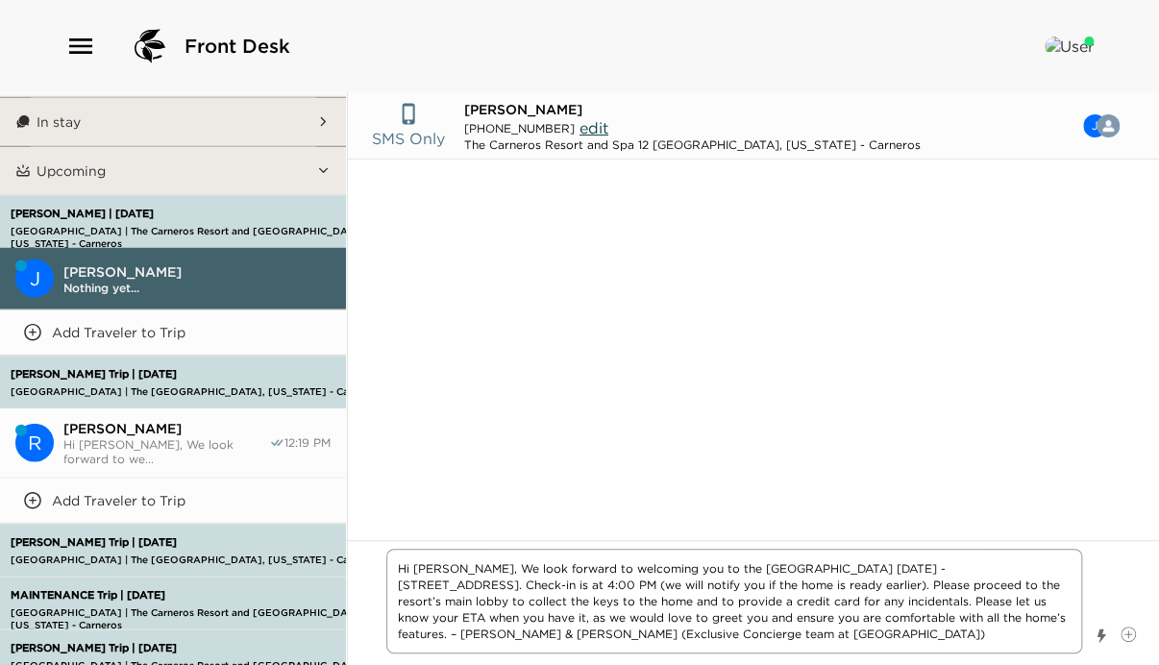
drag, startPoint x: 836, startPoint y: 601, endPoint x: 1080, endPoint y: 600, distance: 244.0
click at [1080, 600] on textarea "Hi Jim, We look forward to welcoming you to the Carneros Resort on Sunday - 404…" at bounding box center [734, 601] width 696 height 105
drag, startPoint x: 815, startPoint y: 619, endPoint x: 604, endPoint y: 612, distance: 210.5
click at [604, 612] on textarea "Hi Jim, We look forward to welcoming you to the Carneros Resort on Sunday - 404…" at bounding box center [734, 601] width 696 height 105
click at [492, 483] on div "No chats here yet…" at bounding box center [753, 336] width 811 height 355
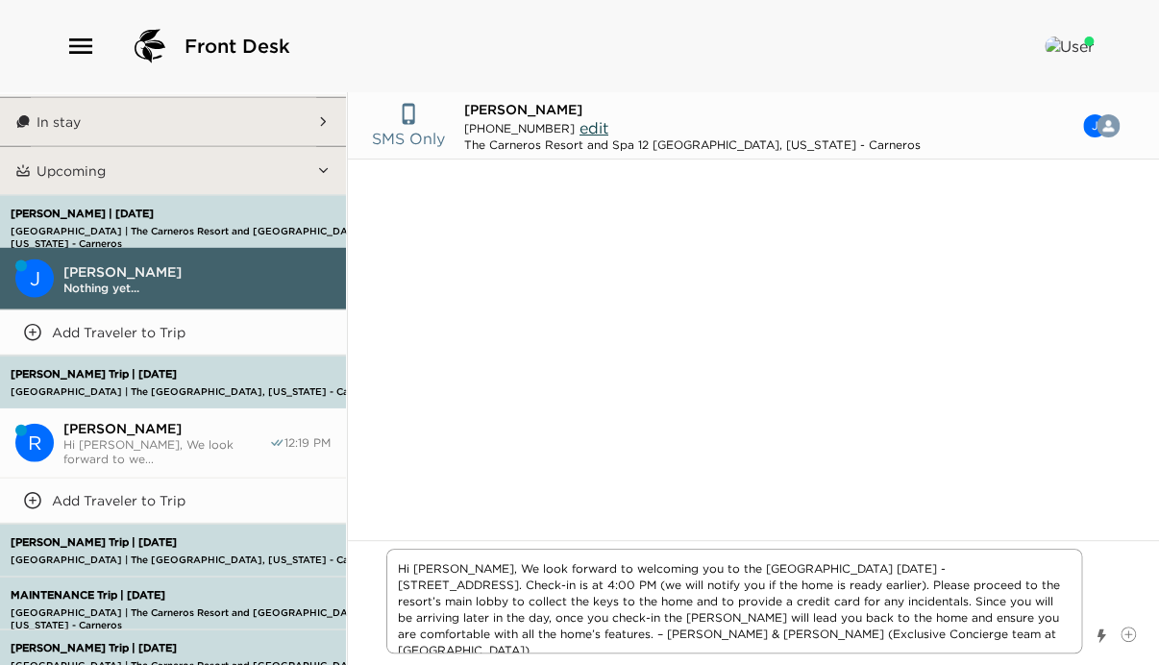
click at [525, 617] on textarea "Hi Jim, We look forward to welcoming you to the Carneros Resort on Sunday - 404…" at bounding box center [734, 601] width 696 height 105
click at [880, 637] on textarea "Hi Jim, We look forward to welcoming you to the Carneros Resort on Sunday - 404…" at bounding box center [734, 601] width 696 height 105
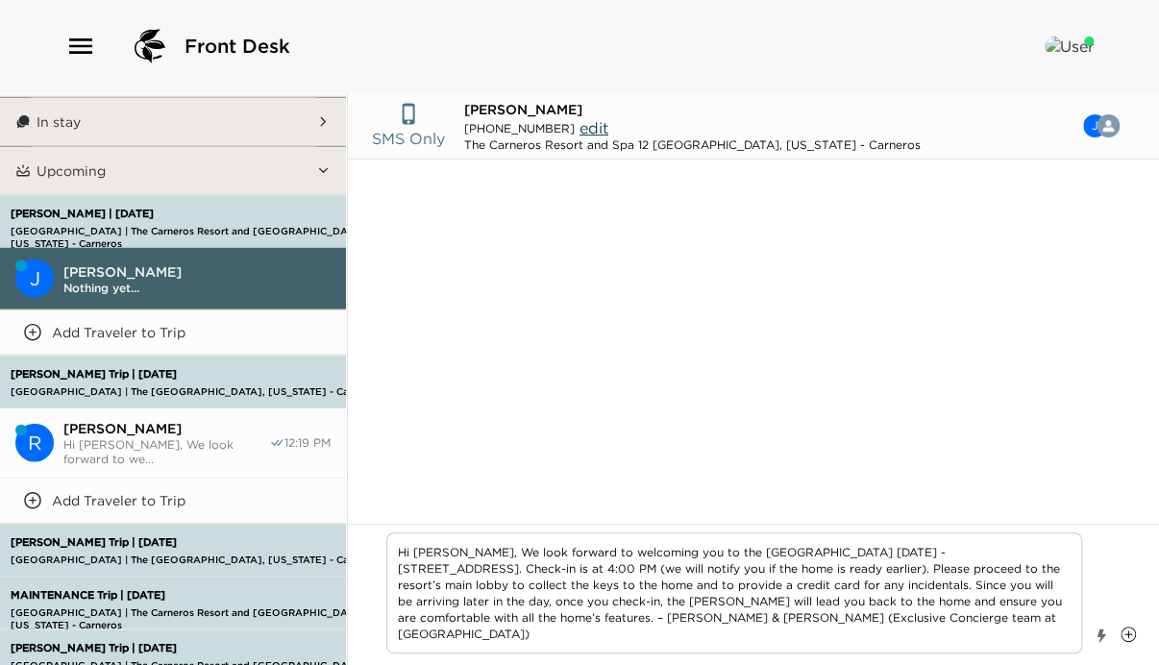
click at [1129, 628] on icon at bounding box center [1127, 633] width 15 height 15
click at [1120, 626] on input "File input" at bounding box center [1120, 626] width 0 height 0
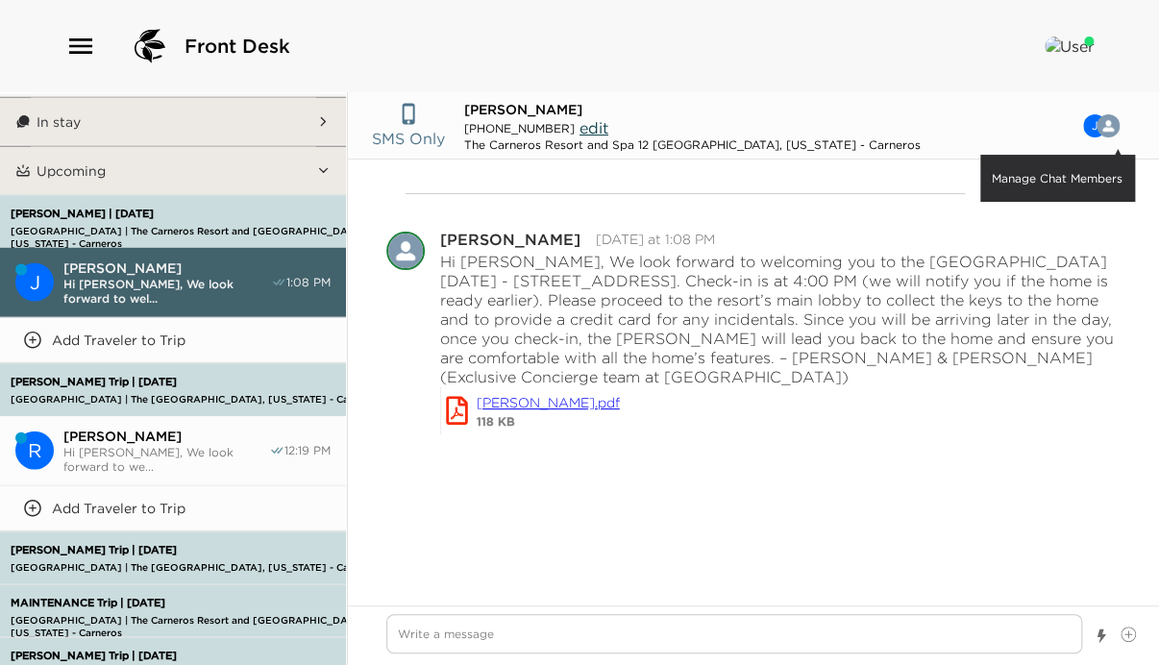
click at [1102, 121] on img "button" at bounding box center [1107, 125] width 23 height 23
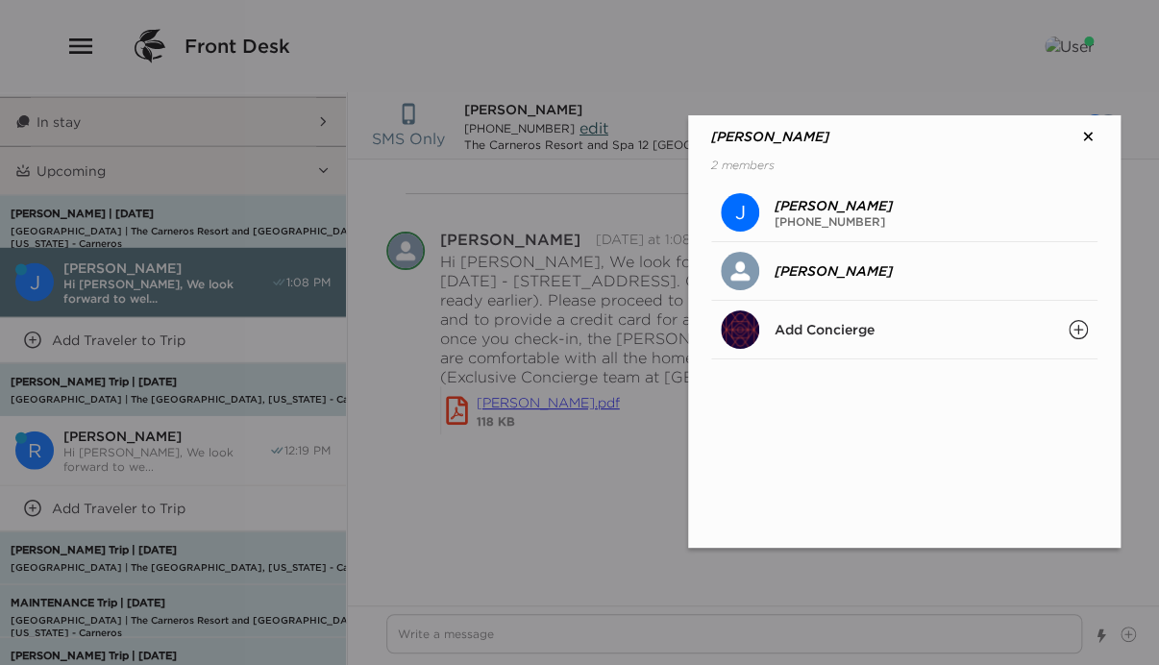
click at [1080, 329] on icon "Search" at bounding box center [1078, 330] width 10 height 10
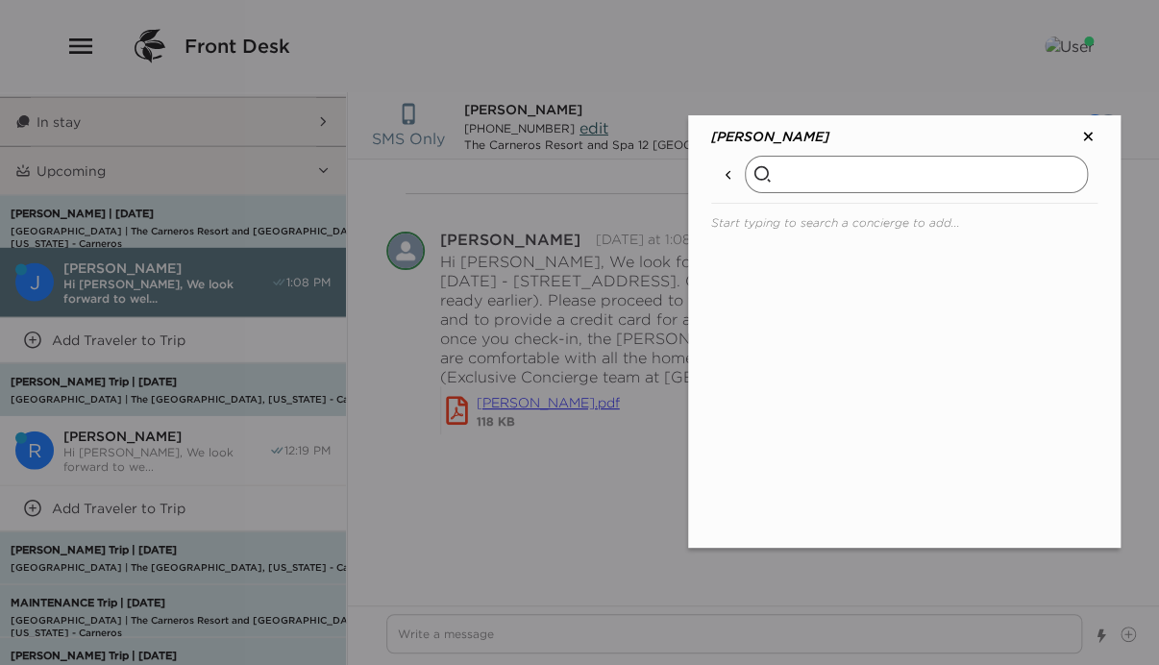
drag, startPoint x: 779, startPoint y: 175, endPoint x: 857, endPoint y: 180, distance: 78.0
click at [780, 173] on input "text" at bounding box center [916, 174] width 343 height 37
drag, startPoint x: 836, startPoint y: 176, endPoint x: 759, endPoint y: 177, distance: 76.9
click at [759, 177] on div "sandra" at bounding box center [904, 175] width 386 height 58
drag, startPoint x: 870, startPoint y: 182, endPoint x: 761, endPoint y: 183, distance: 109.5
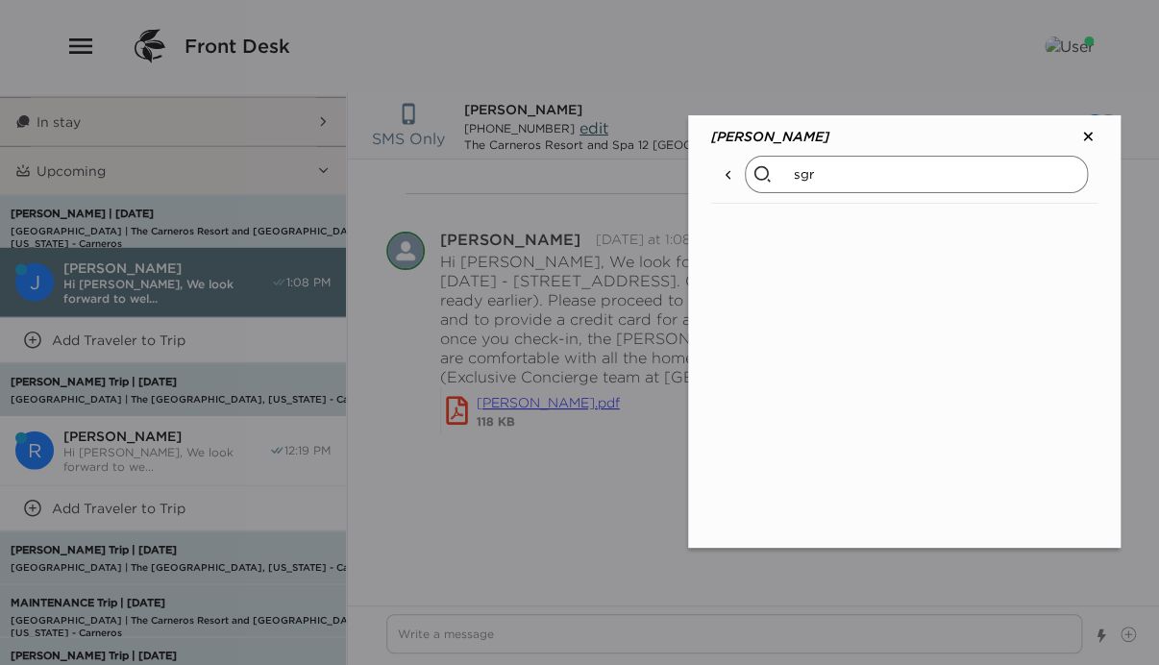
click at [761, 183] on input "sgr" at bounding box center [916, 174] width 343 height 37
click at [841, 286] on p "[PERSON_NAME]" at bounding box center [833, 290] width 118 height 17
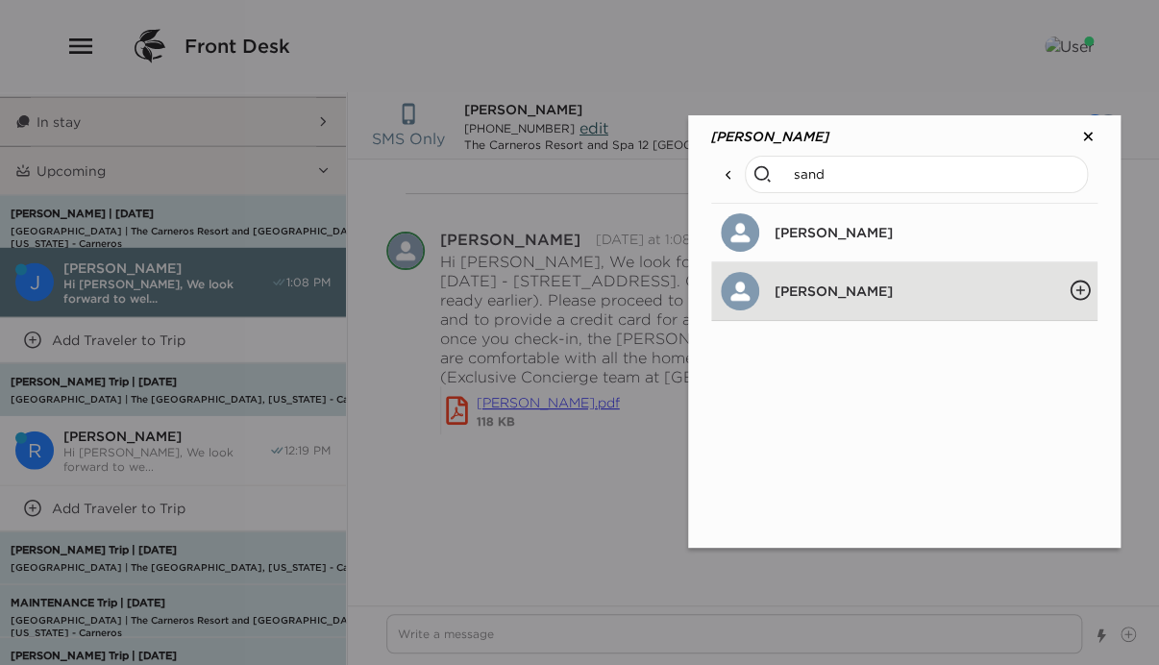
click at [1079, 281] on icon "Add Members" at bounding box center [1079, 290] width 23 height 23
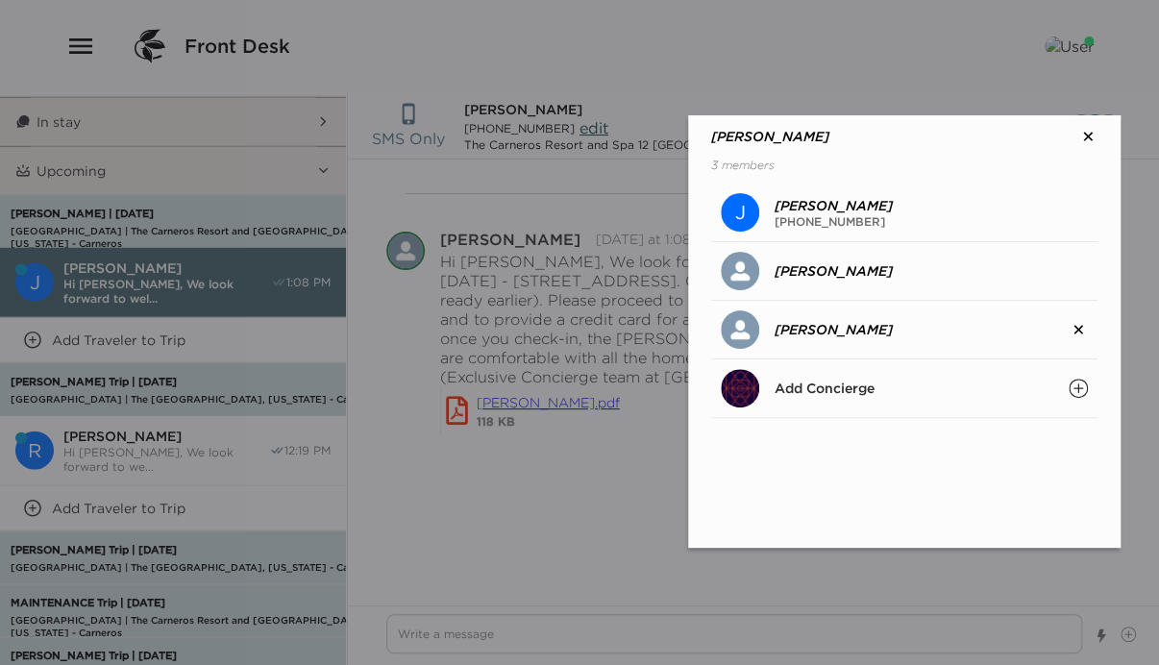
click at [1086, 133] on icon at bounding box center [1087, 136] width 19 height 19
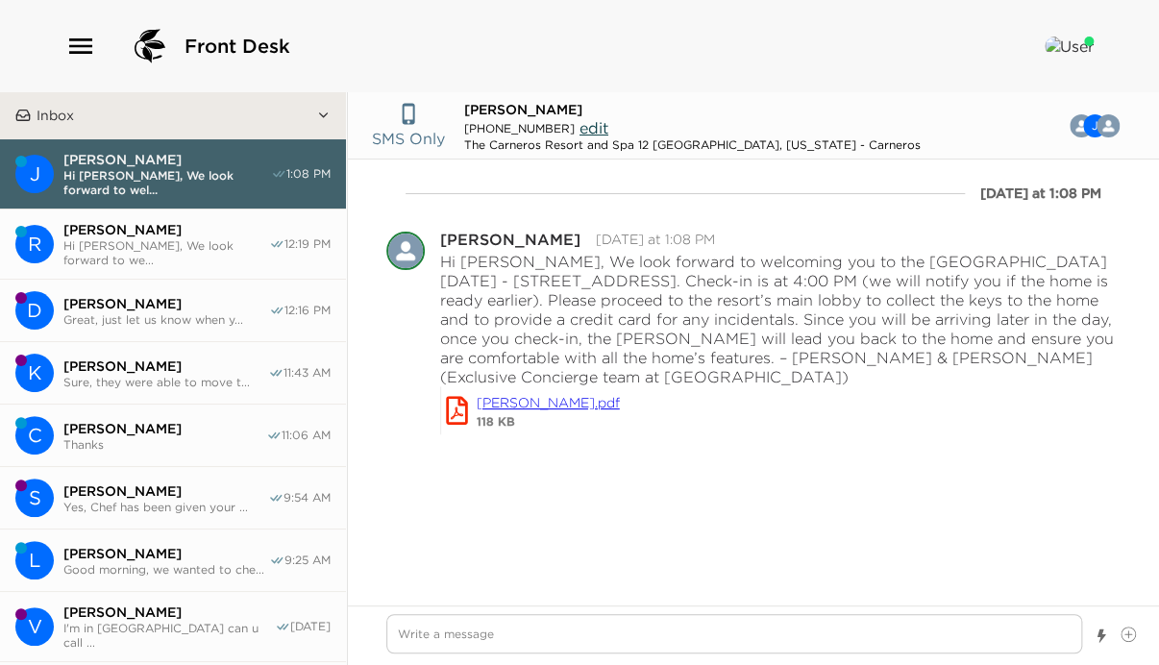
scroll to position [0, 0]
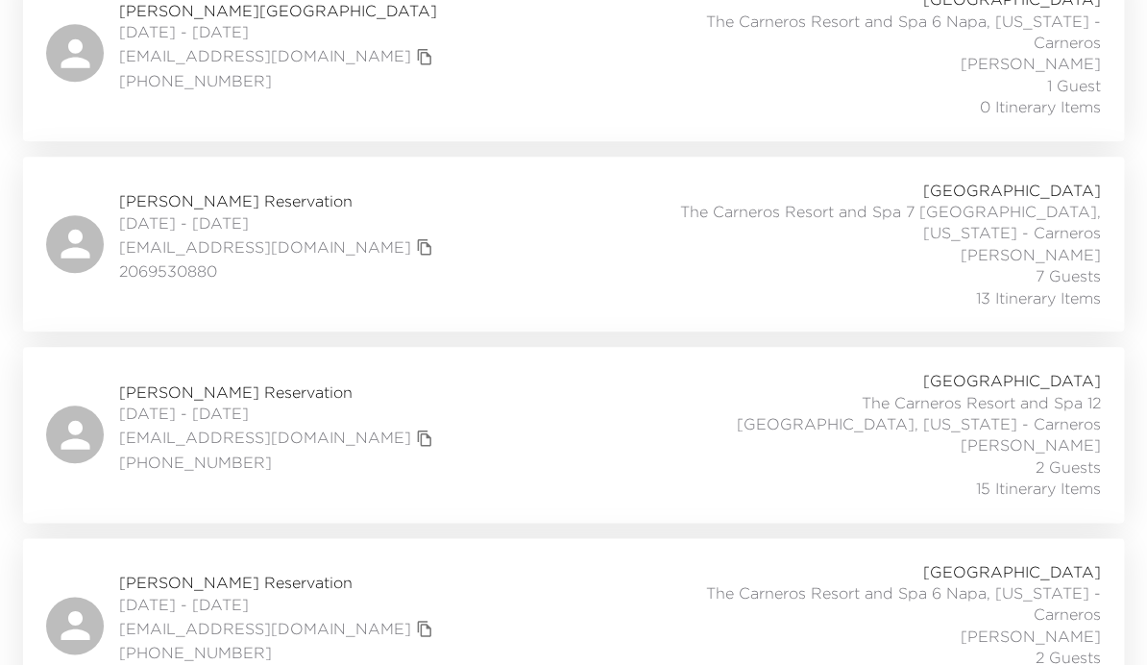
scroll to position [675, 0]
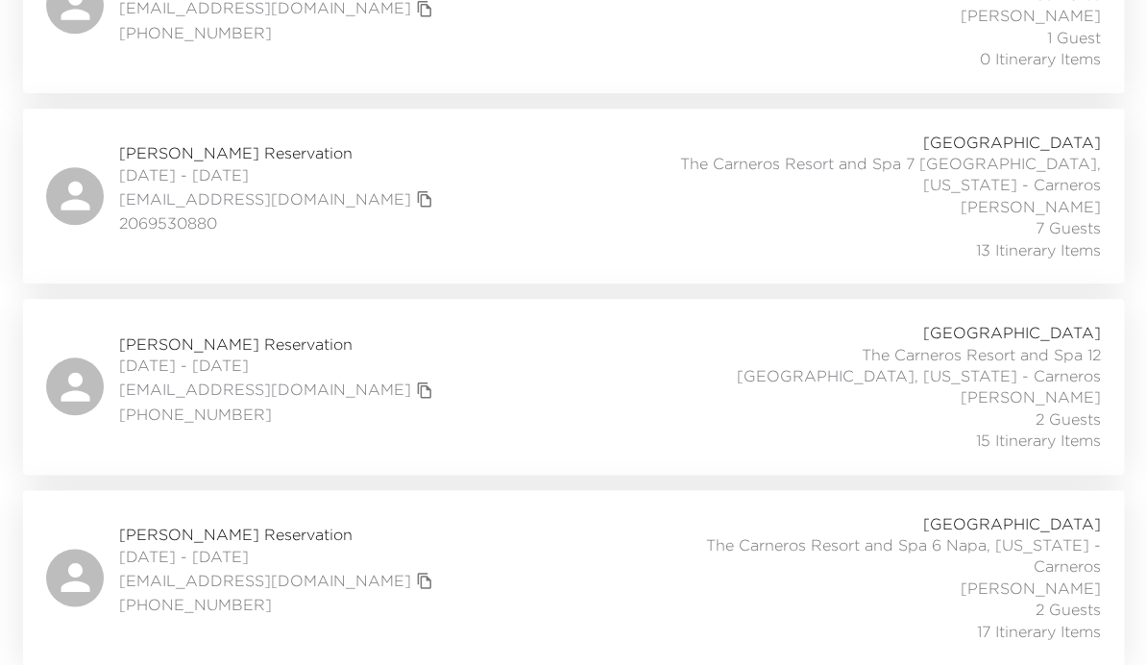
click at [466, 547] on div "[PERSON_NAME] Reservation [DATE] - [DATE] [EMAIL_ADDRESS][DOMAIN_NAME] [PHONE_N…" at bounding box center [573, 577] width 1055 height 129
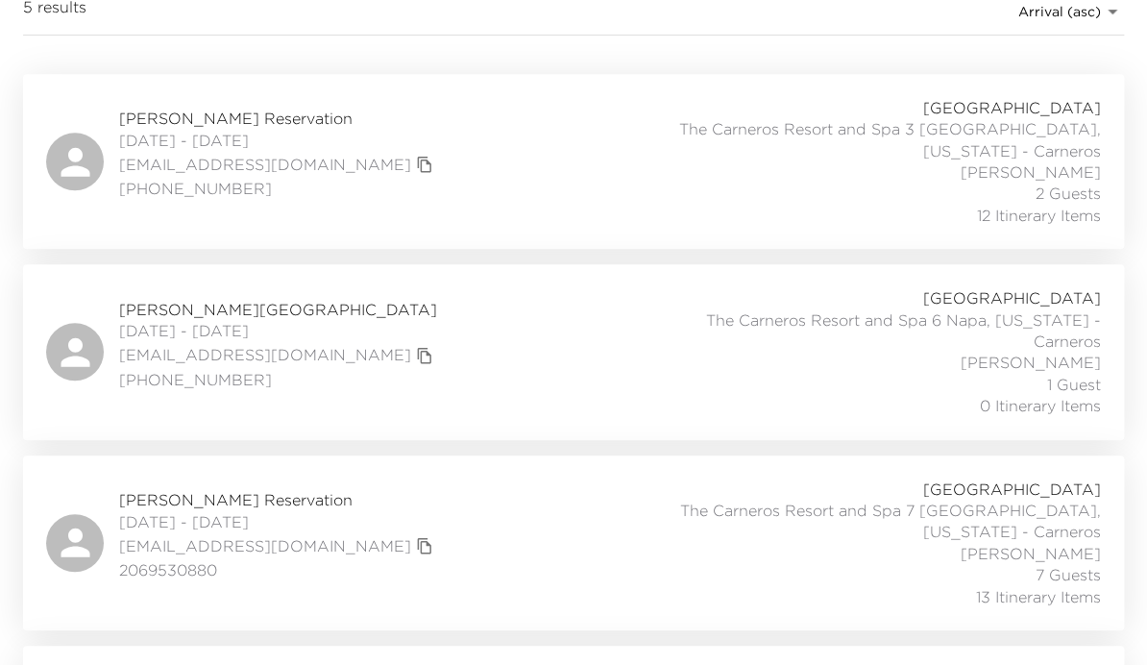
click at [404, 200] on div "[PERSON_NAME] Reservation [DATE] - [DATE] [EMAIL_ADDRESS][DOMAIN_NAME] [PHONE_N…" at bounding box center [573, 161] width 1055 height 129
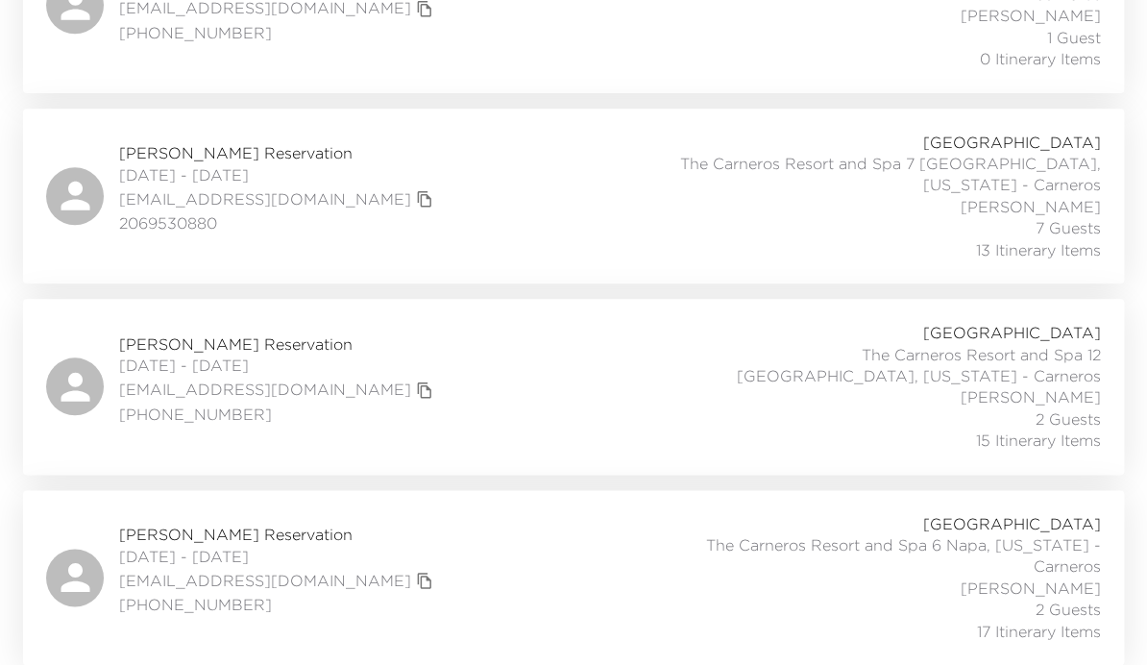
scroll to position [675, 0]
click at [428, 350] on div "[PERSON_NAME] Reservation [DATE] - [DATE] [EMAIL_ADDRESS][DOMAIN_NAME] [PHONE_N…" at bounding box center [573, 386] width 1055 height 129
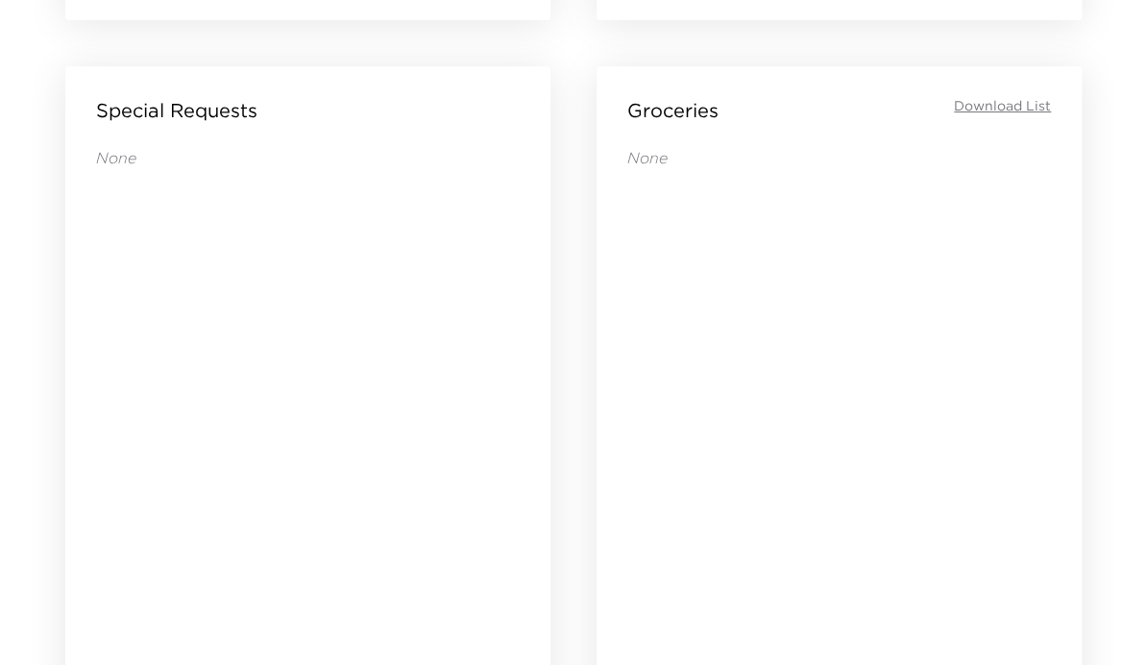
scroll to position [1537, 0]
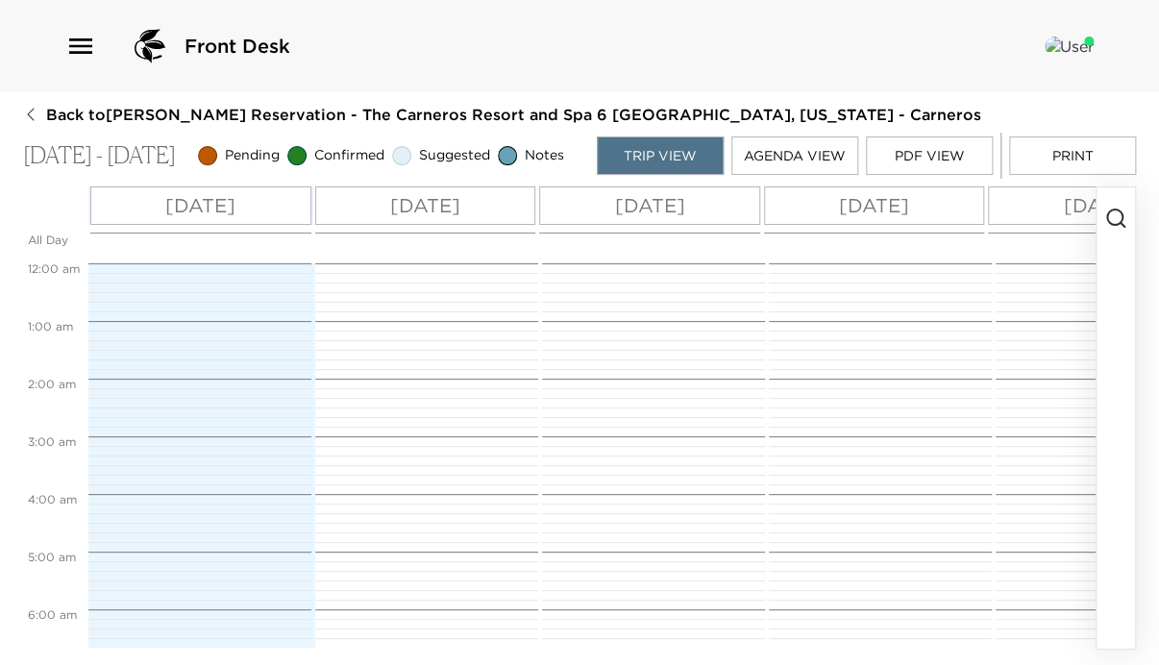
scroll to position [533, 0]
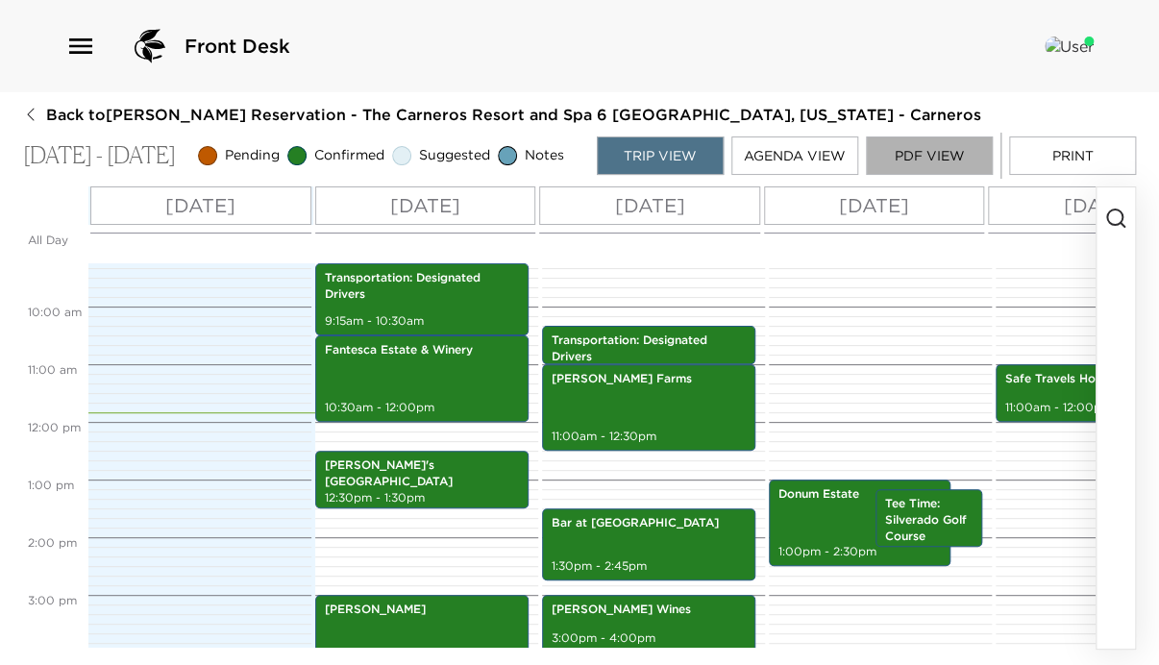
click at [912, 157] on button "PDF View" at bounding box center [929, 155] width 127 height 38
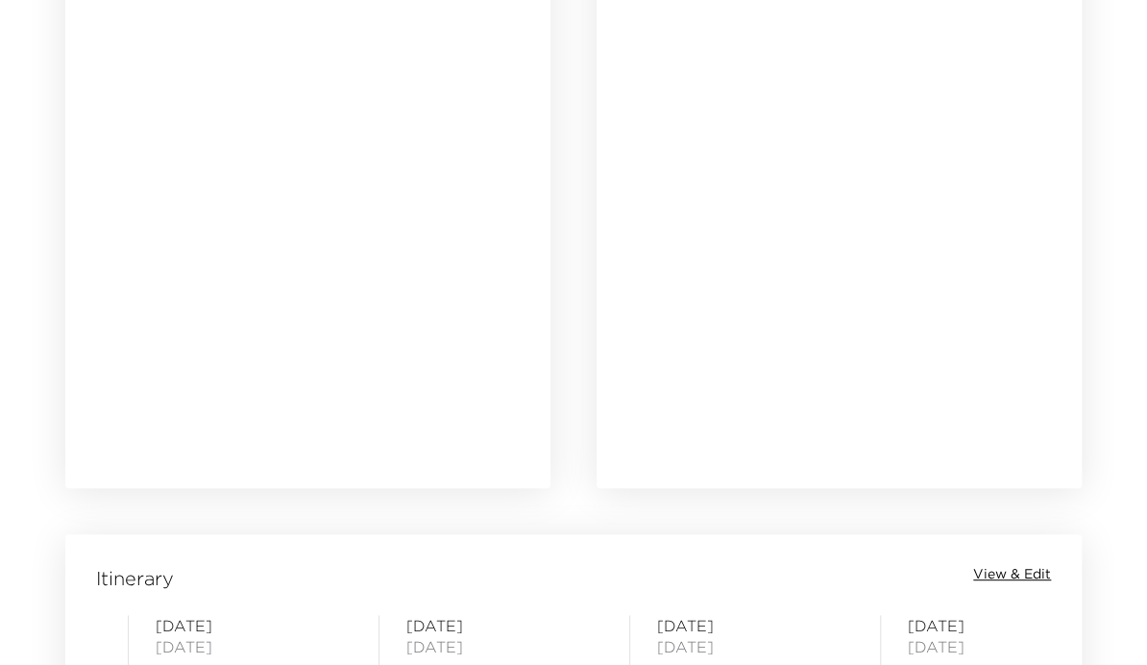
scroll to position [1691, 0]
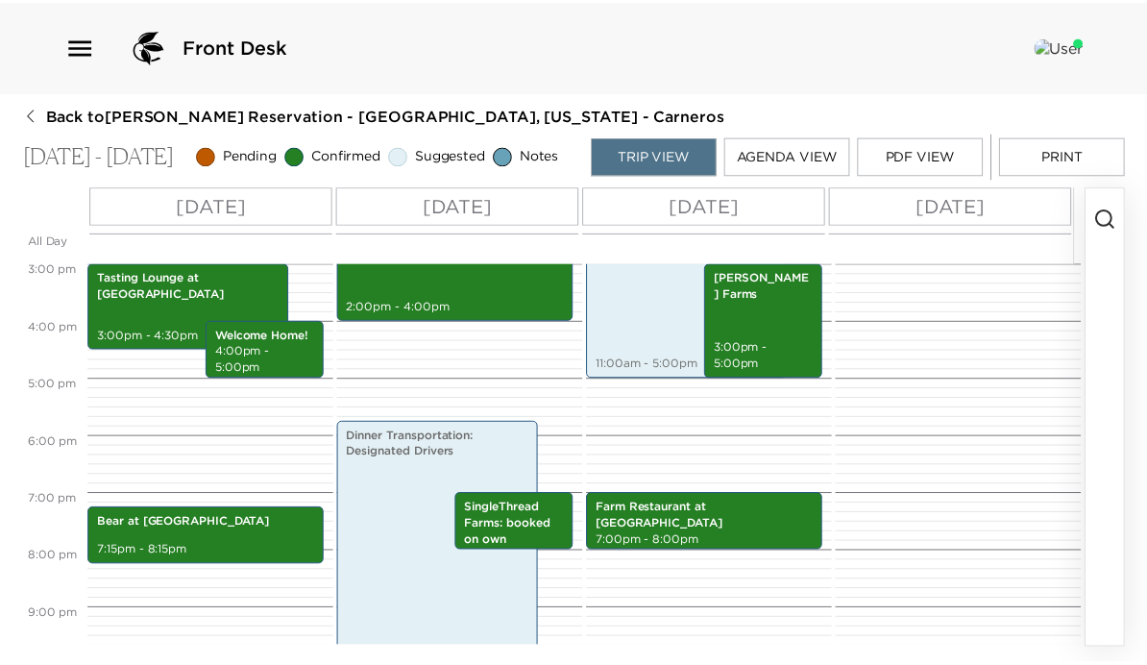
scroll to position [903, 0]
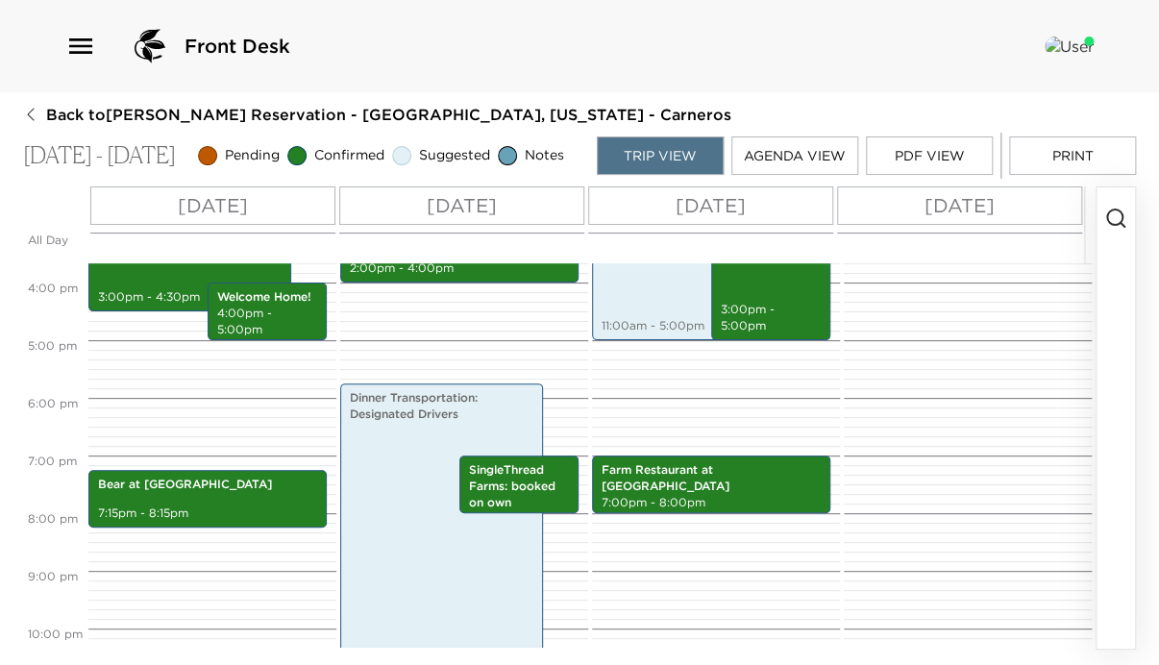
click at [29, 111] on icon "button" at bounding box center [30, 114] width 15 height 15
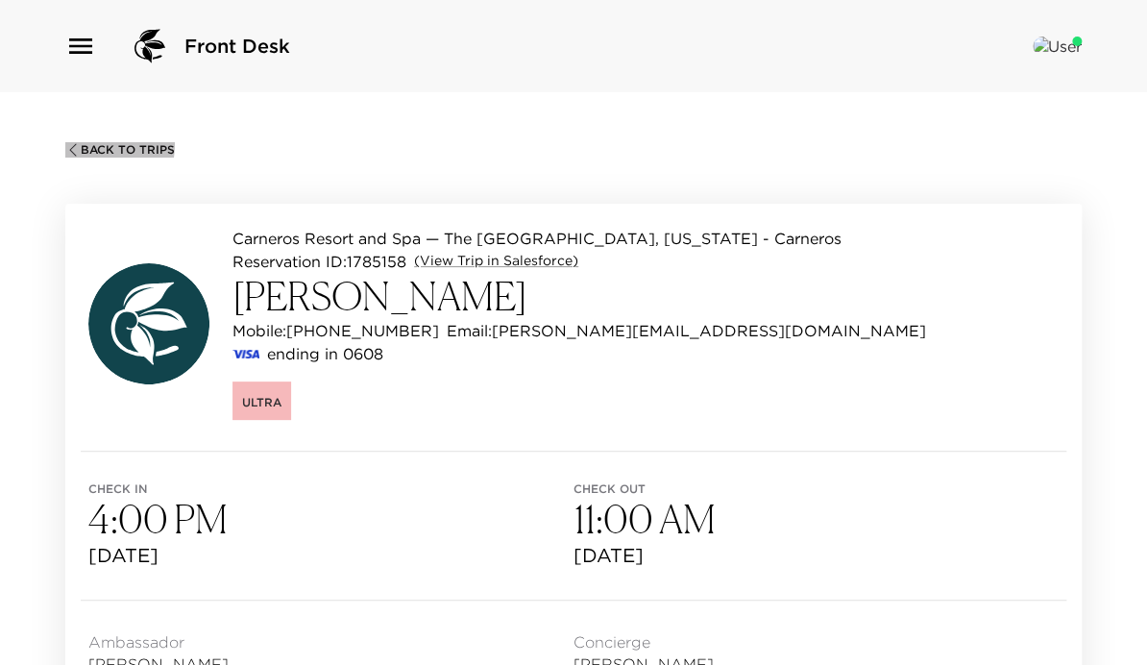
click at [72, 142] on icon "button" at bounding box center [72, 149] width 15 height 15
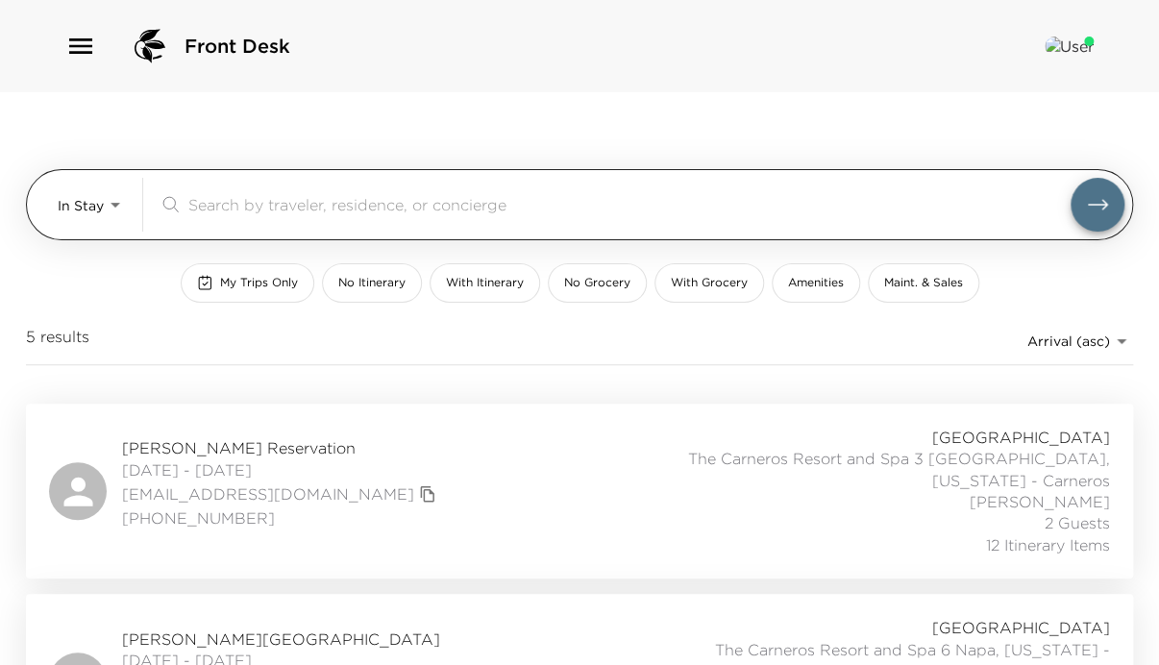
click at [83, 201] on body "Front Desk In Stay In-Stay ​ My Trips Only No Itinerary With Itinerary No Groce…" at bounding box center [579, 332] width 1159 height 665
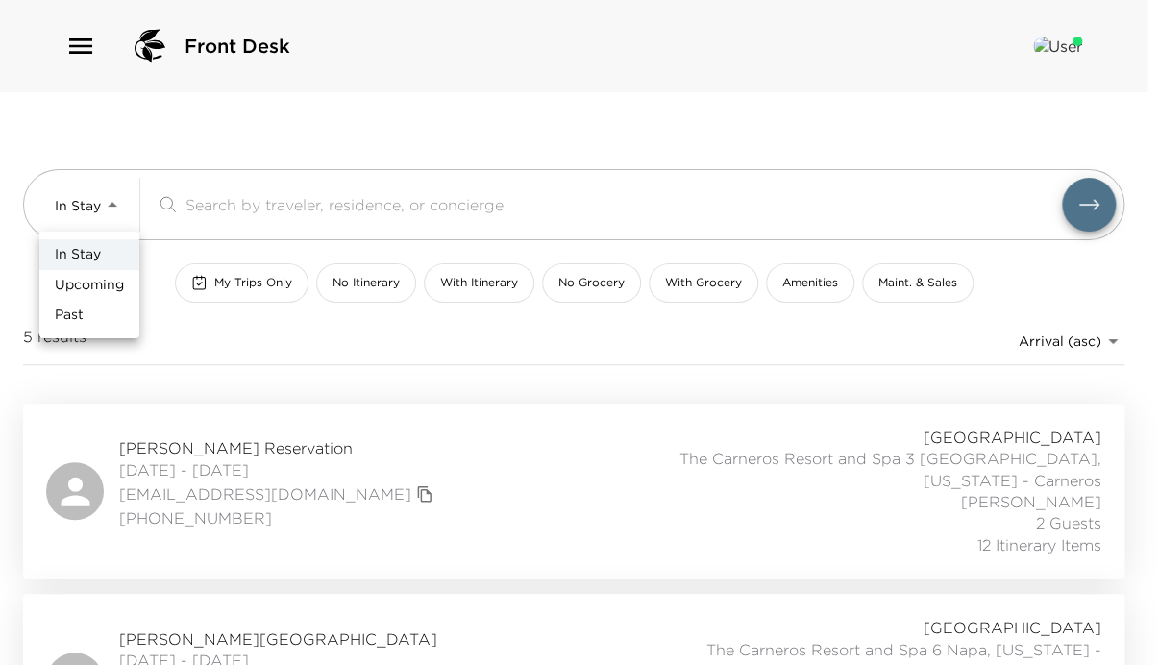
click at [100, 281] on span "Upcoming" at bounding box center [89, 285] width 69 height 19
type input "Upcoming"
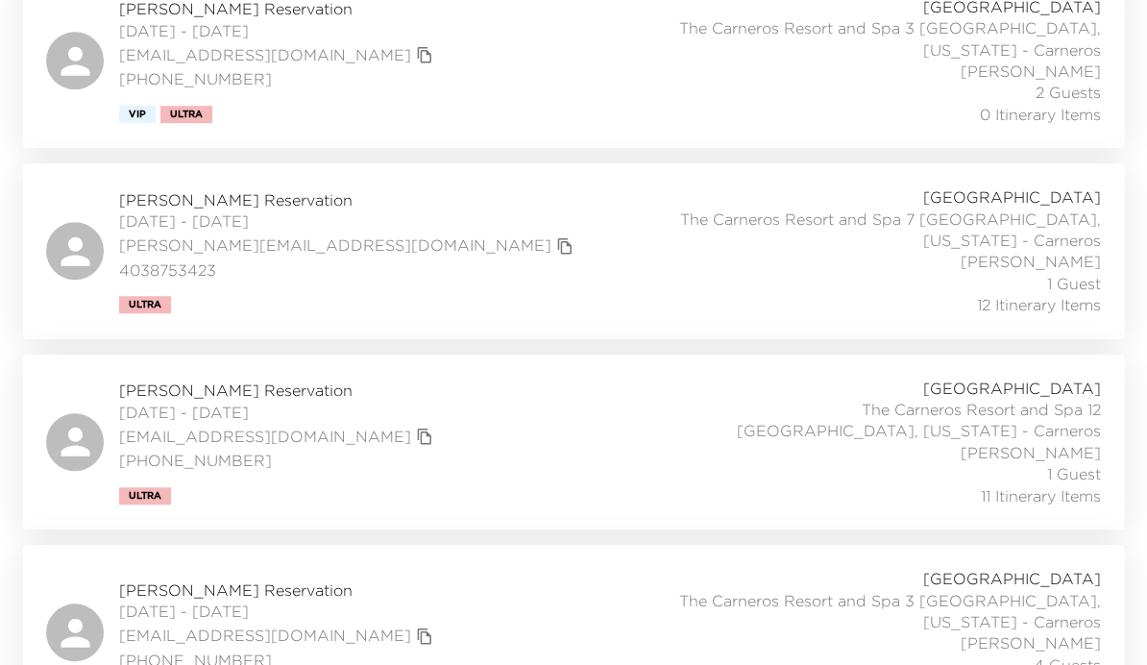
scroll to position [461, 0]
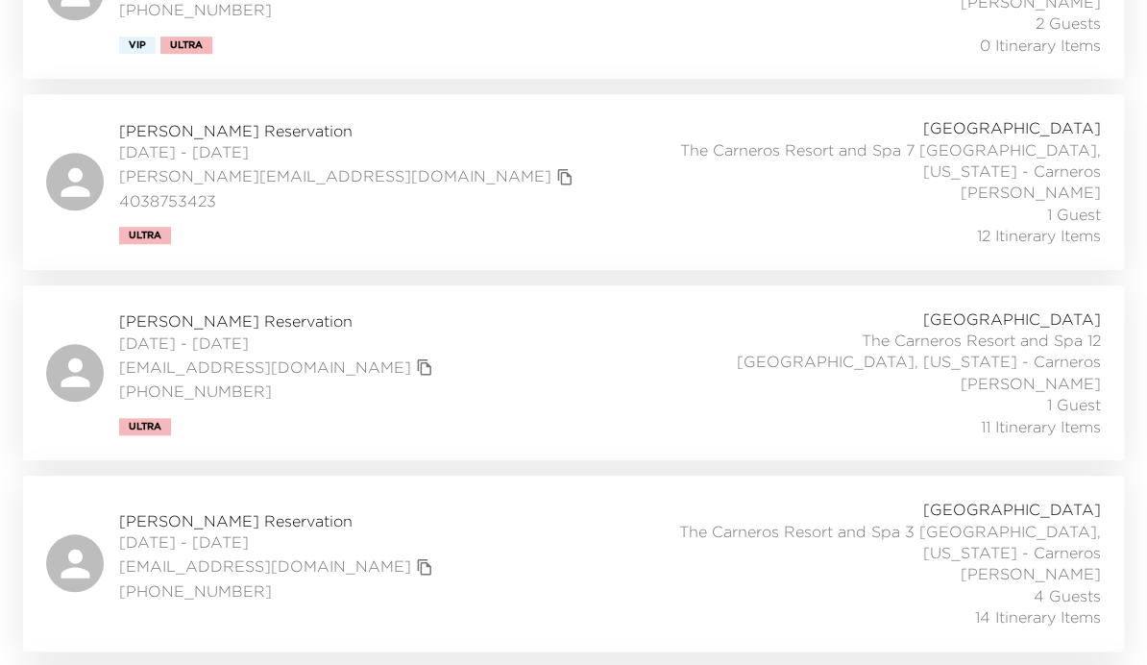
click at [416, 419] on div "James Stuart Reservation 10/05/2025 - 10/08/2025 rsfjim@yahoo.com (858) 774-275…" at bounding box center [573, 372] width 1055 height 129
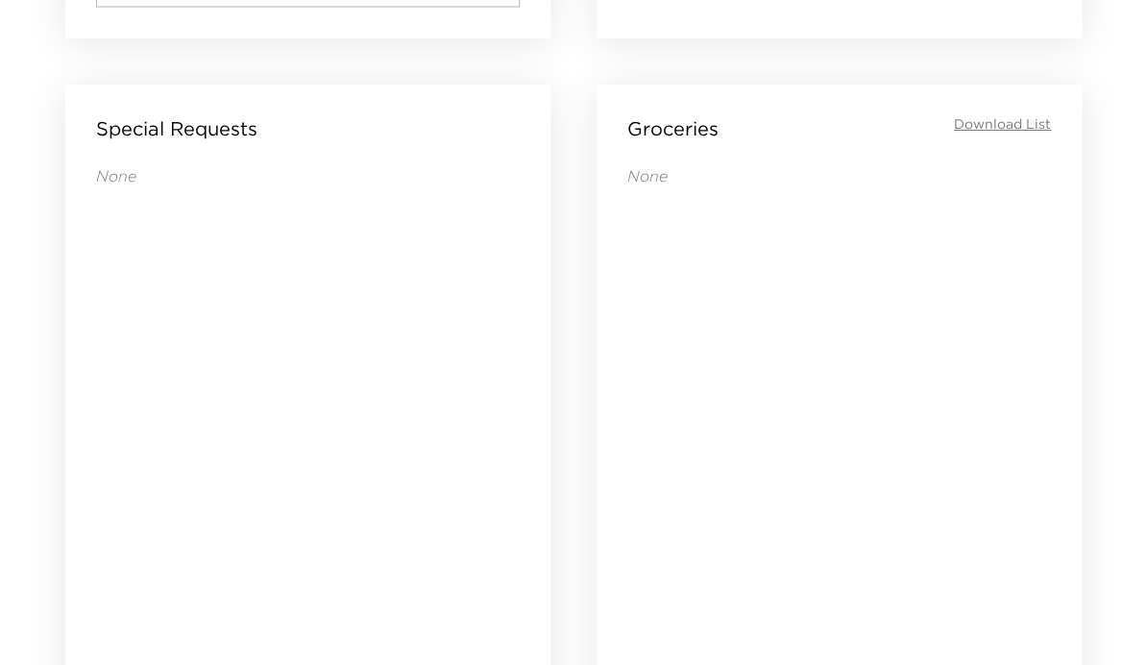
scroll to position [1614, 0]
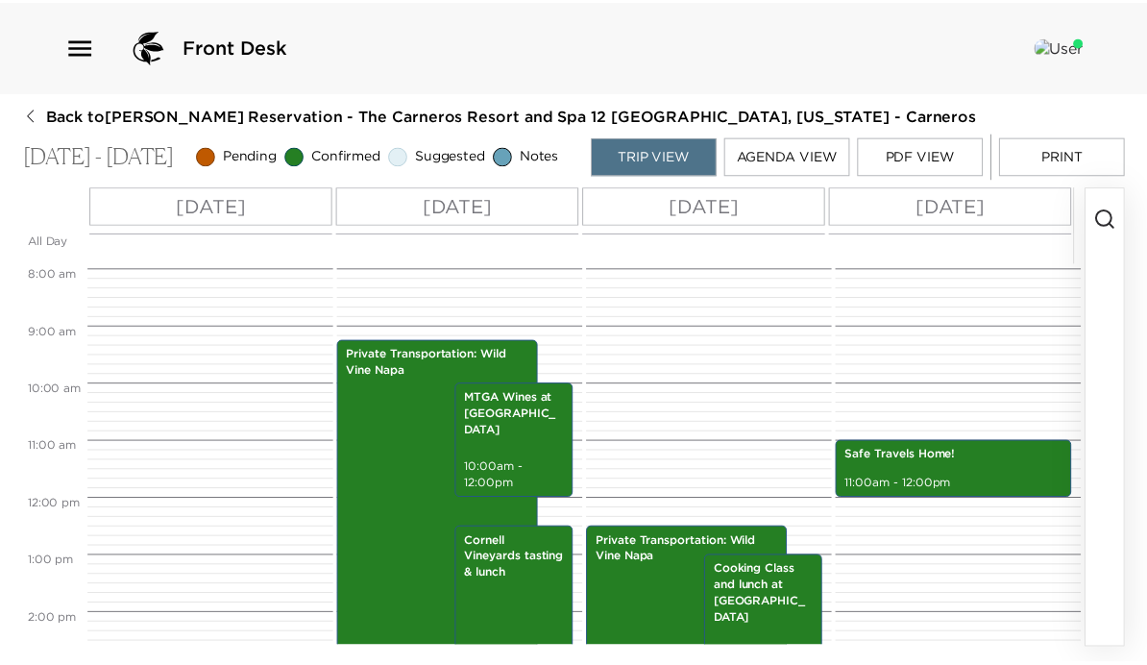
scroll to position [533, 0]
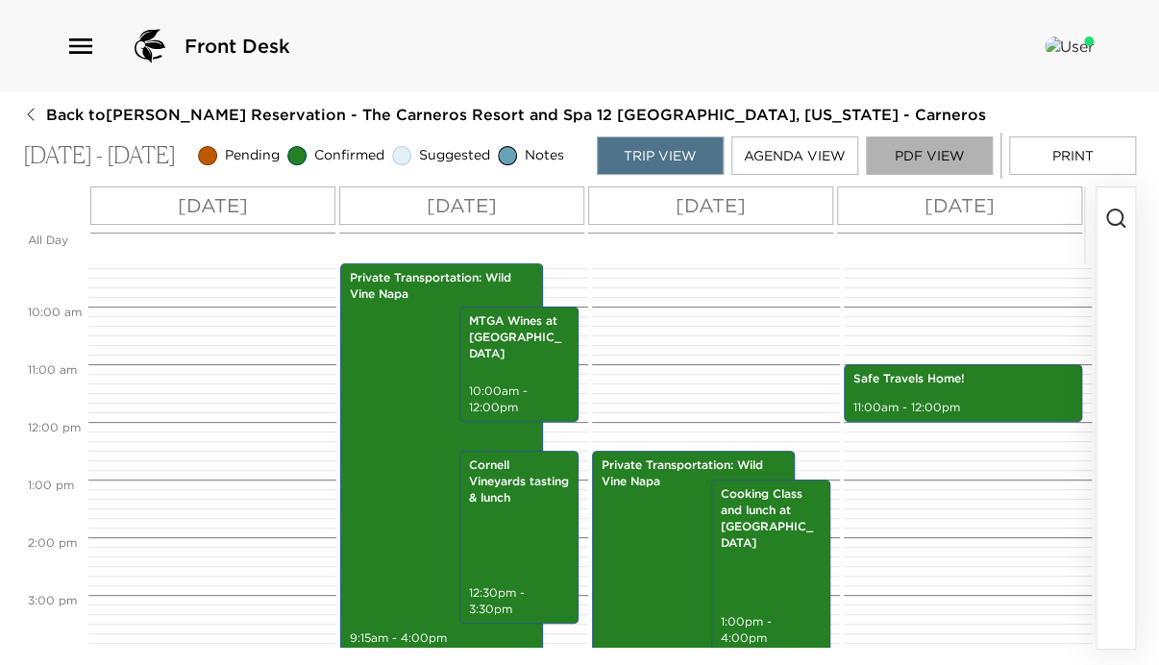
click at [941, 152] on button "PDF View" at bounding box center [929, 155] width 127 height 38
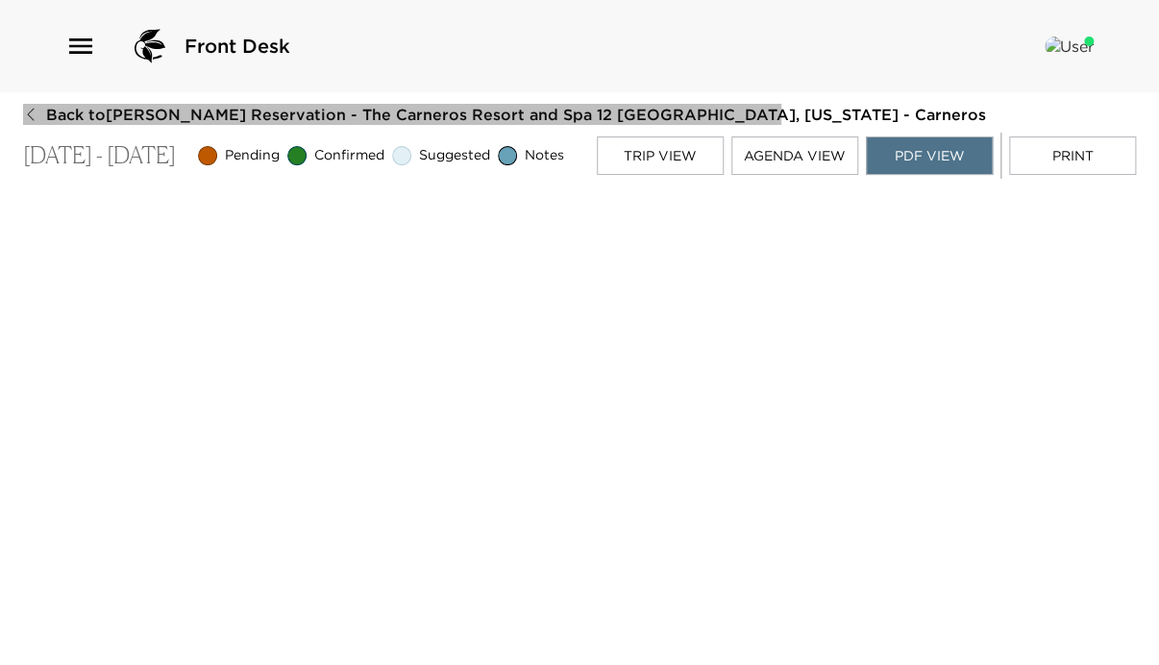
click at [30, 111] on icon "button" at bounding box center [30, 115] width 7 height 12
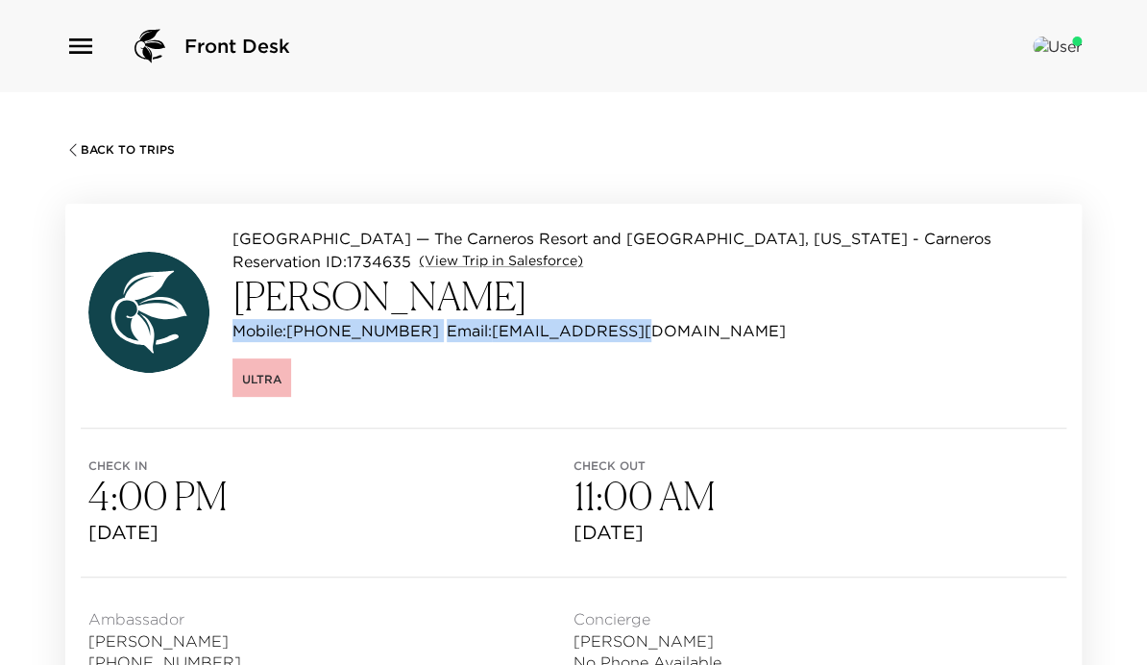
drag, startPoint x: 231, startPoint y: 350, endPoint x: 650, endPoint y: 353, distance: 419.8
click at [650, 353] on div "Carneros Resort and Spa — The Carneros Resort and Spa 12 Napa, California - Car…" at bounding box center [539, 312] width 903 height 170
copy div "Mobile: (858) 774-2750 Email: rsfjim@yahoo.com"
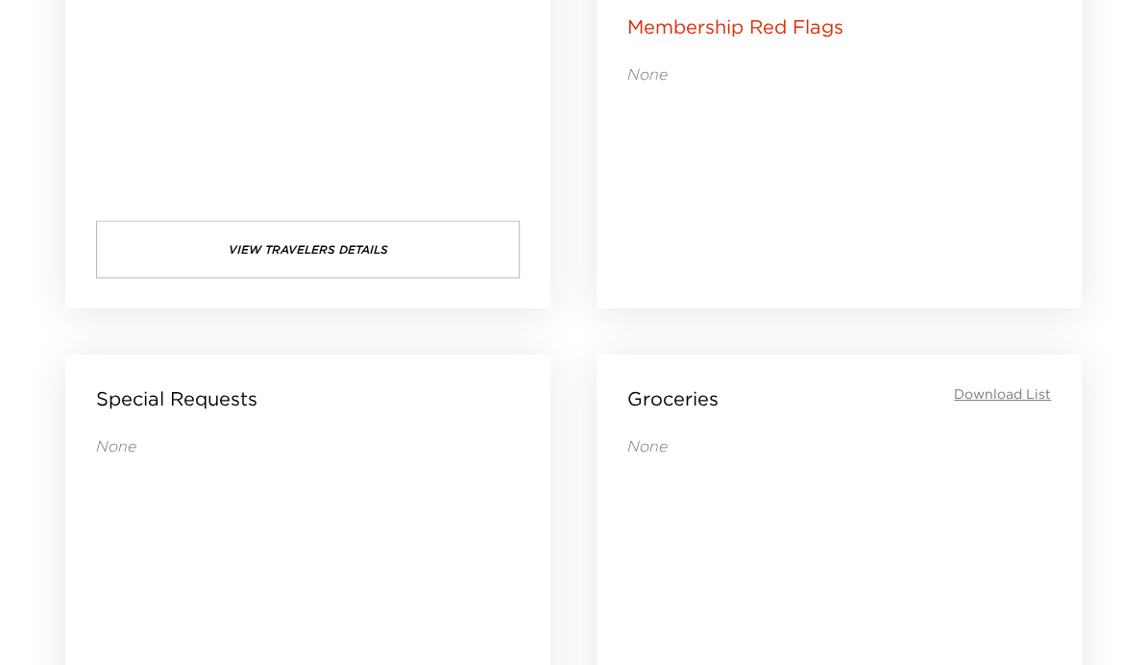
scroll to position [1230, 0]
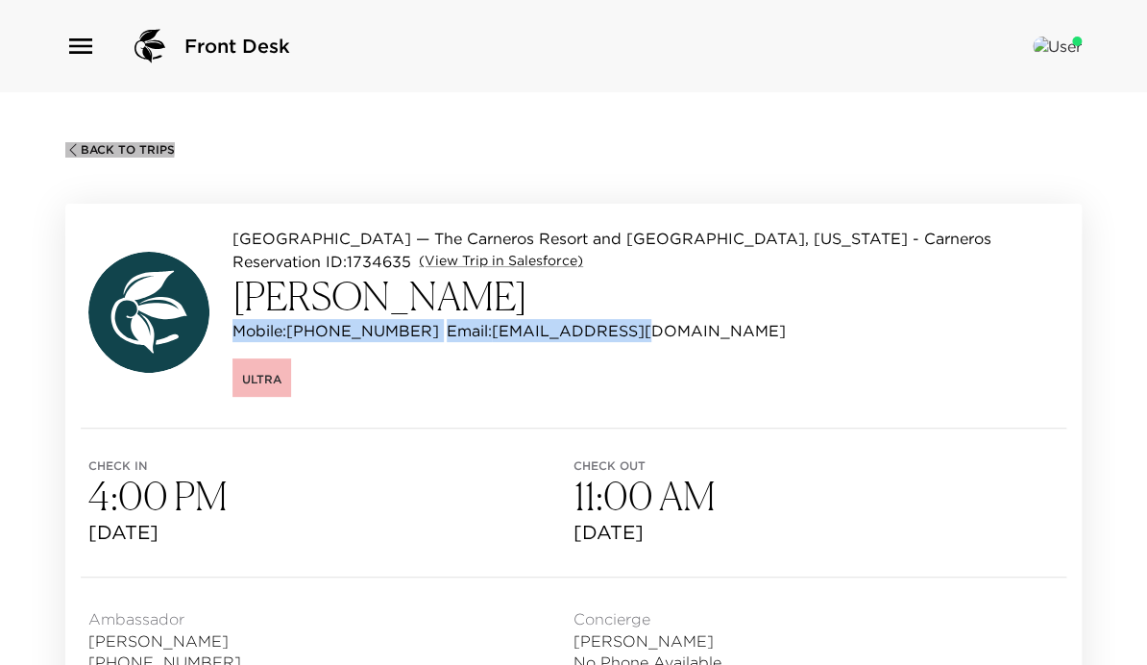
click at [99, 146] on span "Back To Trips" at bounding box center [128, 149] width 94 height 13
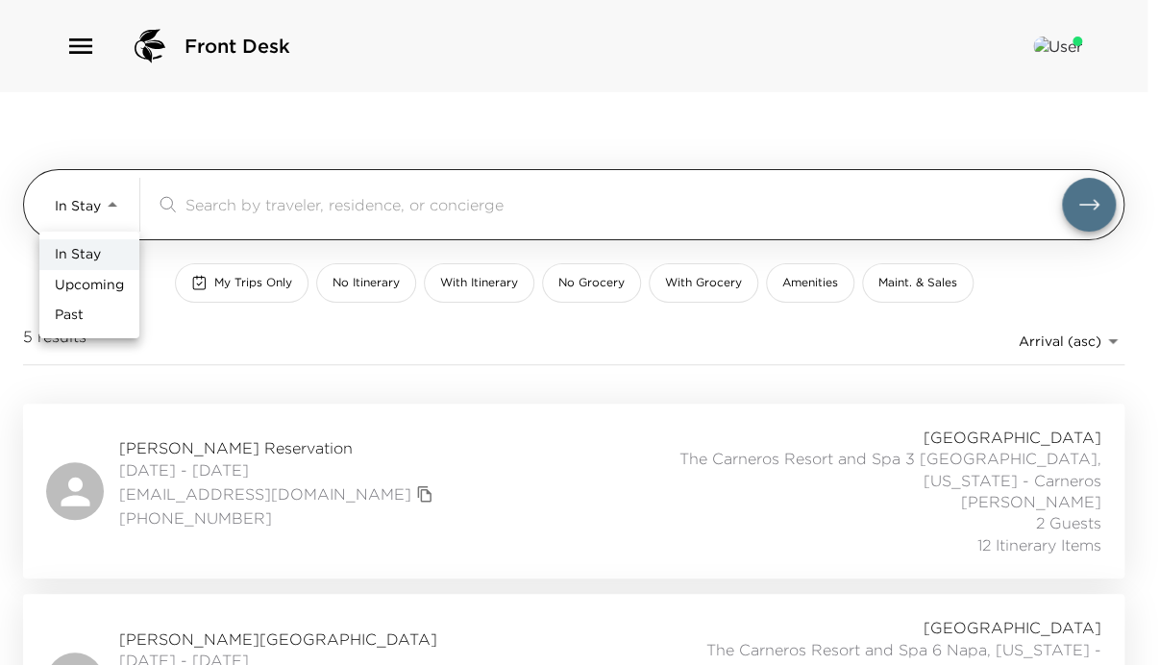
click at [106, 208] on body "Front Desk In Stay In-Stay ​ My Trips Only No Itinerary With Itinerary No Groce…" at bounding box center [579, 332] width 1159 height 665
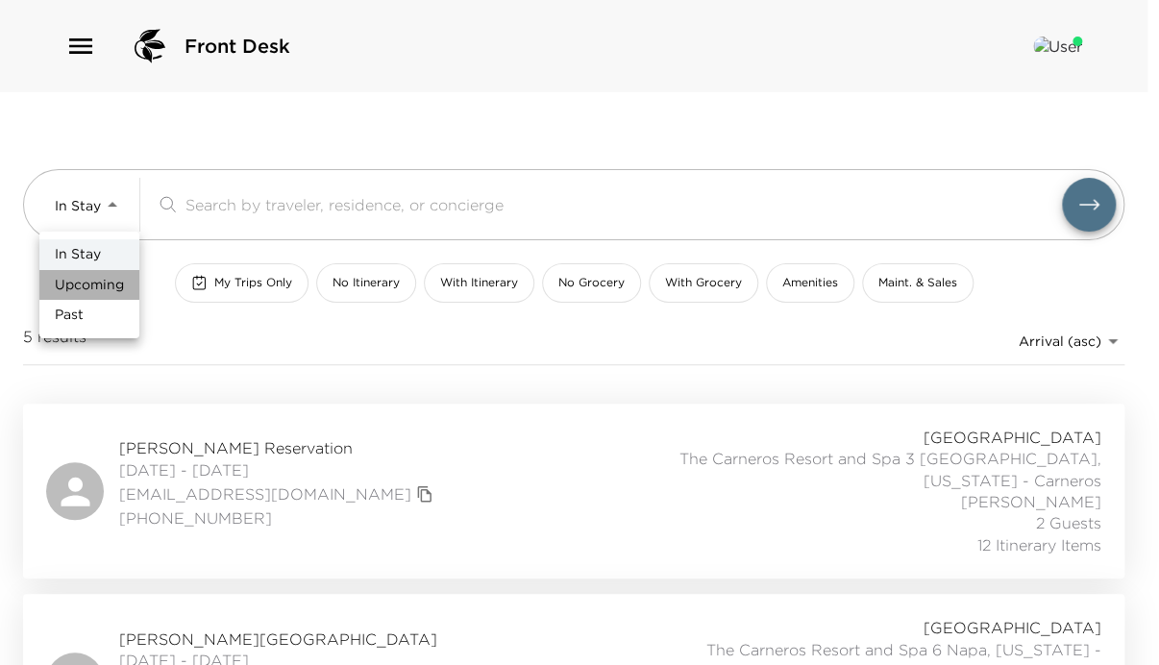
click at [114, 284] on span "Upcoming" at bounding box center [89, 285] width 69 height 19
type input "Upcoming"
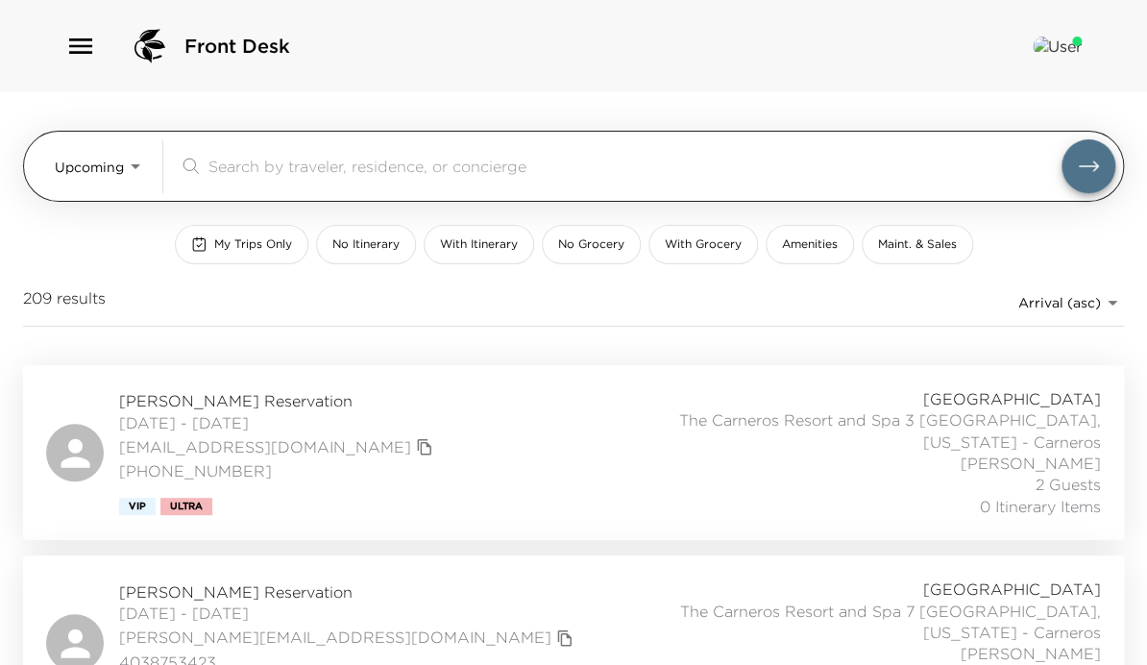
click at [252, 188] on div "​" at bounding box center [647, 166] width 937 height 54
click at [252, 177] on input "search" at bounding box center [634, 166] width 853 height 22
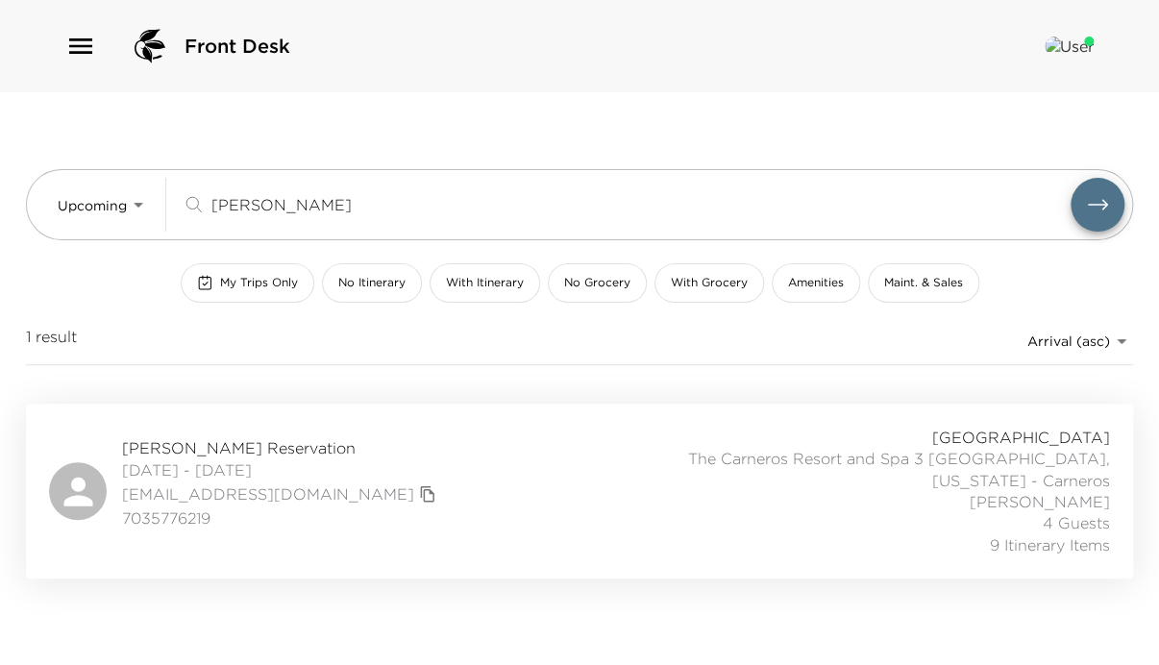
type input "[PERSON_NAME]"
click at [434, 448] on div "[PERSON_NAME] Reservation [DATE] - [DATE] [EMAIL_ADDRESS][DOMAIN_NAME] 70357762…" at bounding box center [579, 491] width 1061 height 129
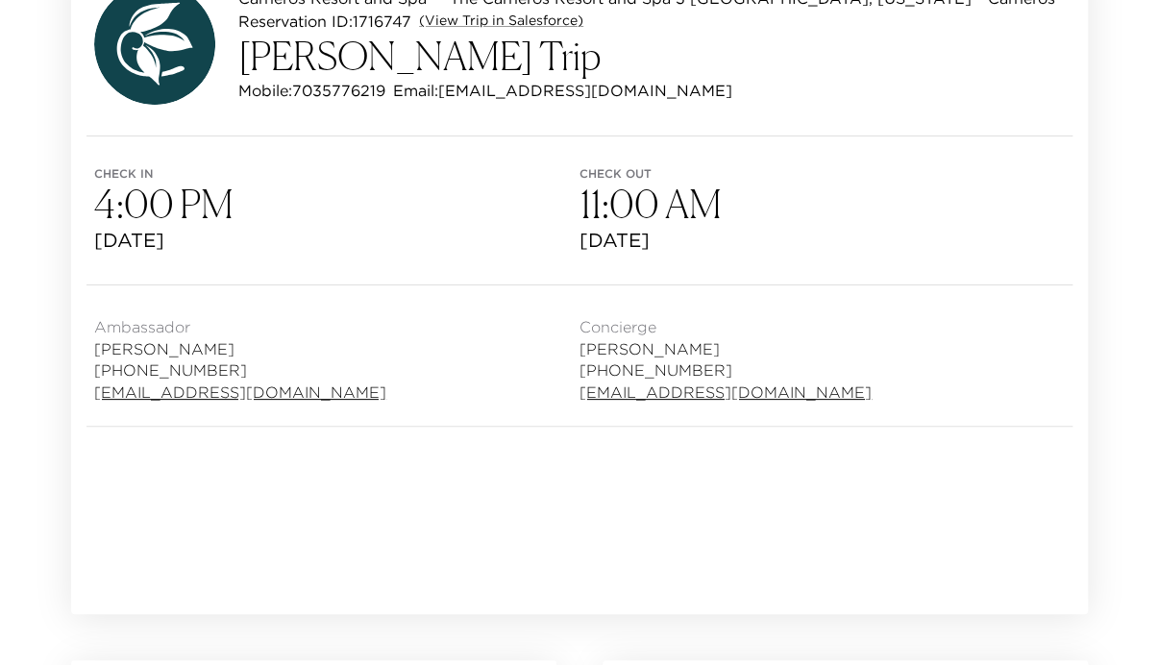
scroll to position [384, 0]
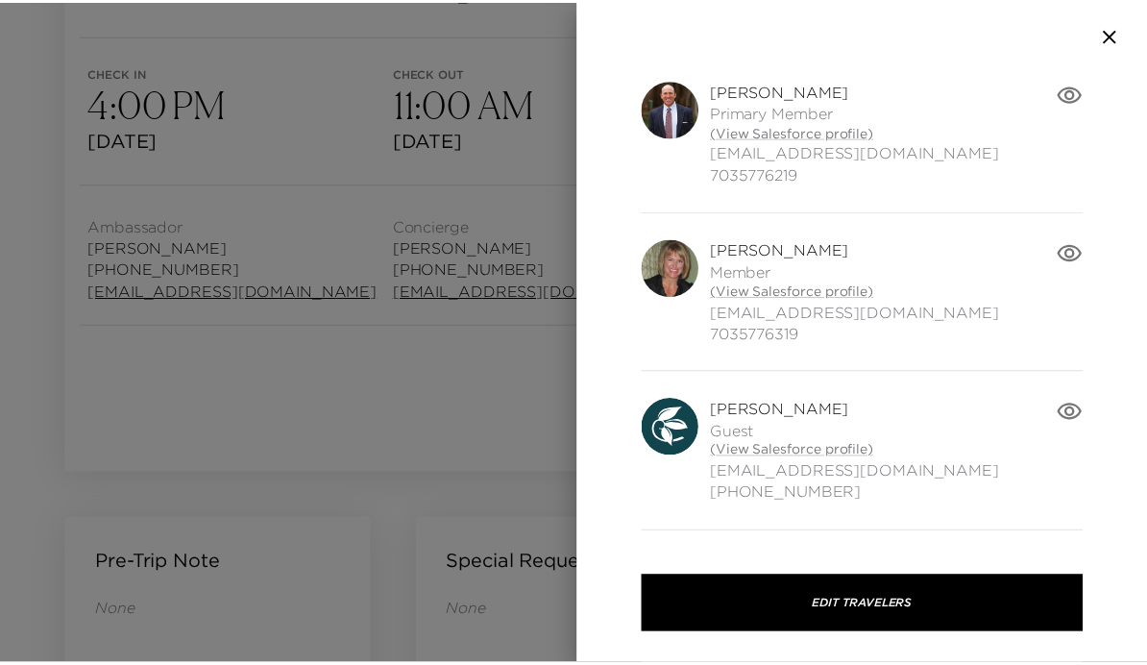
scroll to position [234, 0]
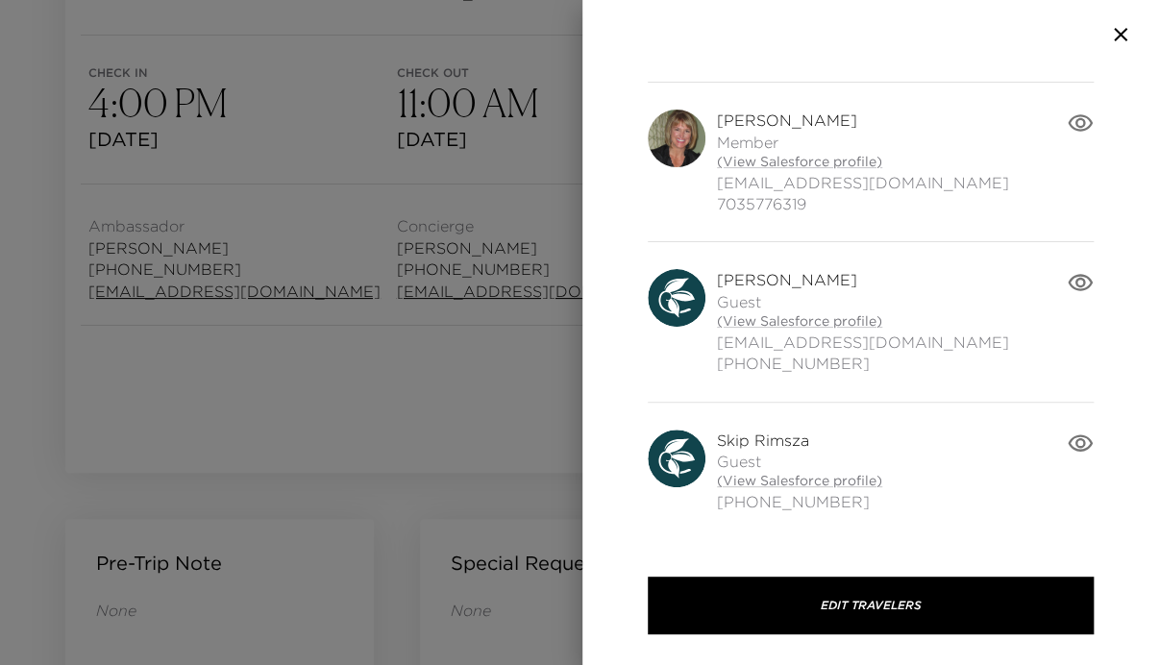
click at [1118, 31] on icon "button" at bounding box center [1120, 34] width 23 height 23
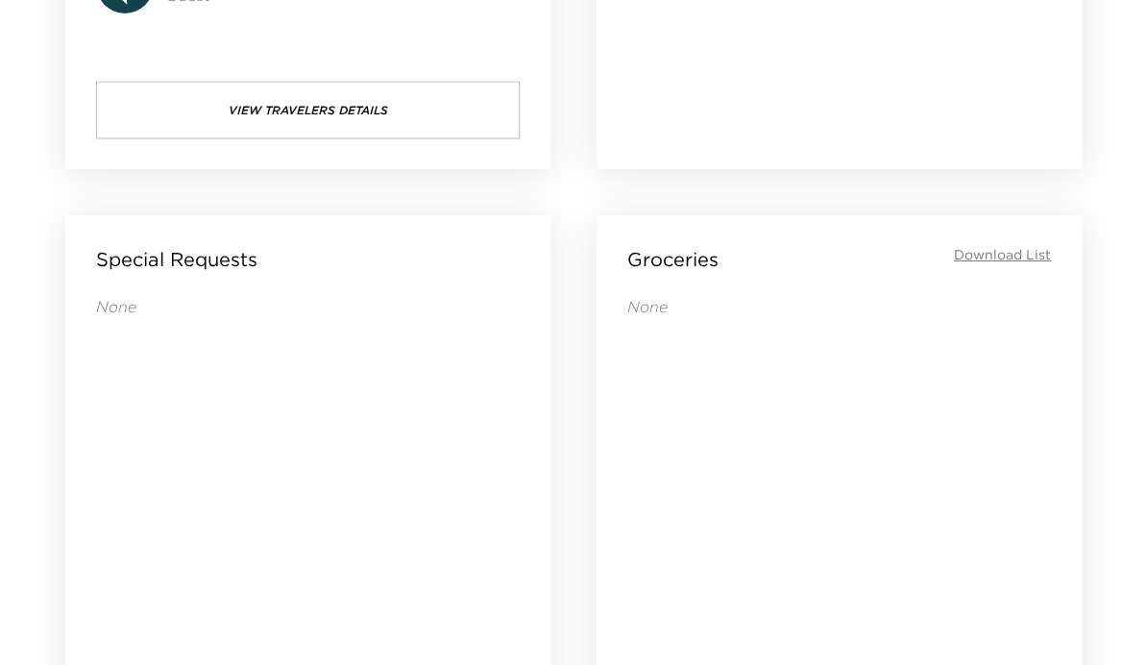
scroll to position [1614, 0]
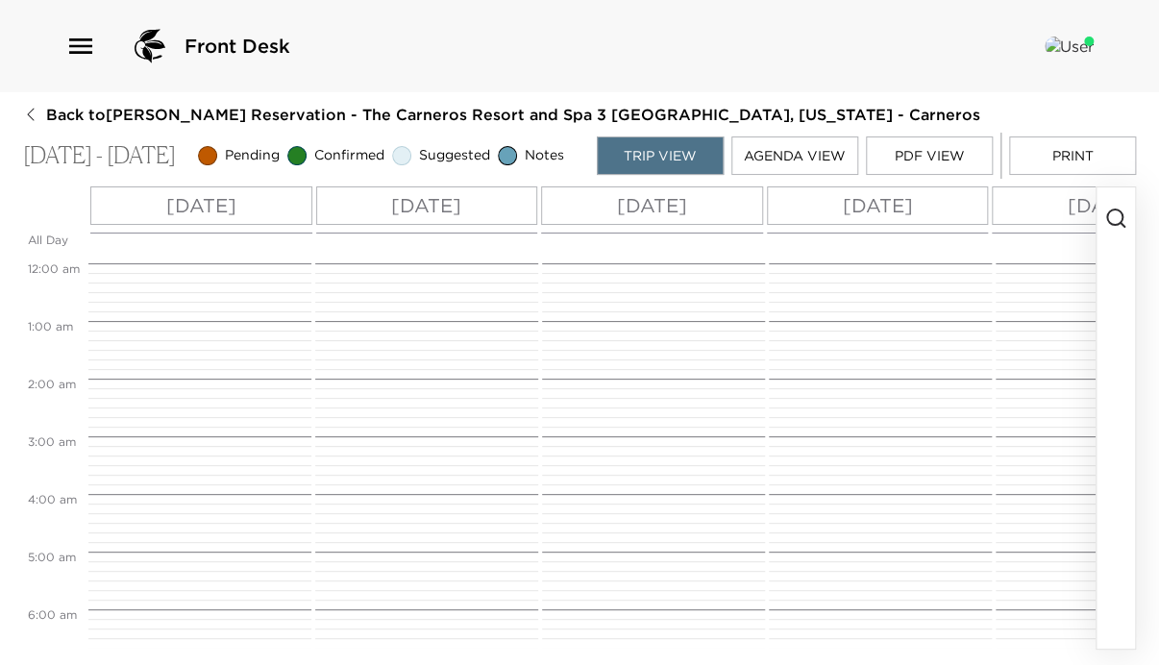
scroll to position [605, 0]
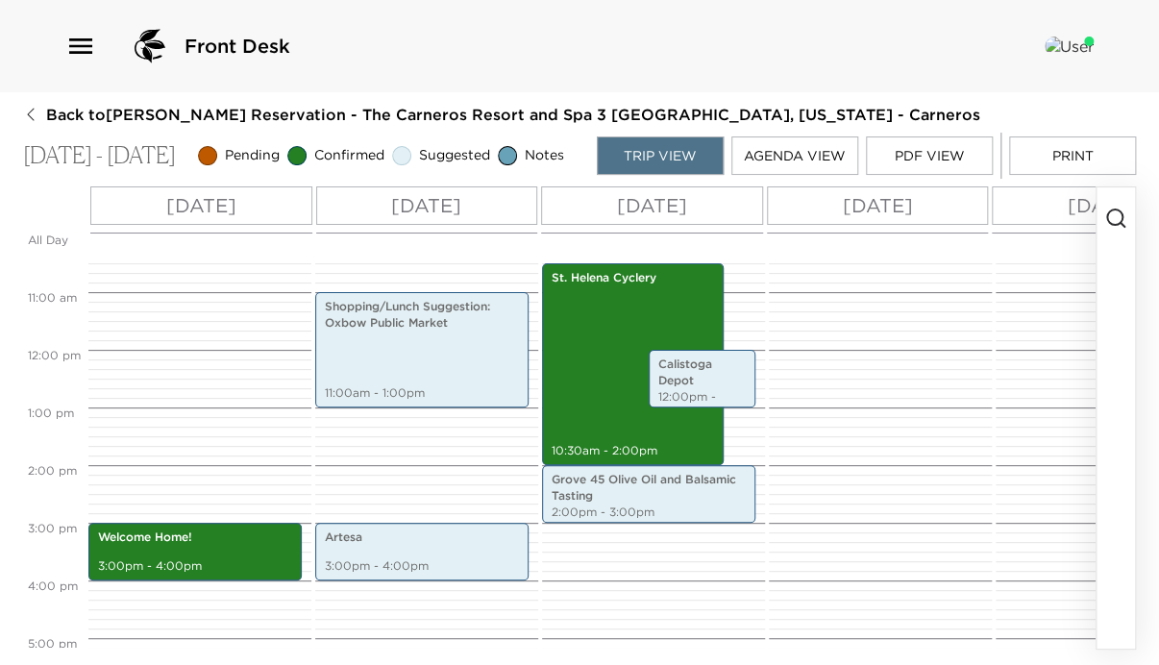
click at [1115, 224] on icon "button" at bounding box center [1115, 218] width 23 height 23
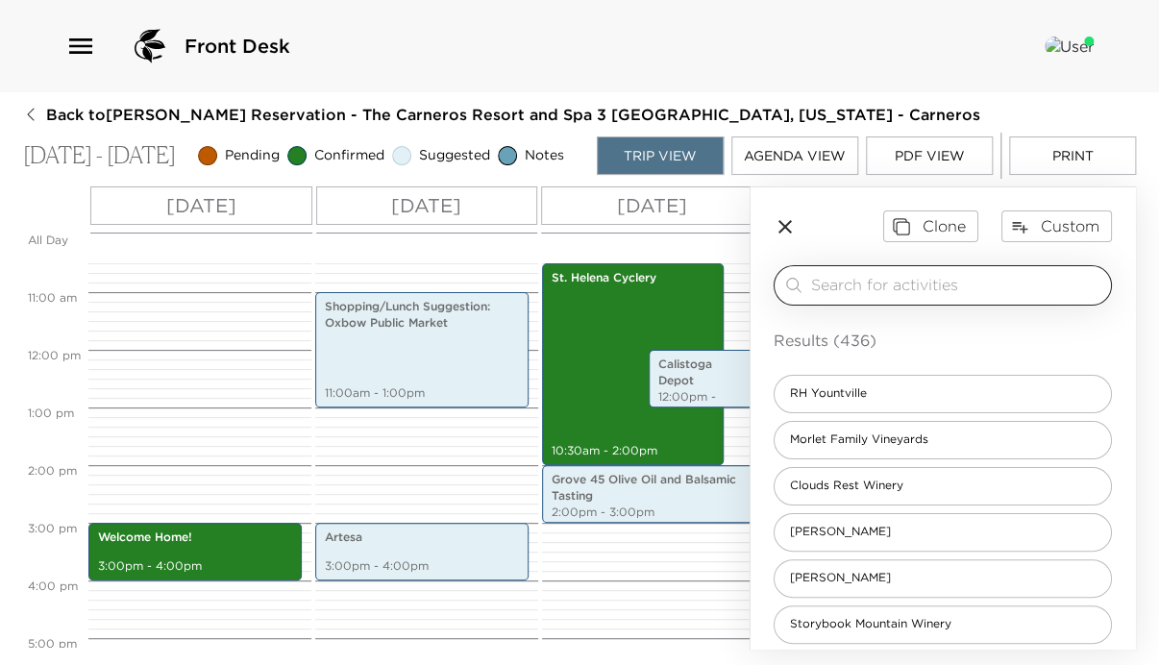
click at [977, 290] on input "search" at bounding box center [957, 285] width 292 height 22
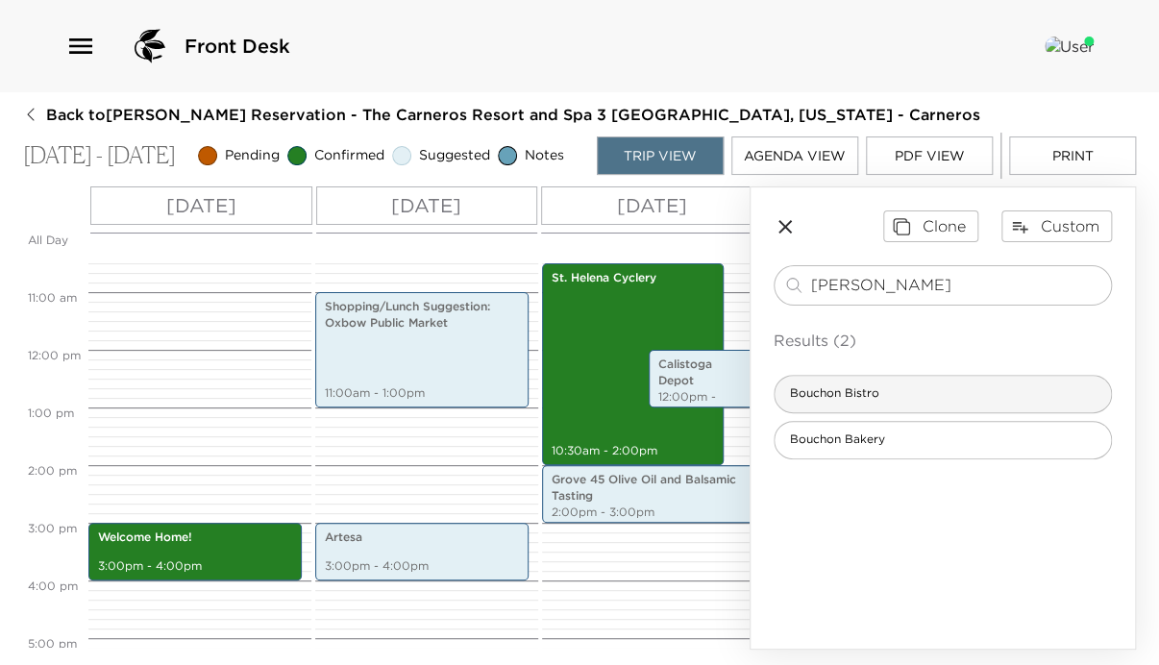
type input "Bouch"
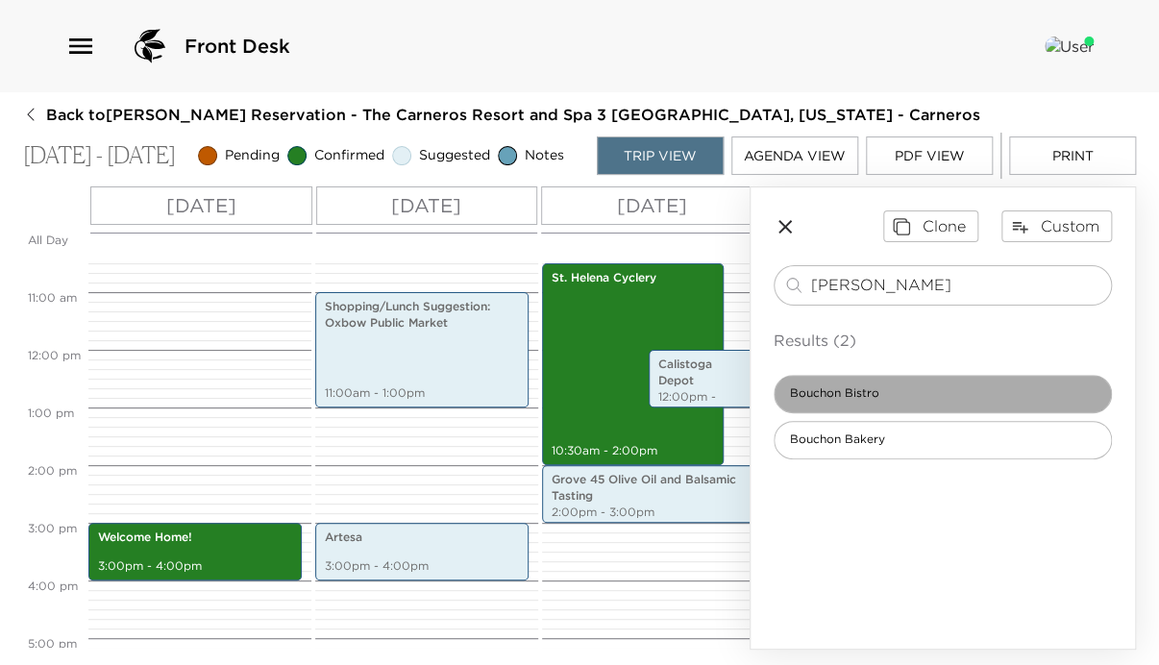
click at [852, 400] on span "Bouchon Bistro" at bounding box center [834, 393] width 120 height 16
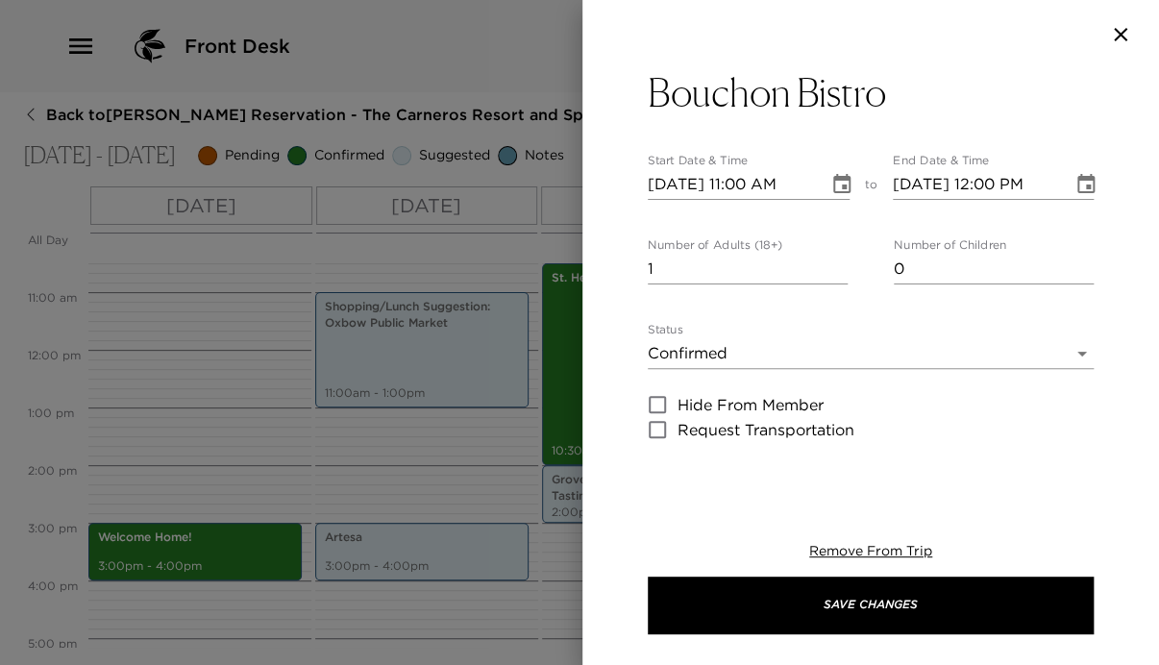
type textarea "Four years after his successful debut in Napa Valley with The French Laundry, C…"
click at [833, 182] on icon "Choose date, selected date is Oct 30, 2025" at bounding box center [841, 184] width 23 height 23
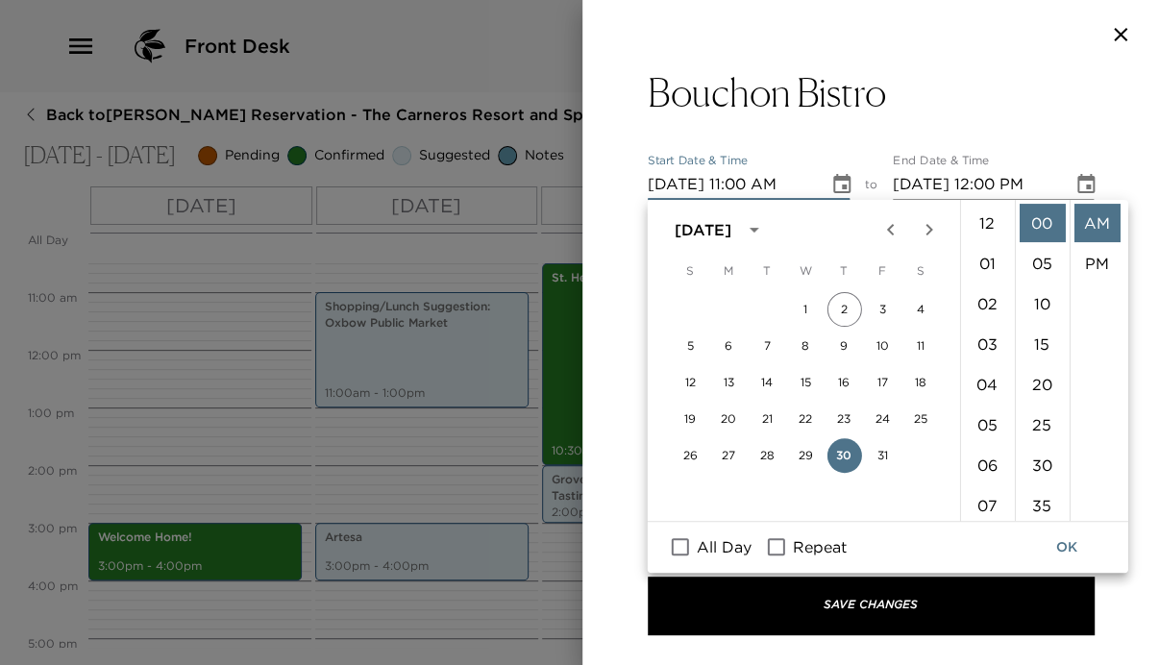
scroll to position [443, 0]
click at [926, 232] on icon "Next month" at bounding box center [928, 229] width 23 height 23
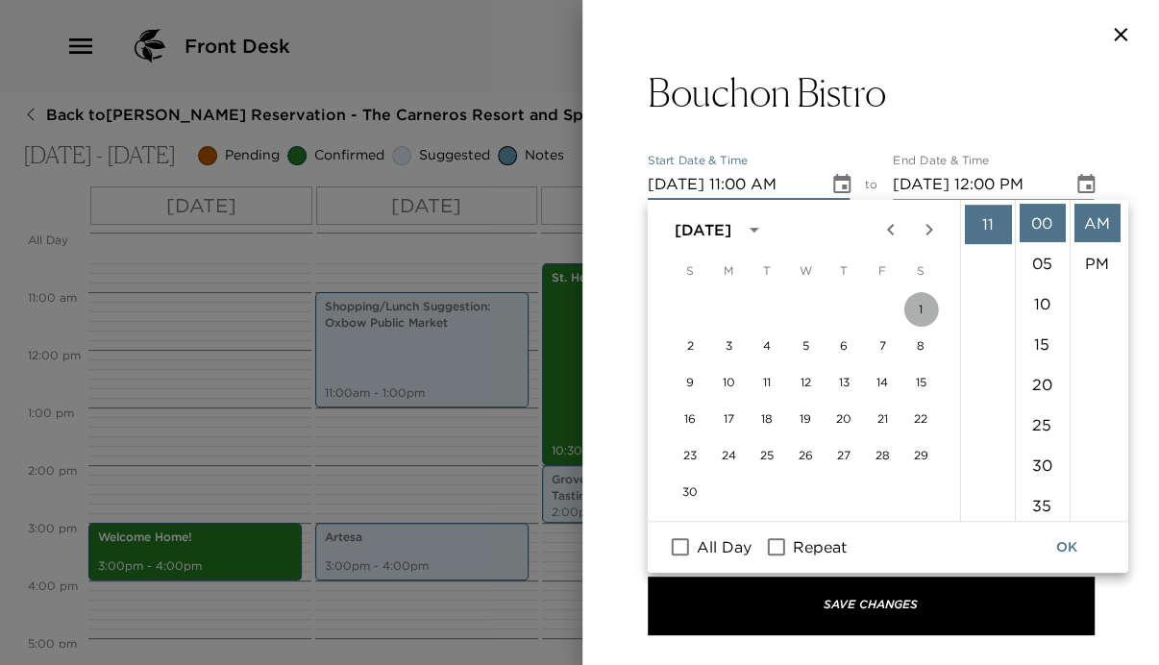
click at [919, 304] on button "1" at bounding box center [920, 309] width 35 height 35
type input "11/01/2025 11:00 AM"
type input "11/01/2025 12:00 PM"
click at [734, 179] on input "11/01/2025 11:00 AM" at bounding box center [731, 184] width 167 height 31
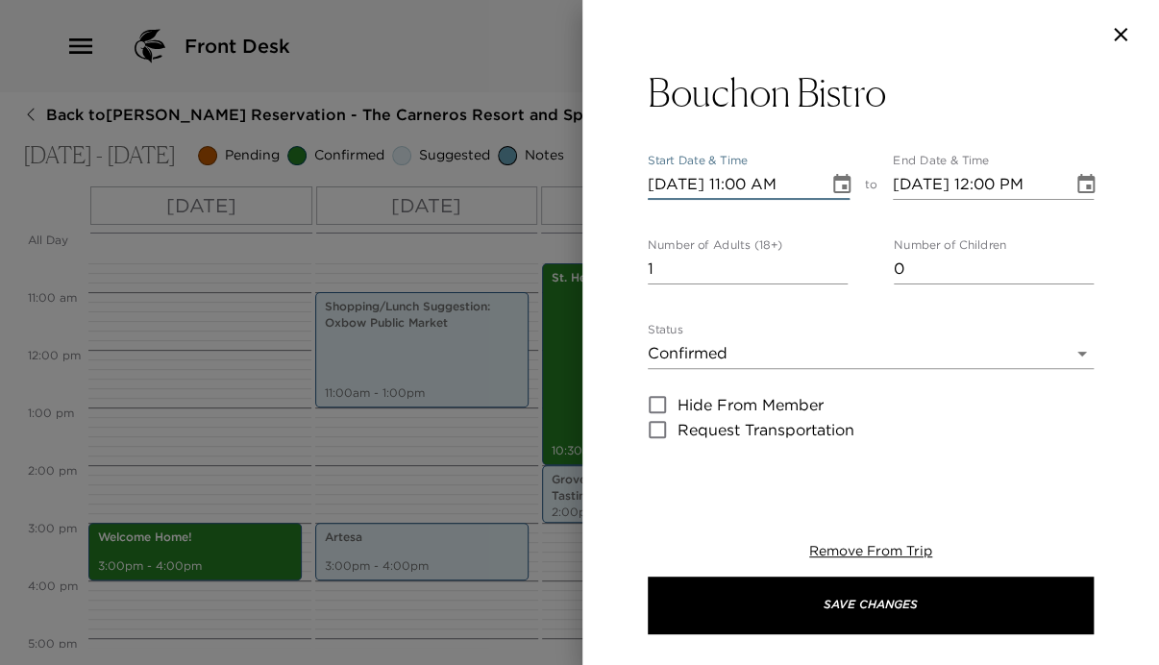
click at [736, 180] on input "11/01/2025 11:00 AM" at bounding box center [731, 184] width 167 height 31
type input "11/01/2025 05:00 PM"
type input "11/01/2025 06:00 PM"
type input "11/01/2025 05:00 PM"
drag, startPoint x: 684, startPoint y: 268, endPoint x: 596, endPoint y: 278, distance: 88.9
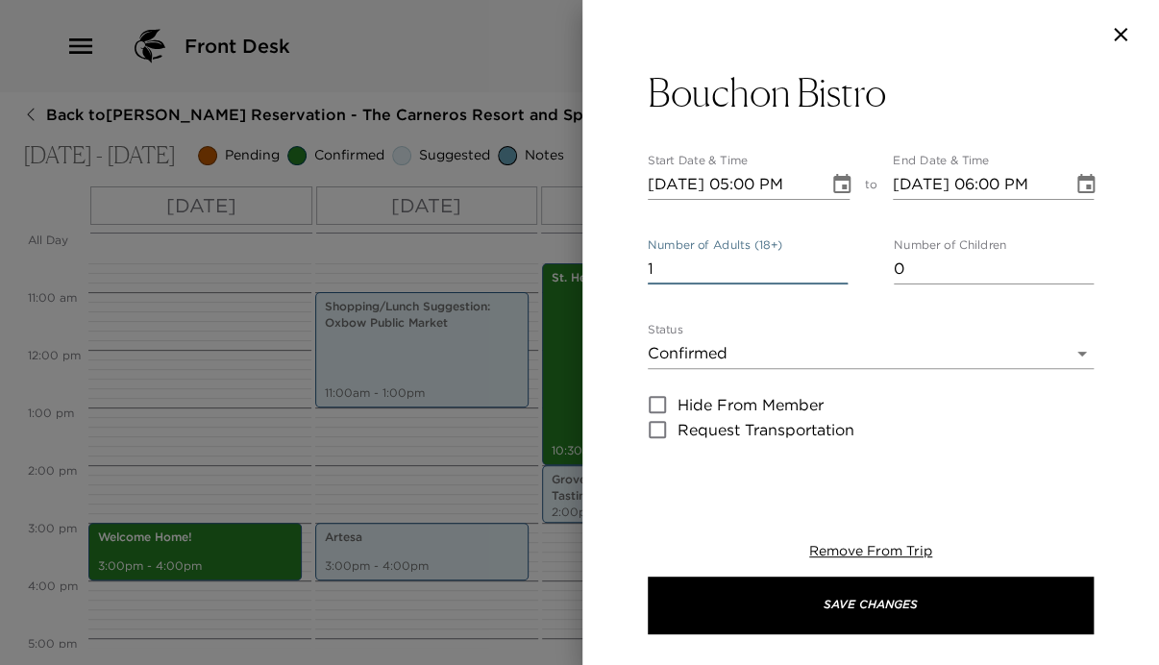
click at [596, 278] on div "Bouchon Bistro Start Date & Time 11/01/2025 05:00 PM to End Date & Time 11/01/2…" at bounding box center [870, 274] width 576 height 411
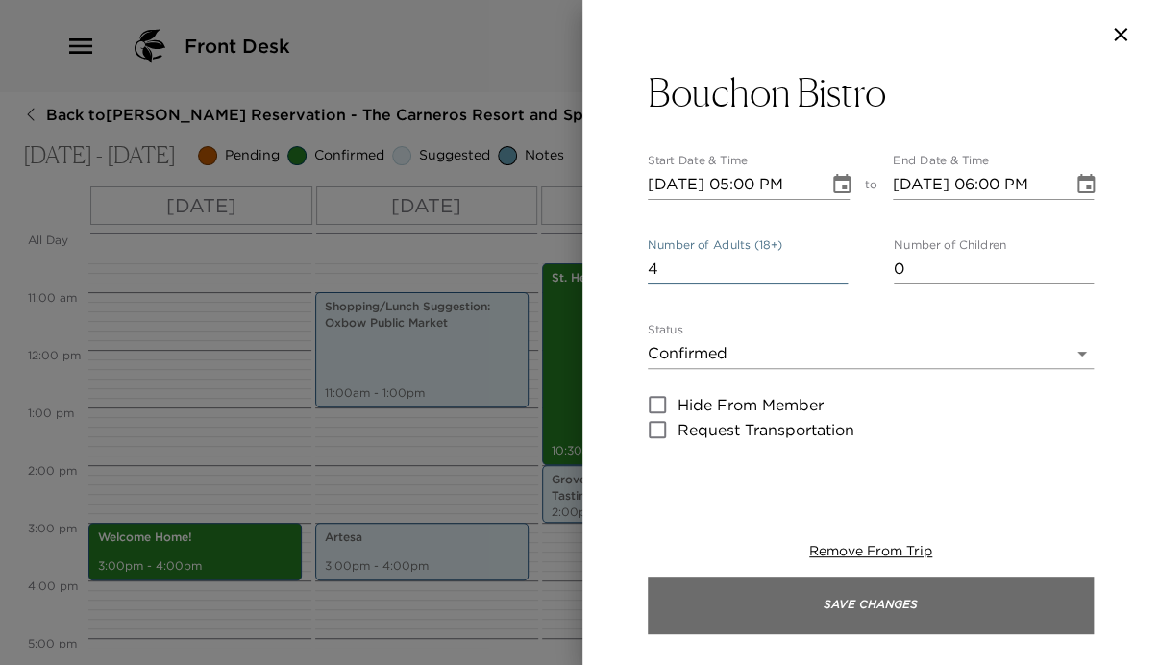
type input "4"
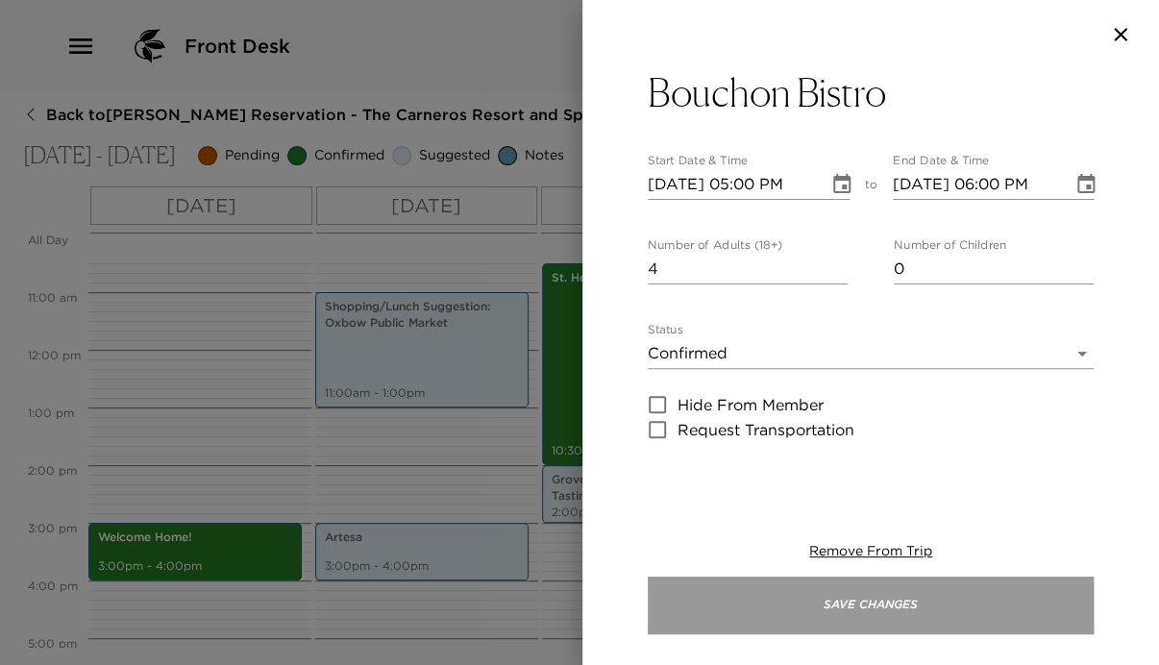
click at [891, 598] on button "Save Changes" at bounding box center [871, 605] width 446 height 58
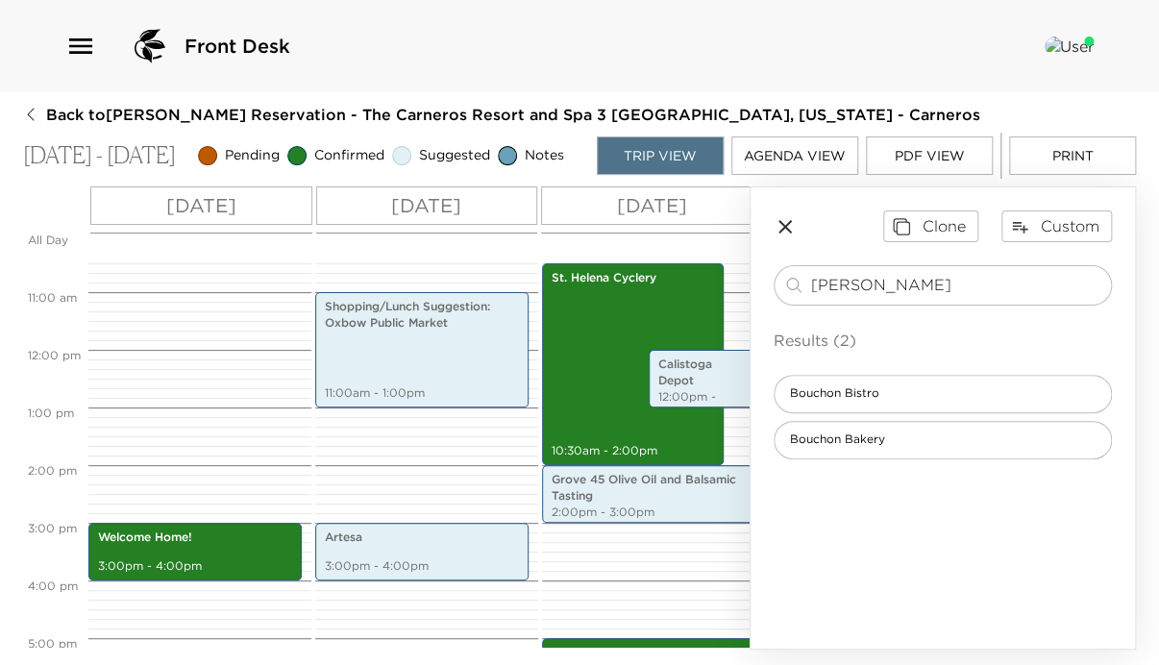
click at [779, 232] on icon "button" at bounding box center [784, 226] width 23 height 23
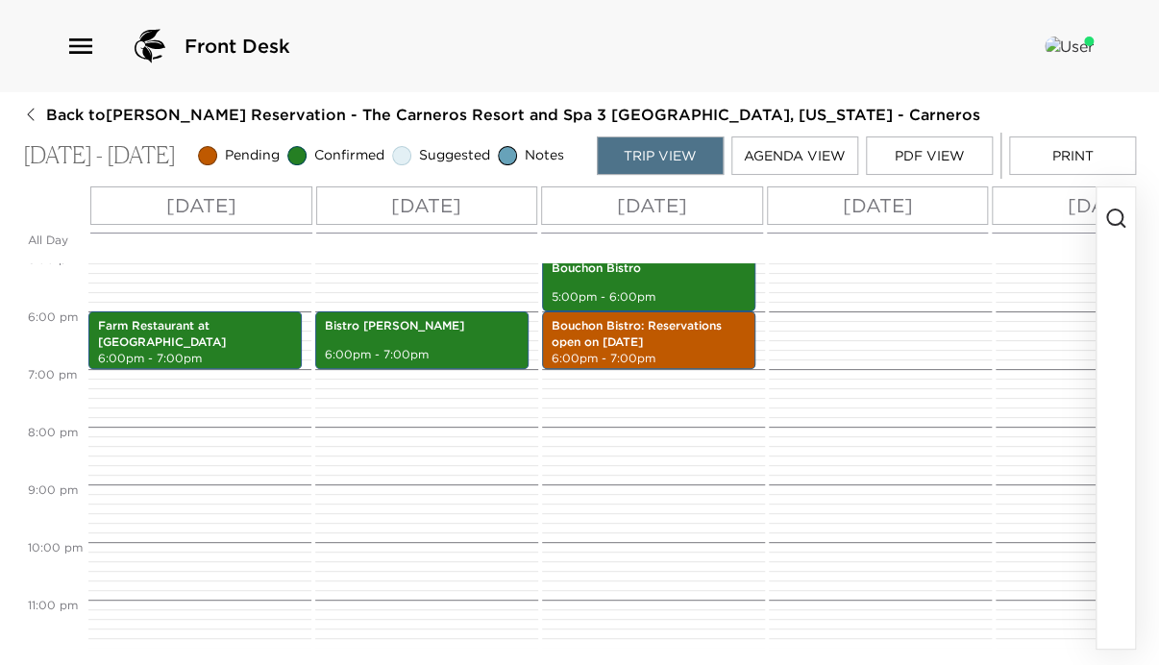
scroll to position [836, 0]
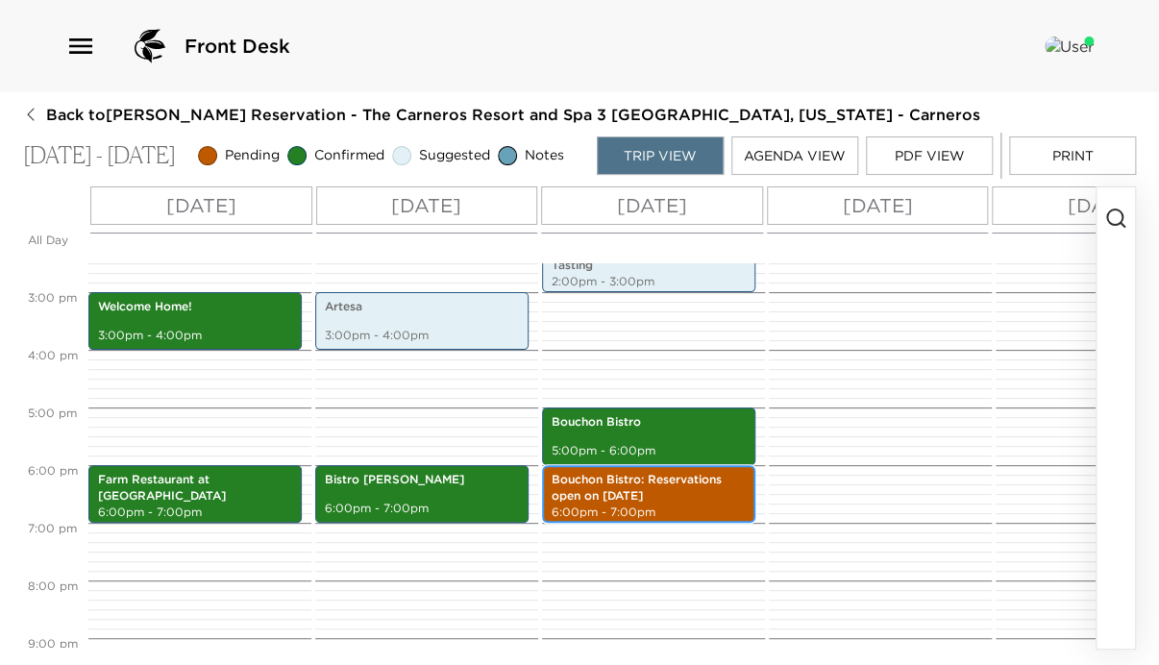
click at [639, 500] on p "Bouchon Bistro: Reservations open on Oct. 1" at bounding box center [648, 488] width 194 height 33
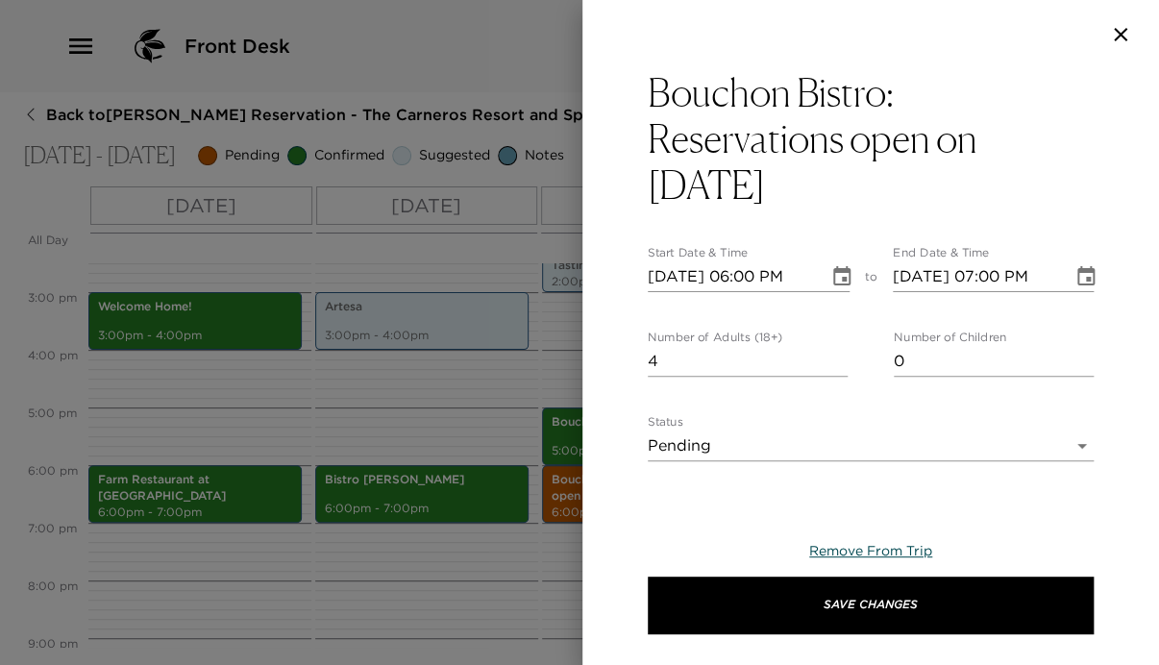
click at [848, 547] on span "Remove From Trip" at bounding box center [870, 550] width 123 height 17
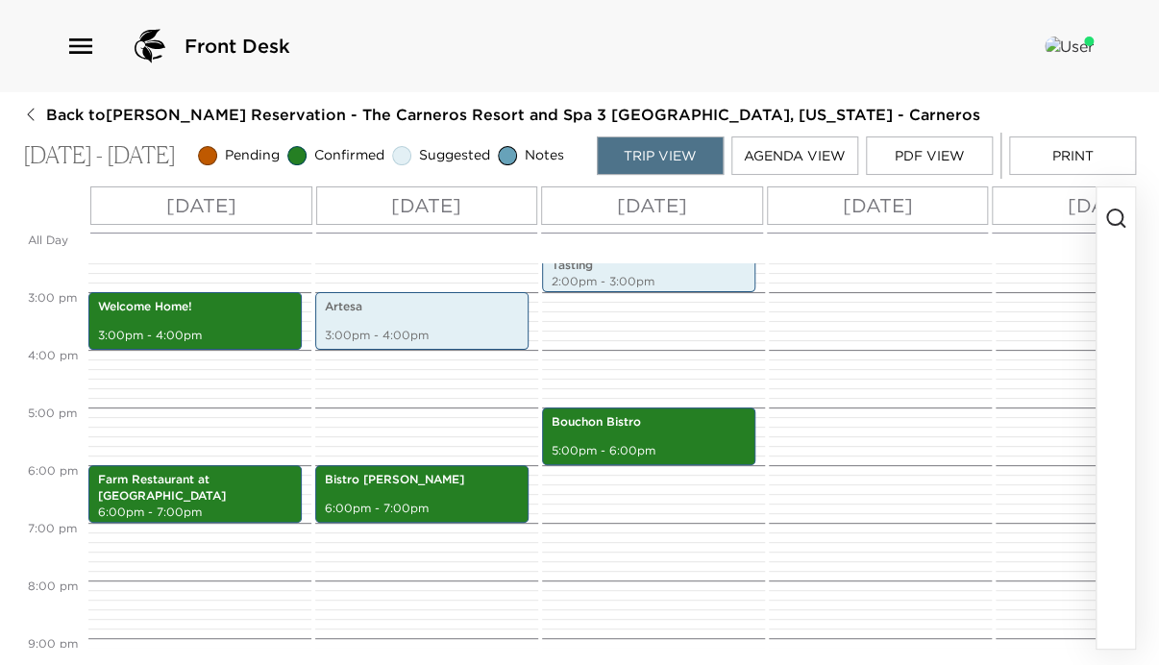
click at [1118, 223] on icon "button" at bounding box center [1115, 218] width 23 height 23
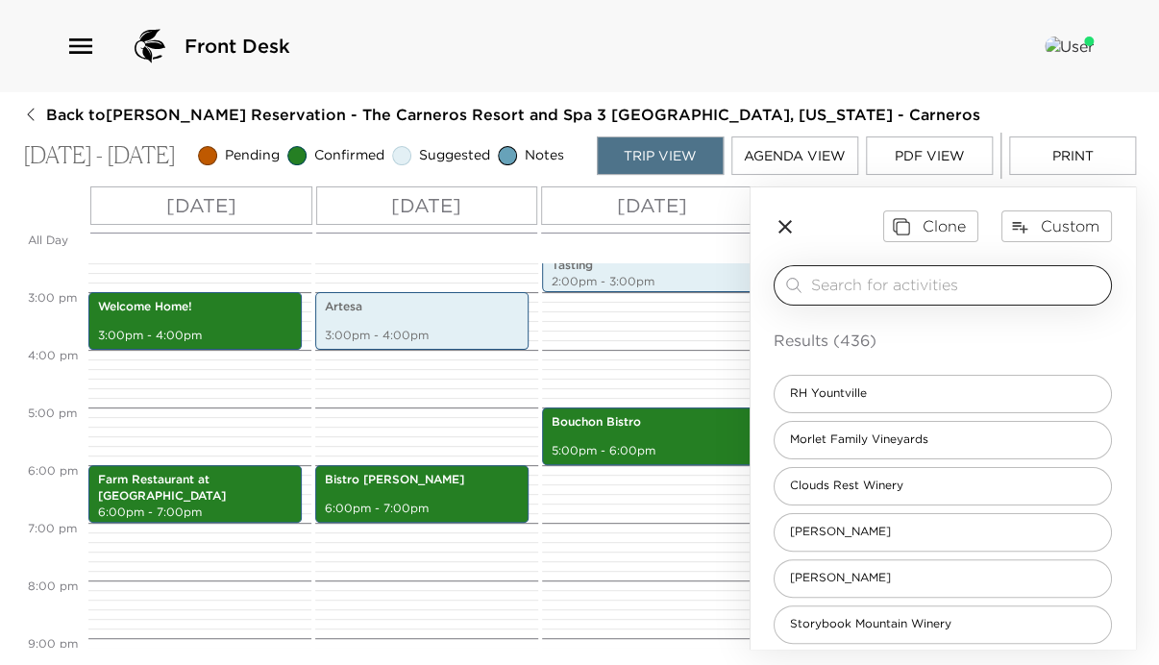
click at [1011, 296] on input "search" at bounding box center [957, 285] width 292 height 22
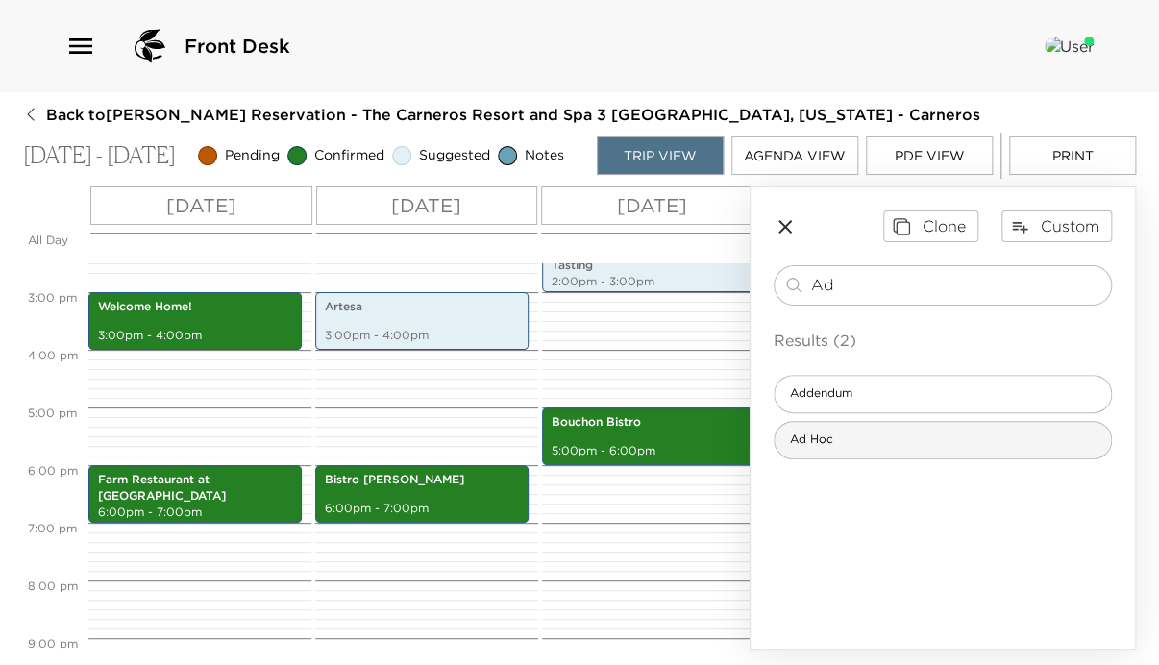
type input "Ad"
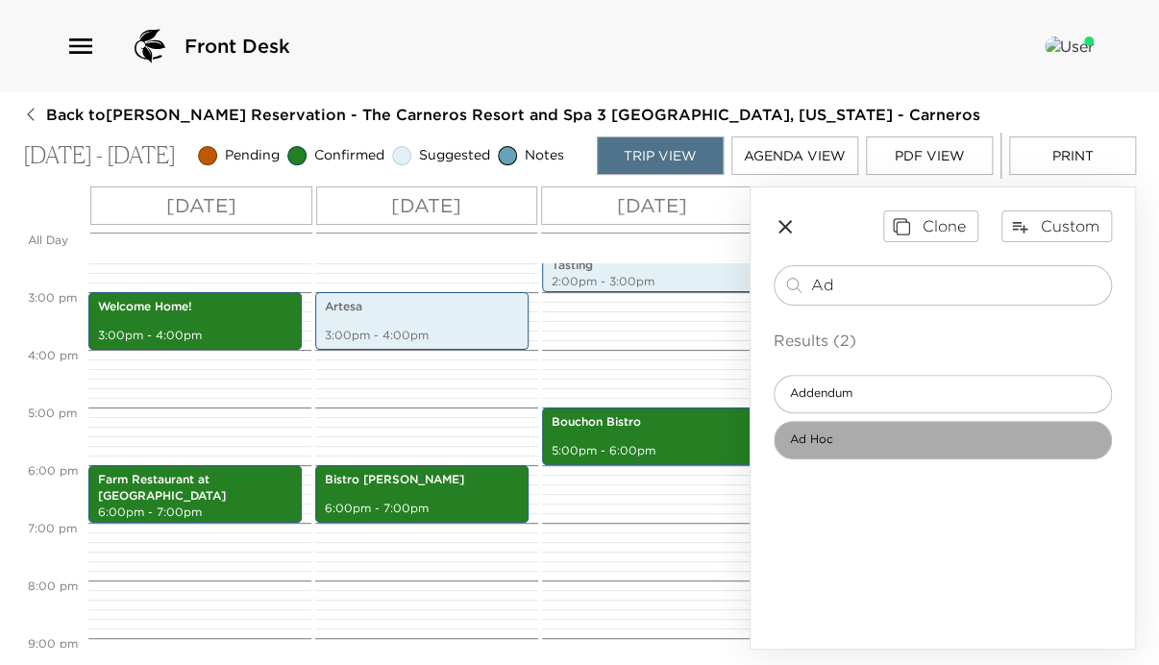
click at [845, 459] on div "Ad Hoc" at bounding box center [942, 440] width 338 height 38
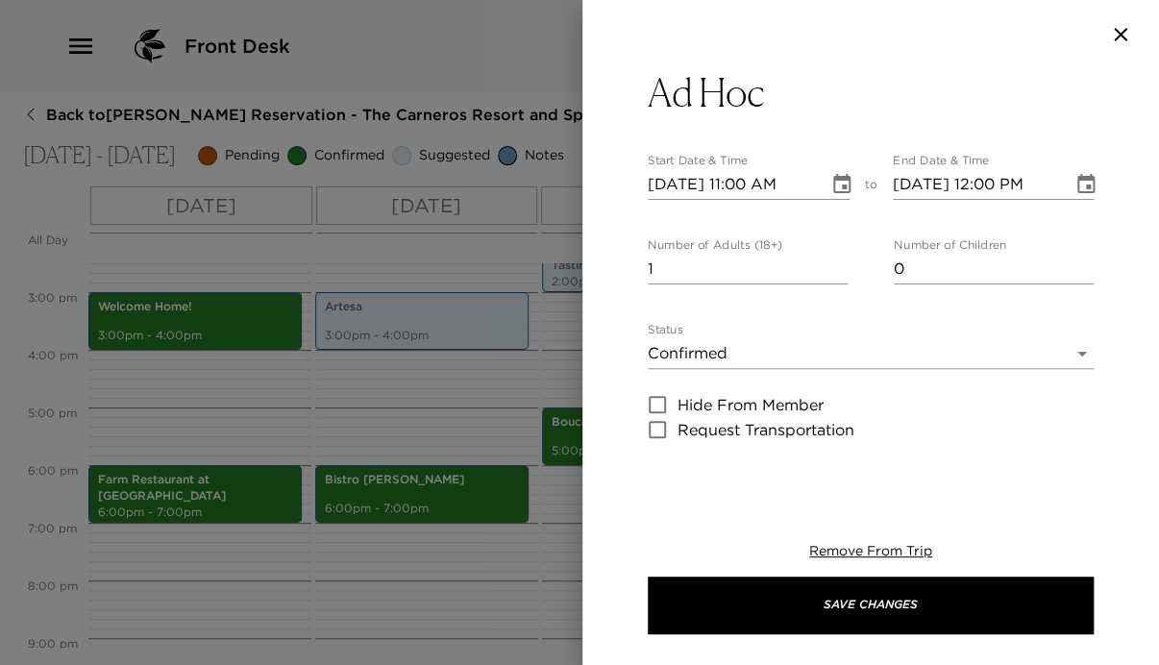
type textarea "The name Ad Hoc, literally meaning “for this purpose,” derives from the restaur…"
click at [831, 181] on icon "Choose date, selected date is Oct 30, 2025" at bounding box center [841, 184] width 23 height 23
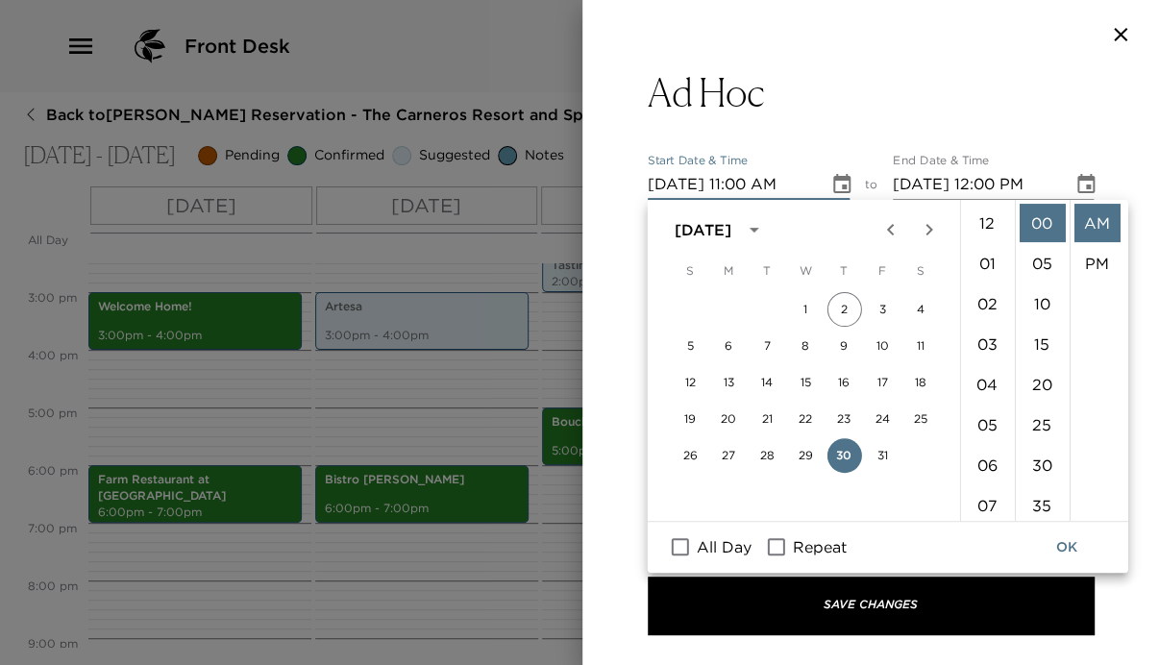
scroll to position [443, 0]
click at [925, 225] on icon "Next month" at bounding box center [928, 230] width 7 height 12
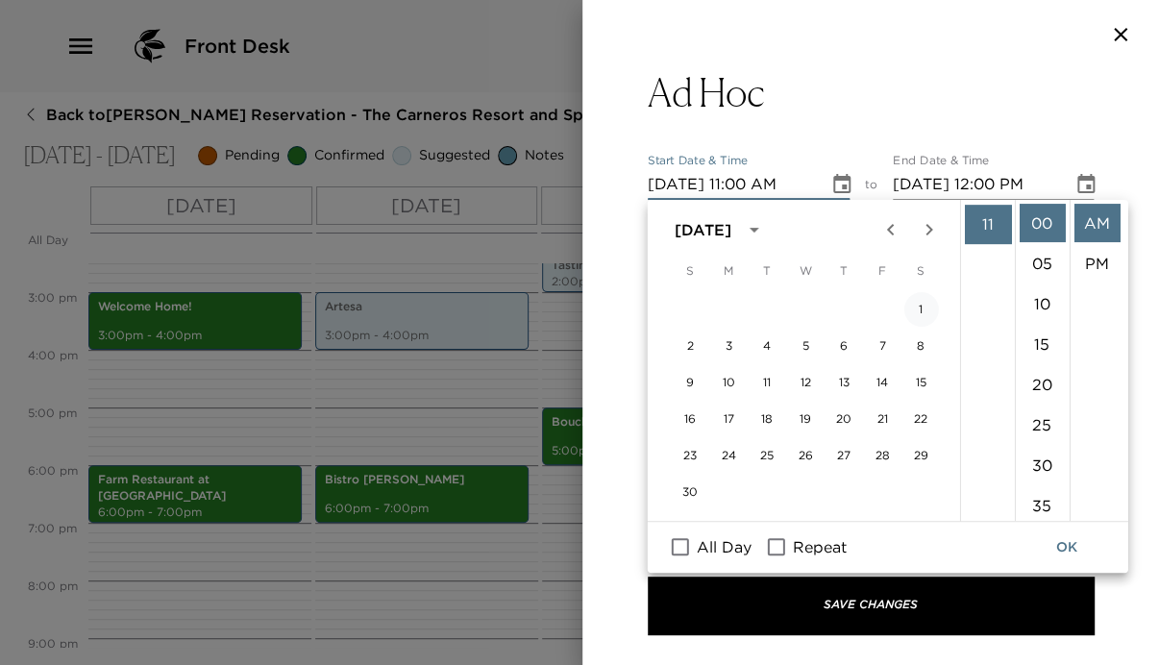
click at [923, 311] on button "1" at bounding box center [920, 309] width 35 height 35
type input "11/01/2025 11:00 AM"
type input "11/01/2025 12:00 PM"
click at [738, 183] on input "11/01/2025 11:00 AM" at bounding box center [731, 184] width 167 height 31
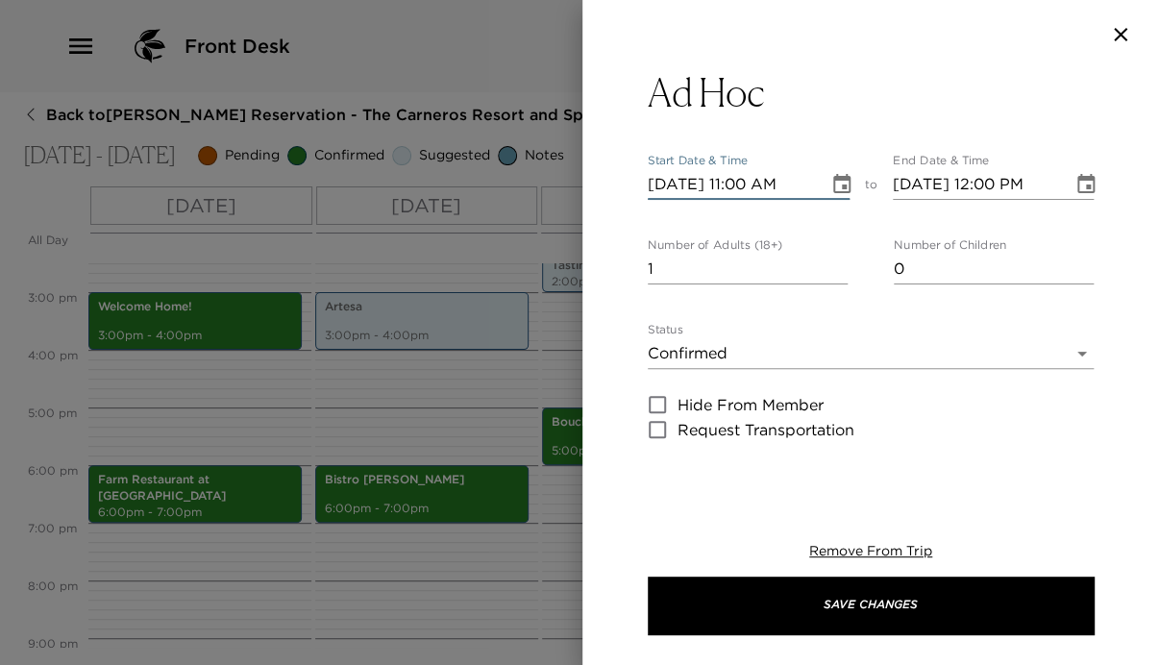
click at [738, 183] on input "11/01/2025 11:00 AM" at bounding box center [731, 184] width 167 height 31
type input "11/01/2025 06:00 PM"
type input "11/01/2025 07:00 PM"
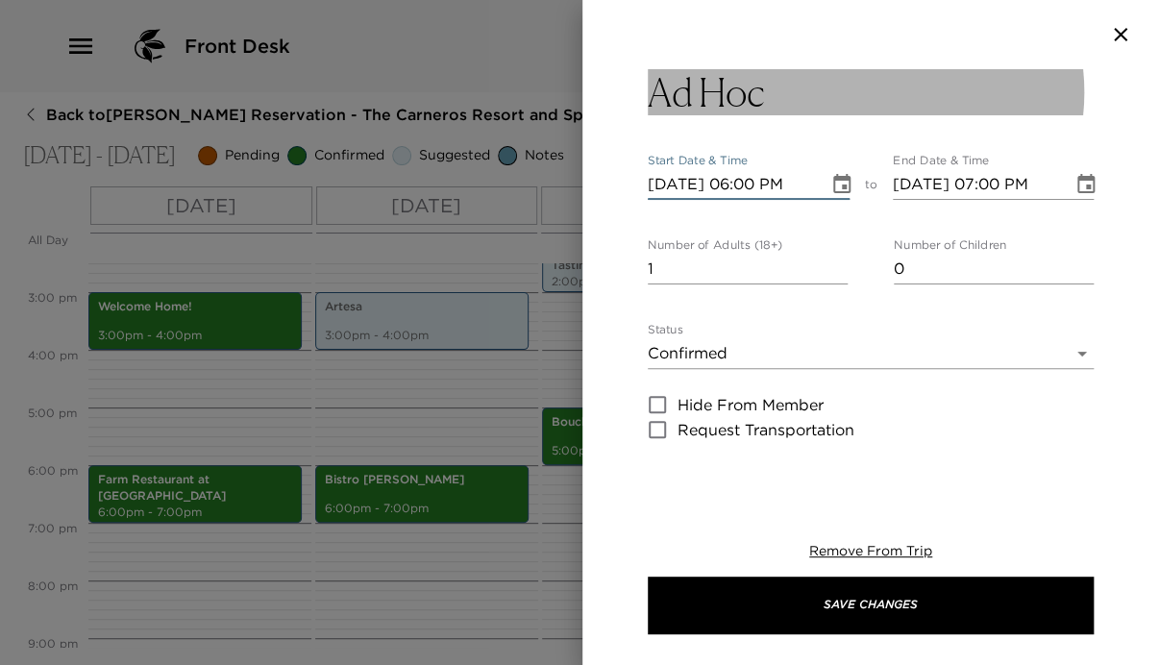
type input "11/01/2025 06:00 PM"
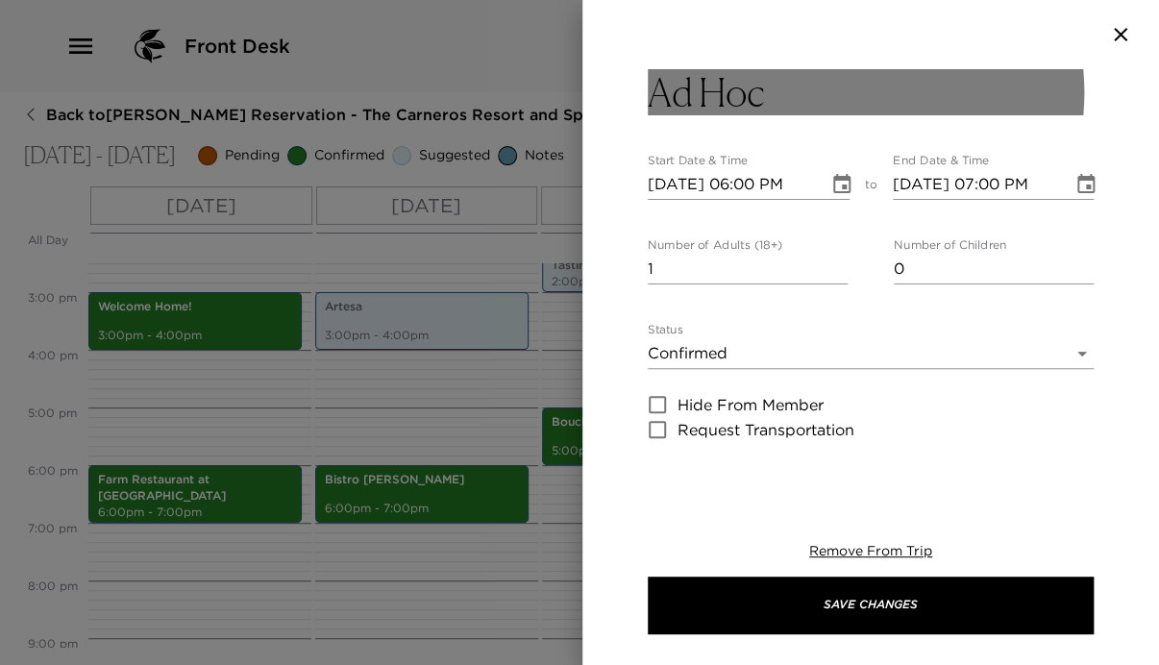
click at [783, 93] on button "Ad Hoc" at bounding box center [871, 92] width 446 height 46
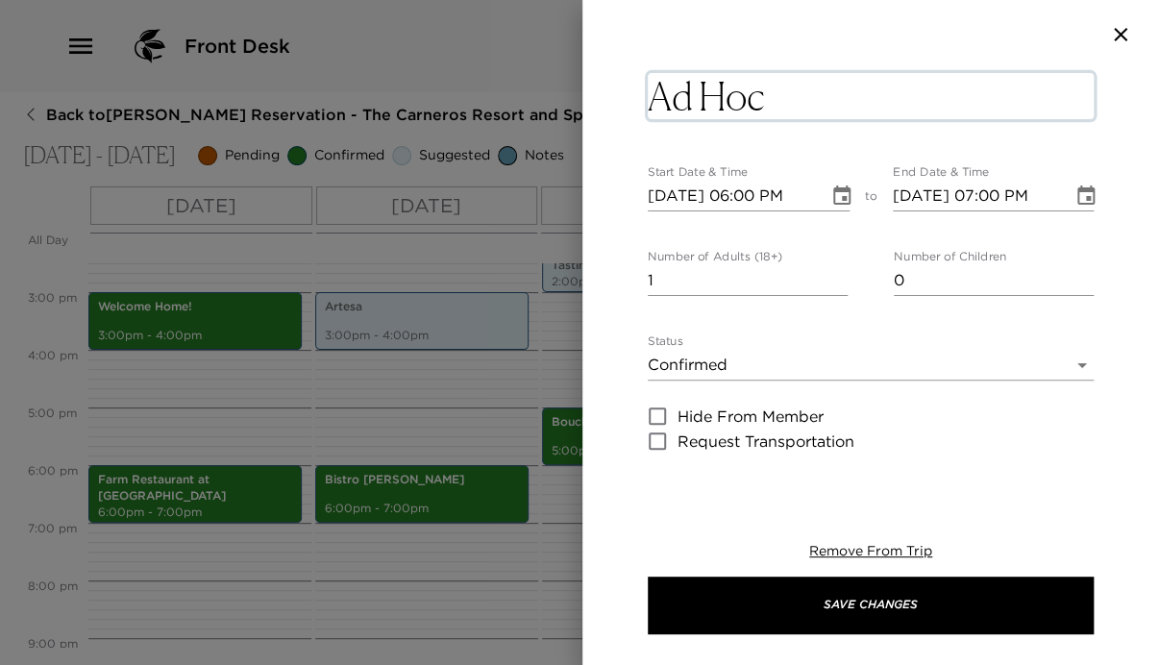
click at [776, 92] on textarea "Ad Hoc" at bounding box center [871, 96] width 446 height 46
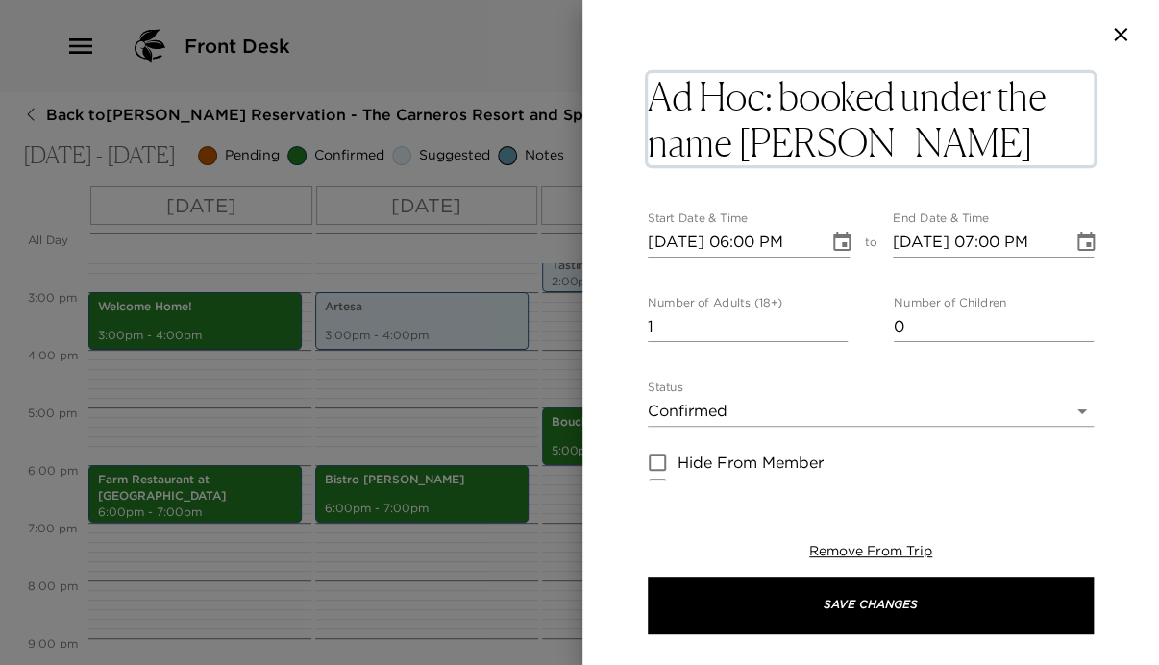
type textarea "Ad Hoc: booked under the name Courtney Wilson"
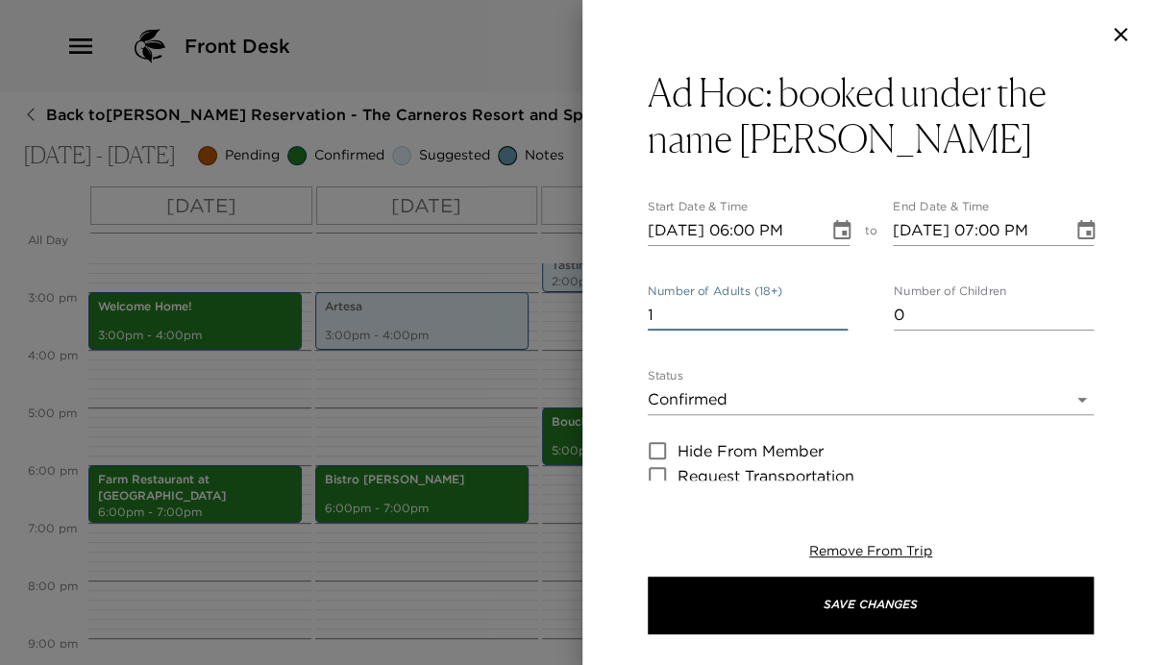
drag, startPoint x: 718, startPoint y: 333, endPoint x: 603, endPoint y: 330, distance: 114.4
click at [603, 330] on div "Ad Hoc: booked under the name Courtney Wilson Start Date & Time 11/01/2025 06:0…" at bounding box center [870, 274] width 576 height 411
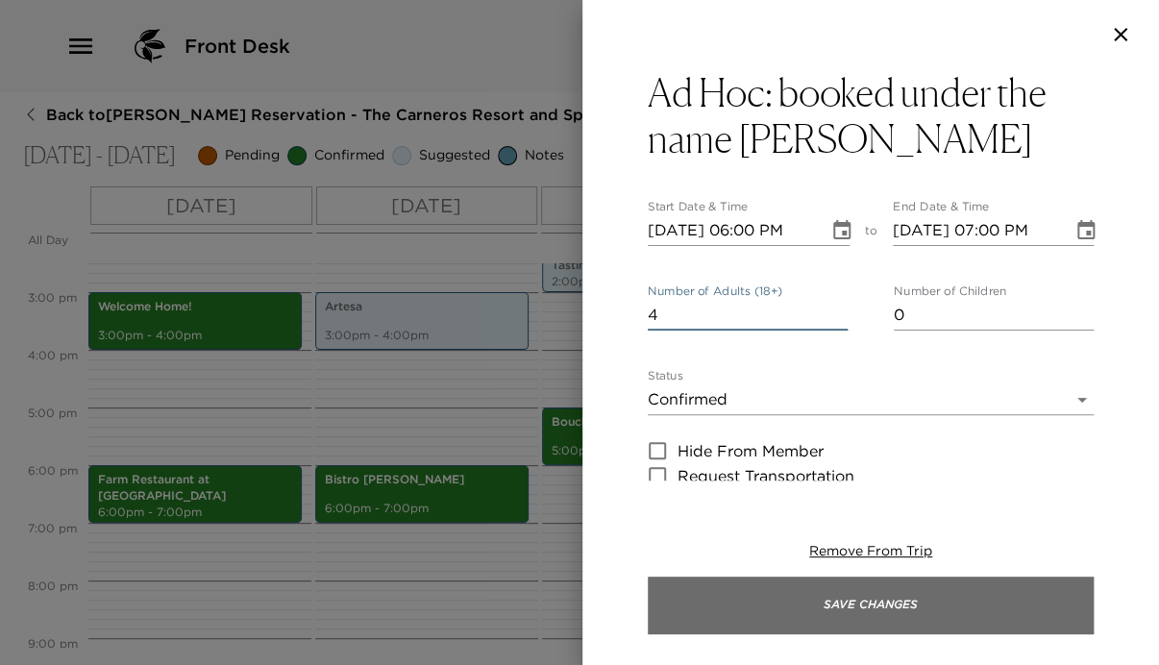
type input "4"
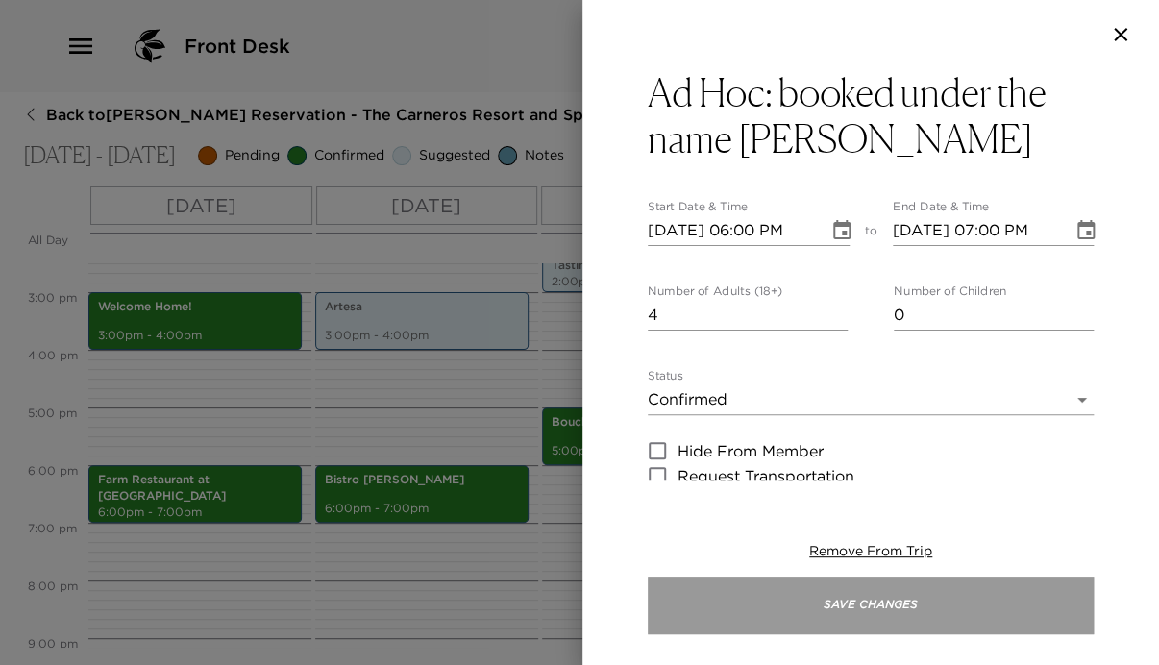
click at [907, 591] on button "Save Changes" at bounding box center [871, 605] width 446 height 58
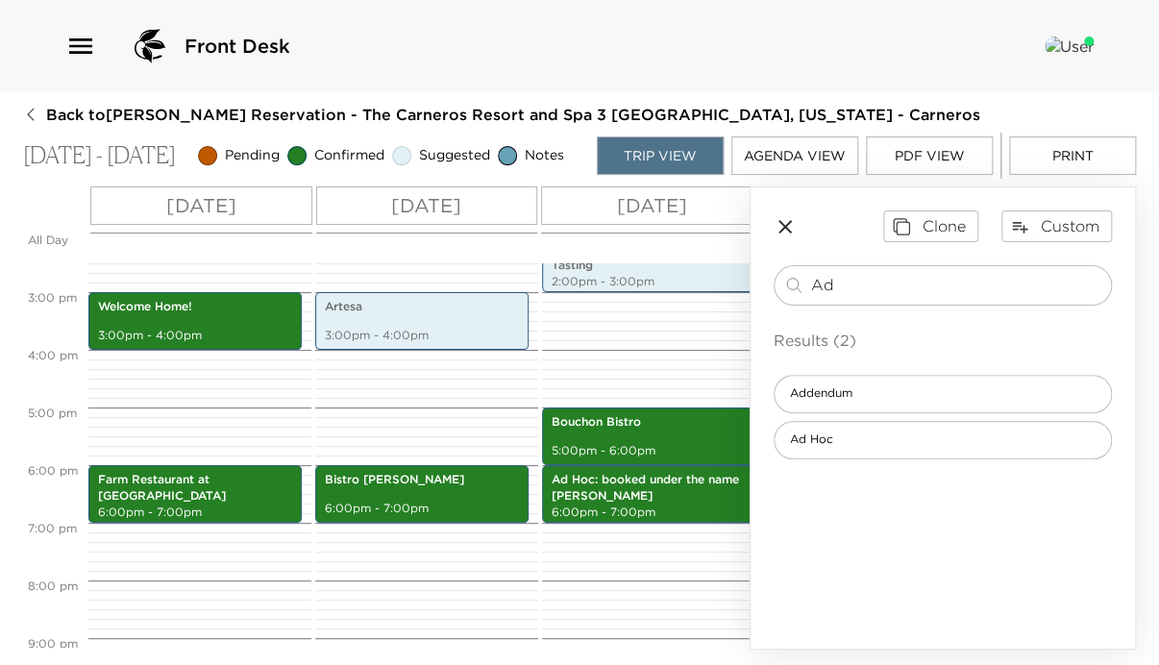
click at [788, 233] on icon "button" at bounding box center [784, 226] width 23 height 23
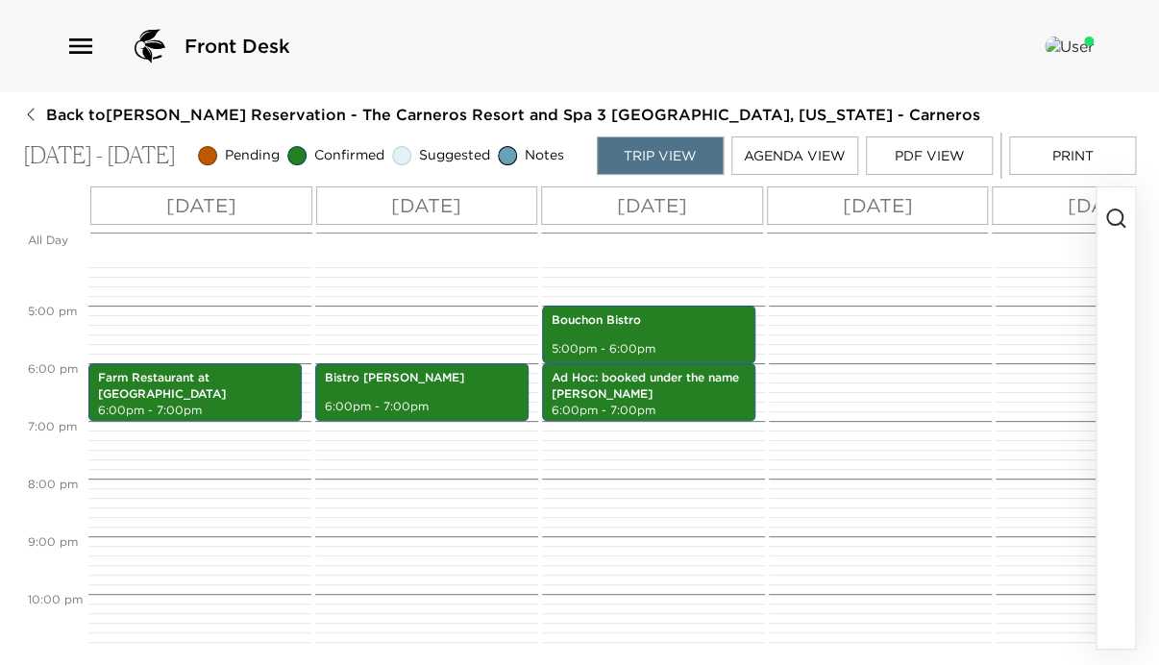
scroll to position [990, 0]
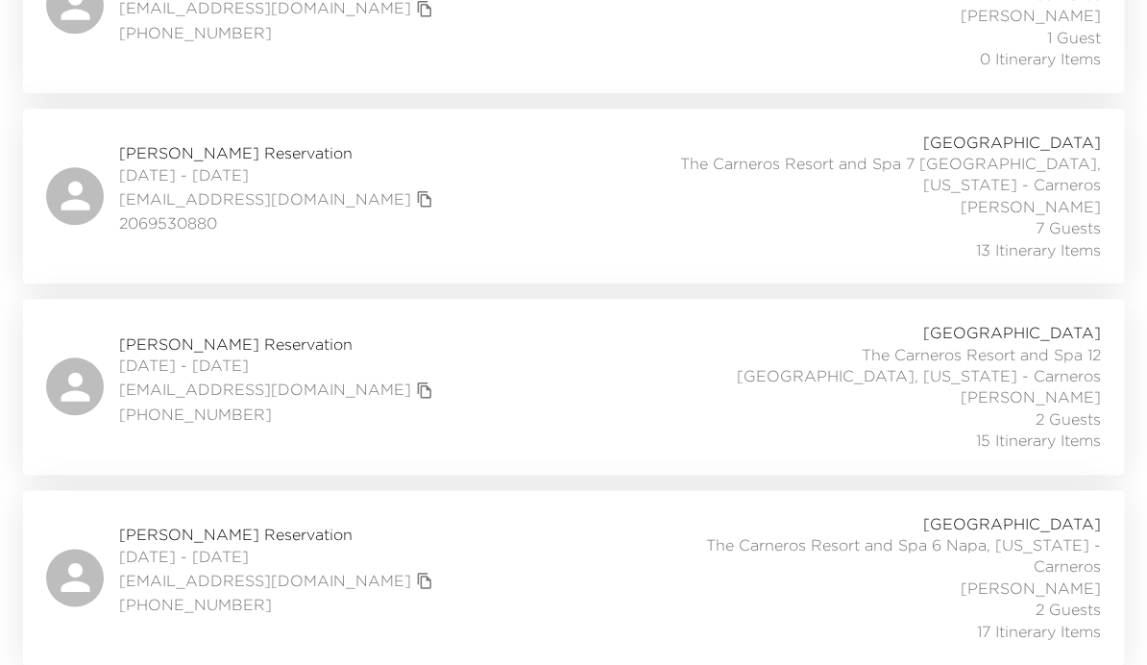
scroll to position [675, 0]
click at [457, 524] on div "[PERSON_NAME] Reservation [DATE] - [DATE] [EMAIL_ADDRESS][DOMAIN_NAME] [PHONE_N…" at bounding box center [573, 577] width 1055 height 129
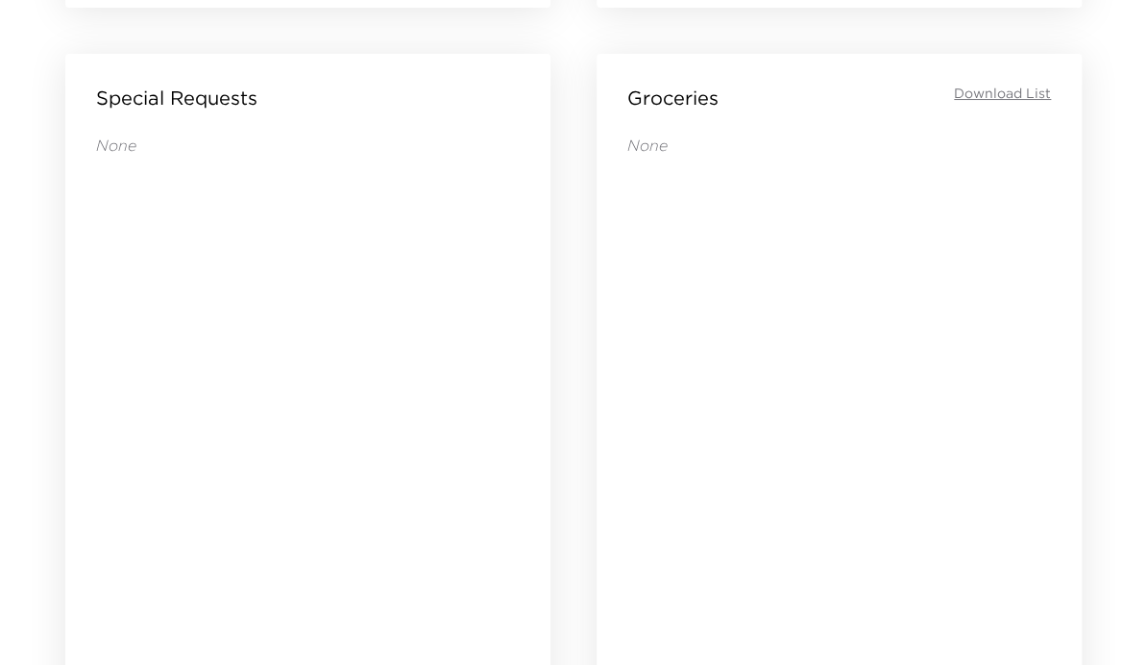
scroll to position [1614, 0]
